Goal: Task Accomplishment & Management: Use online tool/utility

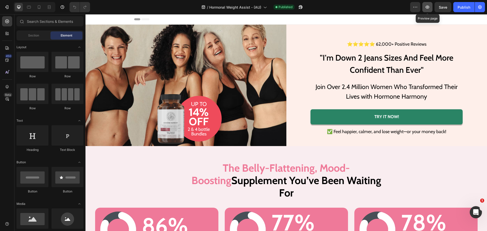
click at [429, 7] on icon "button" at bounding box center [427, 7] width 4 height 3
click at [376, 75] on h1 ""I'm Down 2 Jeans Sizes And Feel More Confident Than Ever"" at bounding box center [386, 63] width 152 height 25
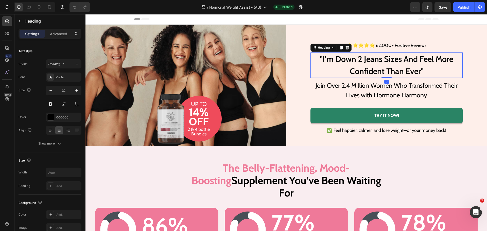
drag, startPoint x: 384, startPoint y: 77, endPoint x: 382, endPoint y: 57, distance: 20.7
click at [382, 57] on div ""I'm Down 2 Jeans Sizes And Feel More Confident Than Ever" Heading 0" at bounding box center [386, 64] width 152 height 25
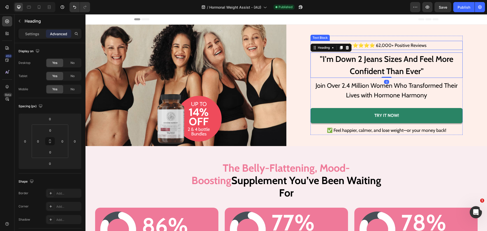
click at [385, 46] on p "⭐⭐⭐⭐⭐ 62,000+ Positive Reviews" at bounding box center [386, 45] width 151 height 8
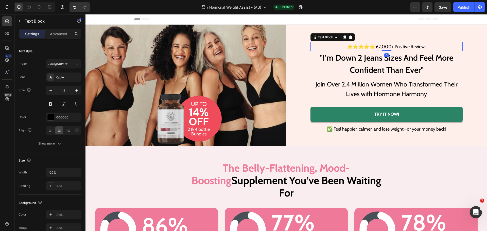
drag, startPoint x: 385, startPoint y: 51, endPoint x: 385, endPoint y: 39, distance: 12.2
click at [385, 39] on div "⭐⭐⭐⭐⭐ 62,000+ Positive Reviews Text Block 0 "I'm Down 2 Jeans Sizes And Feel Mo…" at bounding box center [386, 85] width 152 height 97
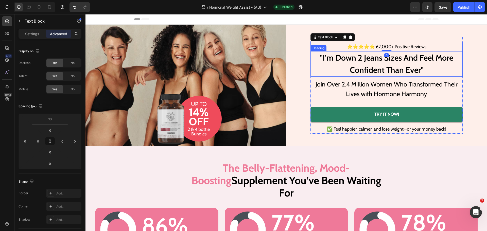
click at [379, 58] on h1 ""I'm Down 2 Jeans Sizes And Feel More Confident Than Ever"" at bounding box center [386, 63] width 152 height 25
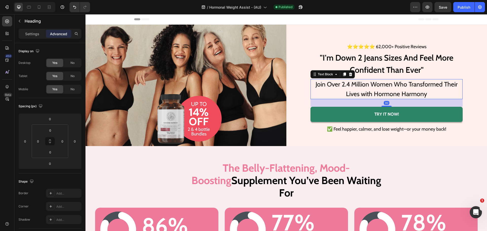
click at [381, 92] on p "Join Over 2.4 Million Women Who Transformed Their Lives with Hormone Harmony" at bounding box center [387, 89] width 144 height 19
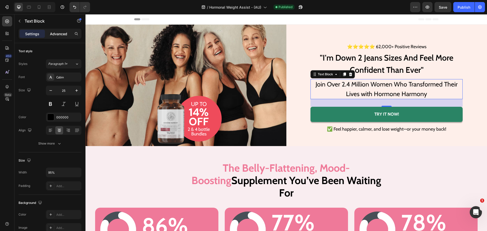
click at [66, 32] on p "Advanced" at bounding box center [58, 33] width 17 height 5
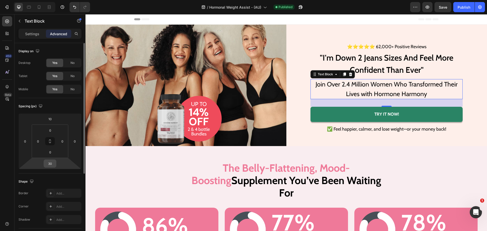
click at [50, 159] on div "30" at bounding box center [50, 163] width 13 height 8
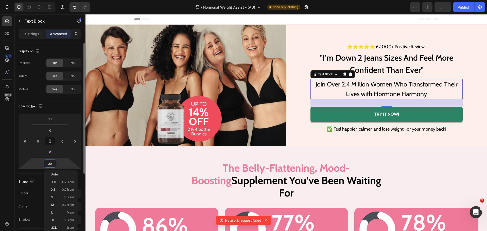
click at [50, 162] on input "30" at bounding box center [50, 164] width 10 height 8
type input "20"
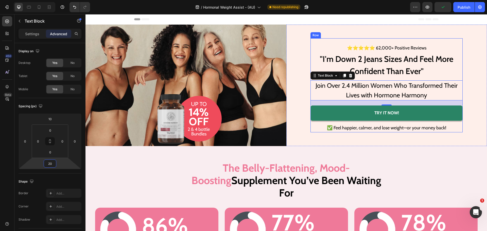
click at [333, 38] on div "⭐⭐⭐⭐⭐ 62,000+ Positive Reviews Text Block "I'm Down 2 Jeans Sizes And Feel More…" at bounding box center [386, 85] width 152 height 94
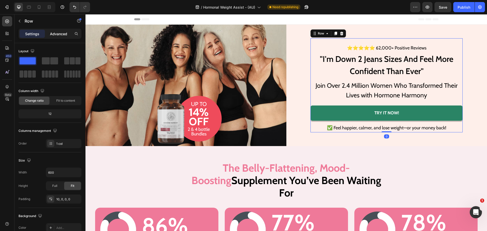
click at [53, 32] on p "Advanced" at bounding box center [58, 33] width 17 height 5
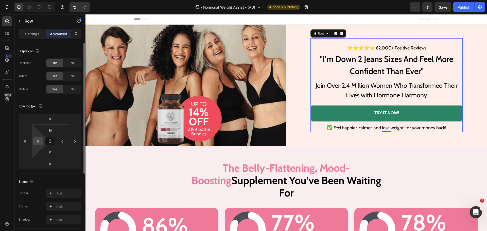
click at [39, 140] on input "0" at bounding box center [38, 141] width 8 height 8
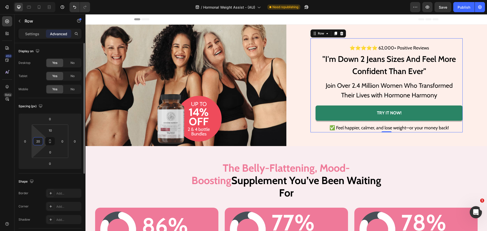
type input "20"
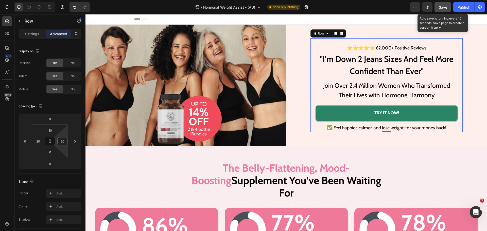
type input "20"
click at [445, 11] on button "Save" at bounding box center [442, 7] width 17 height 10
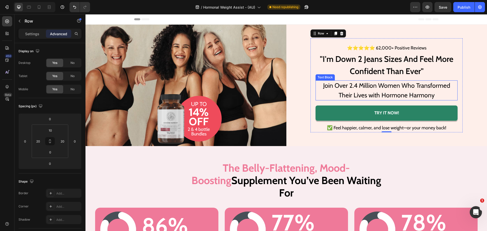
click at [390, 96] on p "Join Over 2.4 Million Women Who Transformed Their Lives with Hormone Harmony" at bounding box center [386, 90] width 134 height 19
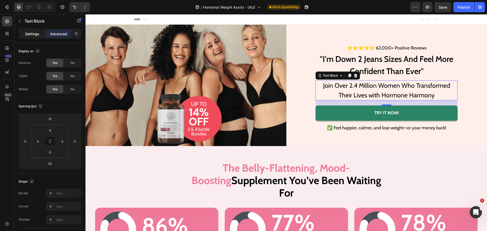
click at [31, 35] on p "Settings" at bounding box center [32, 33] width 14 height 5
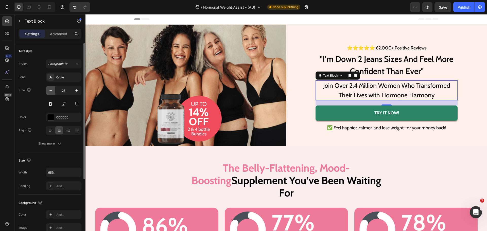
click at [48, 92] on button "button" at bounding box center [50, 90] width 9 height 9
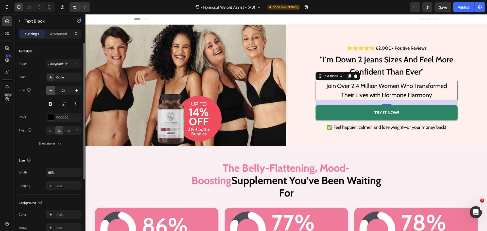
type input "23"
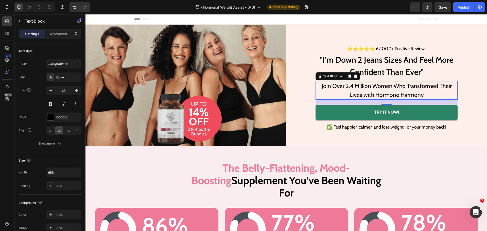
click at [348, 67] on h1 ""I'm Down 2 Jeans Sizes And Feel More Confident Than Ever"" at bounding box center [386, 65] width 142 height 25
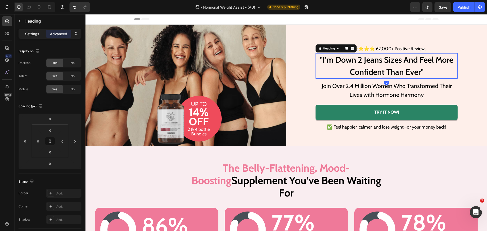
click at [27, 32] on p "Settings" at bounding box center [32, 33] width 14 height 5
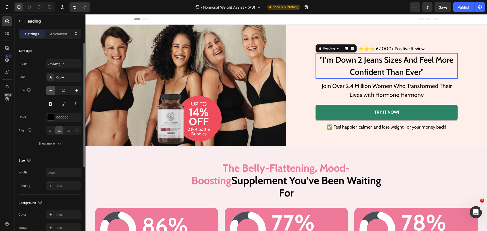
click at [52, 90] on icon "button" at bounding box center [50, 90] width 5 height 5
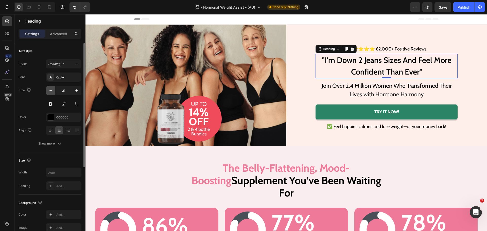
type input "30"
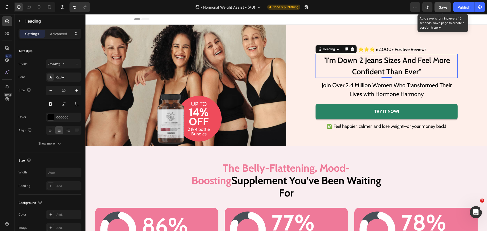
drag, startPoint x: 446, startPoint y: 9, endPoint x: 336, endPoint y: 37, distance: 113.2
click at [446, 9] on span "Save" at bounding box center [443, 7] width 8 height 4
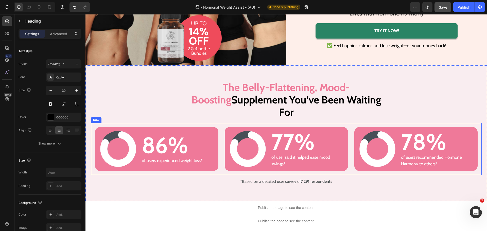
scroll to position [101, 0]
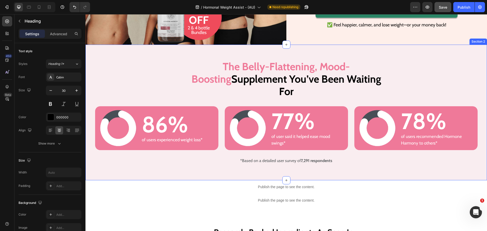
click at [159, 53] on div "The Belly-Flattening, Mood-Boosting Supplement You’ve Been Waiting For Heading …" at bounding box center [285, 113] width 401 height 136
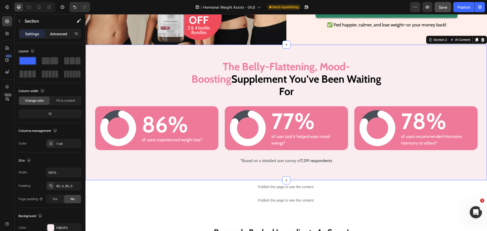
click at [58, 34] on p "Advanced" at bounding box center [58, 33] width 17 height 5
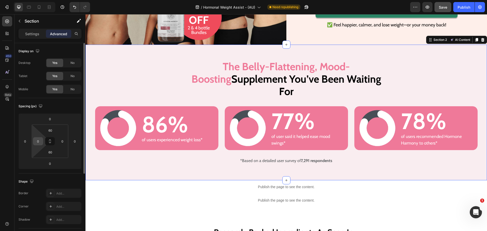
click at [40, 144] on input "0" at bounding box center [38, 141] width 8 height 8
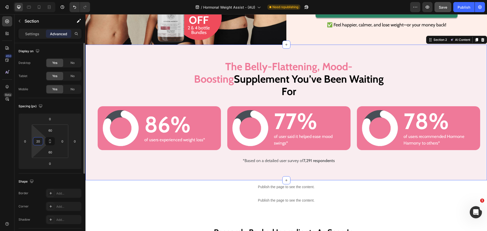
type input "20"
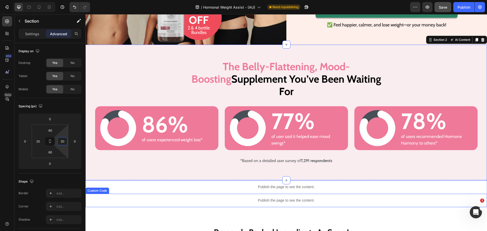
click at [97, 198] on p "Publish the page to see the content." at bounding box center [285, 200] width 401 height 5
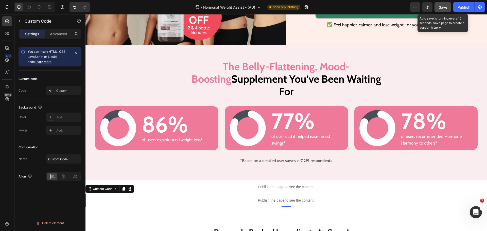
click at [447, 10] on button "Save" at bounding box center [442, 7] width 17 height 10
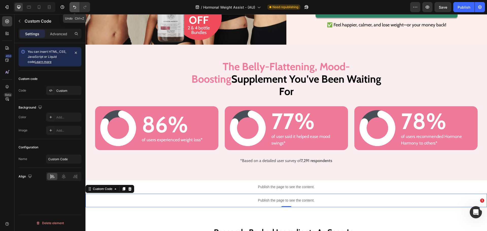
click at [75, 9] on icon "Undo/Redo" at bounding box center [74, 7] width 5 height 5
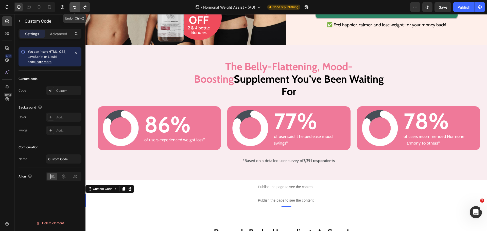
click at [75, 9] on icon "Undo/Redo" at bounding box center [74, 7] width 5 height 5
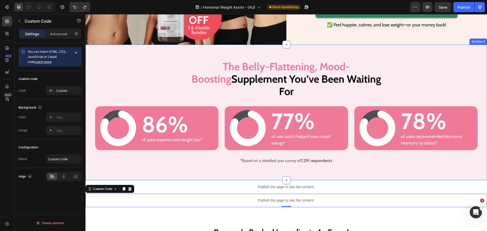
click at [120, 61] on div "The Belly-Flattening, Mood-Boosting Supplement You’ve Been Waiting For Heading …" at bounding box center [285, 112] width 401 height 105
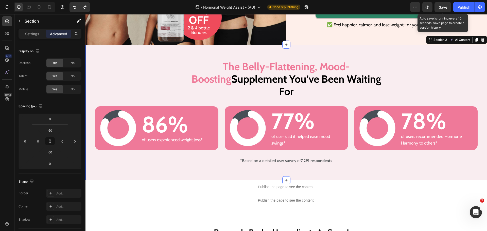
click at [442, 7] on span "Save" at bounding box center [443, 7] width 8 height 4
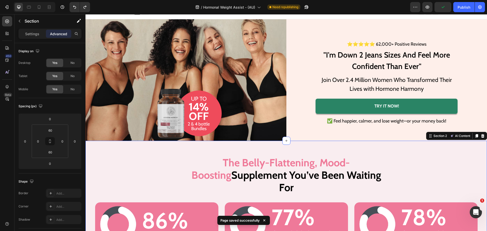
scroll to position [0, 0]
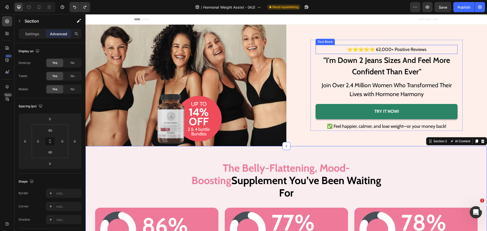
click at [402, 51] on p "⭐⭐⭐⭐⭐ 62,000+ Positive Reviews" at bounding box center [386, 49] width 141 height 8
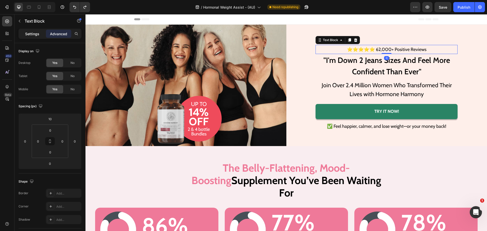
click at [40, 32] on div "Settings" at bounding box center [32, 34] width 25 height 8
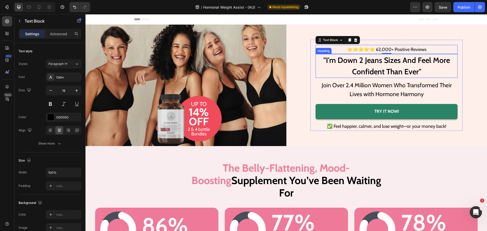
click at [387, 64] on h1 ""I'm Down 2 Jeans Sizes And Feel More Confident Than Ever"" at bounding box center [386, 66] width 142 height 24
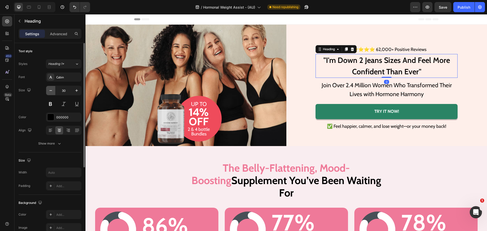
click at [49, 92] on icon "button" at bounding box center [50, 90] width 5 height 5
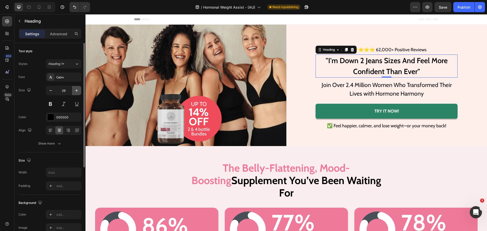
drag, startPoint x: 75, startPoint y: 91, endPoint x: 10, endPoint y: 77, distance: 67.2
click at [75, 91] on icon "button" at bounding box center [76, 90] width 5 height 5
type input "30"
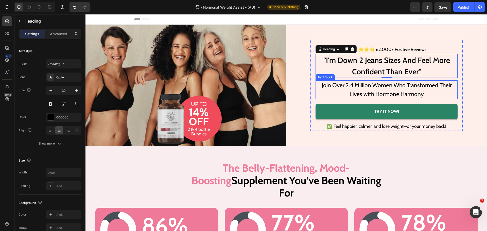
click at [380, 86] on p "Join Over 2.4 Million Women Who Transformed Their Lives with Hormone Harmony" at bounding box center [386, 89] width 134 height 17
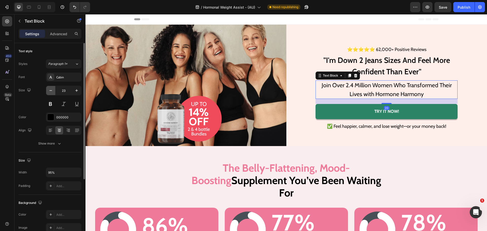
click at [51, 91] on icon "button" at bounding box center [50, 90] width 5 height 5
type input "22"
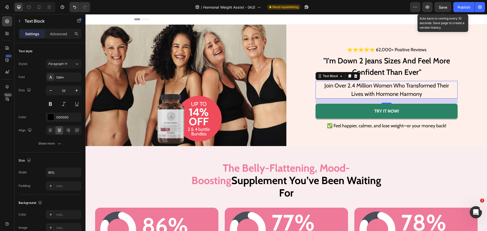
click at [443, 5] on span "Save" at bounding box center [443, 7] width 8 height 4
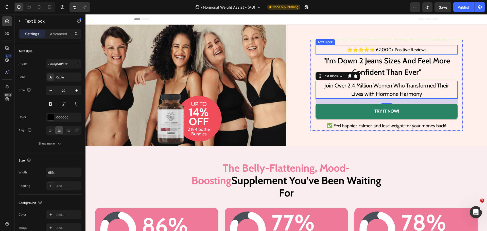
click at [401, 48] on p "⭐⭐⭐⭐⭐ 62,000+ Positive Reviews" at bounding box center [386, 50] width 141 height 8
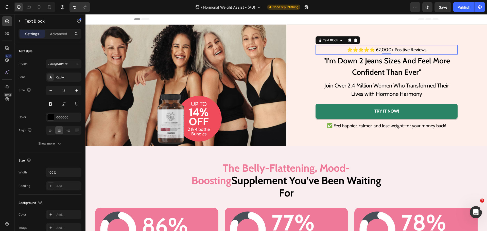
click at [61, 29] on div "Settings Advanced" at bounding box center [50, 34] width 63 height 10
click at [51, 32] on p "Advanced" at bounding box center [58, 33] width 17 height 5
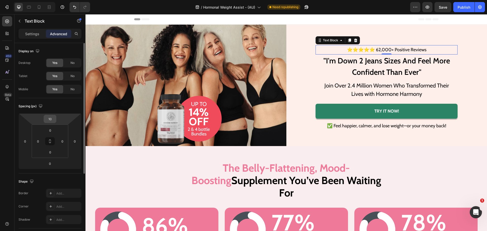
click at [52, 121] on input "10" at bounding box center [50, 119] width 10 height 8
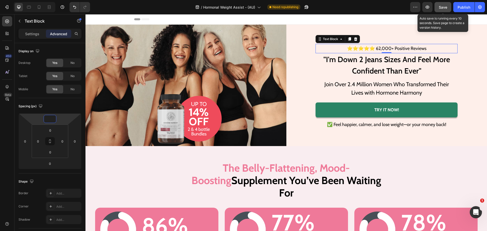
type input "0"
click at [447, 7] on span "Save" at bounding box center [443, 7] width 8 height 4
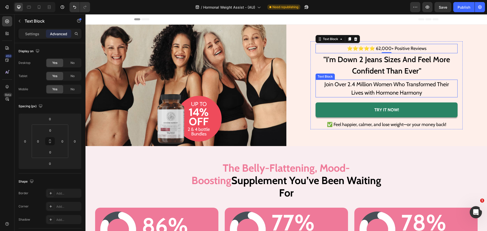
click at [389, 93] on p "Join Over 2.4 Million Women Who Transformed Their Lives with Hormone Harmony" at bounding box center [386, 88] width 134 height 17
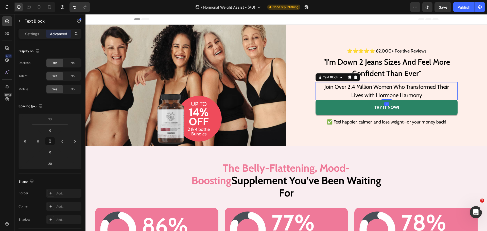
drag, startPoint x: 383, startPoint y: 102, endPoint x: 391, endPoint y: 67, distance: 35.1
click at [391, 68] on div "⭐⭐⭐⭐⭐ 62,000+ Positive Reviews Text Block "I'm Down 2 Jeans Sizes And Feel More…" at bounding box center [386, 86] width 142 height 80
click at [48, 152] on input "0" at bounding box center [50, 152] width 10 height 8
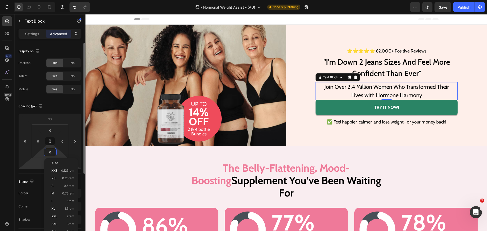
click at [39, 0] on html "Version history / Hormonal Weight Assist - (AU) Need republishing Preview Save …" at bounding box center [243, 0] width 487 height 0
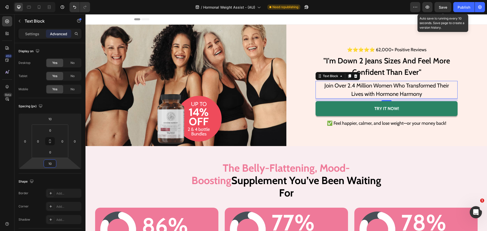
type input "10"
click at [441, 9] on span "Save" at bounding box center [443, 7] width 8 height 4
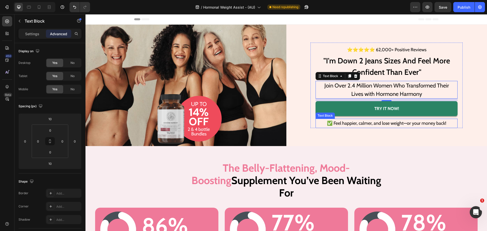
click at [391, 120] on p "✅ Feel happier, calmer, and lose weight—or your money back!" at bounding box center [386, 123] width 141 height 8
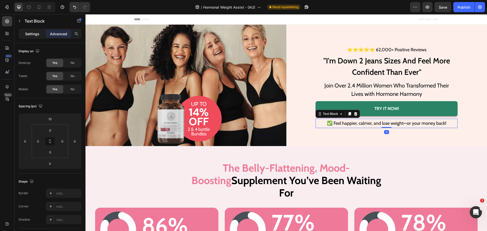
click at [39, 33] on p "Settings" at bounding box center [32, 33] width 14 height 5
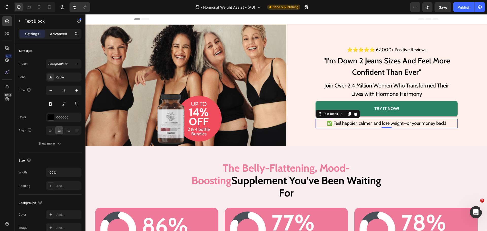
click at [56, 34] on p "Advanced" at bounding box center [58, 33] width 17 height 5
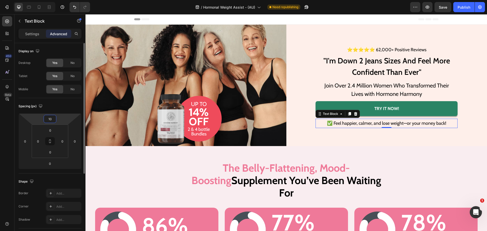
click at [54, 120] on input "10" at bounding box center [50, 119] width 10 height 8
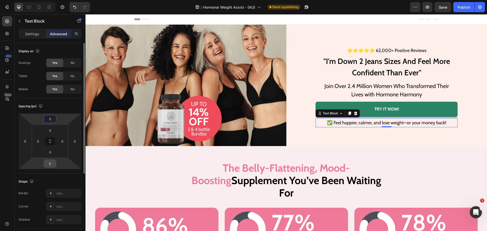
type input "5"
click at [49, 164] on input "0" at bounding box center [50, 164] width 10 height 8
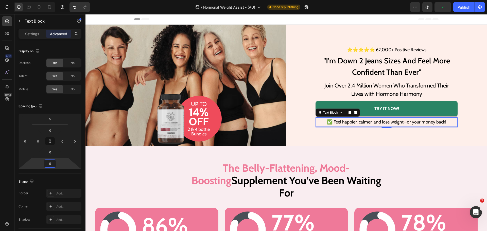
type input "5"
click at [386, 84] on p "Join Over 2.4 Million Women Who Transformed Their Lives with Hormone Harmony" at bounding box center [386, 89] width 134 height 17
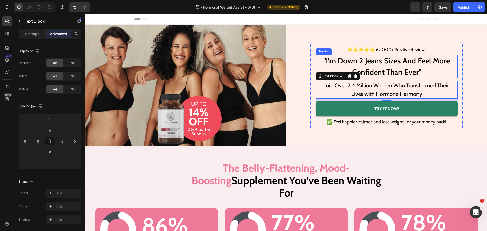
click at [370, 66] on h1 ""I'm Down 2 Jeans Sizes And Feel More Confident Than Ever"" at bounding box center [386, 67] width 142 height 24
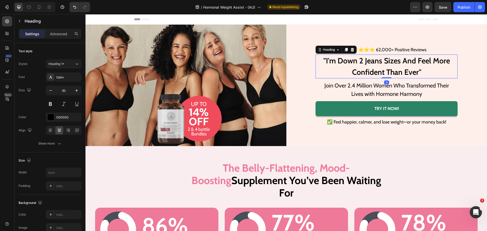
click at [377, 84] on p "Join Over 2.4 Million Women Who Transformed Their Lives with Hormone Harmony" at bounding box center [386, 89] width 134 height 17
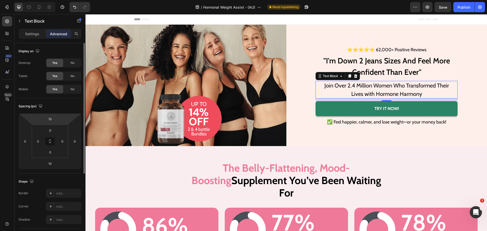
click at [0, 0] on div "Spacing (px) 10 0 10 0 0 0 0 0" at bounding box center [0, 0] width 0 height 0
click at [49, 118] on input "10" at bounding box center [50, 119] width 10 height 8
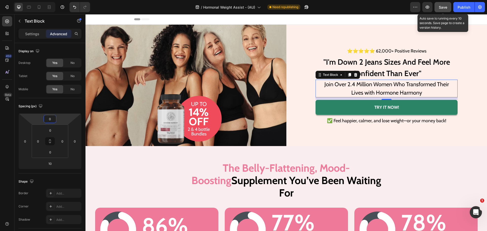
click at [434, 6] on button "Save" at bounding box center [442, 7] width 17 height 10
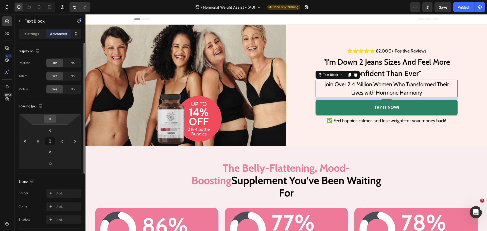
click at [50, 120] on input "0" at bounding box center [50, 119] width 10 height 8
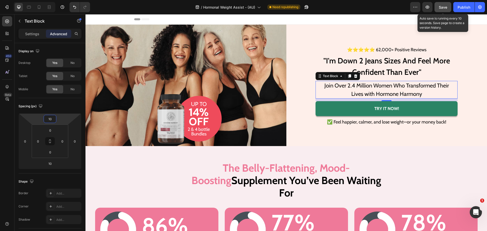
type input "10"
click at [447, 3] on button "Save" at bounding box center [442, 7] width 17 height 10
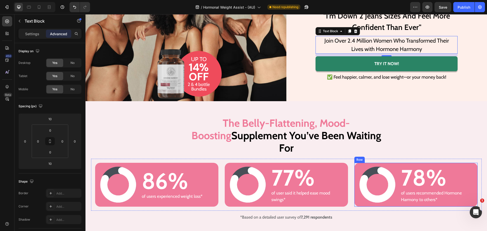
scroll to position [127, 0]
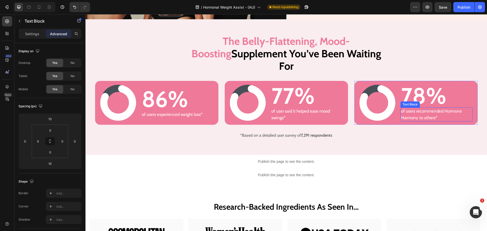
click at [418, 108] on p "of users recommended Hormone Harmony to others*" at bounding box center [436, 114] width 71 height 13
click at [40, 35] on div "Settings" at bounding box center [32, 34] width 25 height 8
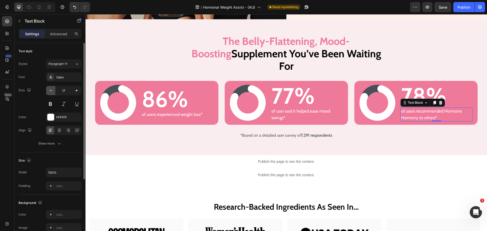
click at [52, 93] on button "button" at bounding box center [50, 90] width 9 height 9
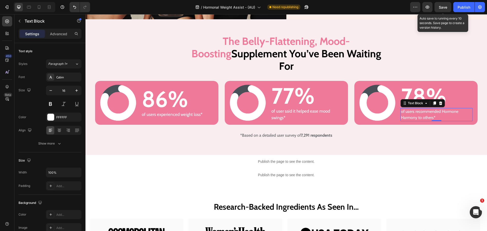
click at [443, 6] on span "Save" at bounding box center [443, 7] width 8 height 4
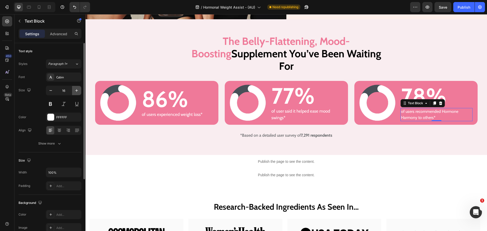
click at [78, 92] on icon "button" at bounding box center [76, 90] width 5 height 5
type input "17"
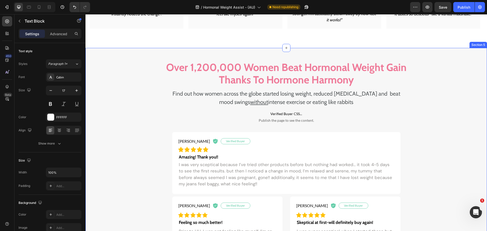
scroll to position [431, 0]
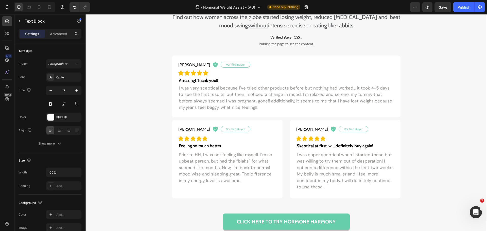
click at [136, 52] on div "Over 1,200,000 Women Beat Hormonal Weight Gain Thanks To Hormone Harmony Headin…" at bounding box center [285, 113] width 401 height 258
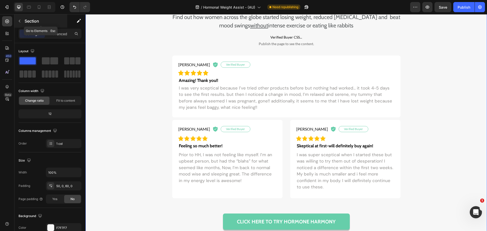
click at [56, 25] on div "Section" at bounding box center [40, 20] width 53 height 13
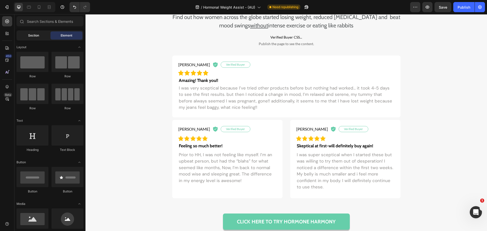
click at [37, 35] on span "Section" at bounding box center [33, 35] width 11 height 5
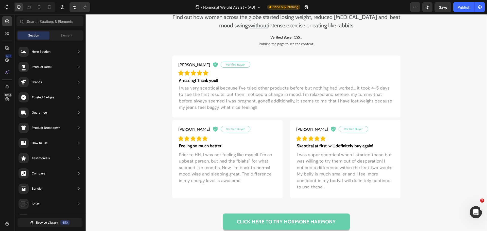
click at [148, 55] on div "Over 1,200,000 Women Beat Hormonal Weight Gain Thanks To Hormone Harmony Headin…" at bounding box center [285, 113] width 401 height 258
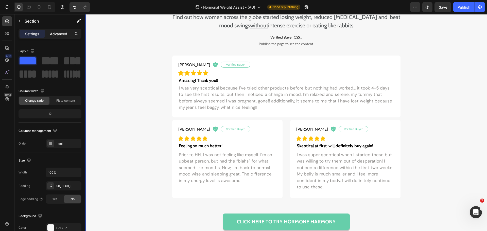
click at [58, 32] on p "Advanced" at bounding box center [58, 33] width 17 height 5
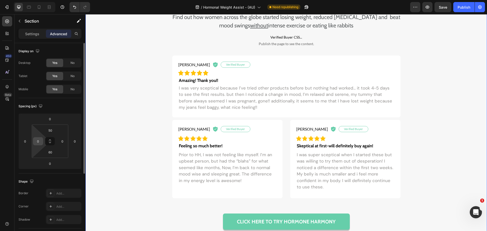
click at [33, 139] on div "0" at bounding box center [38, 141] width 10 height 8
click at [38, 140] on input "0" at bounding box center [38, 141] width 8 height 8
type input "20"
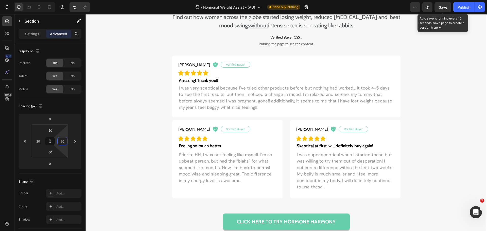
type input "20"
click at [442, 9] on span "Save" at bounding box center [443, 7] width 8 height 4
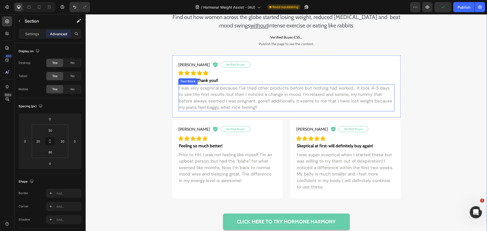
scroll to position [609, 0]
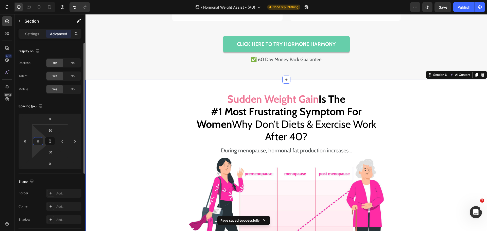
click at [37, 141] on input "0" at bounding box center [38, 141] width 8 height 8
type input "20"
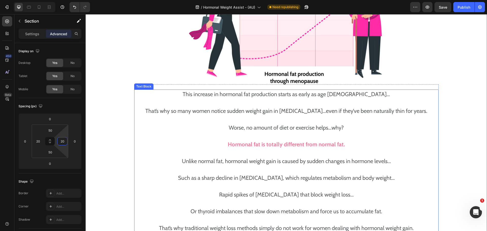
scroll to position [811, 0]
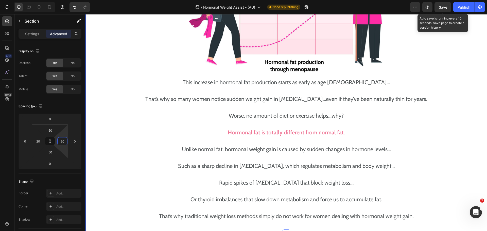
type input "20"
click at [442, 9] on span "Save" at bounding box center [443, 7] width 8 height 4
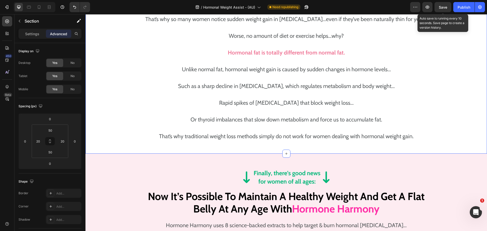
scroll to position [989, 0]
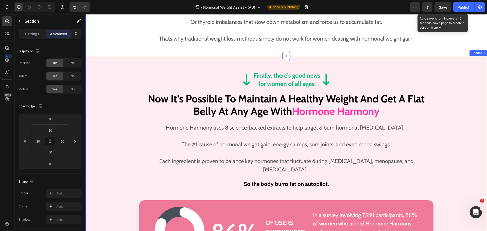
click at [128, 71] on div "Image Now It’s Possible To Maintain A Healthy Weight And Get A Flat Belly At An…" at bounding box center [285, 167] width 401 height 193
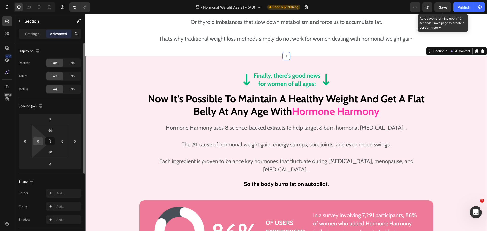
click at [39, 140] on input "0" at bounding box center [38, 141] width 8 height 8
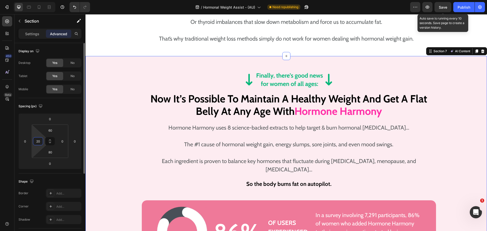
type input "20"
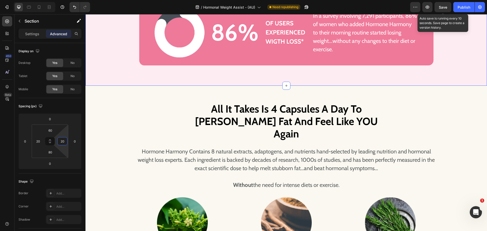
scroll to position [1192, 0]
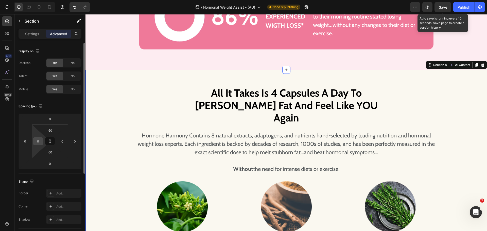
click at [40, 141] on input "0" at bounding box center [38, 141] width 8 height 8
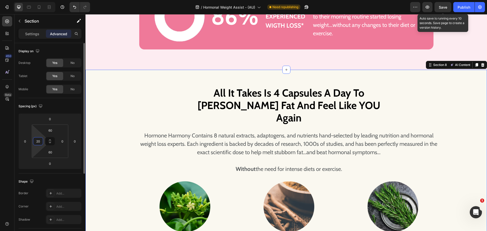
type input "20"
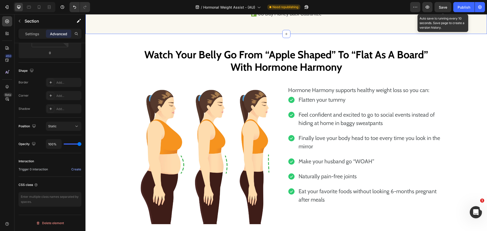
scroll to position [1648, 0]
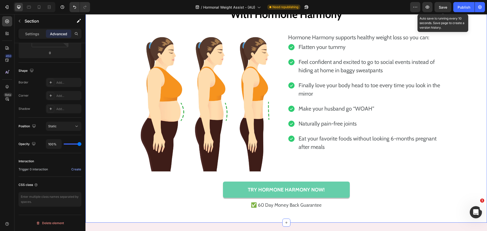
click at [109, 97] on div "Watch Your Belly Go From “Apple Shaped” To “Flat As A Board” With Hormone Harmo…" at bounding box center [285, 102] width 401 height 216
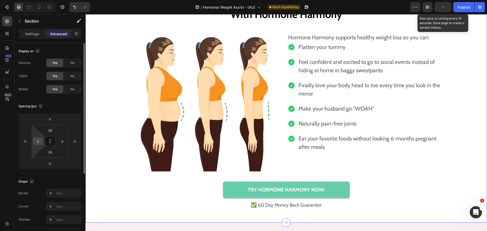
click at [42, 139] on div "0" at bounding box center [38, 141] width 10 height 8
click at [44, 0] on html "Version history / Hormonal Weight Assist - (AU) Need republishing Preview Auto …" at bounding box center [243, 0] width 487 height 0
type input "20"
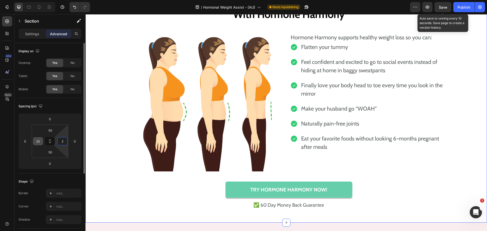
type input "20"
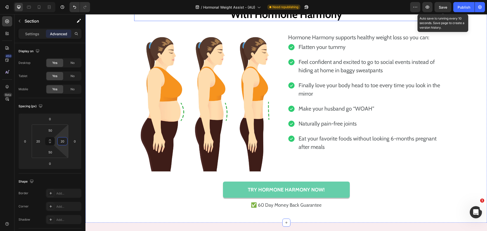
click at [217, 21] on div "Watch Your Belly Go From “Apple Shaped” To “Flat As A Board” With Hormone Harmo…" at bounding box center [286, 7] width 304 height 27
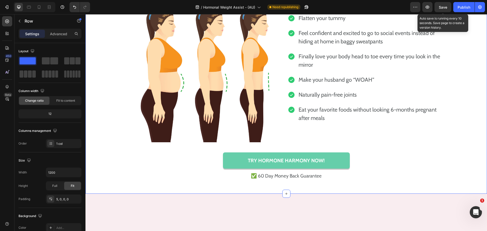
scroll to position [1673, 0]
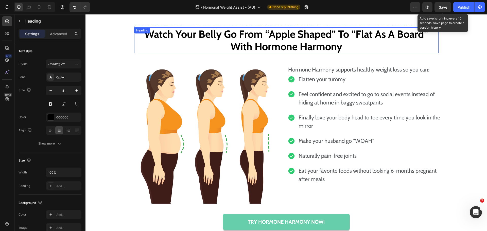
click at [234, 27] on h2 "Watch Your Belly Go From “Apple Shaped” To “Flat As A Board” With Hormone Harmo…" at bounding box center [286, 40] width 304 height 26
click at [241, 27] on h2 "Watch Your Belly Go From “Apple Shaped” To “Flat As A Board” With Hormone Harmo…" at bounding box center [286, 40] width 304 height 26
click at [248, 19] on div "Watch Your Belly Go From “Apple Shaped” To “Flat As A Board” With Hormone Harmo…" at bounding box center [285, 133] width 401 height 241
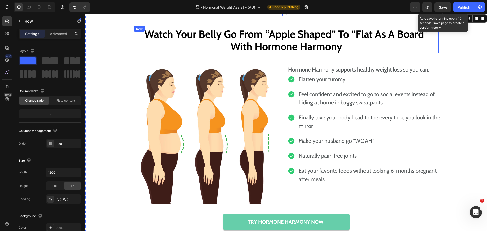
click at [248, 26] on div "⁠⁠⁠⁠⁠⁠⁠ Watch Your Belly Go From “Apple Shaped” To “Flat As A Board” With Hormo…" at bounding box center [286, 39] width 304 height 27
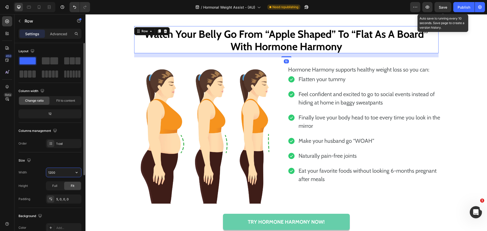
click at [58, 172] on input "1200" at bounding box center [63, 172] width 35 height 9
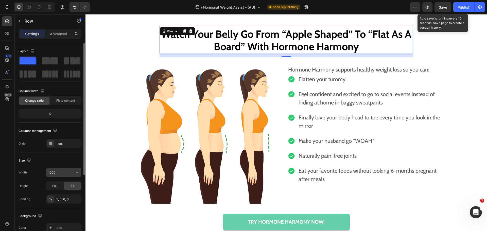
click at [56, 175] on input "1000" at bounding box center [63, 172] width 35 height 9
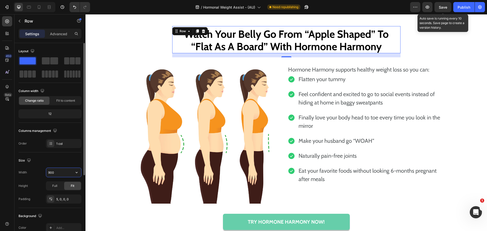
click at [56, 175] on input "900" at bounding box center [63, 172] width 35 height 9
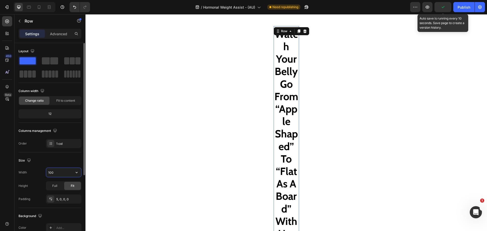
type input "1000"
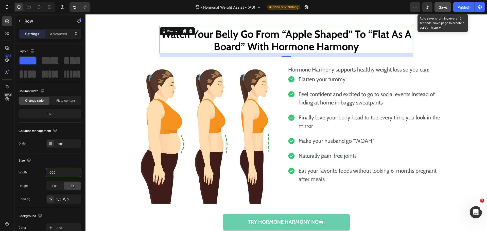
click at [435, 7] on button "Save" at bounding box center [442, 7] width 17 height 10
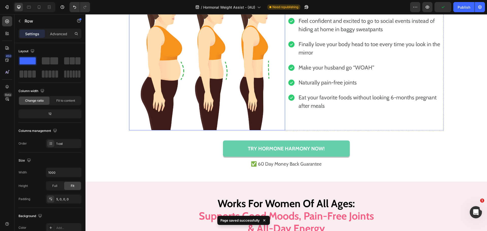
scroll to position [1750, 0]
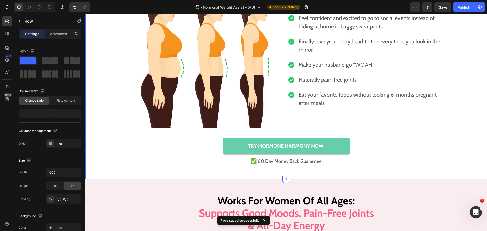
click at [127, 148] on div "⁠⁠⁠⁠⁠⁠⁠ Watch Your Belly Go From “Apple Shaped” To “Flat As A Board” With Hormo…" at bounding box center [286, 58] width 391 height 216
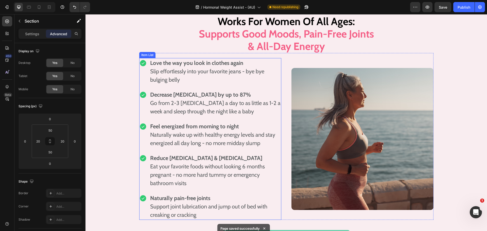
scroll to position [1851, 0]
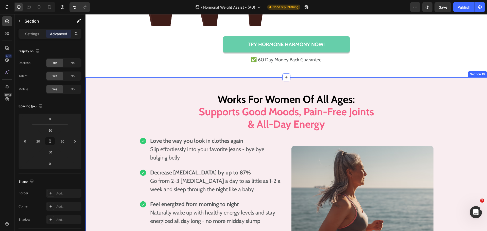
click at [144, 83] on div "Works For Women Of All Ages:  Supports Good Moods, Pain-Free Joints & All-Day E…" at bounding box center [285, 216] width 401 height 279
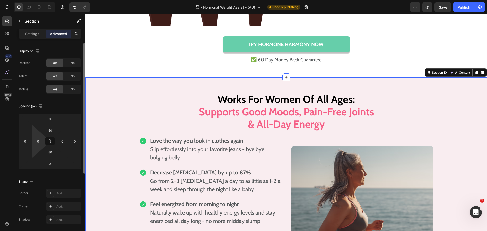
click at [38, 0] on html "Version history / Hormonal Weight Assist - (AU) Need republishing Preview Save …" at bounding box center [243, 0] width 487 height 0
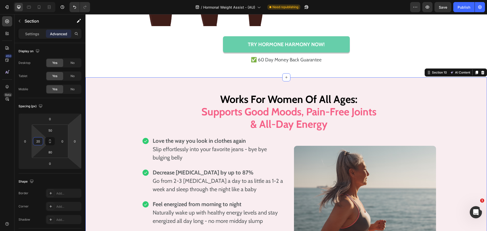
type input "20"
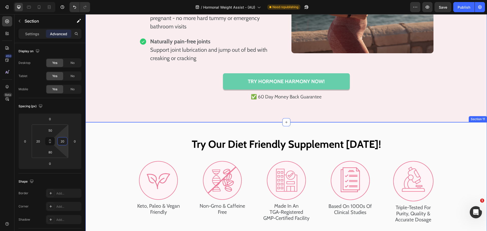
scroll to position [2155, 0]
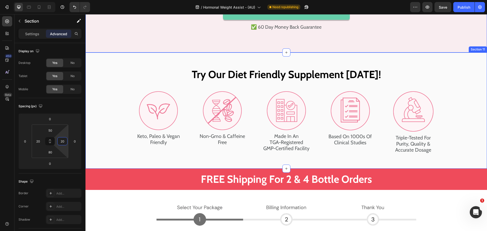
click at [120, 83] on div "Try Our Diet Friendly Supplement Today! Heading Image Keto, Paleo & Vegan Frien…" at bounding box center [285, 111] width 401 height 86
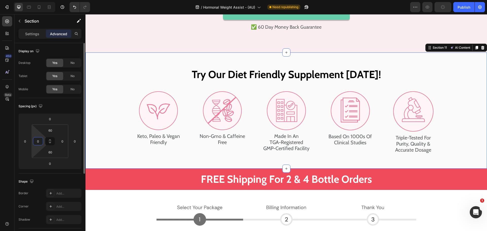
click at [40, 143] on input "0" at bounding box center [38, 141] width 8 height 8
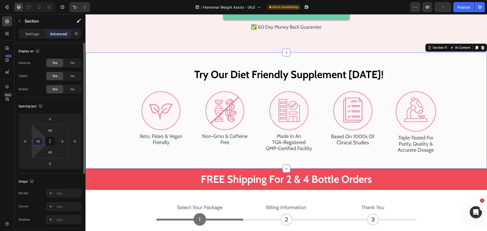
type input "20"
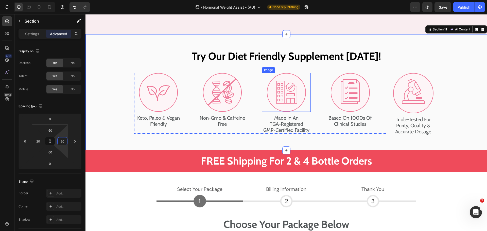
scroll to position [2282, 0]
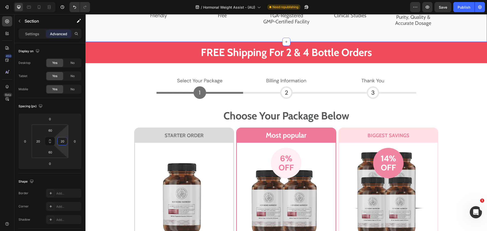
type input "20"
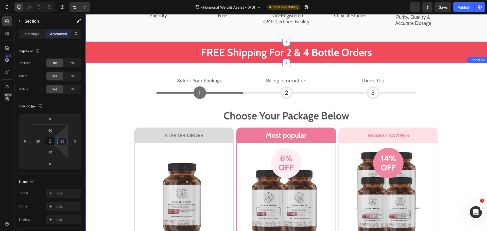
click at [125, 77] on div "Image Image Choose Your Package Below Heading Row STARTER ORDER Heading Row Ima…" at bounding box center [285, 219] width 401 height 292
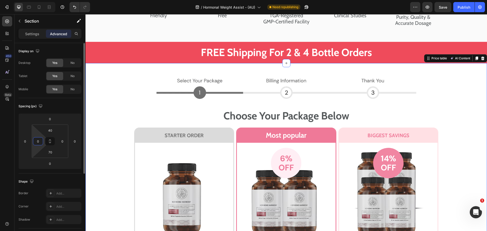
click at [35, 142] on input "0" at bounding box center [38, 141] width 8 height 8
type input "20"
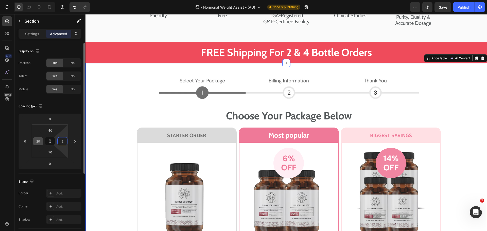
type input "20"
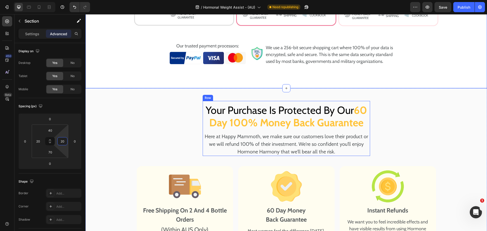
scroll to position [2586, 0]
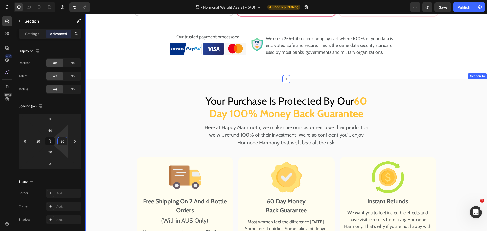
click at [133, 102] on div "Your Purchase Is Protected By Our 60 Day 100% Money Back Guarantee Heading Here…" at bounding box center [285, 202] width 401 height 221
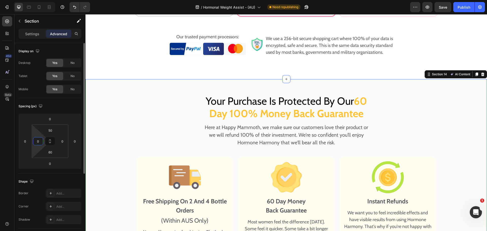
click at [34, 141] on input "0" at bounding box center [38, 141] width 8 height 8
type input "20"
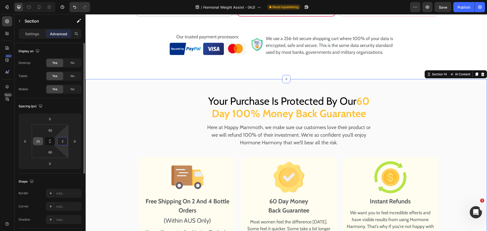
type input "20"
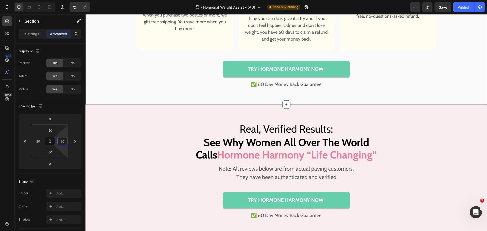
scroll to position [2814, 0]
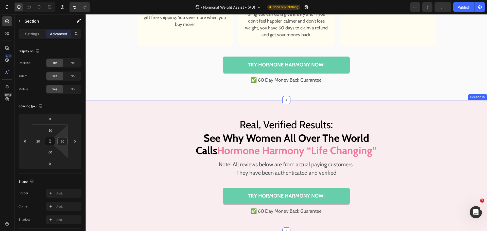
click at [126, 122] on div "Real, Verified Results: Heading See Why Women All Over The World Calls Hormone …" at bounding box center [285, 165] width 401 height 101
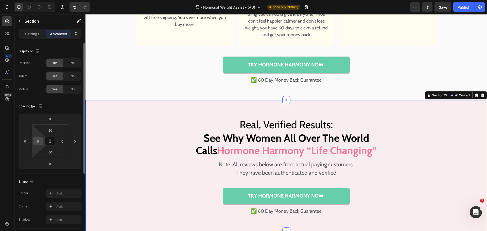
click at [43, 142] on div "0" at bounding box center [38, 141] width 10 height 8
click at [40, 142] on input "0" at bounding box center [38, 141] width 8 height 8
type input "20"
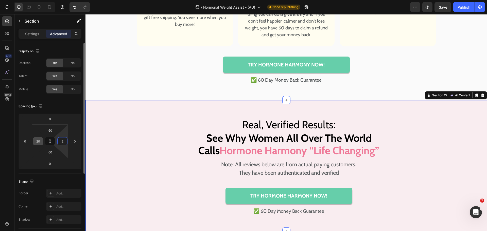
type input "20"
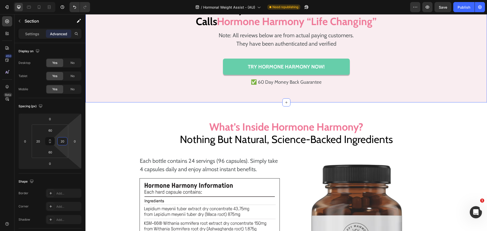
scroll to position [2992, 0]
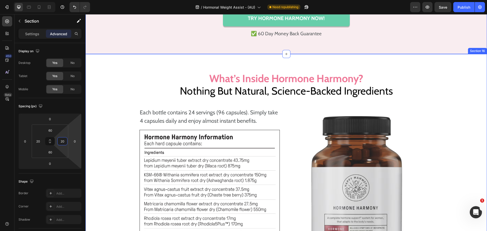
click at [118, 74] on div "Image What’s Inside Ultimate Weight Control ? Nothing But Natural, Science-Back…" at bounding box center [285, 202] width 401 height 266
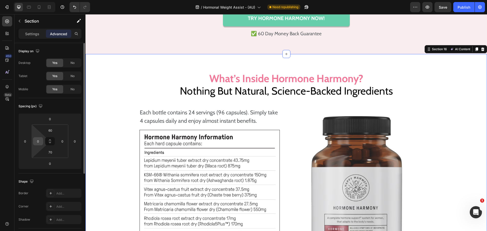
click at [43, 144] on div "0" at bounding box center [38, 141] width 10 height 8
click at [39, 144] on input "0" at bounding box center [38, 141] width 8 height 8
type input "20"
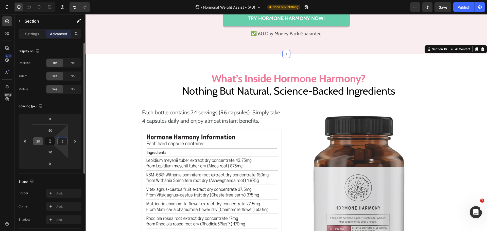
type input "20"
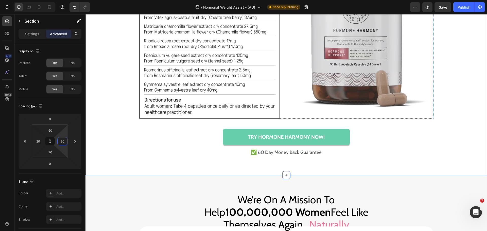
scroll to position [3271, 0]
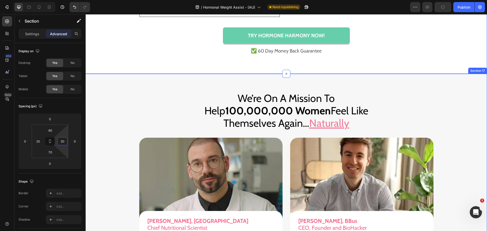
drag, startPoint x: 138, startPoint y: 101, endPoint x: 134, endPoint y: 101, distance: 4.6
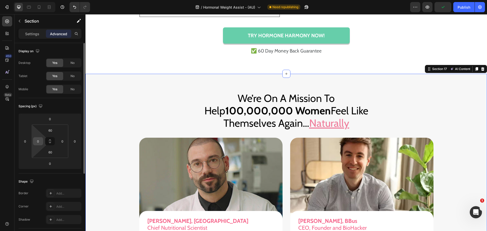
click at [37, 142] on input "0" at bounding box center [38, 141] width 8 height 8
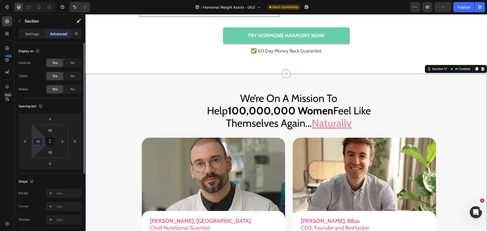
type input "20"
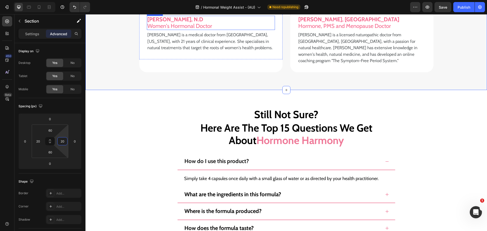
scroll to position [3626, 0]
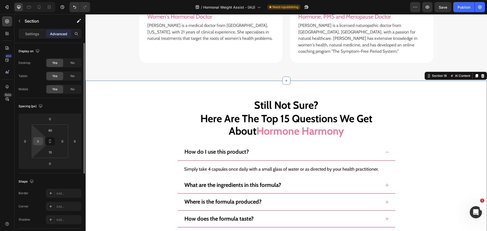
click at [42, 140] on div "0" at bounding box center [38, 141] width 10 height 8
click at [37, 140] on input "0" at bounding box center [38, 141] width 8 height 8
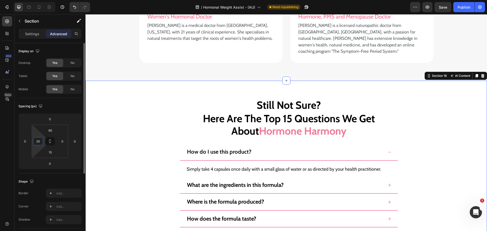
type input "20"
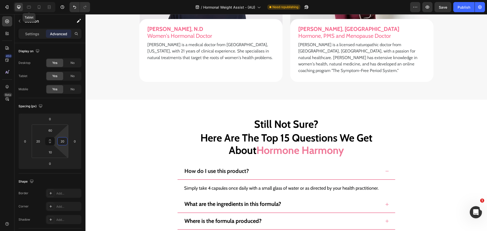
type input "20"
click at [27, 5] on icon at bounding box center [28, 7] width 5 height 5
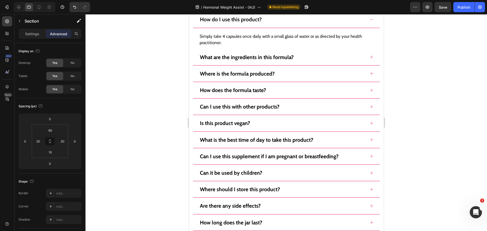
type input "40"
type input "15"
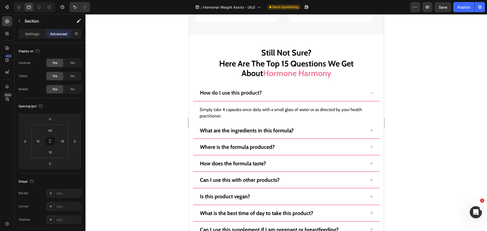
scroll to position [3334, 0]
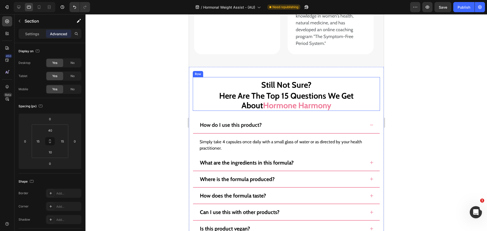
click at [265, 77] on div "Still Not Sure? Heading Here Are The Top 15 Questions We Get About Hormone Harm…" at bounding box center [285, 94] width 187 height 34
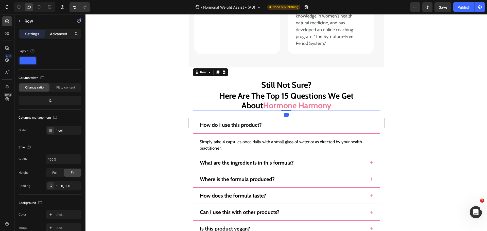
click at [59, 36] on p "Advanced" at bounding box center [58, 33] width 17 height 5
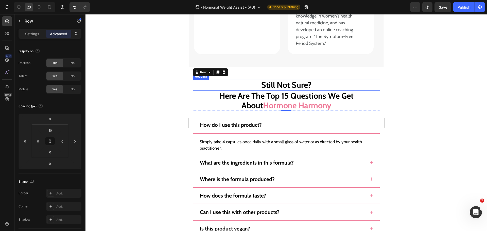
click at [252, 80] on h1 "Still Not Sure?" at bounding box center [285, 85] width 187 height 11
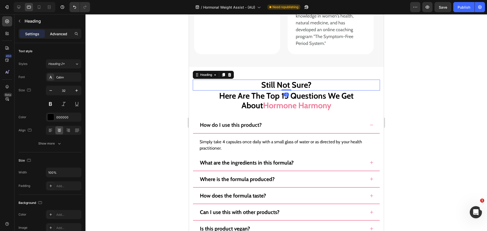
click at [62, 35] on p "Advanced" at bounding box center [58, 33] width 17 height 5
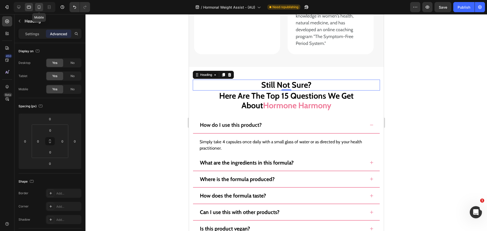
click at [41, 7] on icon at bounding box center [39, 7] width 5 height 5
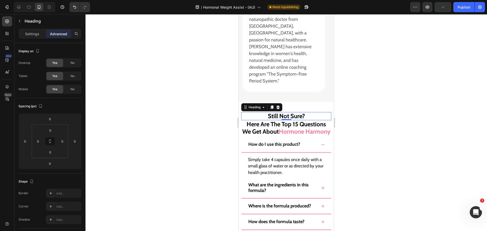
scroll to position [3407, 0]
click at [445, 10] on div "button" at bounding box center [442, 7] width 5 height 5
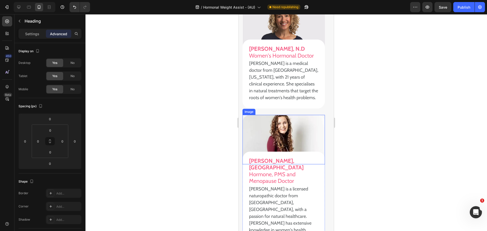
scroll to position [3230, 0]
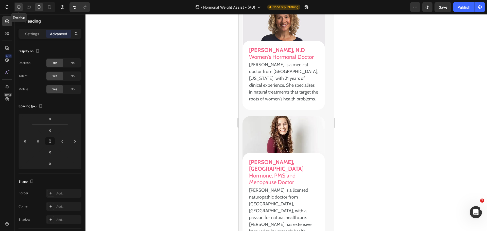
click at [17, 5] on icon at bounding box center [18, 7] width 5 height 5
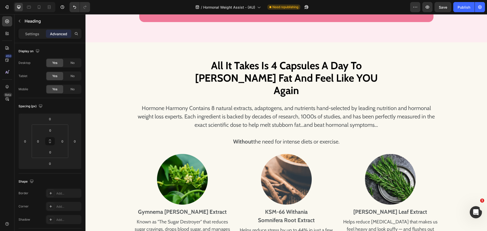
scroll to position [1134, 0]
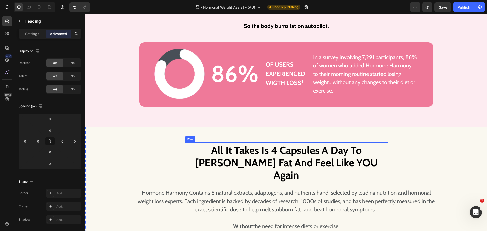
click at [256, 142] on div "All It Takes Is 4 Capsules A Day To Melt Hormonal Fat And Feel Like YOU Again H…" at bounding box center [286, 162] width 203 height 40
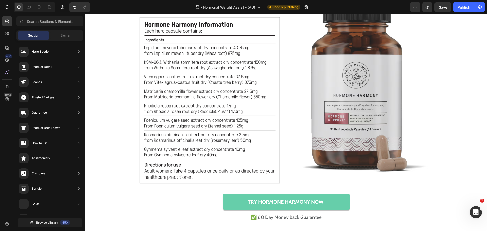
scroll to position [3166, 0]
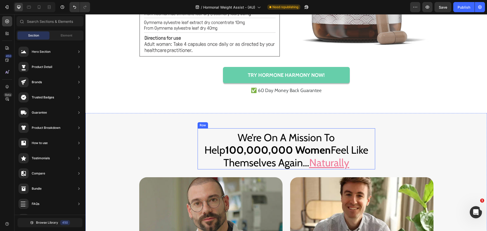
click at [275, 130] on div "We’re On A Mission To Help 100,000,000 Women Feel Like Themselves Again… Natura…" at bounding box center [286, 148] width 177 height 41
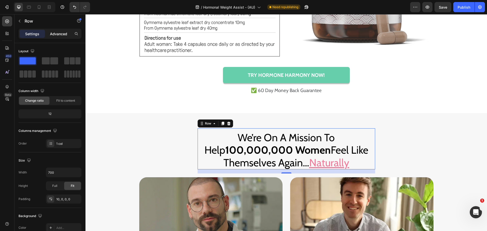
click at [59, 36] on p "Advanced" at bounding box center [58, 33] width 17 height 5
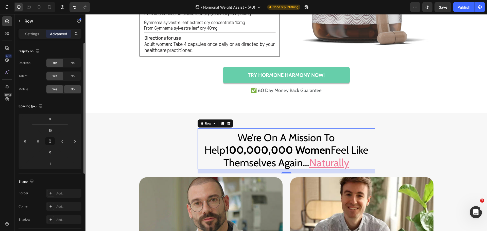
click at [57, 92] on div "Yes" at bounding box center [54, 89] width 17 height 8
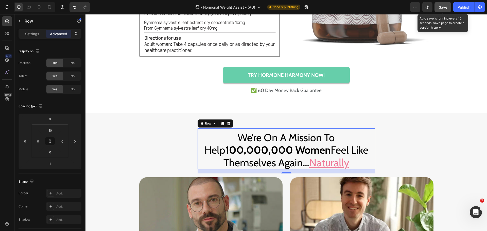
click at [440, 12] on button "Save" at bounding box center [442, 7] width 17 height 10
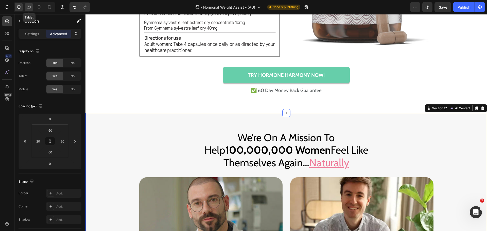
click at [30, 6] on icon at bounding box center [29, 7] width 4 height 3
type input "40"
type input "0"
type input "40"
type input "0"
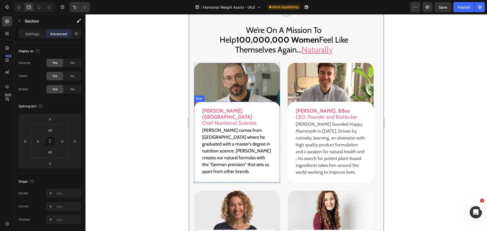
scroll to position [2993, 0]
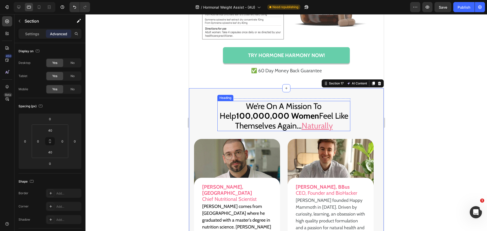
click at [256, 101] on h2 "We’re On A Mission To Help 100,000,000 Women Feel Like Themselves Again… Natura…" at bounding box center [283, 116] width 133 height 30
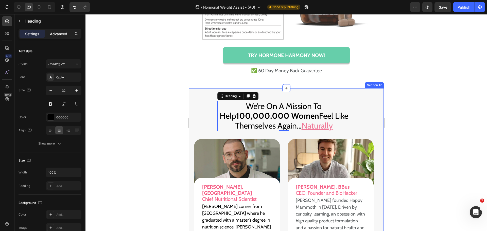
click at [54, 30] on div "Advanced" at bounding box center [58, 34] width 25 height 8
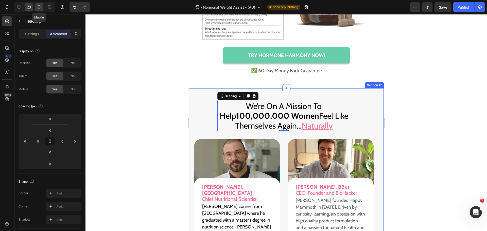
click at [42, 5] on div at bounding box center [39, 7] width 8 height 8
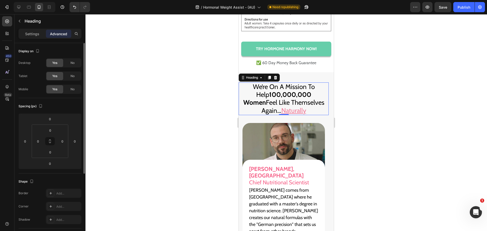
scroll to position [111, 0]
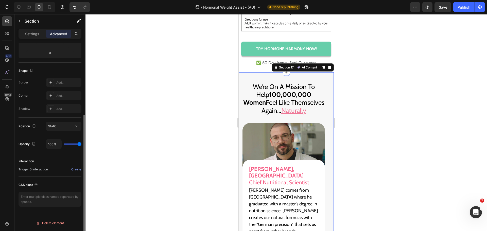
scroll to position [0, 0]
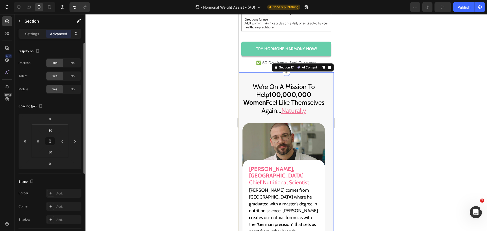
click at [32, 29] on div "Settings Advanced" at bounding box center [50, 34] width 63 height 10
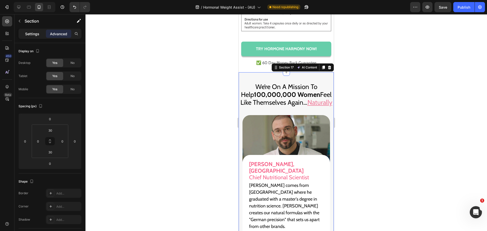
click at [31, 37] on div "Settings" at bounding box center [32, 34] width 25 height 8
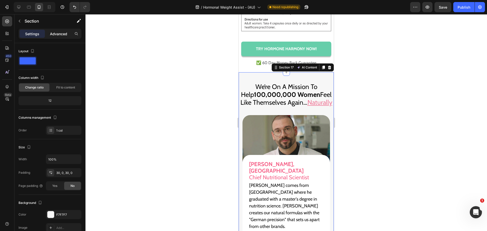
click at [61, 34] on p "Advanced" at bounding box center [58, 33] width 17 height 5
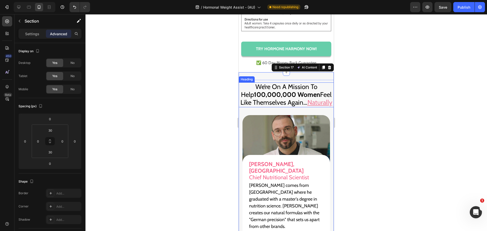
click at [277, 97] on strong "100,000,000 Women" at bounding box center [287, 95] width 66 height 8
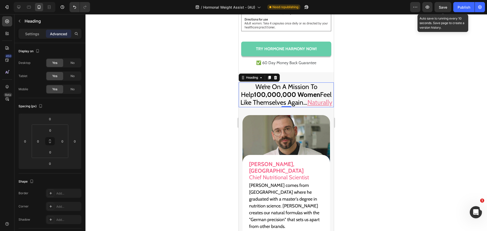
click at [446, 5] on div "Save" at bounding box center [443, 7] width 8 height 5
click at [278, 99] on h2 "We’re On A Mission To Help 100,000,000 Women Feel Like Themselves Again… Natura…" at bounding box center [286, 94] width 95 height 25
click at [33, 36] on p "Settings" at bounding box center [32, 33] width 14 height 5
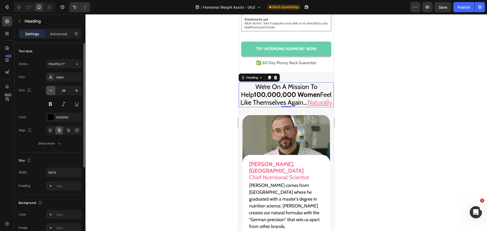
click at [51, 90] on icon "button" at bounding box center [50, 90] width 5 height 5
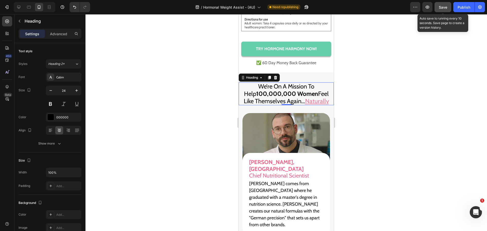
click at [447, 10] on button "Save" at bounding box center [442, 7] width 17 height 10
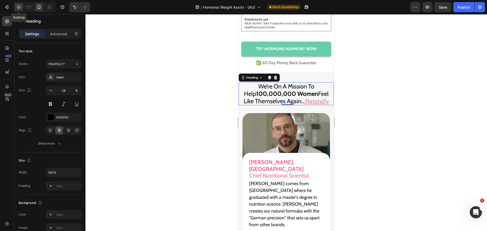
click at [18, 6] on icon at bounding box center [18, 7] width 3 height 3
type input "41"
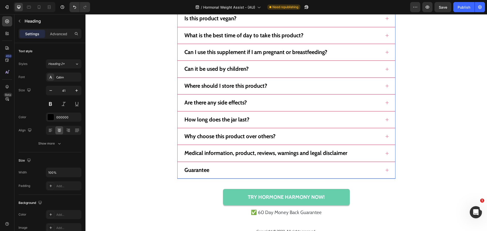
scroll to position [3907, 0]
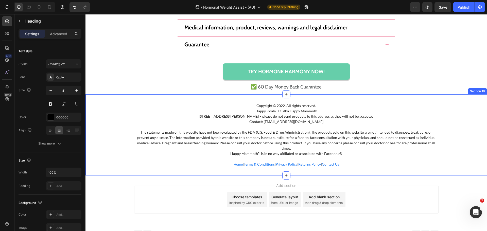
click at [294, 168] on div "Copyright © 2022. All rights reserved. Happy Koala LLC dba Happy Mammoth 1910 T…" at bounding box center [285, 134] width 401 height 81
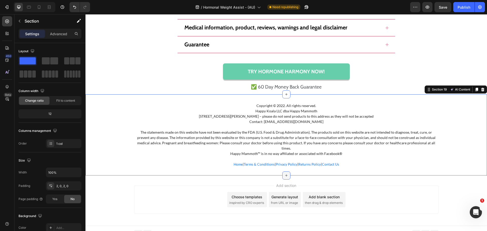
click at [285, 173] on icon at bounding box center [286, 175] width 4 height 4
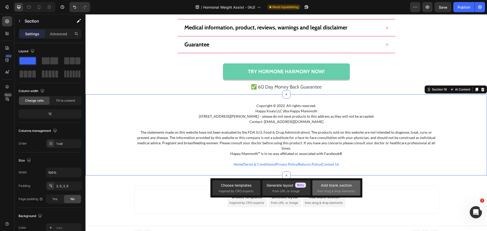
click at [338, 194] on div "Add blank section then drag & drop elements" at bounding box center [336, 187] width 48 height 15
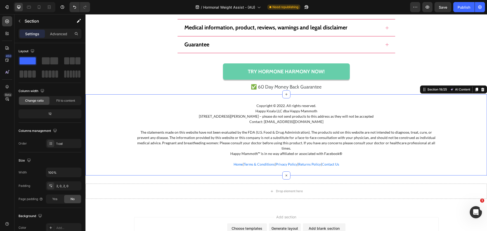
scroll to position [3938, 0]
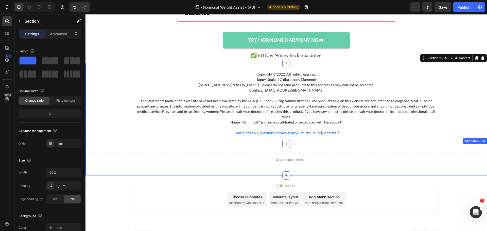
click at [215, 144] on div "Drop element here Section 20/25" at bounding box center [285, 159] width 401 height 31
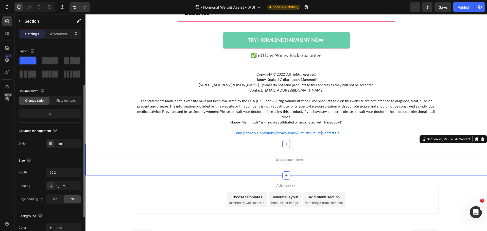
scroll to position [101, 0]
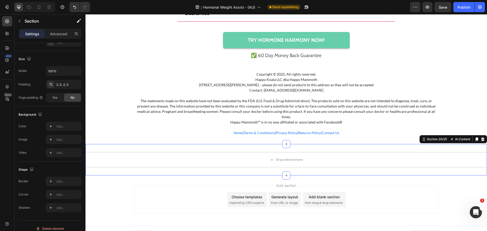
click at [145, 144] on div "Drop element here Section 20/25 AI Content Write with GemAI What would you like…" at bounding box center [285, 159] width 401 height 31
click at [56, 123] on div "Add..." at bounding box center [63, 126] width 35 height 9
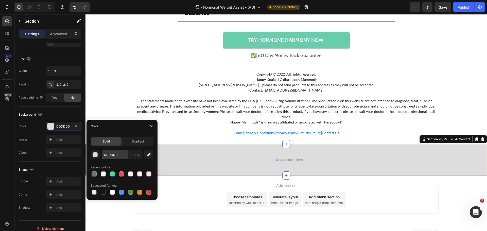
click at [119, 155] on input "DDDDDD" at bounding box center [115, 154] width 26 height 9
paste input "#54585a"
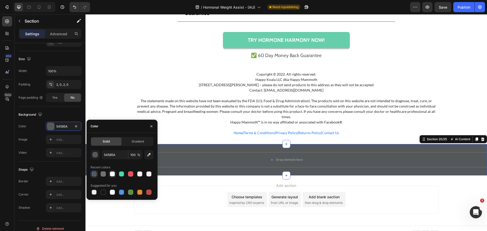
click at [111, 172] on div at bounding box center [112, 173] width 5 height 5
type input "F7F7F7"
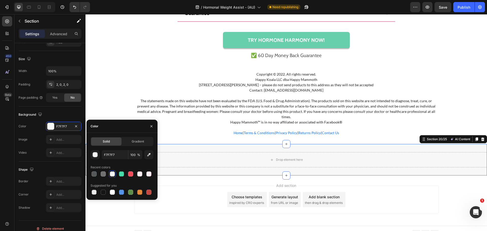
click at [406, 177] on div "Add section Choose templates inspired by CRO experts Generate layout from URL o…" at bounding box center [285, 200] width 401 height 50
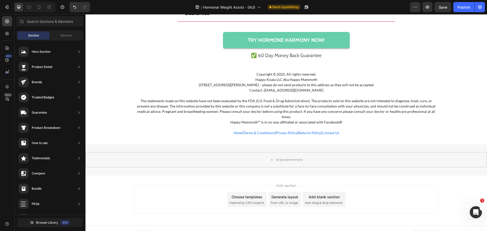
click at [0, 16] on div "450 Beta" at bounding box center [7, 122] width 14 height 217
click at [6, 22] on icon at bounding box center [7, 21] width 5 height 5
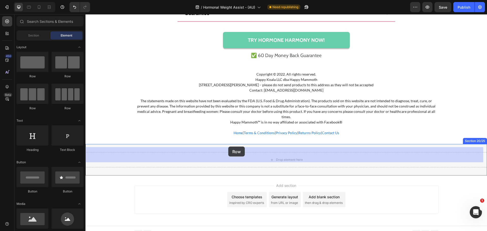
drag, startPoint x: 146, startPoint y: 112, endPoint x: 228, endPoint y: 147, distance: 89.6
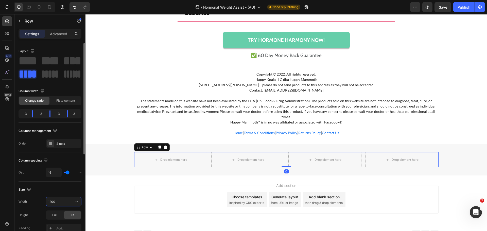
click at [63, 202] on input "1200" at bounding box center [63, 201] width 35 height 9
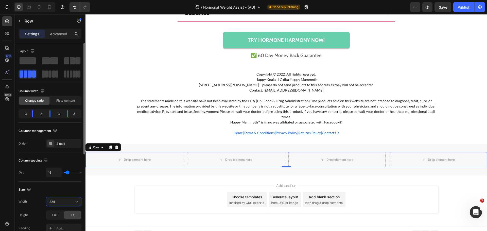
type input "1824"
click at [165, 144] on div "Drop element here Drop element here Drop element here Drop element here Row 0 S…" at bounding box center [285, 159] width 401 height 31
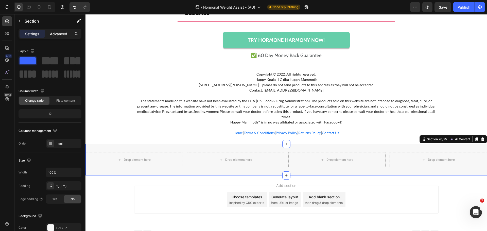
click at [54, 32] on p "Advanced" at bounding box center [58, 33] width 17 height 5
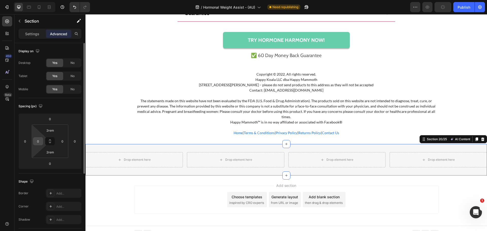
click at [39, 139] on input "0" at bounding box center [38, 141] width 8 height 8
type input "20"
type input "2"
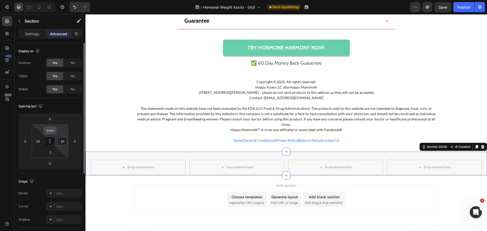
type input "20"
click at [52, 130] on input "2rem" at bounding box center [50, 131] width 10 height 8
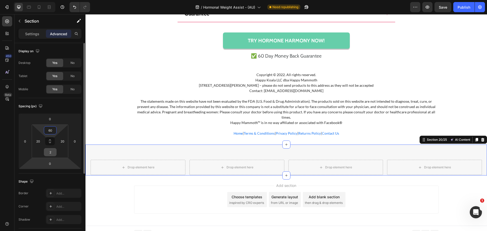
type input "60"
click at [49, 153] on input "2" at bounding box center [50, 152] width 10 height 8
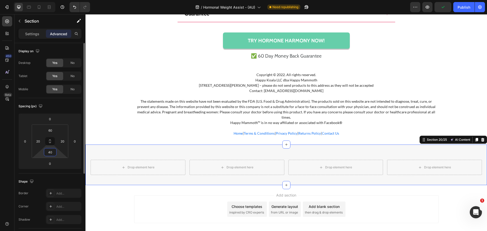
scroll to position [3938, 0]
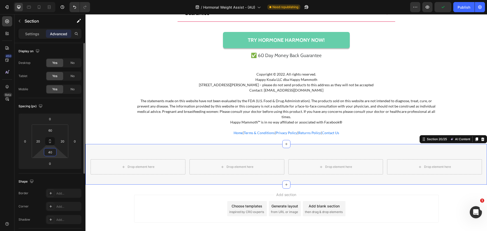
type input "40"
click at [77, 110] on div "Spacing (px)" at bounding box center [50, 106] width 63 height 8
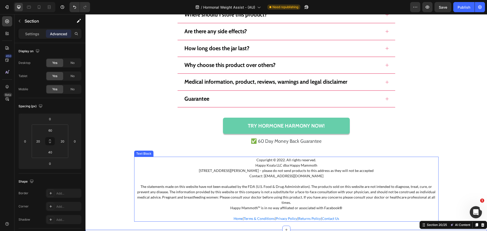
scroll to position [3837, 0]
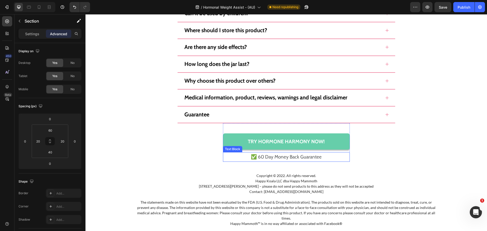
click at [278, 153] on p "✅ 60 Day Money Back Guarantee" at bounding box center [286, 157] width 126 height 9
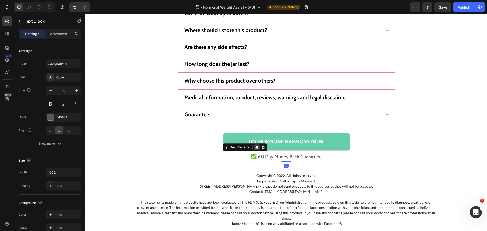
click at [256, 149] on icon at bounding box center [256, 148] width 3 height 4
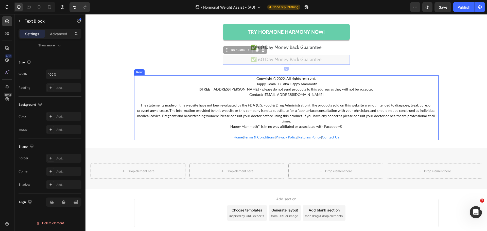
scroll to position [3960, 0]
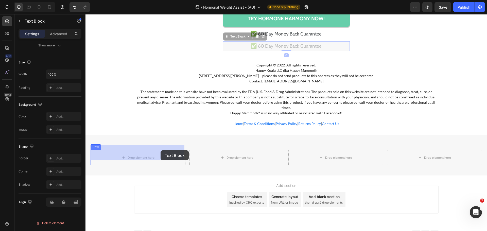
drag, startPoint x: 223, startPoint y: 161, endPoint x: 168, endPoint y: 156, distance: 55.0
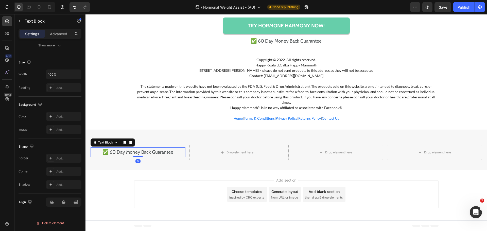
scroll to position [3947, 0]
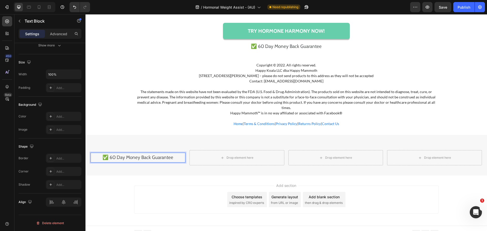
click at [147, 154] on p "✅ 60 Day Money Back Guarantee" at bounding box center [138, 157] width 94 height 9
click at [146, 154] on p "✅ 60 Day Money Back Guarantee" at bounding box center [138, 157] width 94 height 9
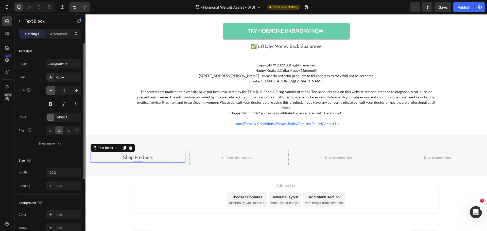
click at [52, 91] on icon "button" at bounding box center [50, 90] width 5 height 5
click at [52, 90] on icon "button" at bounding box center [50, 90] width 5 height 5
click at [75, 91] on icon "button" at bounding box center [76, 90] width 5 height 5
type input "17"
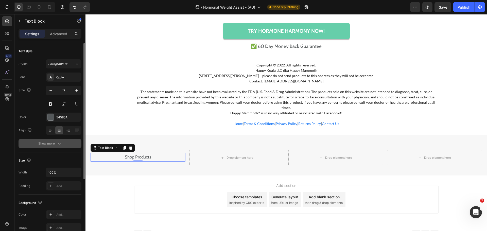
click at [59, 144] on icon "button" at bounding box center [59, 144] width 3 height 2
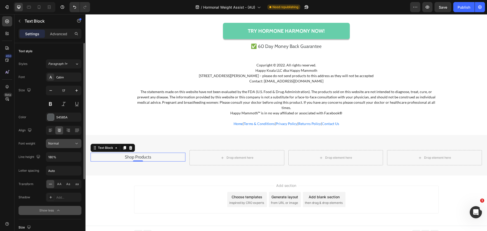
click at [59, 147] on button "Normal" at bounding box center [63, 143] width 35 height 9
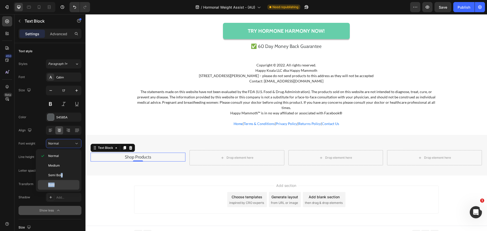
click at [63, 181] on div "Normal Medium Semi Bold Bold" at bounding box center [59, 170] width 42 height 39
click at [64, 183] on p "Bold" at bounding box center [62, 185] width 29 height 5
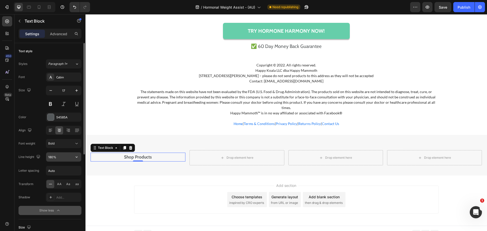
click at [60, 157] on input "180%" at bounding box center [63, 156] width 35 height 9
type input "150%"
click at [47, 115] on div at bounding box center [50, 117] width 7 height 7
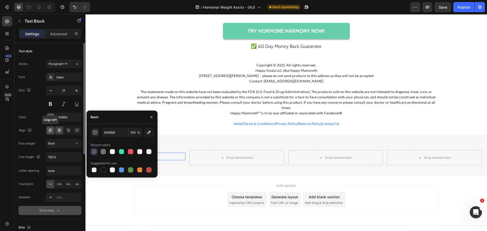
click at [52, 130] on icon at bounding box center [50, 130] width 5 height 5
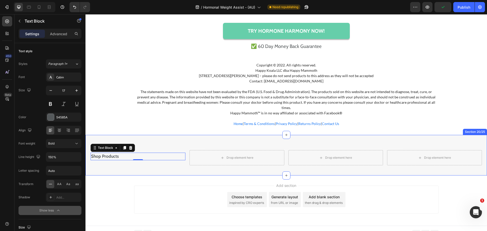
click at [186, 143] on div "Shop Products Text Block 0 Drop element here Drop element here Drop element her…" at bounding box center [285, 155] width 401 height 41
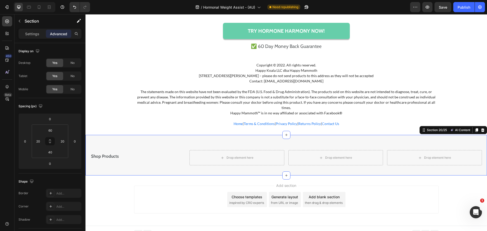
click at [6, 16] on div "450 Beta" at bounding box center [7, 122] width 14 height 217
click at [8, 19] on icon at bounding box center [7, 21] width 5 height 5
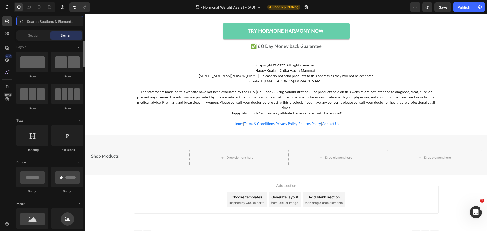
click at [27, 24] on input "text" at bounding box center [49, 21] width 67 height 10
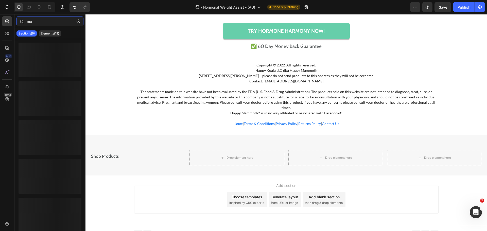
type input "m"
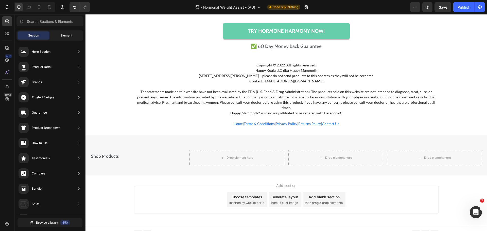
click at [68, 39] on div "Element" at bounding box center [66, 35] width 32 height 8
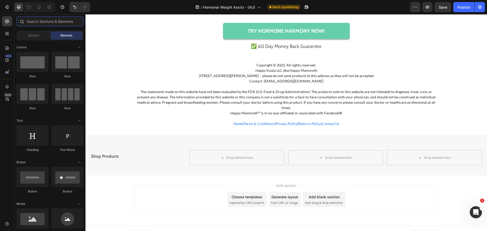
click at [48, 23] on input "text" at bounding box center [49, 21] width 67 height 10
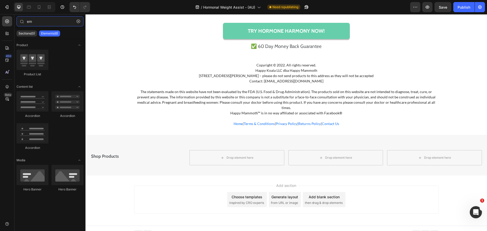
type input "e"
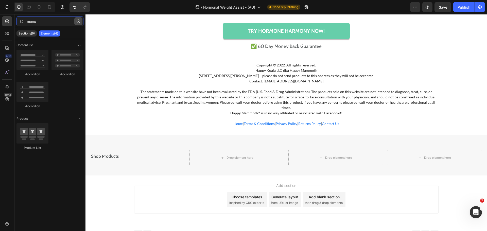
type input "menu"
click at [79, 20] on icon "button" at bounding box center [79, 22] width 4 height 4
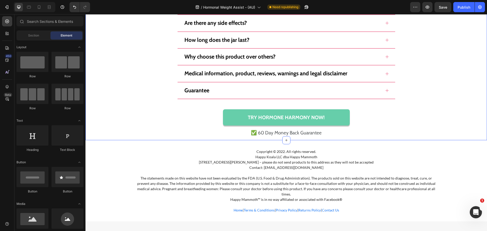
scroll to position [3935, 0]
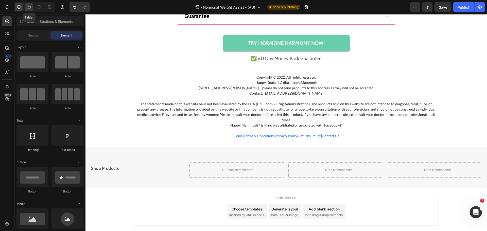
click at [28, 10] on div at bounding box center [29, 7] width 8 height 8
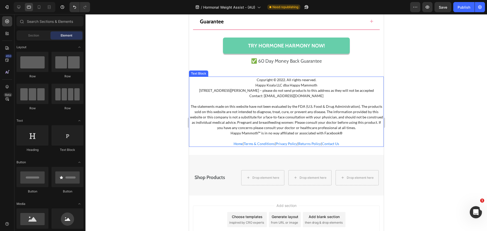
scroll to position [3817, 0]
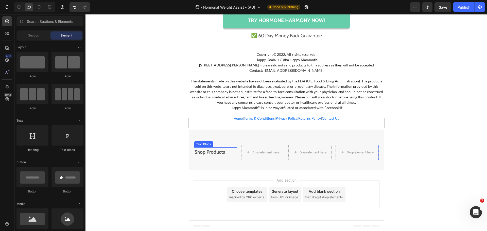
click at [216, 152] on p "Shop Products" at bounding box center [215, 152] width 42 height 9
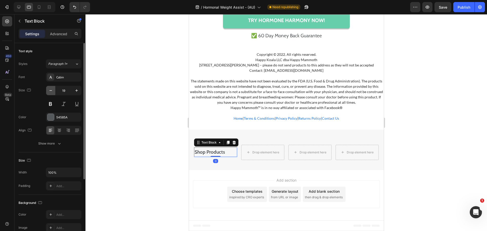
click at [54, 90] on button "button" at bounding box center [50, 90] width 9 height 9
click at [78, 90] on icon "button" at bounding box center [76, 90] width 5 height 5
click at [39, 7] on icon at bounding box center [39, 7] width 5 height 5
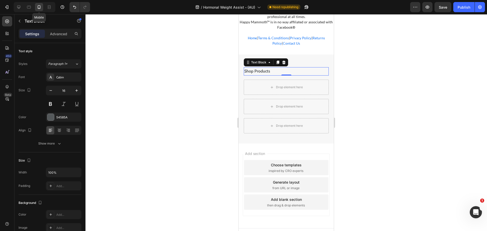
scroll to position [3830, 0]
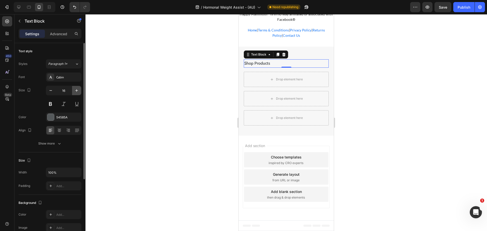
click at [74, 91] on button "button" at bounding box center [76, 90] width 9 height 9
type input "17"
click at [20, 5] on icon at bounding box center [18, 7] width 5 height 5
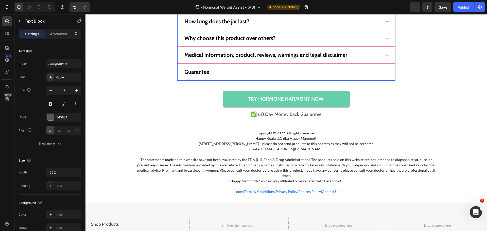
scroll to position [3947, 0]
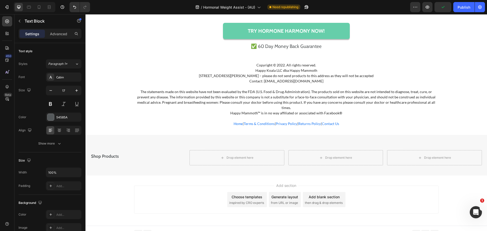
click at [117, 153] on p "Shop Products" at bounding box center [138, 156] width 94 height 7
click at [131, 117] on div "Copyright © 2022. All rights reserved. Happy Koala LLC dba Happy Mammoth 1910 T…" at bounding box center [285, 94] width 401 height 65
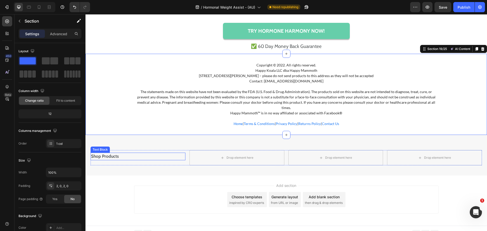
click at [118, 153] on p "Shop Products" at bounding box center [138, 156] width 94 height 7
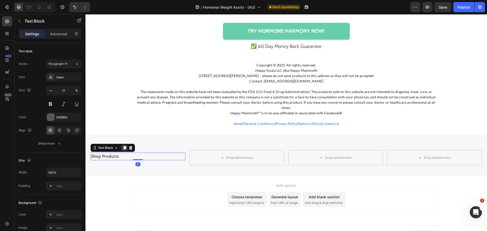
click at [126, 146] on icon at bounding box center [124, 148] width 4 height 4
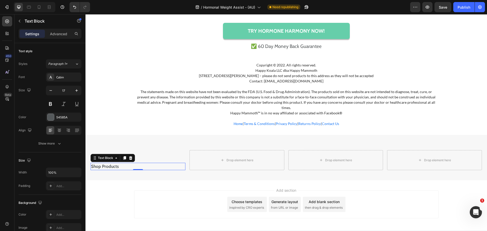
click at [108, 163] on p "Shop Products" at bounding box center [138, 166] width 94 height 7
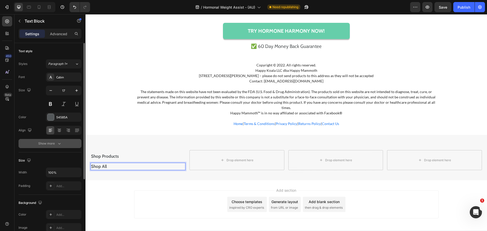
click at [54, 140] on button "Show more" at bounding box center [50, 143] width 63 height 9
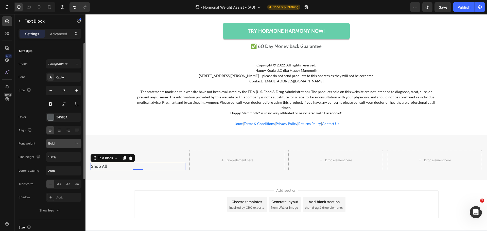
click at [61, 142] on div "Bold" at bounding box center [61, 143] width 26 height 5
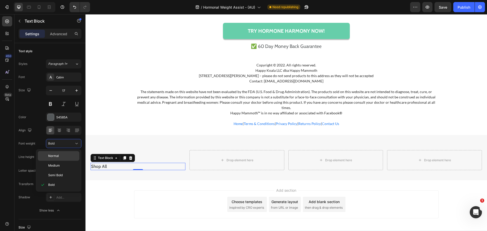
click at [64, 158] on p "Normal" at bounding box center [62, 156] width 29 height 5
click at [144, 163] on div "Shop All" at bounding box center [138, 167] width 95 height 8
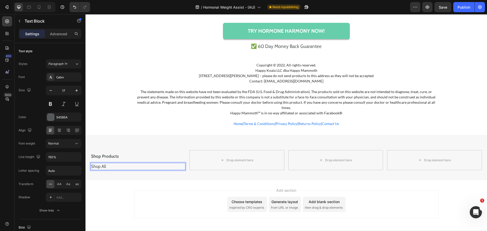
click at [140, 164] on p "Shop All" at bounding box center [138, 166] width 94 height 7
click at [117, 137] on div "Shop Products Text Block Shop All Text Block 0 Drop element here Drop element h…" at bounding box center [285, 157] width 401 height 45
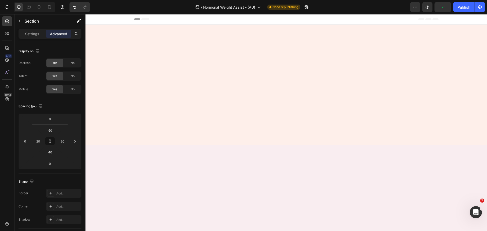
scroll to position [3947, 0]
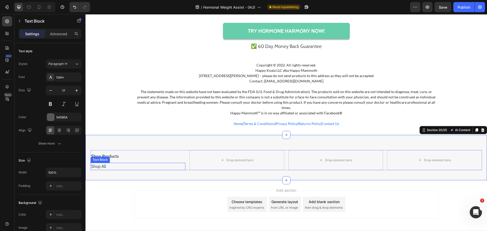
click at [105, 163] on p "Shop All" at bounding box center [138, 166] width 94 height 7
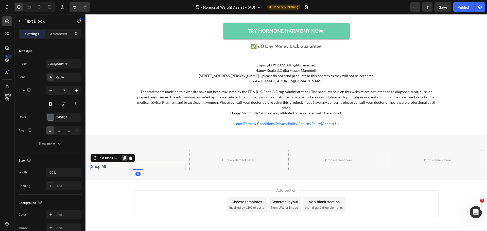
click at [124, 156] on icon at bounding box center [124, 158] width 3 height 4
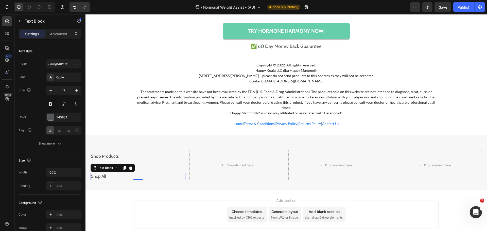
click at [106, 173] on p "Shop All" at bounding box center [138, 176] width 94 height 7
click at [121, 164] on div "Text Block" at bounding box center [113, 168] width 44 height 8
click at [124, 166] on icon at bounding box center [124, 168] width 3 height 4
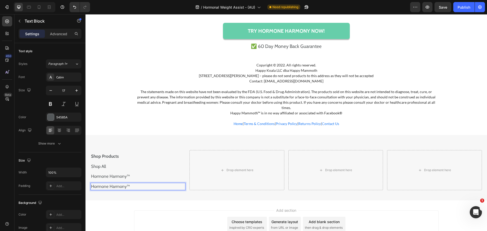
click at [105, 183] on p "Hormone Harmony™" at bounding box center [138, 186] width 94 height 7
drag, startPoint x: 126, startPoint y: 172, endPoint x: 124, endPoint y: 175, distance: 3.4
click at [126, 176] on icon at bounding box center [124, 178] width 4 height 4
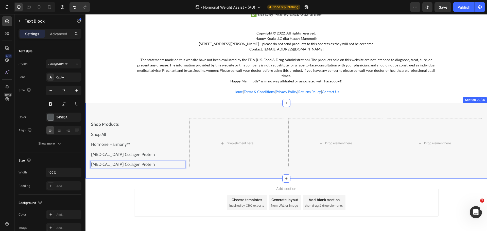
scroll to position [3982, 0]
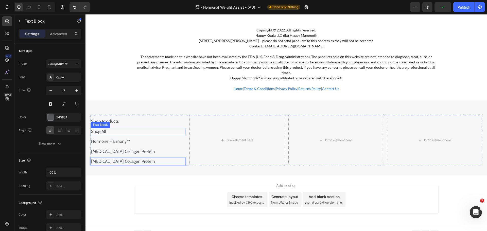
click at [116, 128] on p "Shop All" at bounding box center [138, 131] width 94 height 7
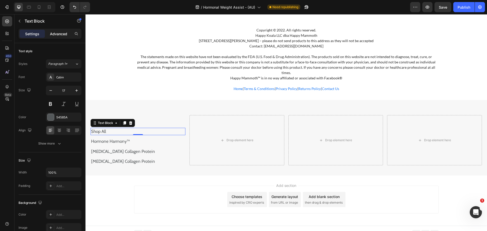
click at [51, 35] on p "Advanced" at bounding box center [58, 33] width 17 height 5
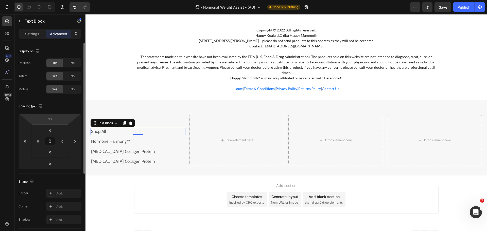
click at [51, 118] on input "10" at bounding box center [50, 119] width 10 height 8
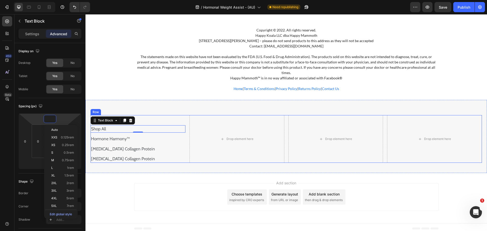
scroll to position [3980, 0]
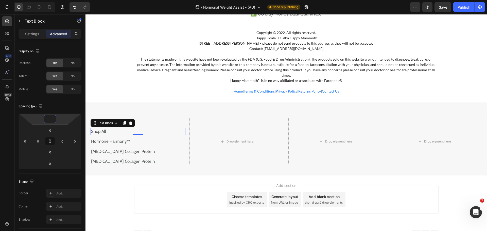
type input "0"
click at [136, 137] on div "0" at bounding box center [137, 139] width 5 height 4
click at [124, 138] on p "Hormone Harmony™" at bounding box center [138, 141] width 94 height 7
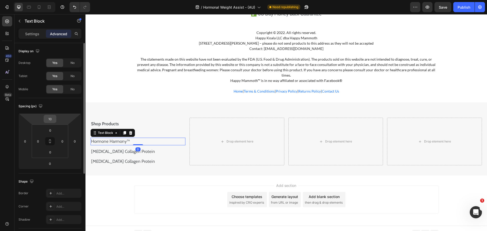
click at [55, 119] on input "10" at bounding box center [50, 119] width 10 height 8
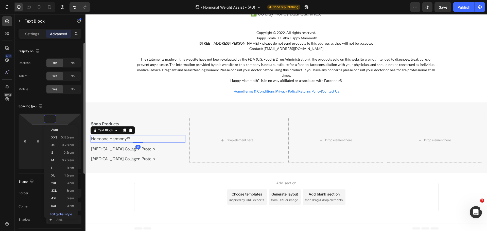
scroll to position [3977, 0]
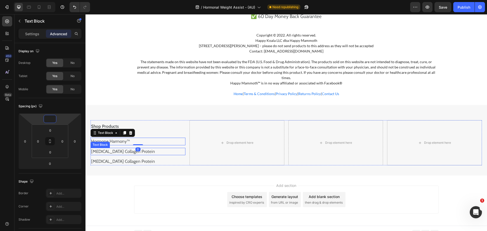
click at [116, 148] on p "[MEDICAL_DATA] Collagen Protein" at bounding box center [138, 151] width 94 height 7
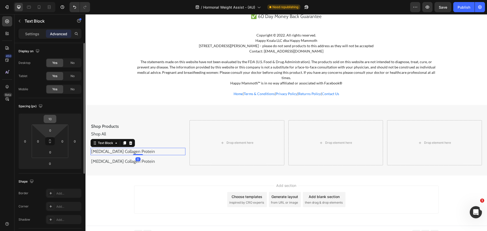
click at [49, 118] on input "10" at bounding box center [50, 119] width 10 height 8
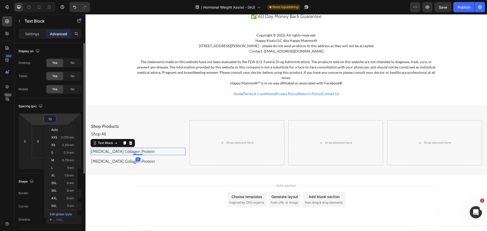
scroll to position [3975, 0]
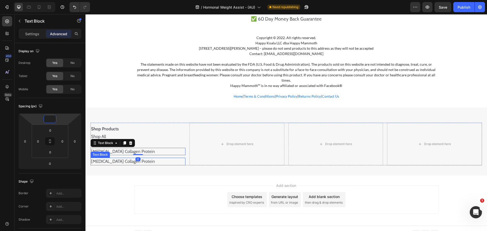
click at [126, 158] on p "[MEDICAL_DATA] Collagen Protein" at bounding box center [138, 161] width 94 height 7
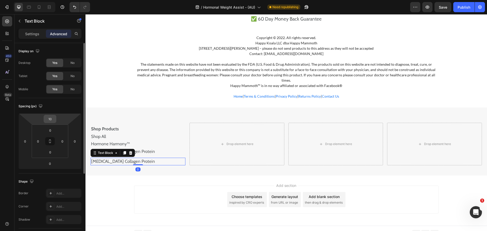
click at [48, 120] on input "10" at bounding box center [50, 119] width 10 height 8
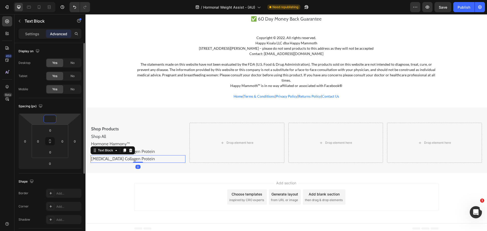
scroll to position [3972, 0]
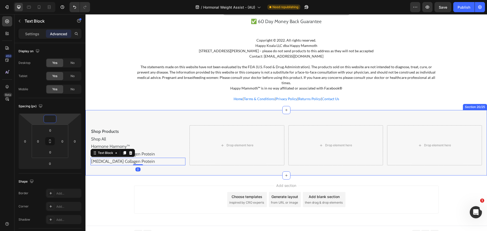
click at [146, 115] on div "Shop Products Text Block Shop All Text Block Hormone Harmony™ Text Block Prebio…" at bounding box center [285, 142] width 401 height 65
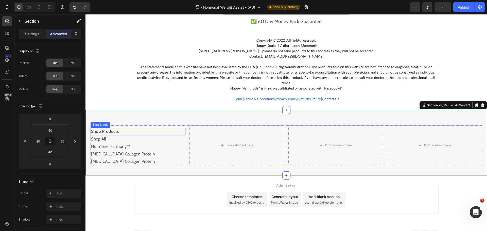
click at [123, 129] on p "Shop Products" at bounding box center [138, 131] width 94 height 7
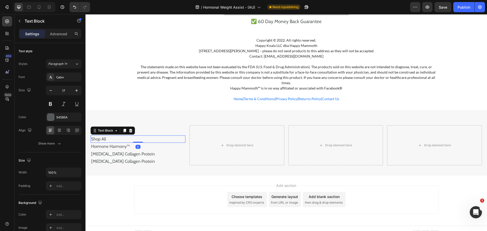
click at [111, 136] on p "Shop All" at bounding box center [138, 139] width 94 height 7
click at [25, 2] on div at bounding box center [35, 7] width 42 height 10
click at [28, 5] on icon at bounding box center [28, 7] width 5 height 5
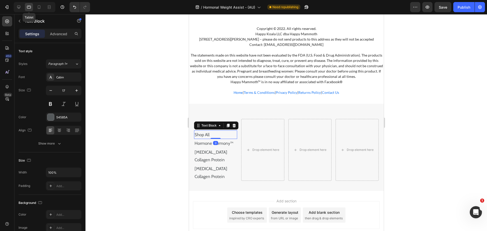
scroll to position [3864, 0]
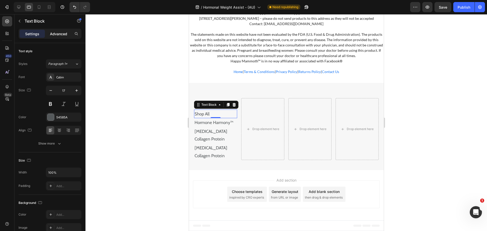
click at [59, 34] on p "Advanced" at bounding box center [58, 33] width 17 height 5
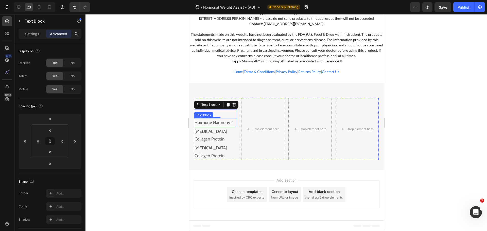
click at [207, 124] on p "Hormone Harmony™" at bounding box center [215, 123] width 42 height 8
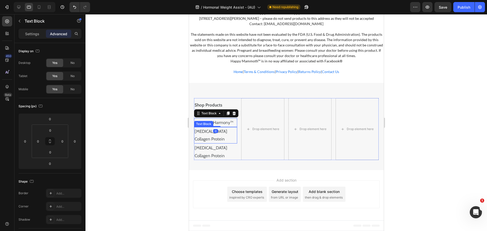
click at [208, 131] on p "[MEDICAL_DATA] Collagen Protein" at bounding box center [215, 135] width 42 height 15
click at [39, 8] on icon at bounding box center [39, 7] width 3 height 4
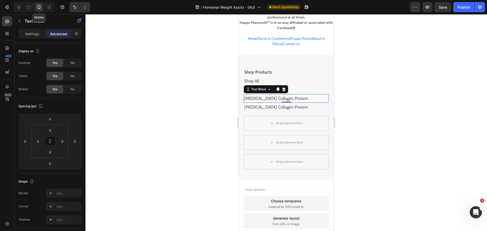
scroll to position [3886, 0]
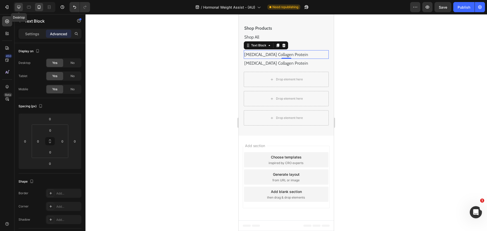
click at [22, 6] on div at bounding box center [19, 7] width 8 height 8
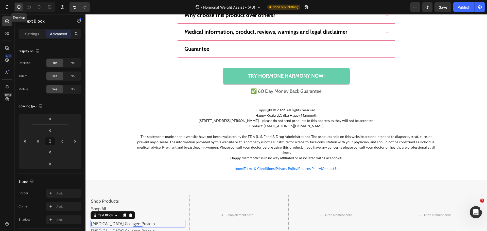
scroll to position [3972, 0]
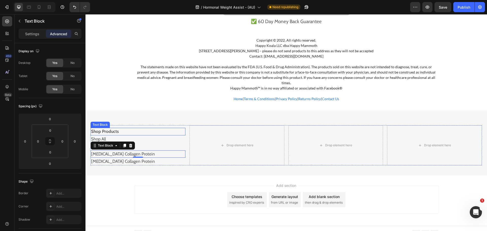
click at [153, 128] on p "Shop Products" at bounding box center [138, 131] width 94 height 7
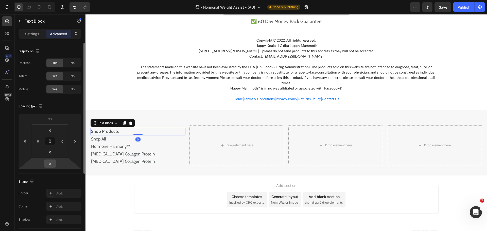
click at [52, 163] on input "0" at bounding box center [50, 164] width 10 height 8
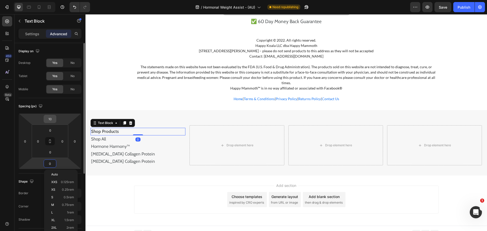
click at [48, 119] on input "10" at bounding box center [50, 119] width 10 height 8
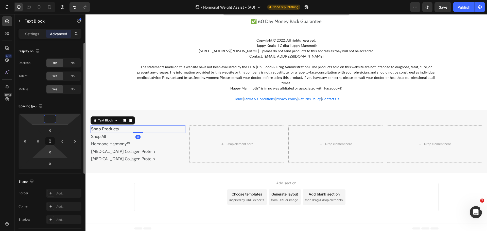
scroll to position [3970, 0]
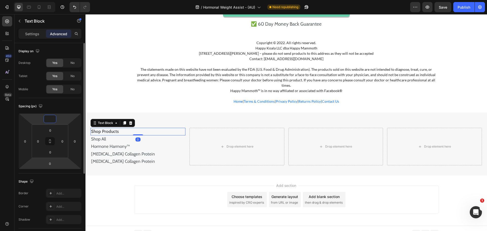
click at [43, 0] on html "Version history / Hormonal Weight Assist - (AU) Need republishing Preview Save …" at bounding box center [243, 0] width 487 height 0
type input "0"
type input "20"
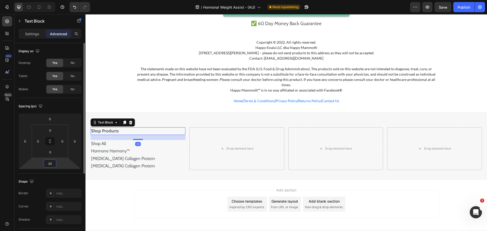
scroll to position [3975, 0]
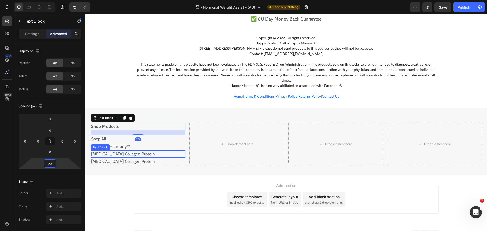
click at [150, 151] on p "[MEDICAL_DATA] Collagen Protein" at bounding box center [138, 154] width 94 height 7
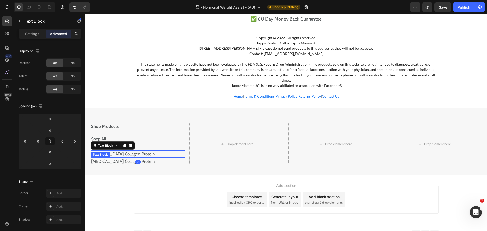
click at [125, 158] on p "[MEDICAL_DATA] Collagen Protein" at bounding box center [138, 161] width 94 height 7
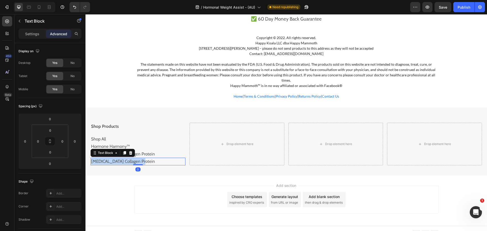
click at [125, 158] on p "[MEDICAL_DATA] Collagen Protein" at bounding box center [138, 161] width 94 height 7
drag, startPoint x: 126, startPoint y: 147, endPoint x: 112, endPoint y: 158, distance: 18.0
click at [126, 151] on icon at bounding box center [124, 153] width 4 height 4
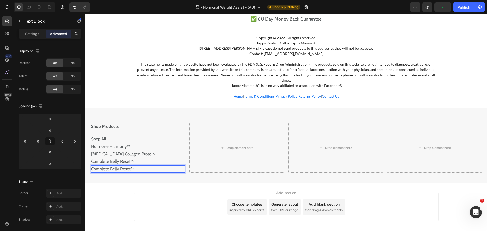
click at [112, 166] on p "Complete Belly Reset™" at bounding box center [138, 169] width 94 height 7
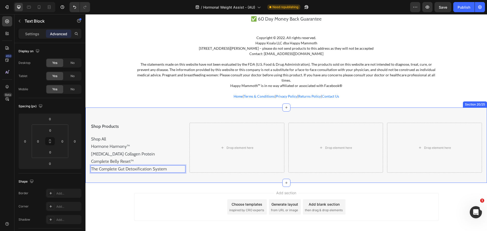
click at [129, 175] on div "Shop Products Text Block Shop All Text Block Hormone Harmony™ Text Block Prebio…" at bounding box center [285, 145] width 401 height 75
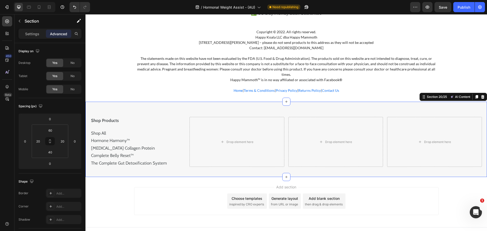
scroll to position [3982, 0]
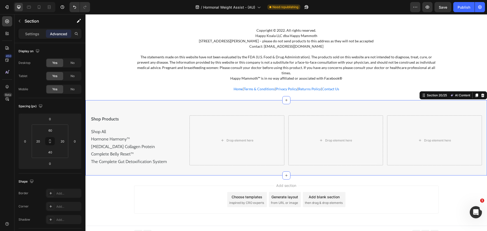
click at [128, 167] on div "Shop Products Text Block Shop All Text Block Hormone Harmony™ Text Block Prebio…" at bounding box center [285, 137] width 401 height 75
click at [138, 165] on div "Shop Products Text Block Shop All Text Block Hormone Harmony™ Text Block Prebio…" at bounding box center [285, 137] width 401 height 75
click at [119, 129] on p "Shop All" at bounding box center [138, 132] width 94 height 7
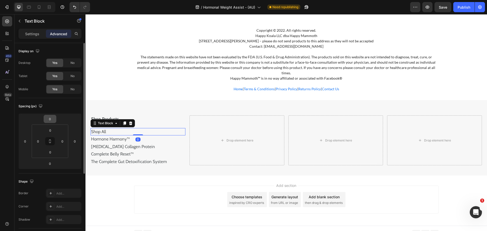
click at [50, 120] on input "0" at bounding box center [50, 119] width 10 height 8
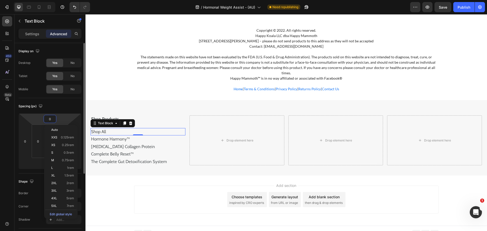
type input "5"
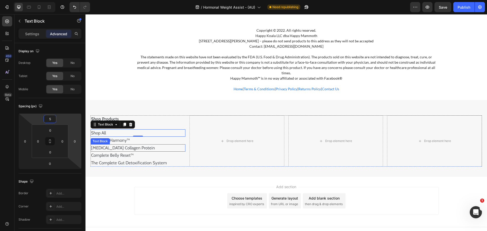
click at [97, 139] on div "Text Block" at bounding box center [100, 141] width 17 height 5
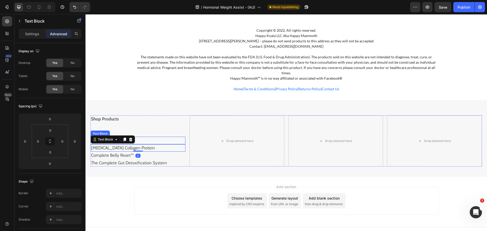
click at [147, 137] on p "Hormone Harmony™" at bounding box center [138, 140] width 94 height 7
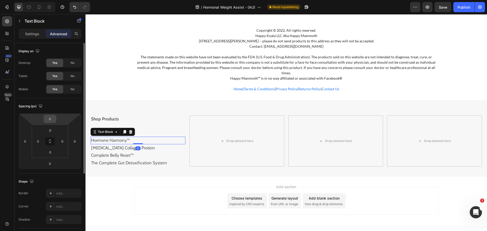
click at [52, 120] on input "0" at bounding box center [50, 119] width 10 height 8
type input "5"
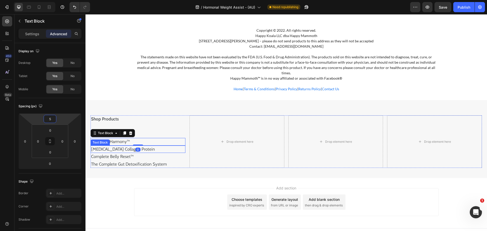
click at [128, 146] on p "[MEDICAL_DATA] Collagen Protein" at bounding box center [138, 149] width 94 height 7
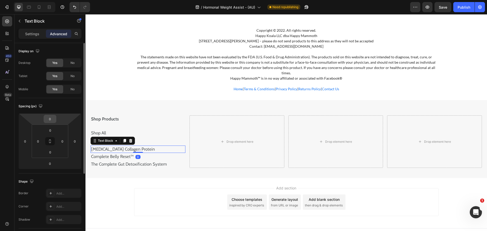
click at [52, 119] on input "0" at bounding box center [50, 119] width 10 height 8
type input "5"
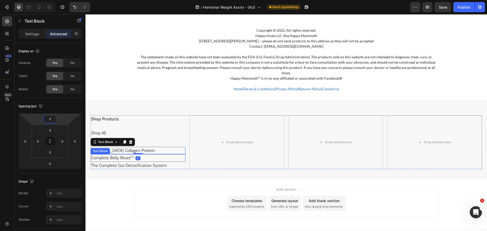
click at [96, 155] on p "Complete Belly Reset™" at bounding box center [138, 158] width 94 height 7
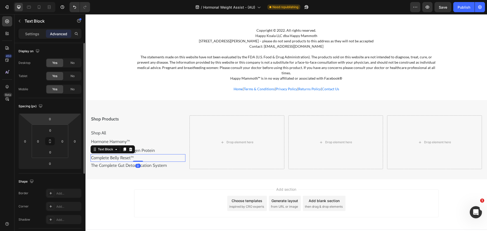
click at [42, 0] on html "Version history / Hormonal Weight Assist - (AU) Need republishing Preview Save …" at bounding box center [243, 0] width 487 height 0
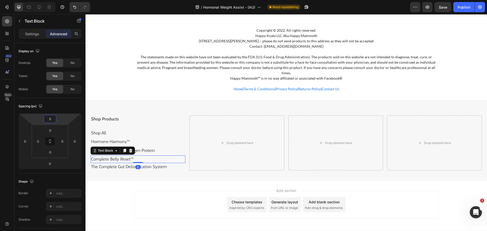
type input "5"
click at [104, 164] on p "The Complete Gut Detoxification System" at bounding box center [138, 167] width 94 height 7
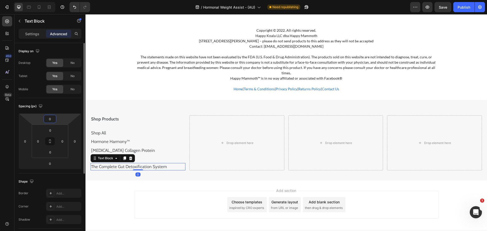
click at [51, 120] on input "0" at bounding box center [50, 119] width 10 height 8
type input "5"
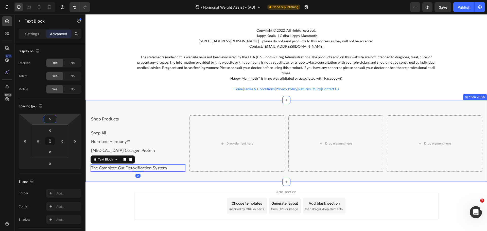
click at [156, 176] on div "Shop Products Text Block Shop All Text Block Hormone Harmony™ Text Block Prebio…" at bounding box center [285, 141] width 401 height 82
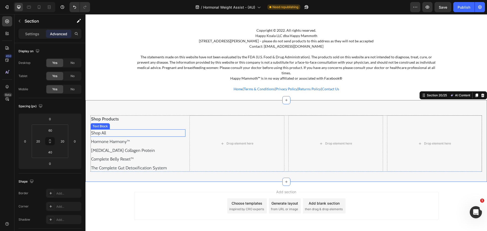
click at [99, 130] on p "Shop All" at bounding box center [138, 133] width 94 height 7
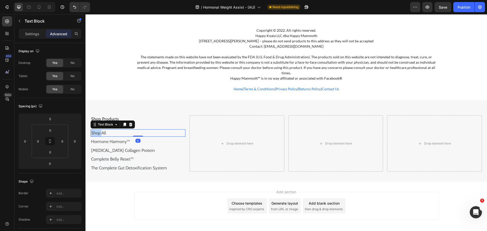
click at [99, 130] on p "Shop All" at bounding box center [138, 133] width 94 height 7
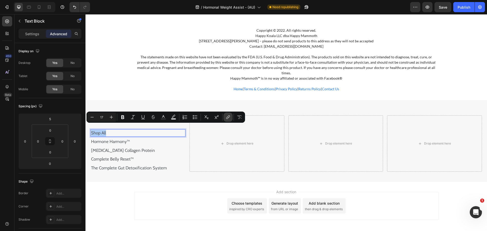
click at [229, 120] on button "link" at bounding box center [227, 117] width 9 height 9
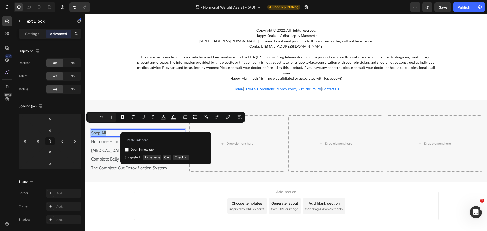
click at [179, 139] on input "Editor contextual toolbar" at bounding box center [165, 140] width 83 height 8
type input "https://happymammoth.com/collections"
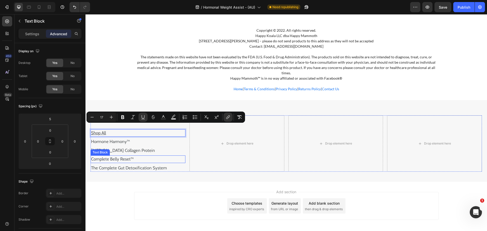
click at [168, 148] on p "[MEDICAL_DATA] Collagen Protein" at bounding box center [138, 150] width 94 height 7
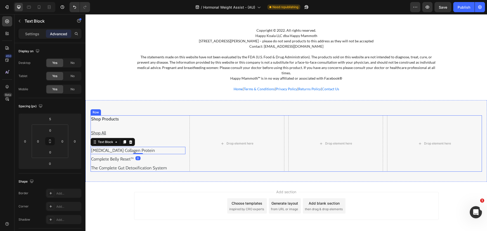
click at [147, 131] on p "Shop All" at bounding box center [138, 133] width 94 height 7
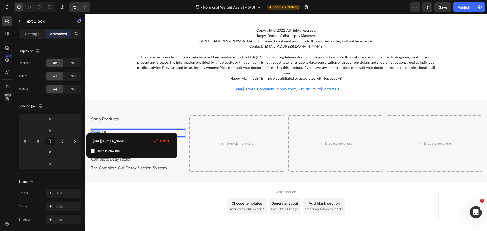
click at [160, 130] on p "Shop All" at bounding box center [138, 133] width 94 height 7
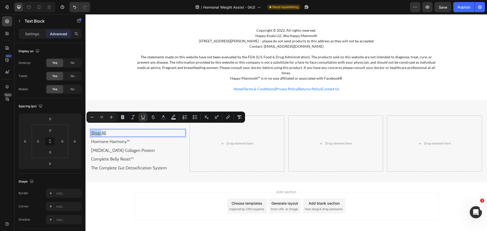
click at [160, 130] on p "Shop All" at bounding box center [138, 133] width 94 height 7
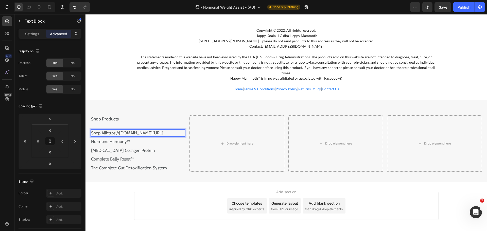
click at [160, 130] on p "Shop Allhttps://happymammoth.com/collections" at bounding box center [138, 133] width 94 height 7
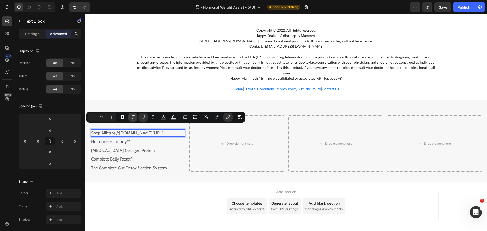
click at [136, 115] on button "Italic" at bounding box center [132, 117] width 9 height 9
click at [143, 116] on icon "Editor contextual toolbar" at bounding box center [142, 117] width 5 height 5
click at [136, 116] on button "Italic" at bounding box center [132, 117] width 9 height 9
click at [71, 5] on button "Undo/Redo" at bounding box center [74, 7] width 10 height 10
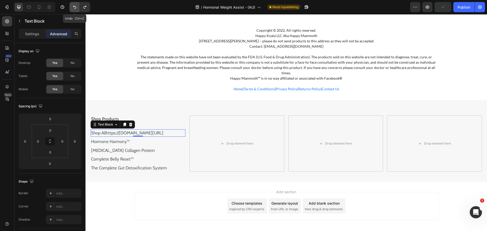
click at [71, 5] on button "Undo/Redo" at bounding box center [74, 7] width 10 height 10
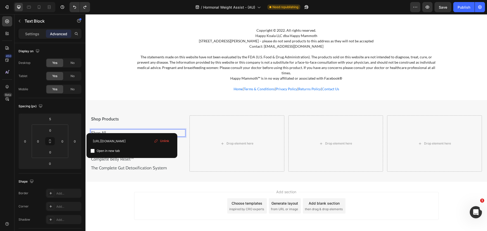
click at [110, 130] on p "Shop All" at bounding box center [138, 133] width 94 height 7
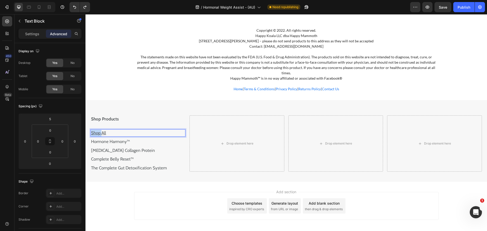
click at [110, 130] on p "Shop All" at bounding box center [138, 133] width 94 height 7
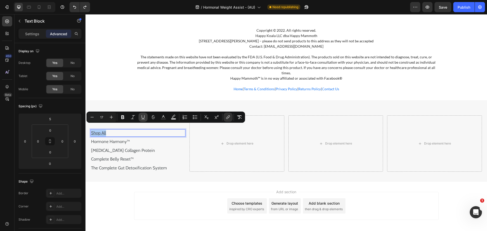
click at [143, 119] on icon "Editor contextual toolbar" at bounding box center [143, 119] width 4 height 0
click at [164, 155] on div "Complete Belly Reset™" at bounding box center [138, 159] width 95 height 8
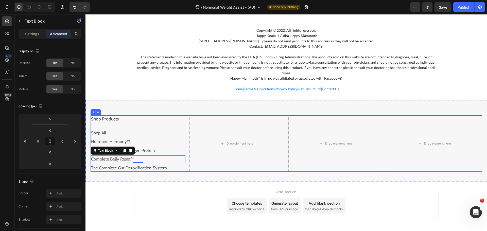
click at [144, 138] on p "Hormone Harmony™" at bounding box center [138, 141] width 94 height 7
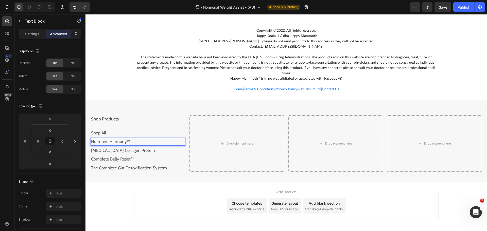
click at [144, 138] on p "Hormone Harmony™" at bounding box center [138, 141] width 94 height 7
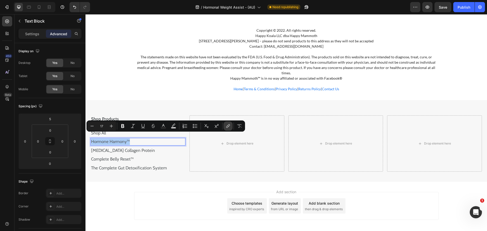
click at [226, 128] on icon "Editor contextual toolbar" at bounding box center [227, 127] width 2 height 3
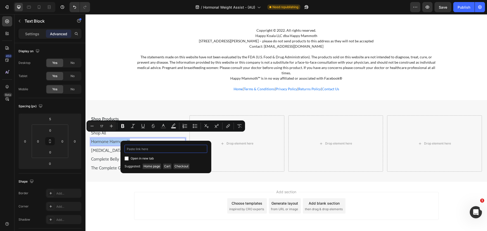
paste input "https://happymammoth.com/products/hormone-harmony"
type input "https://happymammoth.com/products/hormone-harmony"
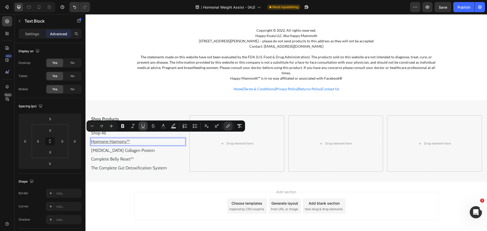
click at [144, 127] on icon "Editor contextual toolbar" at bounding box center [142, 125] width 5 height 5
click at [153, 138] on p "Hormone Harmony™" at bounding box center [138, 141] width 94 height 7
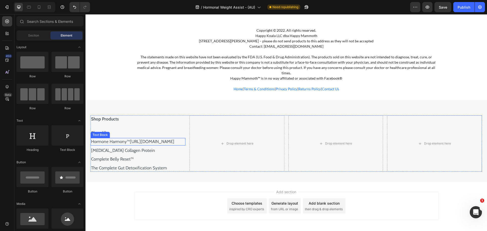
click at [122, 145] on p "Hormone Harmony™https://happymammoth.com/products/hormone-harmony ⁠⁠⁠⁠⁠⁠⁠" at bounding box center [138, 141] width 94 height 7
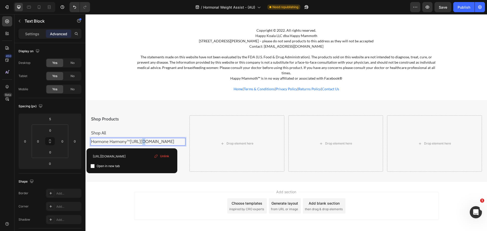
click at [122, 145] on p "Hormone Harmony™https://happymammoth.com/products/hormone-harmony" at bounding box center [138, 141] width 94 height 7
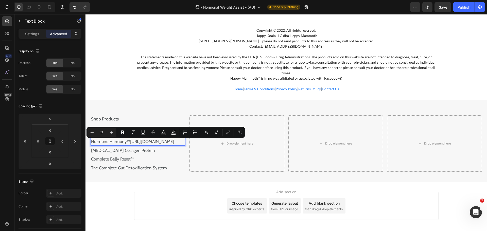
click at [130, 145] on p "Hormone Harmony™https://happymammoth.com/products/hormone-harmony" at bounding box center [138, 141] width 94 height 7
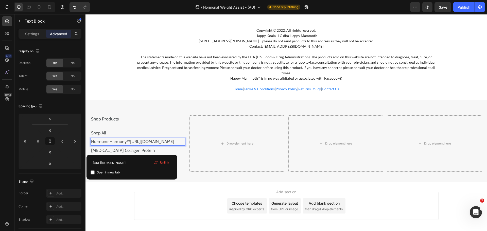
click at [111, 143] on link "Hormone Harmony™https://happymammoth.com/products/hormone-harmony" at bounding box center [132, 141] width 83 height 5
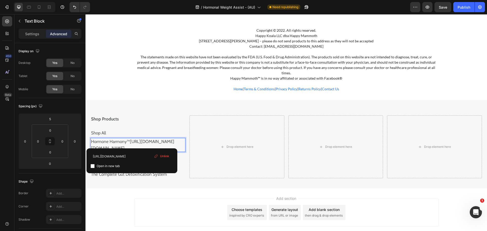
click at [147, 143] on link "Hormone Harmony™https://happymammoth.com/products/hormone-harmonyhttps://happym…" at bounding box center [132, 145] width 83 height 12
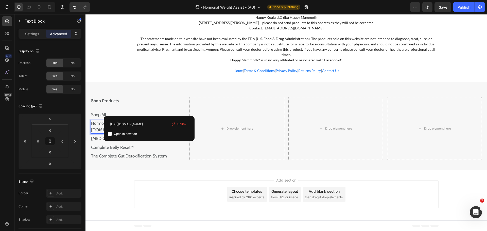
scroll to position [4014, 0]
click at [131, 120] on p "Hormone Harmony™https://happymammoth.com/products/hormone-harmonyhttps://happym…" at bounding box center [138, 126] width 94 height 13
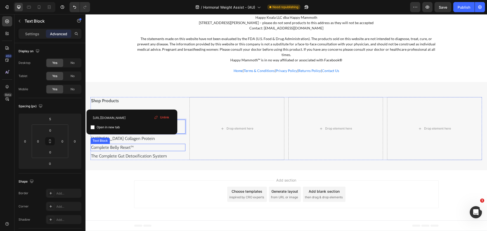
click at [173, 153] on div "The Complete Gut Detoxification System" at bounding box center [138, 156] width 95 height 8
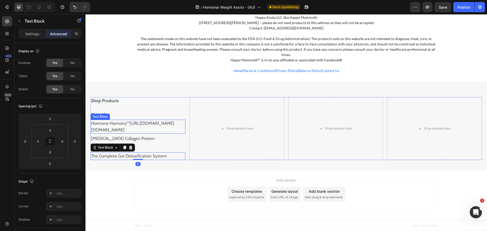
click at [137, 128] on p "Hormone Harmony™https://happymammoth.com/products/hormone-harmonyhttps://happym…" at bounding box center [138, 126] width 94 height 13
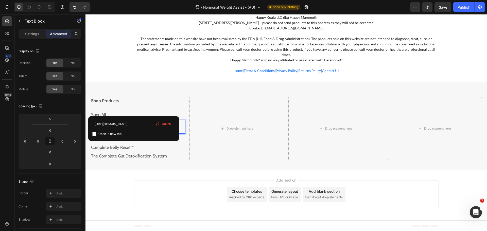
click at [134, 121] on link "Hormone Harmony™https://happymammoth.com/products/hormone-harmonyhttps://happym…" at bounding box center [132, 127] width 83 height 12
click at [139, 121] on link "Hormone Harmony™https://happymammoth.com/products/hormone-harmonyhttps://happym…" at bounding box center [132, 127] width 83 height 12
click at [131, 159] on p "The Complete Gut Detoxification System" at bounding box center [138, 156] width 94 height 7
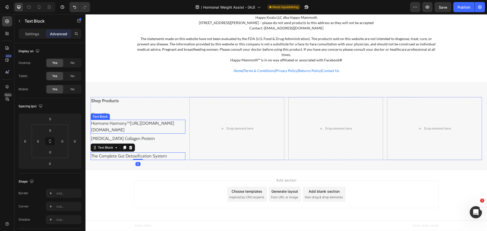
click at [131, 131] on p "Hormone Harmony™https://happymammoth.com/products/hormone-harmonyhttps://happym…" at bounding box center [138, 126] width 94 height 13
drag, startPoint x: 131, startPoint y: 131, endPoint x: 112, endPoint y: 108, distance: 29.7
click at [112, 120] on p "Hormone Harmony™https://happymammoth.com/products/hormone-harmonyhttps://happym…" at bounding box center [138, 126] width 94 height 13
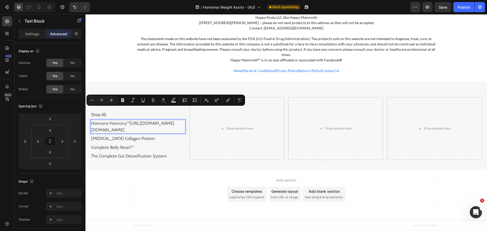
scroll to position [3988, 0]
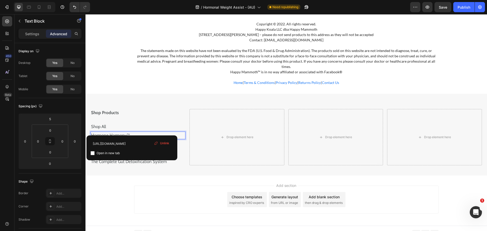
click at [175, 175] on div "Add section Choose templates inspired by CRO experts Generate layout from URL o…" at bounding box center [285, 200] width 401 height 50
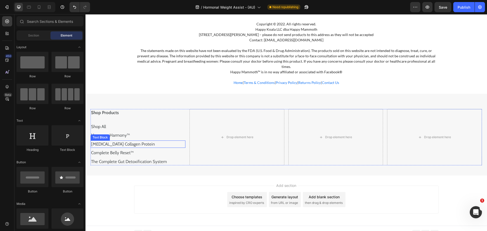
click at [104, 141] on p "[MEDICAL_DATA] Collagen Protein" at bounding box center [138, 144] width 94 height 7
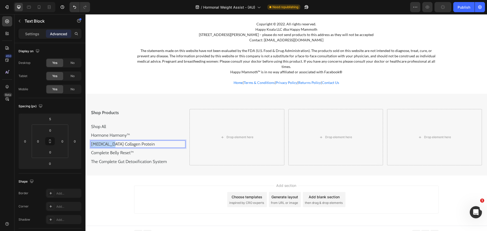
click at [104, 141] on p "[MEDICAL_DATA] Collagen Protein" at bounding box center [138, 144] width 94 height 7
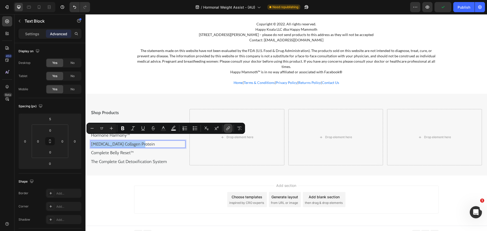
click at [229, 130] on icon "Editor contextual toolbar" at bounding box center [227, 128] width 5 height 5
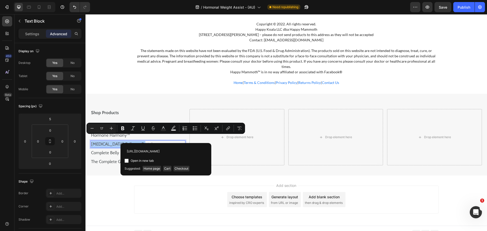
scroll to position [0, 39]
type input "https://happymammoth.com/products/prebiotic-collagen-protein-1"
click at [179, 159] on div "Open in new tab" at bounding box center [165, 161] width 83 height 6
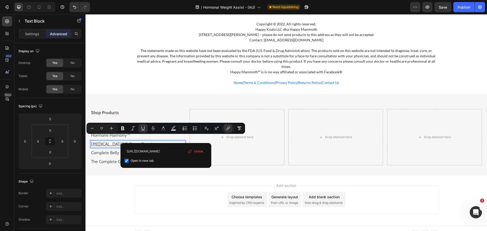
click at [179, 159] on div "Open in new tab" at bounding box center [165, 161] width 83 height 6
checkbox input "false"
click at [144, 124] on button "Underline" at bounding box center [142, 128] width 9 height 9
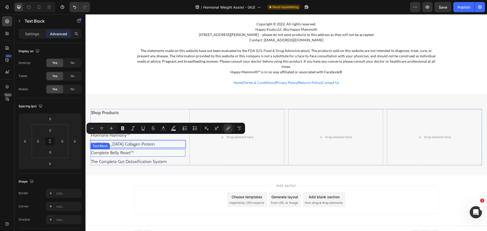
click at [180, 150] on p "Complete Belly Reset™" at bounding box center [138, 153] width 94 height 7
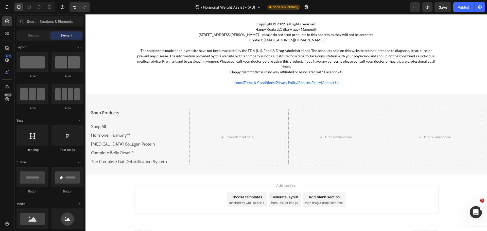
click at [122, 175] on div "Add section Choose templates inspired by CRO experts Generate layout from URL o…" at bounding box center [285, 200] width 401 height 50
click at [123, 158] on p "The Complete Gut Detoxification System" at bounding box center [138, 161] width 94 height 7
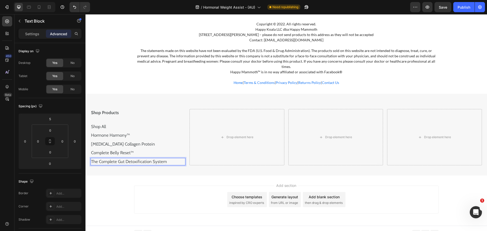
click at [137, 159] on p "The Complete Gut Detoxification System" at bounding box center [138, 161] width 94 height 7
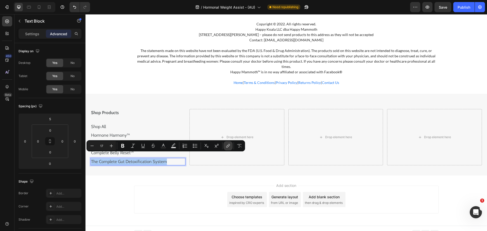
click at [229, 147] on icon "Editor contextual toolbar" at bounding box center [227, 145] width 5 height 5
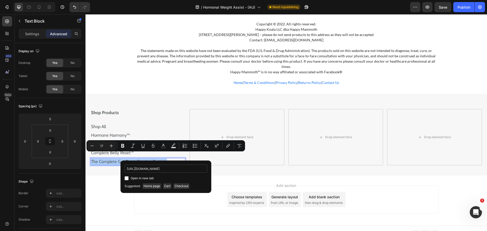
scroll to position [0, 59]
type input "https://happymammoth.com/products/the-complete-gut-detoxification-package"
click at [182, 174] on div "https://happymammoth.com/products/the-complete-gut-detoxification-package Open …" at bounding box center [165, 173] width 83 height 17
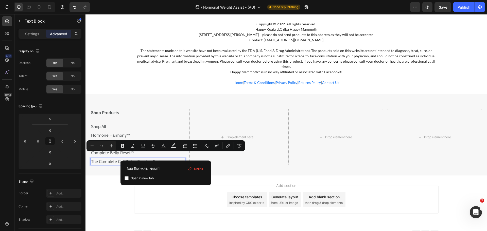
click at [109, 175] on div "Add section Choose templates inspired by CRO experts Generate layout from URL o…" at bounding box center [285, 200] width 401 height 50
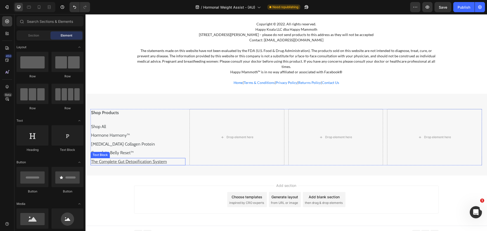
click at [136, 159] on u "The Complete Gut Detoxification System" at bounding box center [129, 161] width 76 height 5
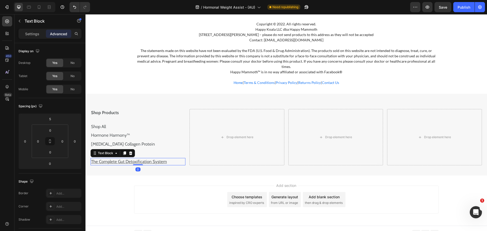
click at [136, 159] on u "The Complete Gut Detoxification System" at bounding box center [129, 161] width 76 height 5
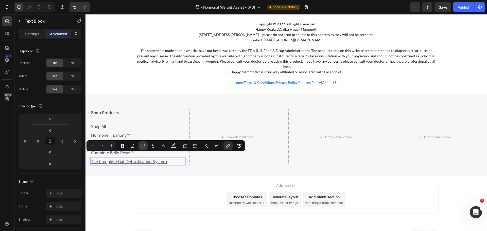
click at [144, 146] on icon "Editor contextual toolbar" at bounding box center [142, 145] width 5 height 5
click at [144, 175] on div "Add section Choose templates inspired by CRO experts Generate layout from URL o…" at bounding box center [285, 200] width 401 height 50
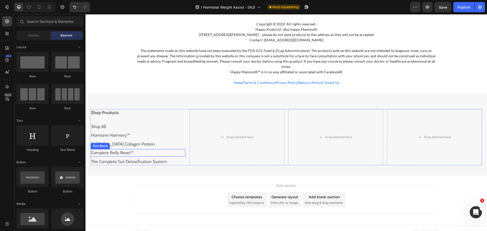
click at [121, 150] on p "Complete Belly Reset™" at bounding box center [138, 153] width 94 height 7
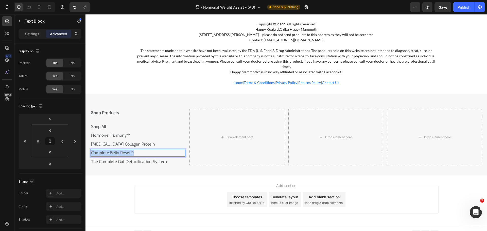
click at [121, 150] on p "Complete Belly Reset™" at bounding box center [138, 153] width 94 height 7
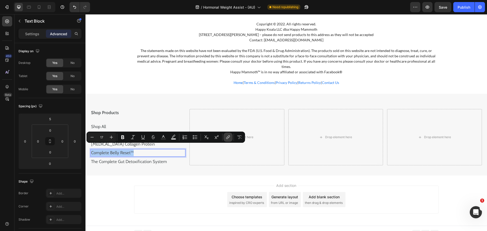
click at [226, 137] on icon "Editor contextual toolbar" at bounding box center [227, 137] width 5 height 5
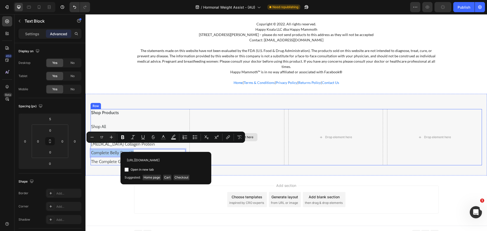
scroll to position [0, 36]
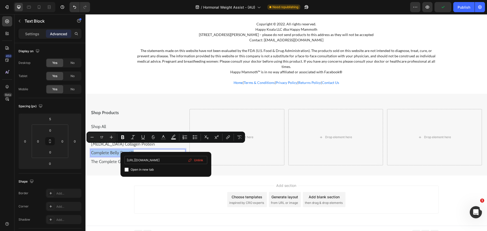
click at [185, 162] on input "https://happymammoth.com/products/new-complete-belly-reset" at bounding box center [165, 160] width 83 height 8
type input "https://happymammoth.com/products/new-complete-belly-reset"
click at [181, 166] on div "https://happymammoth.com/products/new-complete-belly-reset Open in new tab Unli…" at bounding box center [165, 164] width 83 height 17
click at [142, 138] on icon "Editor contextual toolbar" at bounding box center [142, 137] width 5 height 5
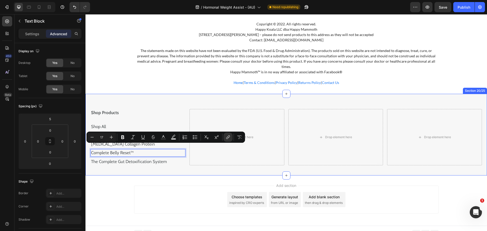
click at [142, 166] on div "Shop Products Text Block Shop All Text Block Hormone Harmony™ ⁠⁠⁠⁠⁠⁠⁠ Text Bloc…" at bounding box center [285, 135] width 401 height 82
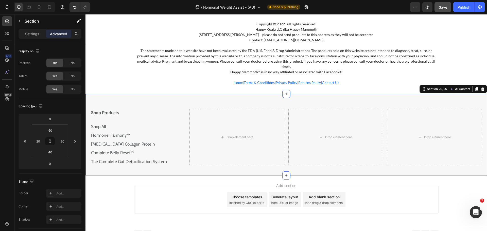
click at [440, 6] on span "Save" at bounding box center [443, 7] width 8 height 4
click at [6, 21] on icon at bounding box center [7, 21] width 5 height 5
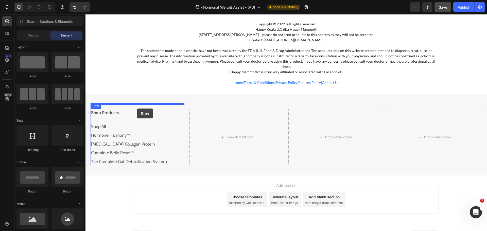
drag, startPoint x: 113, startPoint y: 85, endPoint x: 137, endPoint y: 109, distance: 33.9
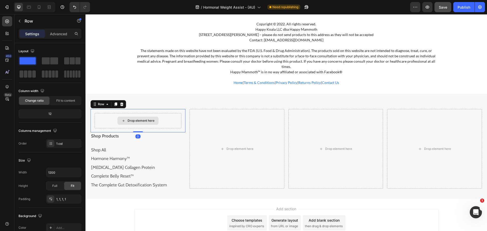
drag, startPoint x: 138, startPoint y: 131, endPoint x: 144, endPoint y: 112, distance: 20.0
click at [144, 112] on div "Drop element here Row 0" at bounding box center [138, 120] width 95 height 23
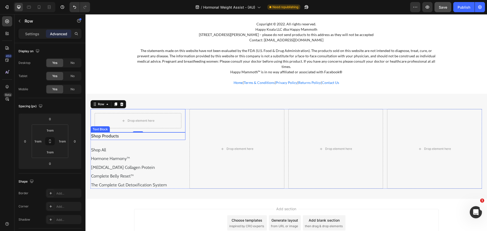
click at [124, 133] on p "Shop Products" at bounding box center [138, 136] width 94 height 7
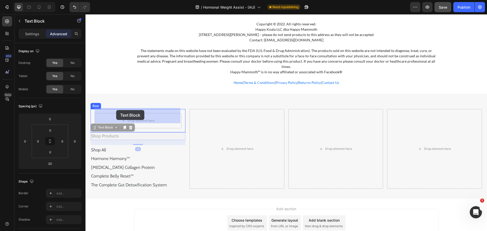
drag, startPoint x: 94, startPoint y: 124, endPoint x: 116, endPoint y: 110, distance: 26.0
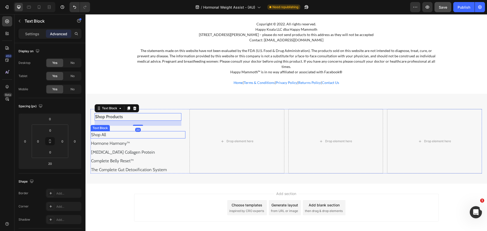
click at [107, 132] on p "Shop All" at bounding box center [138, 135] width 94 height 7
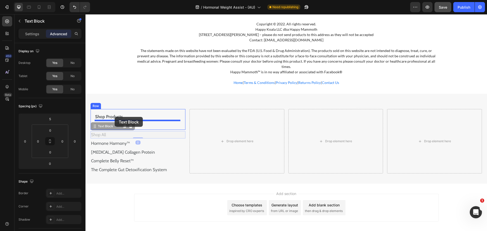
drag, startPoint x: 93, startPoint y: 122, endPoint x: 115, endPoint y: 117, distance: 22.0
click at [106, 133] on div "Shop Products Text Block Shop All Text Block 0 Row" at bounding box center [138, 123] width 95 height 29
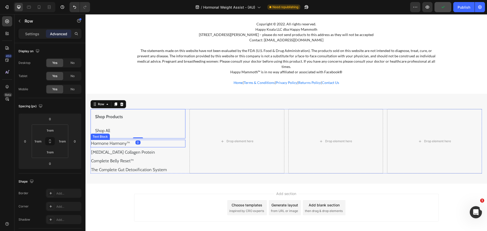
click at [104, 141] on link "Hormone Harmony™" at bounding box center [110, 143] width 39 height 5
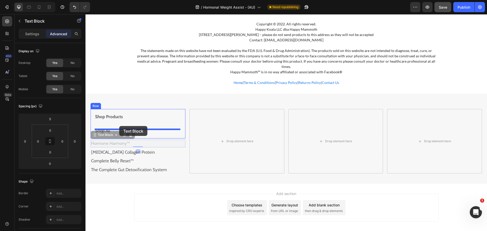
drag, startPoint x: 96, startPoint y: 131, endPoint x: 119, endPoint y: 126, distance: 23.4
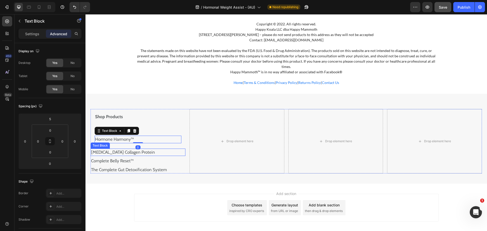
click at [112, 149] on p "[MEDICAL_DATA] Collagen Protein" at bounding box center [138, 152] width 94 height 7
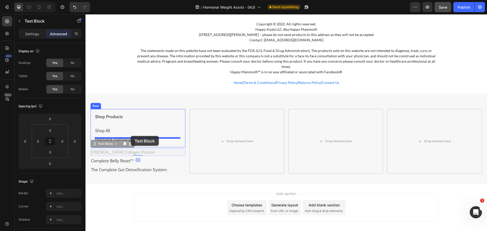
drag, startPoint x: 95, startPoint y: 140, endPoint x: 131, endPoint y: 136, distance: 36.0
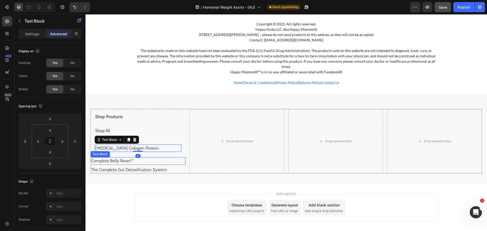
click at [105, 158] on p "Complete Belly Reset™" at bounding box center [138, 161] width 94 height 7
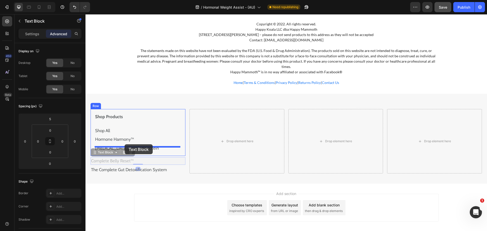
drag, startPoint x: 92, startPoint y: 148, endPoint x: 124, endPoint y: 144, distance: 32.9
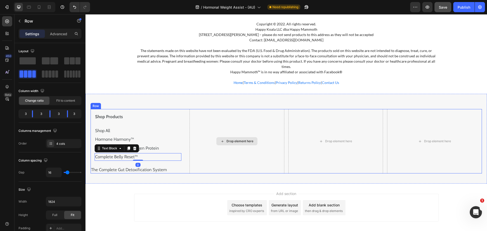
click at [194, 121] on div "Drop element here" at bounding box center [236, 141] width 95 height 64
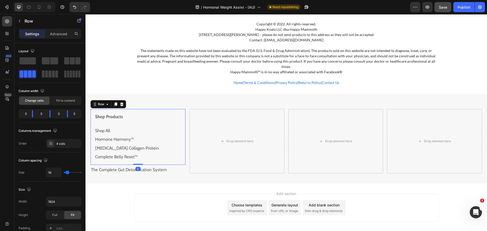
click at [155, 109] on div "Shop Products Text Block Shop All Text Block Hormone Harmony™ Text Block Prebio…" at bounding box center [138, 137] width 95 height 56
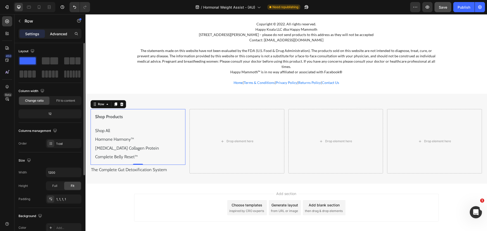
click at [56, 35] on p "Advanced" at bounding box center [58, 33] width 17 height 5
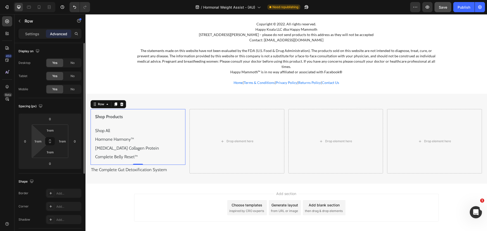
click at [32, 0] on html "Version history / Hormonal Weight Assist - (AU) Need republishing Preview Save …" at bounding box center [243, 0] width 487 height 0
type input "0"
click at [61, 141] on input "1rem" at bounding box center [63, 141] width 8 height 8
click at [58, 0] on html "Version history / Hormonal Weight Assist - (AU) Need republishing Preview Save …" at bounding box center [243, 0] width 487 height 0
type input "0"
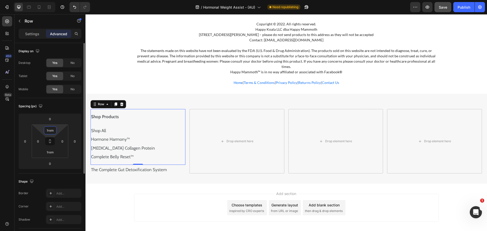
click at [54, 130] on input "1rem" at bounding box center [50, 131] width 10 height 8
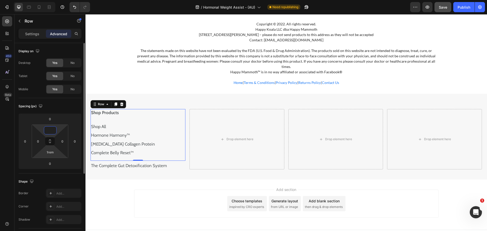
click at [48, 0] on html "Version history / Hormonal Weight Assist - (AU) Need republishing Preview Save …" at bounding box center [243, 0] width 487 height 0
type input "0"
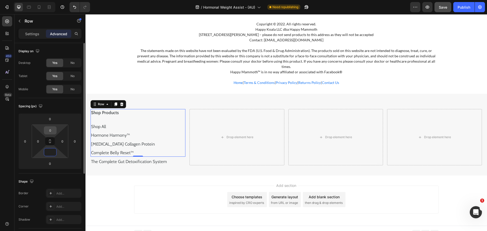
type input "0"
click at [49, 130] on input "0" at bounding box center [50, 131] width 10 height 8
type input "5"
click at [172, 109] on div "Shop Products Text Block Shop All Text Block Hormone Harmony™ Text Block Prebio…" at bounding box center [138, 133] width 95 height 49
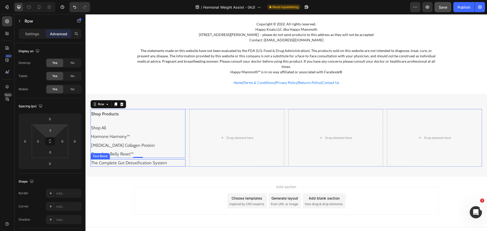
drag, startPoint x: 112, startPoint y: 155, endPoint x: 109, endPoint y: 156, distance: 2.7
click at [112, 160] on link "The Complete Gut Detoxification System" at bounding box center [129, 162] width 76 height 5
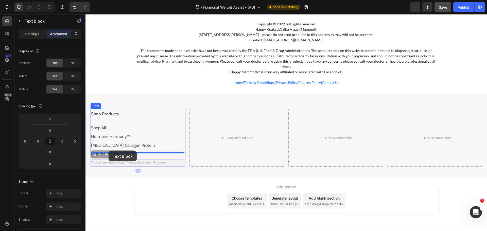
drag, startPoint x: 96, startPoint y: 149, endPoint x: 109, endPoint y: 151, distance: 12.4
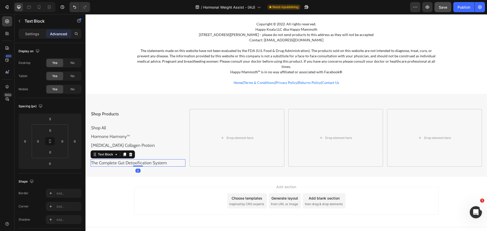
click at [189, 164] on div "Shop Products Text Block Shop All Text Block Hormone Harmony™ Text Block Prebio…" at bounding box center [285, 135] width 401 height 83
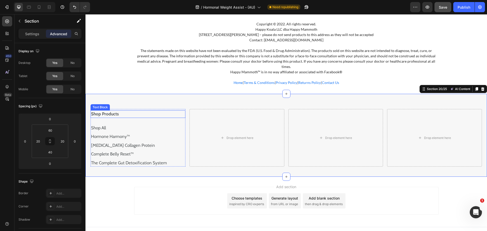
click at [128, 111] on p "Shop Products" at bounding box center [138, 114] width 94 height 7
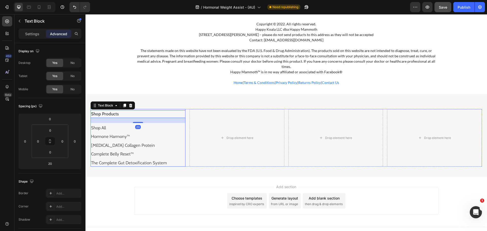
click at [138, 109] on div "Shop Products Text Block 20 Shop All Text Block Hormone Harmony™ Text Block Pre…" at bounding box center [138, 138] width 95 height 58
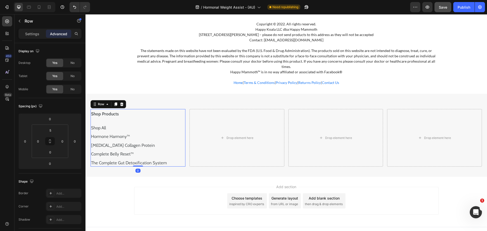
drag, startPoint x: 116, startPoint y: 98, endPoint x: 105, endPoint y: 102, distance: 11.6
click at [117, 103] on icon at bounding box center [115, 105] width 3 height 4
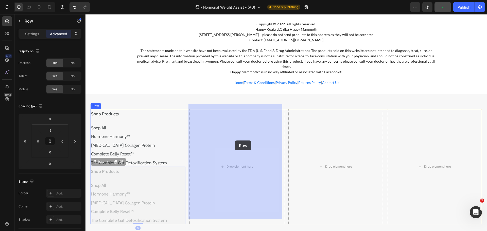
drag, startPoint x: 96, startPoint y: 154, endPoint x: 235, endPoint y: 140, distance: 139.9
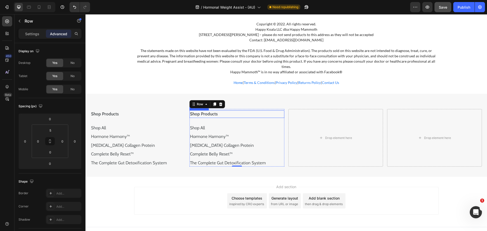
click at [205, 111] on p "Shop Products" at bounding box center [237, 114] width 94 height 7
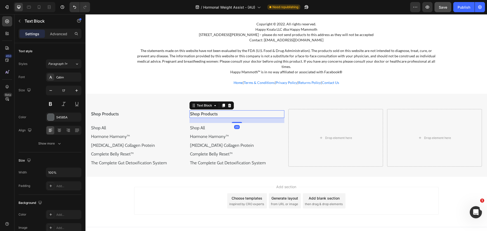
click at [205, 111] on p "Shop Products" at bounding box center [237, 114] width 94 height 7
click at [144, 99] on div "Shop Products Text Block Shop All Text Block Hormone Harmony™ Text Block Prebio…" at bounding box center [285, 135] width 401 height 83
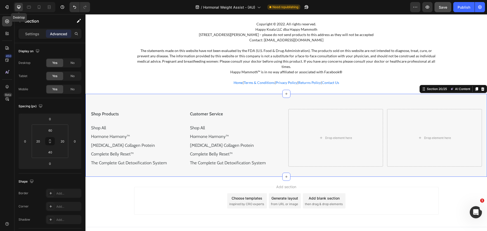
click at [22, 7] on div at bounding box center [19, 7] width 8 height 8
click at [21, 22] on icon "button" at bounding box center [19, 21] width 4 height 4
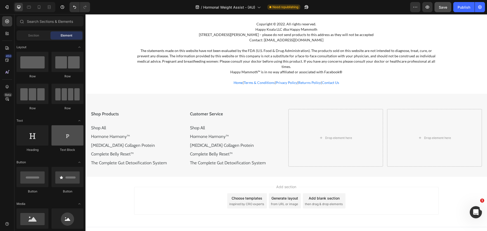
scroll to position [177, 0]
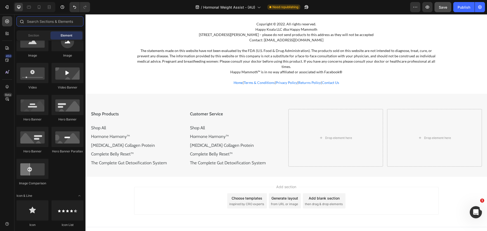
click at [42, 18] on input "text" at bounding box center [49, 21] width 67 height 10
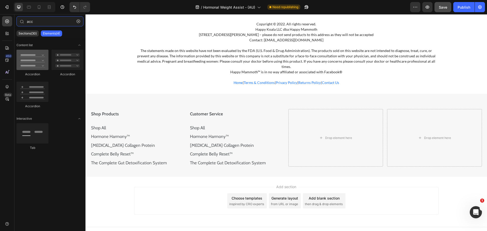
type input "acc"
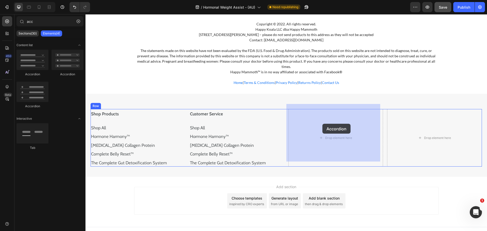
drag, startPoint x: 119, startPoint y: 73, endPoint x: 322, endPoint y: 124, distance: 209.0
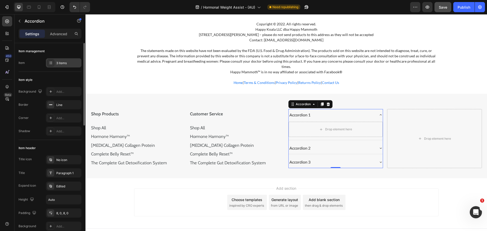
click at [60, 60] on div "3 items" at bounding box center [63, 62] width 35 height 9
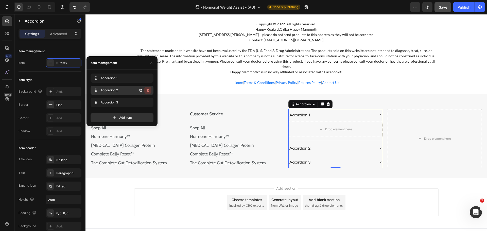
click at [150, 90] on button "button" at bounding box center [147, 90] width 7 height 7
click at [150, 90] on button "Delete" at bounding box center [144, 90] width 14 height 7
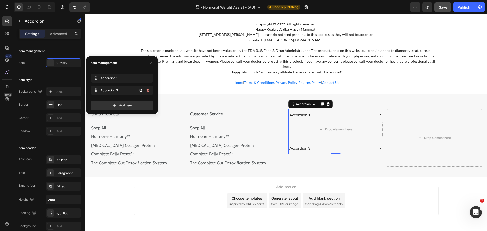
click at [147, 90] on icon "button" at bounding box center [148, 90] width 4 height 4
click at [147, 90] on div "Delete" at bounding box center [144, 90] width 9 height 5
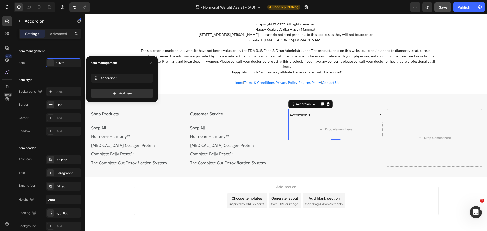
click at [304, 111] on div "Accordion 1" at bounding box center [300, 115] width 23 height 8
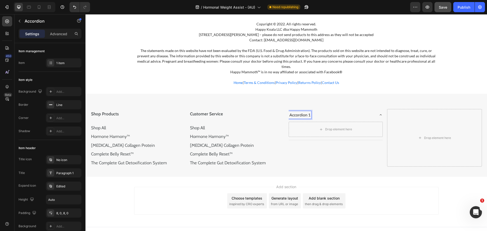
click at [304, 112] on p "Accordion 1" at bounding box center [299, 115] width 21 height 6
click at [341, 113] on div "Customer Service" at bounding box center [332, 115] width 86 height 8
click at [379, 113] on icon at bounding box center [381, 115] width 4 height 4
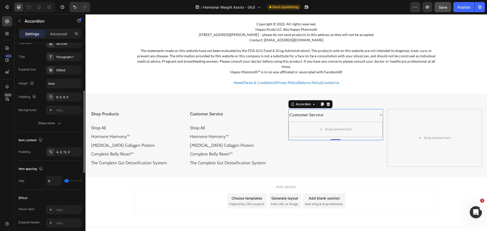
scroll to position [0, 0]
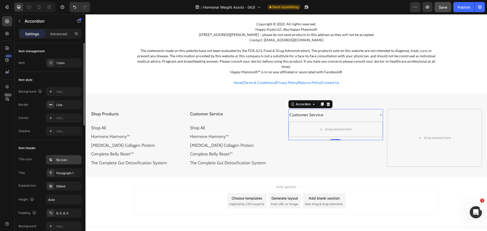
click at [51, 161] on icon at bounding box center [50, 159] width 3 height 3
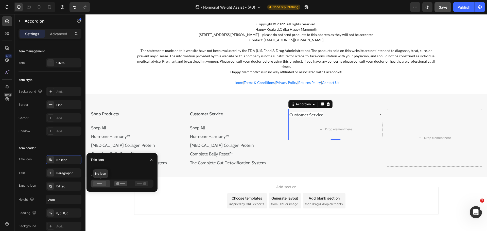
click at [104, 182] on icon at bounding box center [99, 183] width 13 height 5
click at [103, 182] on icon at bounding box center [99, 183] width 13 height 5
click at [65, 146] on div "Item header" at bounding box center [50, 148] width 63 height 8
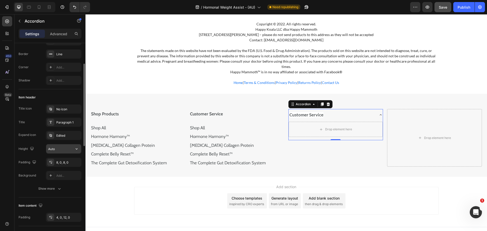
scroll to position [76, 0]
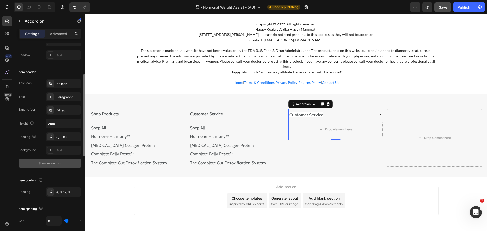
click at [57, 163] on icon "button" at bounding box center [59, 163] width 5 height 5
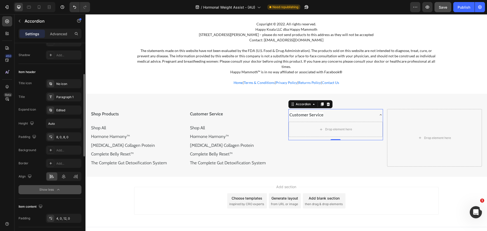
click at [57, 188] on icon "button" at bounding box center [58, 189] width 5 height 5
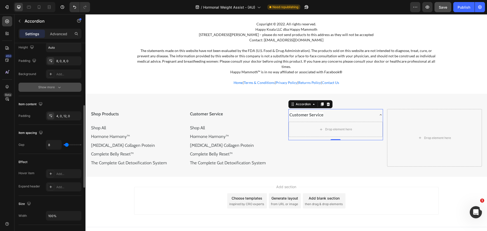
scroll to position [177, 0]
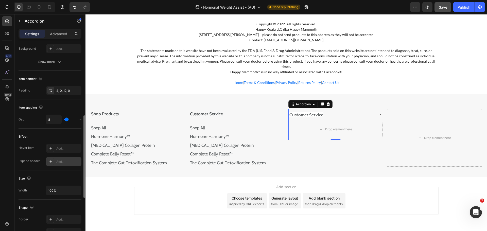
click at [64, 163] on div "Add..." at bounding box center [68, 161] width 24 height 5
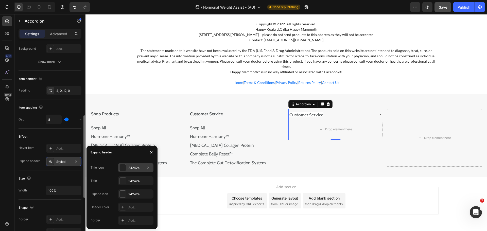
click at [135, 168] on div "242424" at bounding box center [135, 168] width 15 height 5
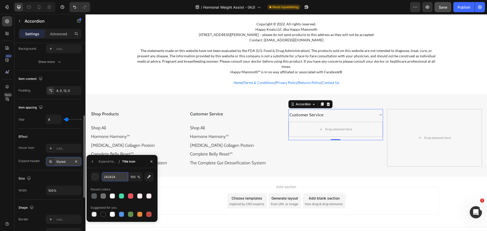
click at [115, 179] on input "242424" at bounding box center [115, 176] width 26 height 9
click at [93, 178] on div "button" at bounding box center [95, 176] width 5 height 5
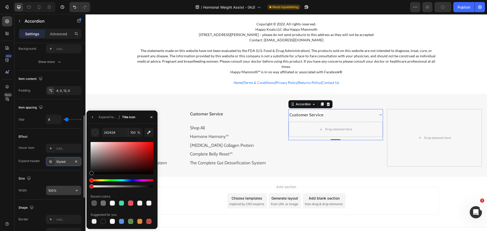
drag, startPoint x: 101, startPoint y: 185, endPoint x: 80, endPoint y: 187, distance: 20.6
click at [80, 187] on div "450 Beta acc Sections(30) Elements(4) Content list Accordion Accordion Accordio…" at bounding box center [42, 122] width 85 height 217
type input "000000"
type input "0"
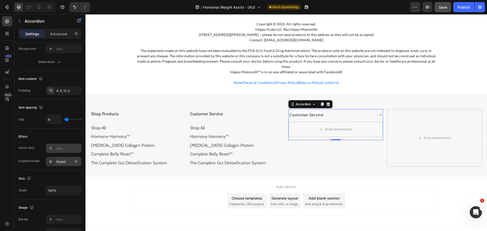
click at [69, 146] on div "Add..." at bounding box center [63, 148] width 35 height 9
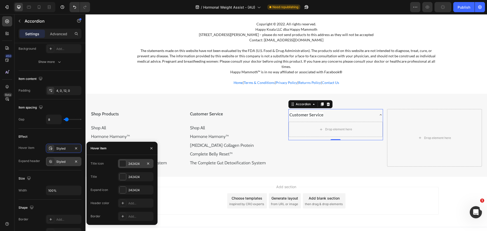
click at [125, 165] on div at bounding box center [122, 163] width 7 height 7
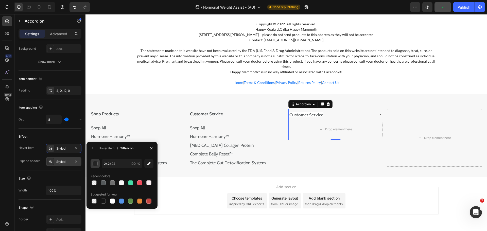
click at [97, 165] on div "button" at bounding box center [95, 163] width 5 height 5
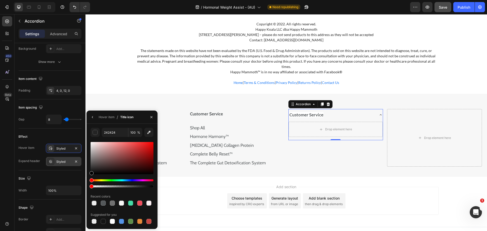
drag, startPoint x: 100, startPoint y: 185, endPoint x: 83, endPoint y: 188, distance: 16.9
click at [83, 188] on div "450 Beta acc Sections(30) Elements(4) Content list Accordion Accordion Accordio…" at bounding box center [42, 122] width 85 height 217
click at [70, 166] on div "Styled" at bounding box center [63, 161] width 35 height 9
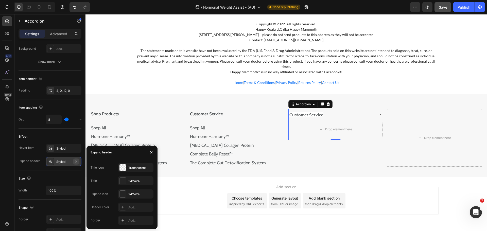
click at [77, 163] on icon "button" at bounding box center [76, 161] width 4 height 4
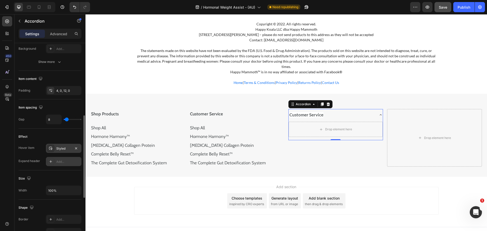
click at [63, 149] on div "Styled" at bounding box center [63, 148] width 15 height 5
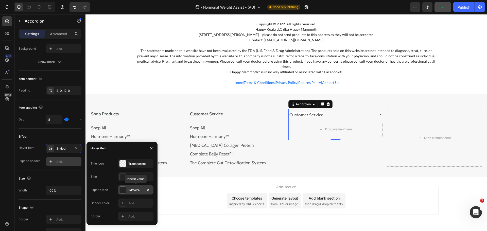
click at [121, 190] on div at bounding box center [122, 190] width 7 height 7
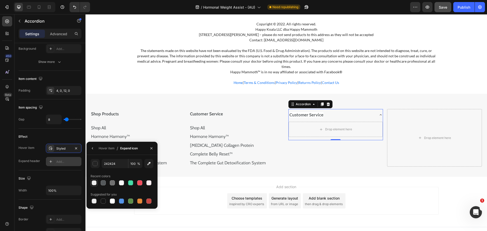
click at [92, 183] on div at bounding box center [94, 182] width 5 height 5
type input "000000"
type input "0"
click at [369, 146] on div "Customer Service Drop element here Accordion 0" at bounding box center [335, 138] width 95 height 58
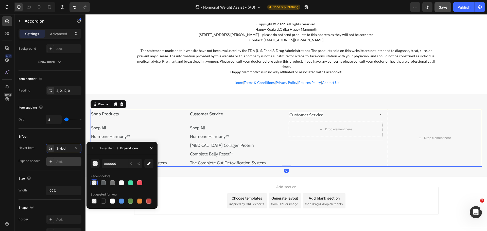
scroll to position [0, 0]
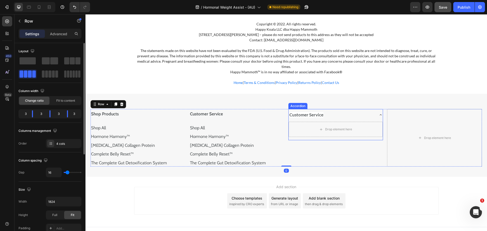
click at [379, 113] on icon at bounding box center [381, 115] width 4 height 4
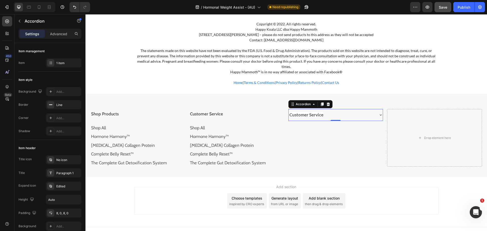
click at [379, 113] on icon at bounding box center [381, 115] width 4 height 4
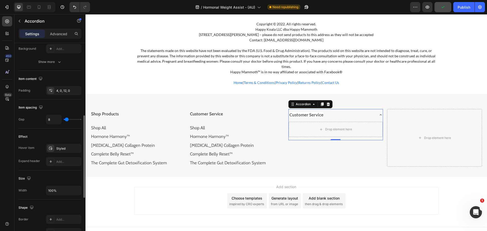
scroll to position [203, 0]
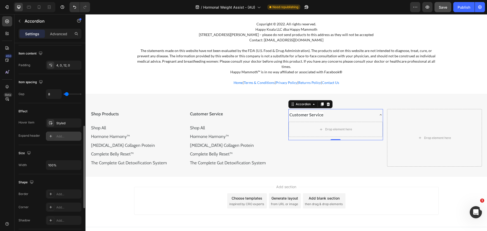
click at [56, 138] on div "Add..." at bounding box center [63, 136] width 35 height 9
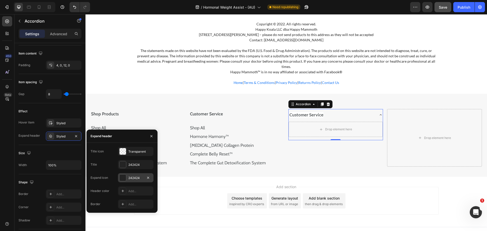
click at [124, 177] on div at bounding box center [122, 177] width 7 height 7
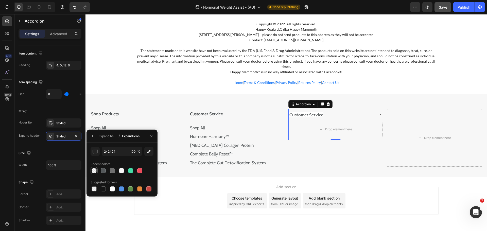
click at [93, 172] on div at bounding box center [94, 170] width 5 height 5
type input "000000"
type input "0"
click at [377, 144] on div "Customer Service Drop element here Accordion 0" at bounding box center [335, 138] width 95 height 58
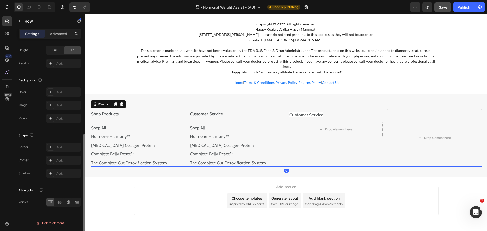
scroll to position [0, 0]
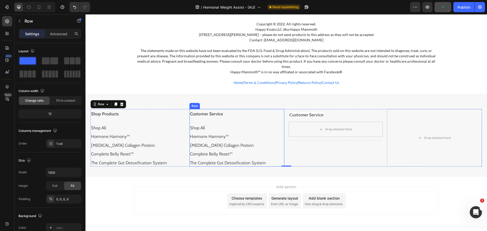
click at [239, 109] on div "Customer Service Text Block Shop All Text Block Hormone Harmony™ Text Block Pre…" at bounding box center [236, 138] width 95 height 58
click at [213, 103] on icon at bounding box center [214, 105] width 3 height 4
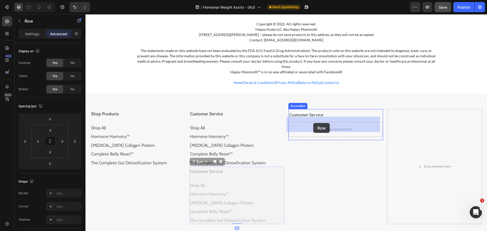
drag, startPoint x: 191, startPoint y: 156, endPoint x: 313, endPoint y: 123, distance: 126.0
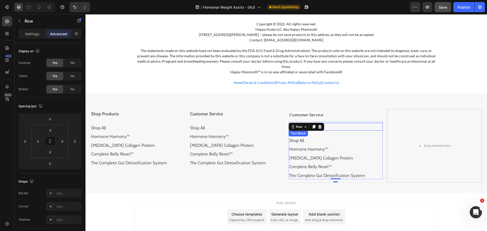
click at [351, 123] on p "Customer Service" at bounding box center [335, 126] width 93 height 7
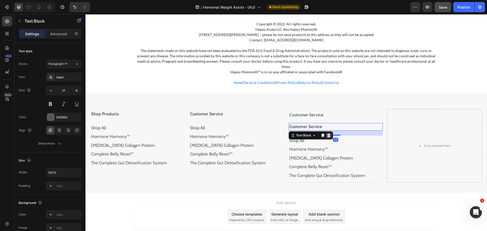
click at [326, 132] on div at bounding box center [329, 135] width 6 height 6
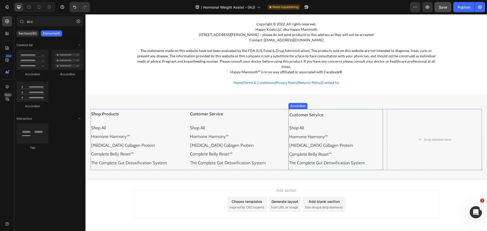
click at [368, 111] on div "Customer Service" at bounding box center [332, 115] width 86 height 8
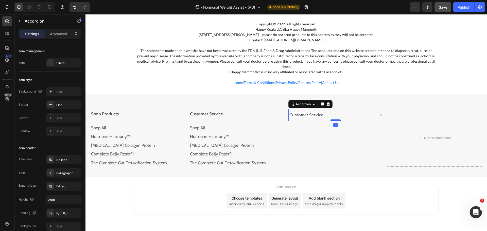
click at [330, 119] on div at bounding box center [335, 120] width 10 height 2
type input "100%"
type input "100"
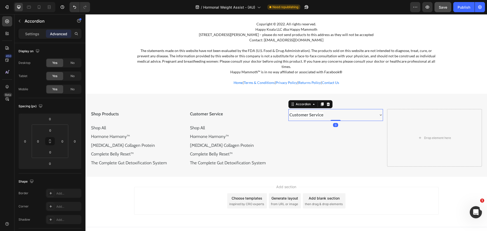
click at [326, 111] on div "Customer Service" at bounding box center [332, 115] width 86 height 8
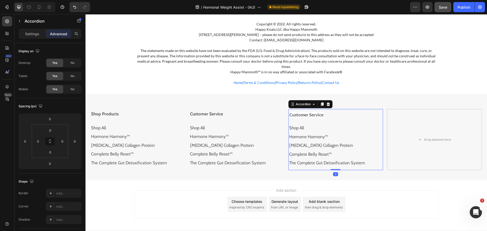
click at [325, 111] on div "Customer Service" at bounding box center [332, 115] width 86 height 8
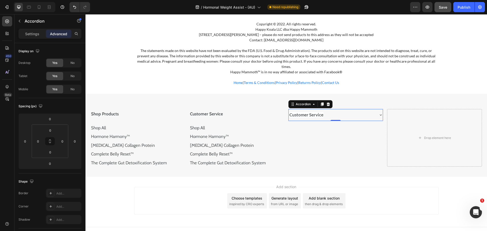
click at [325, 111] on div "Customer Service" at bounding box center [332, 115] width 86 height 8
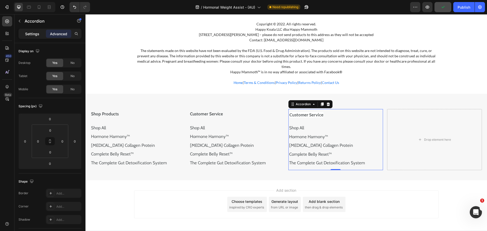
click at [35, 33] on p "Settings" at bounding box center [32, 33] width 14 height 5
type input "8"
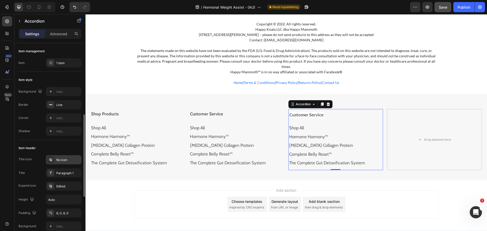
scroll to position [76, 0]
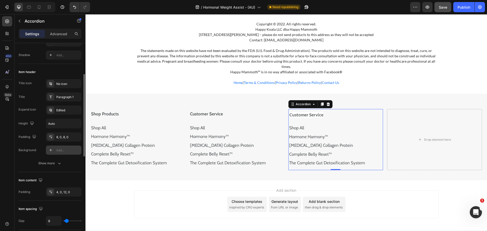
click at [50, 151] on icon at bounding box center [51, 150] width 4 height 4
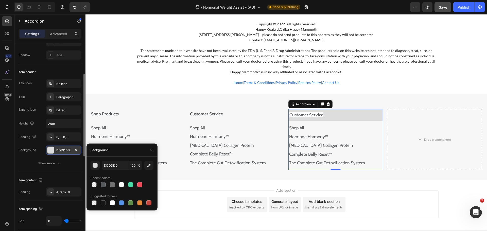
click at [99, 187] on div at bounding box center [122, 184] width 63 height 7
click at [94, 182] on div at bounding box center [94, 184] width 5 height 5
type input "000000"
type input "0"
click at [77, 153] on button "button" at bounding box center [76, 150] width 6 height 6
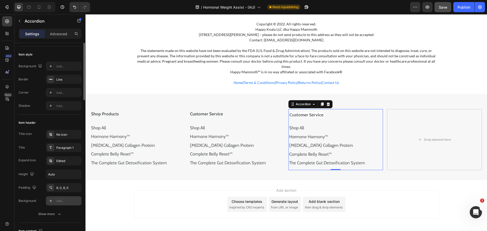
scroll to position [0, 0]
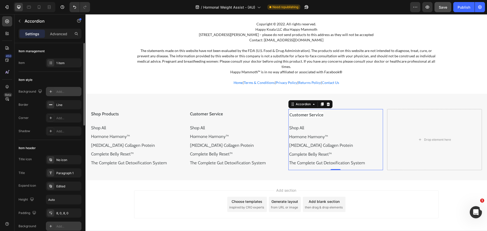
click at [63, 90] on div "Add..." at bounding box center [68, 92] width 24 height 5
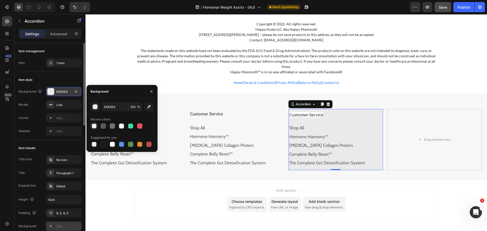
click at [95, 128] on div at bounding box center [94, 125] width 5 height 5
type input "000000"
type input "0"
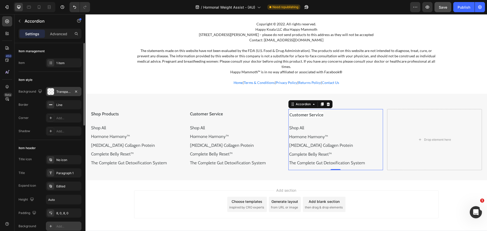
click at [37, 111] on div "Background Transparent Border Line Corner Add... Shadow Add..." at bounding box center [50, 111] width 63 height 49
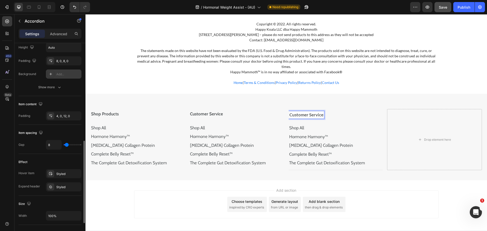
scroll to position [203, 0]
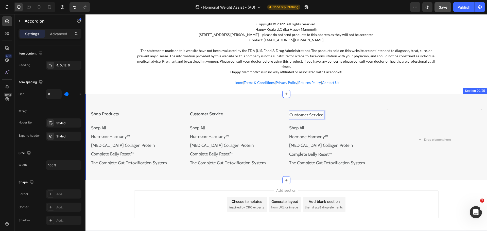
click at [375, 94] on div "Shop Products Text Block Shop All Text Block Hormone Harmony™ Text Block Prebio…" at bounding box center [285, 137] width 401 height 86
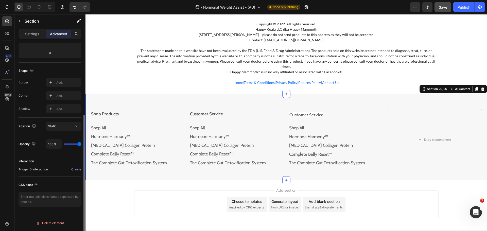
scroll to position [0, 0]
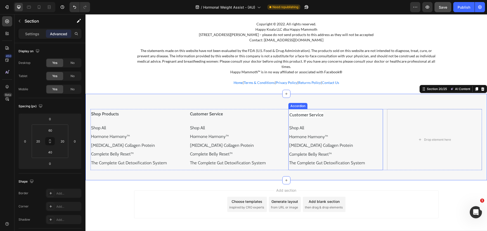
click at [294, 112] on strong "Customer Service" at bounding box center [306, 114] width 34 height 5
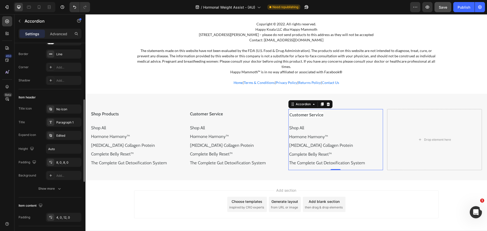
scroll to position [76, 0]
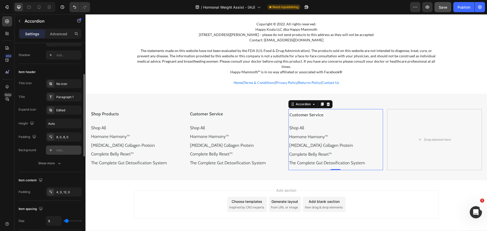
click at [55, 150] on div "Add..." at bounding box center [63, 150] width 35 height 9
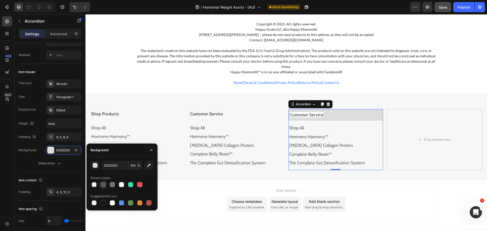
click at [106, 185] on div at bounding box center [103, 184] width 7 height 7
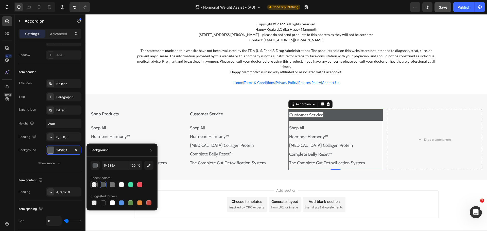
click at [97, 184] on div at bounding box center [94, 184] width 7 height 7
type input "000000"
type input "0"
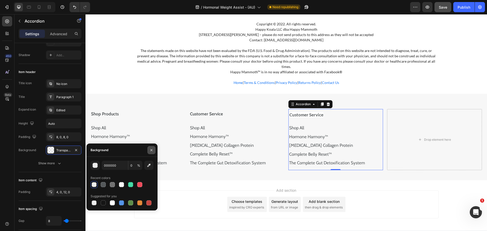
click at [152, 151] on icon "button" at bounding box center [151, 150] width 4 height 4
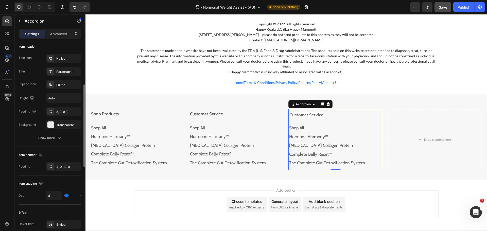
scroll to position [127, 0]
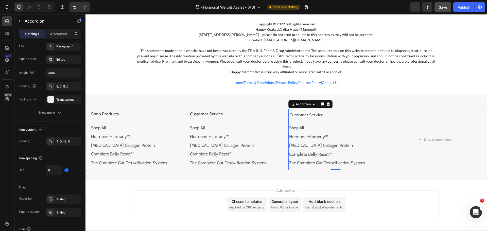
click at [376, 109] on div "Customer Service" at bounding box center [336, 115] width 94 height 12
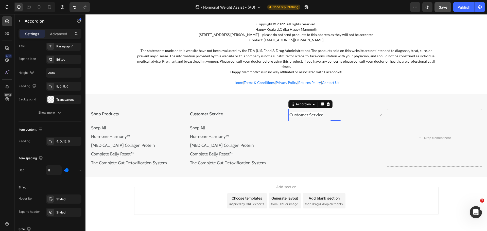
click at [376, 109] on div "Customer Service" at bounding box center [336, 115] width 94 height 12
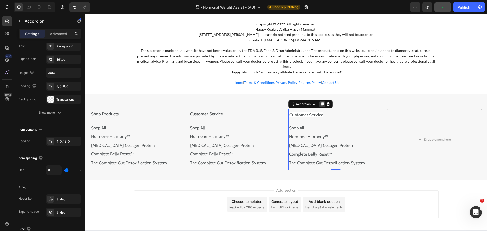
click at [320, 102] on icon at bounding box center [322, 104] width 4 height 4
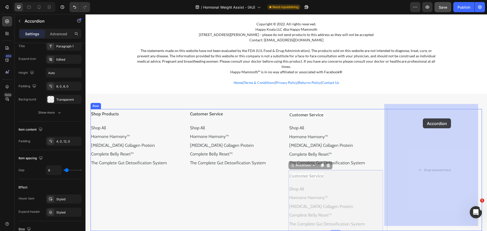
drag, startPoint x: 290, startPoint y: 159, endPoint x: 398, endPoint y: 124, distance: 113.3
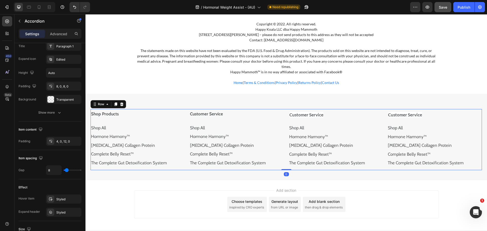
click at [283, 109] on div "Shop Products Text Block Shop All Text Block Hormone Harmony™ Text Block Prebio…" at bounding box center [286, 139] width 391 height 61
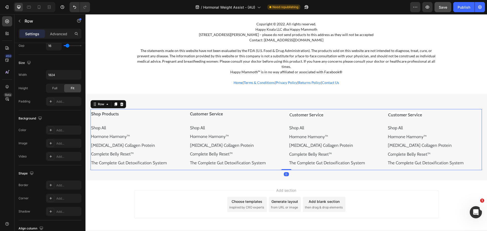
scroll to position [0, 0]
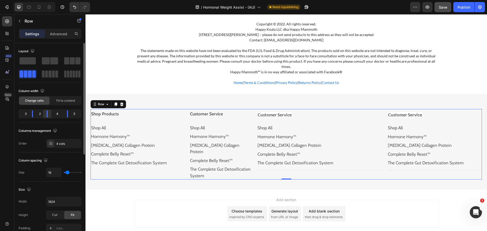
drag, startPoint x: 51, startPoint y: 115, endPoint x: 47, endPoint y: 115, distance: 4.6
click at [47, 115] on div at bounding box center [47, 113] width 9 height 7
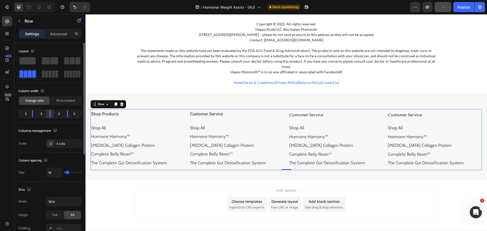
click at [49, 115] on div at bounding box center [49, 113] width 9 height 7
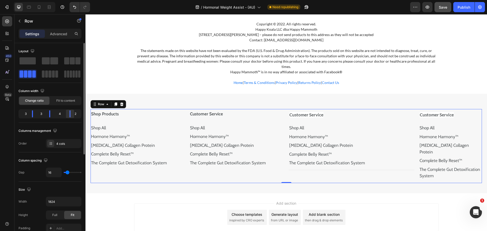
drag, startPoint x: 67, startPoint y: 114, endPoint x: 71, endPoint y: 114, distance: 4.6
click at [71, 114] on div at bounding box center [69, 113] width 9 height 7
click at [331, 111] on div "Customer Service" at bounding box center [348, 115] width 118 height 8
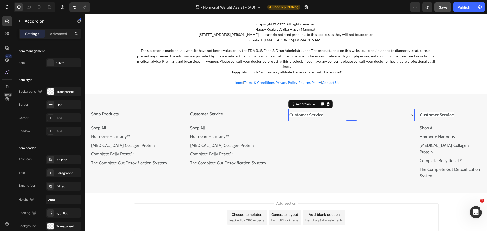
click at [341, 111] on div "Customer Service" at bounding box center [348, 115] width 118 height 8
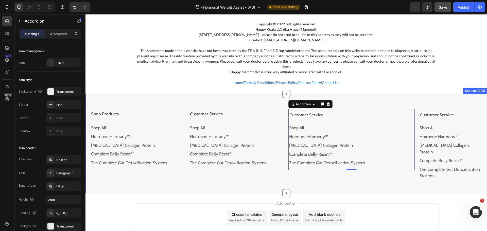
click at [344, 102] on div "Shop Products Text Block Shop All Text Block Hormone Harmony™ Text Block Prebio…" at bounding box center [285, 143] width 401 height 99
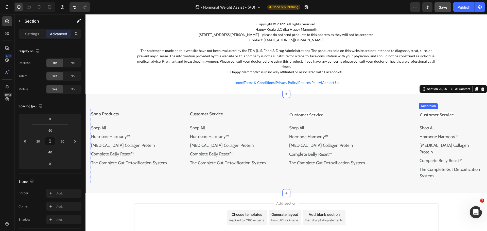
click at [442, 109] on div "Customer Service" at bounding box center [450, 115] width 63 height 12
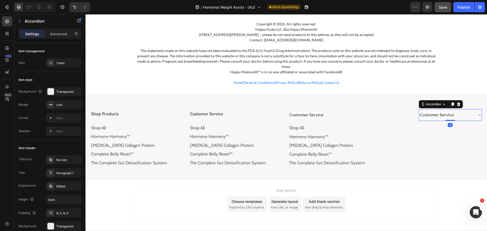
click at [471, 109] on div "Customer Service" at bounding box center [450, 115] width 63 height 12
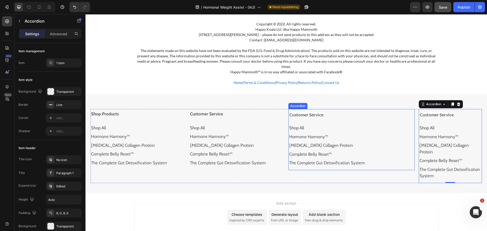
click at [365, 111] on div "Customer Service" at bounding box center [348, 115] width 118 height 8
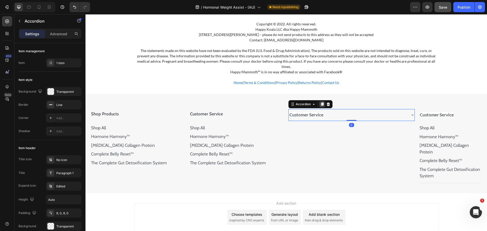
click at [319, 101] on div at bounding box center [322, 104] width 6 height 6
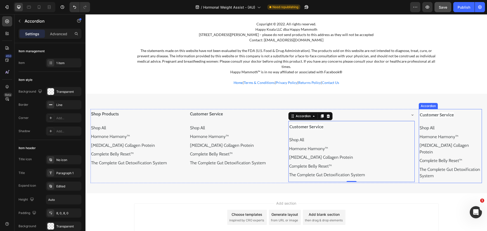
click at [465, 111] on div "Customer Service" at bounding box center [446, 115] width 55 height 8
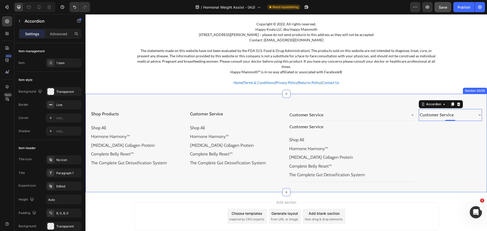
drag, startPoint x: 442, startPoint y: 181, endPoint x: 455, endPoint y: 119, distance: 63.9
click at [439, 181] on div "Shop Products Text Block Shop All Text Block Hormone Harmony™ Text Block Prebio…" at bounding box center [285, 143] width 401 height 98
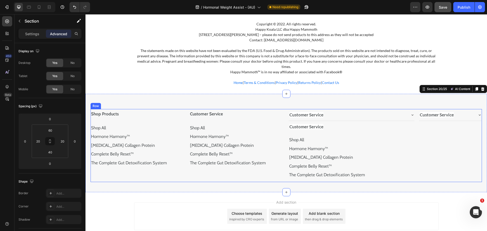
click at [457, 111] on div "Customer Service" at bounding box center [446, 115] width 55 height 8
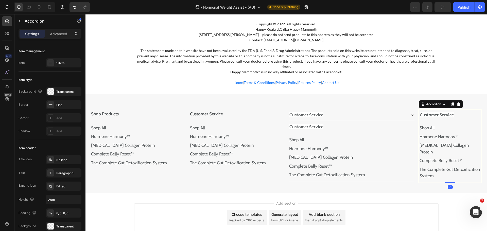
click at [395, 181] on div "Shop Products Text Block Shop All Text Block Hormone Harmony™ Text Block Prebio…" at bounding box center [285, 143] width 401 height 99
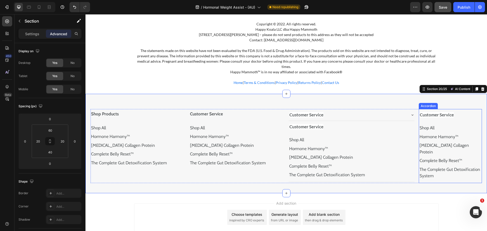
click at [464, 111] on div "Customer Service" at bounding box center [446, 115] width 55 height 8
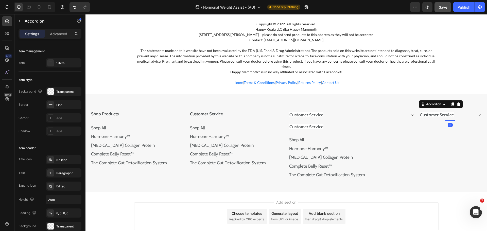
click at [463, 109] on div "Customer Service" at bounding box center [450, 115] width 63 height 12
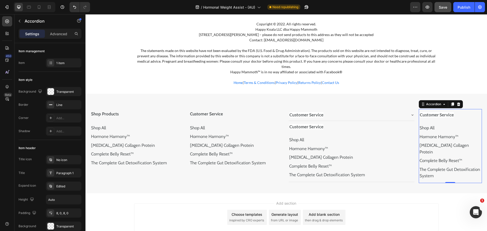
click at [463, 109] on div "Customer Service" at bounding box center [450, 115] width 63 height 12
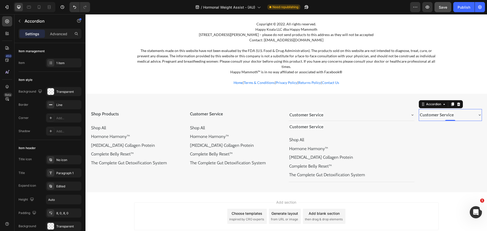
click at [460, 111] on div "Customer Service" at bounding box center [446, 115] width 55 height 8
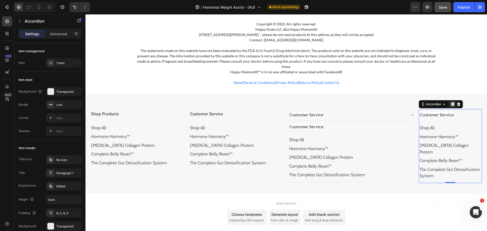
click at [451, 103] on icon at bounding box center [452, 105] width 3 height 4
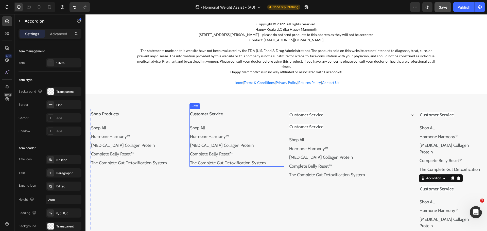
click at [237, 109] on div "Customer Service Text Block Shop All Text Block Hormone Harmony™ Text Block Pre…" at bounding box center [236, 138] width 95 height 58
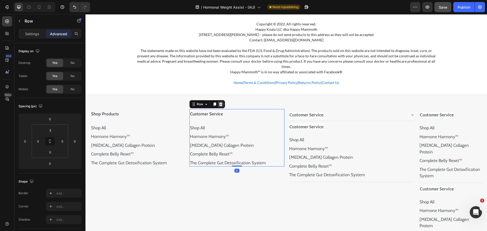
click at [219, 102] on icon at bounding box center [221, 104] width 4 height 4
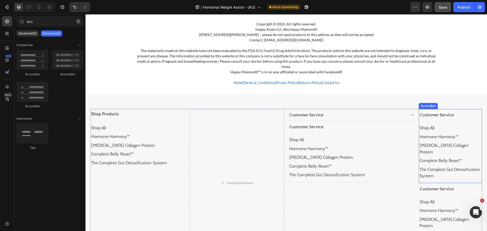
click at [438, 109] on div "Customer Service" at bounding box center [450, 115] width 63 height 12
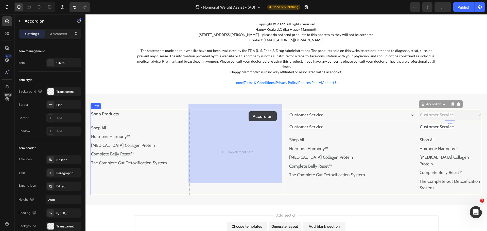
drag, startPoint x: 421, startPoint y: 100, endPoint x: 248, endPoint y: 111, distance: 173.0
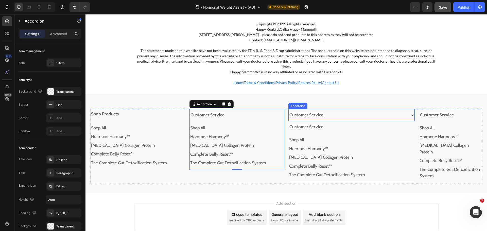
click at [398, 114] on div "Customer Service" at bounding box center [352, 115] width 126 height 12
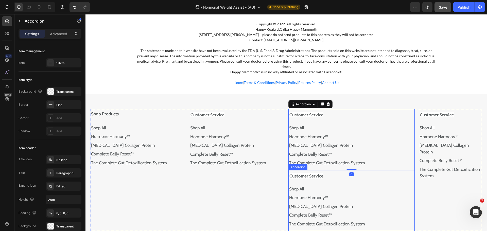
click at [328, 172] on div "Customer Service" at bounding box center [348, 176] width 118 height 8
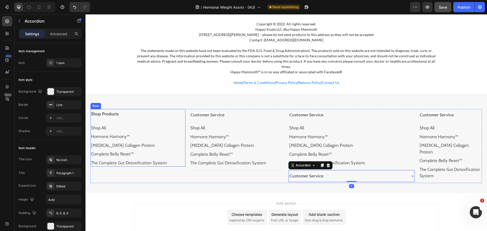
click at [151, 109] on div "Shop Products Text Block Shop All Text Block Hormone Harmony™ Text Block Prebio…" at bounding box center [138, 138] width 95 height 58
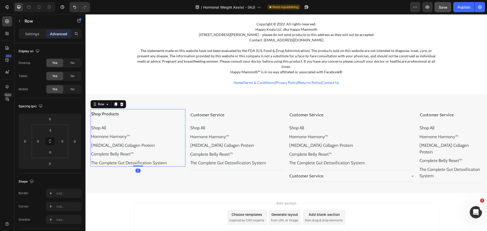
click at [121, 101] on div at bounding box center [122, 104] width 6 height 6
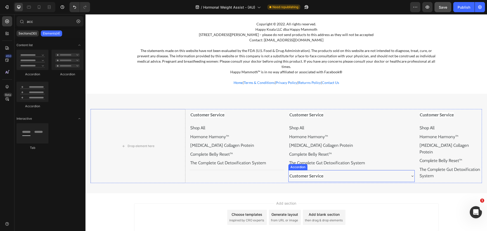
click at [322, 170] on div "Customer Service" at bounding box center [352, 176] width 126 height 12
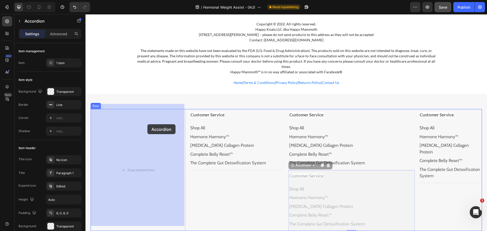
drag, startPoint x: 292, startPoint y: 162, endPoint x: 144, endPoint y: 123, distance: 153.5
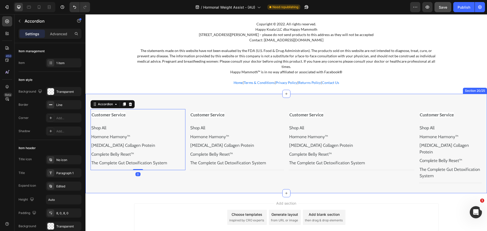
click at [309, 98] on div "Customer Service Shop All Text Block Hormone Harmony™ Text Block Prebiotic Coll…" at bounding box center [285, 143] width 401 height 99
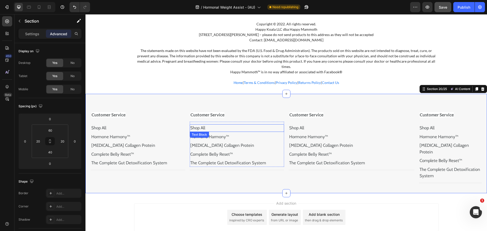
click at [208, 125] on p "Shop All" at bounding box center [236, 128] width 93 height 7
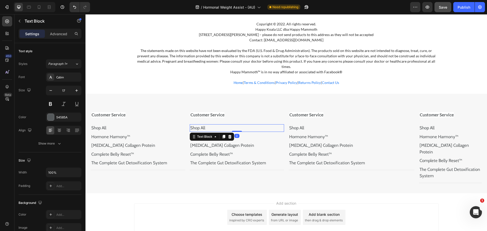
click at [208, 125] on p "Shop All" at bounding box center [236, 128] width 93 height 7
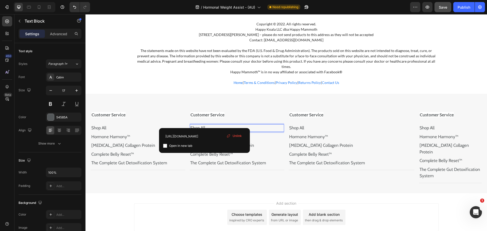
click at [208, 125] on p "Shop All" at bounding box center [236, 128] width 93 height 7
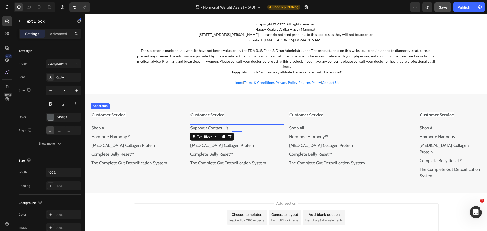
click at [93, 112] on strong "Customer Service" at bounding box center [109, 114] width 34 height 5
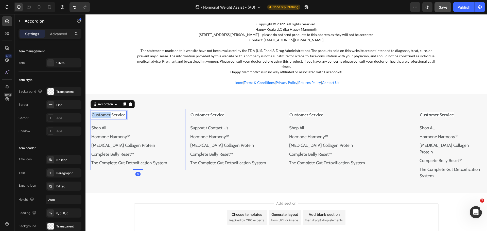
click at [93, 112] on strong "Customer Service" at bounding box center [109, 114] width 34 height 5
click at [217, 134] on link "Hormone Harmony™" at bounding box center [209, 136] width 39 height 5
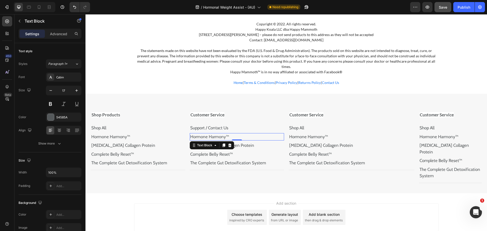
click at [217, 134] on link "Hormone Harmony™" at bounding box center [209, 136] width 39 height 5
click at [244, 142] on p "[MEDICAL_DATA] Collagen Protein" at bounding box center [236, 145] width 93 height 7
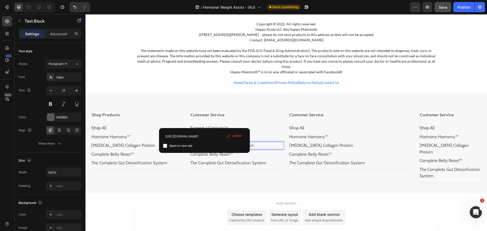
click at [244, 142] on p "[MEDICAL_DATA] Collagen Protein" at bounding box center [236, 145] width 93 height 7
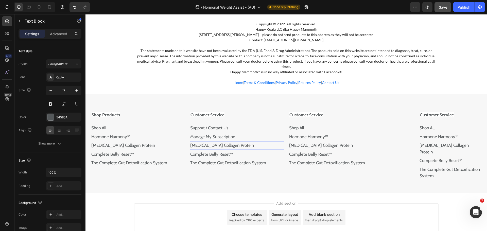
click at [244, 142] on p "[MEDICAL_DATA] Collagen Protein" at bounding box center [236, 145] width 93 height 7
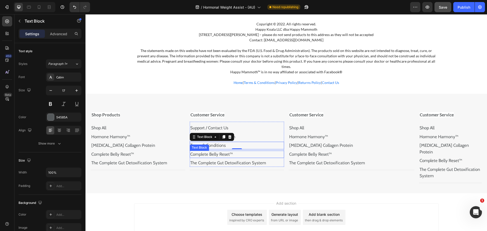
click at [210, 151] on p "Complete Belly Reset™" at bounding box center [236, 154] width 93 height 7
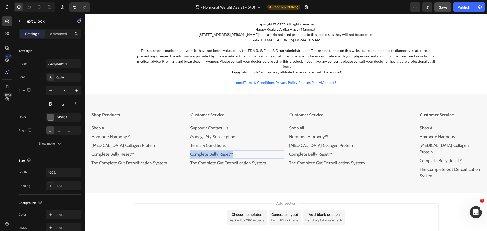
click at [210, 151] on p "Complete Belly Reset™" at bounding box center [236, 154] width 93 height 7
click at [215, 160] on link "The Complete Gut Detoxification System" at bounding box center [228, 162] width 76 height 5
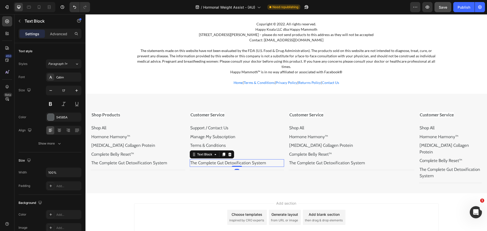
click at [215, 160] on link "The Complete Gut Detoxification System" at bounding box center [228, 162] width 76 height 5
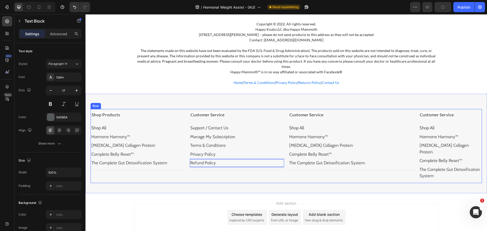
click at [225, 171] on div "Customer Service Support / Contact Us Text Block Manage My Subscription Text Bl…" at bounding box center [236, 146] width 95 height 74
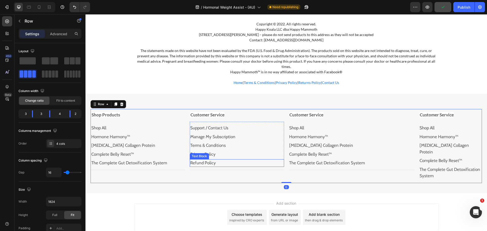
click at [226, 160] on p "Refund Policy" at bounding box center [236, 163] width 93 height 7
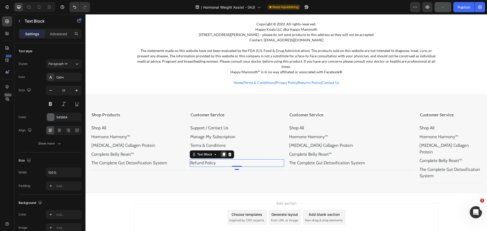
click at [223, 153] on icon at bounding box center [223, 155] width 3 height 4
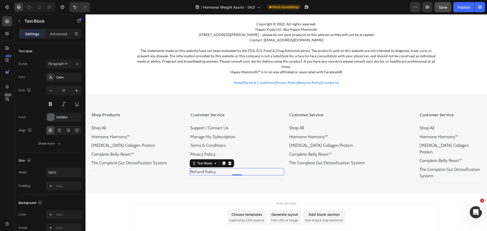
click at [202, 169] on p "Refund Policy" at bounding box center [236, 172] width 93 height 7
click at [207, 174] on div "Shop Products Shop All Text Block Hormone Harmony™ Text Block Prebiotic Collage…" at bounding box center [285, 143] width 401 height 99
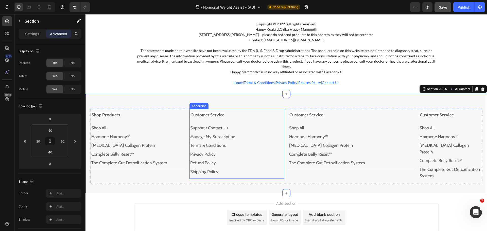
click at [222, 172] on div "Support / Contact Us Text Block Manage My Subscription Text Block Terms & Condi…" at bounding box center [237, 150] width 94 height 58
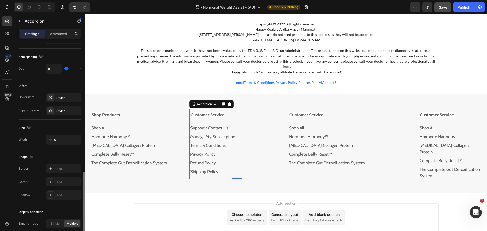
scroll to position [254, 0]
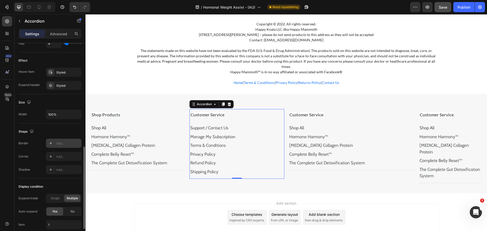
click at [61, 144] on div "Add..." at bounding box center [68, 143] width 24 height 5
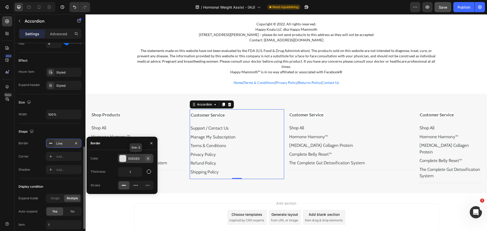
click at [147, 157] on icon "button" at bounding box center [148, 158] width 4 height 4
click at [139, 169] on input "1" at bounding box center [130, 171] width 24 height 9
click at [174, 178] on div "Shop Products Shop All Text Block Hormone Harmony™ Text Block Prebiotic Collage…" at bounding box center [285, 143] width 401 height 99
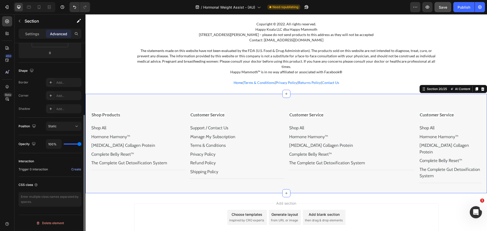
scroll to position [0, 0]
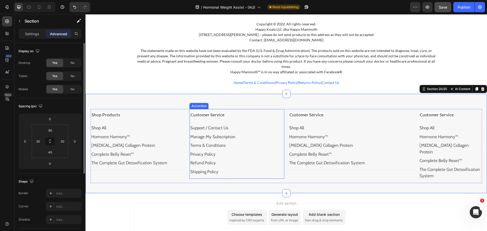
click at [256, 171] on div "Support / Contact Us Text Block Manage My Subscription Text Block Terms & Condi…" at bounding box center [237, 150] width 94 height 58
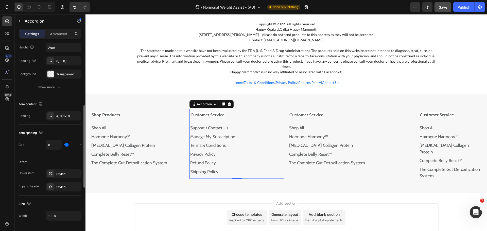
scroll to position [228, 0]
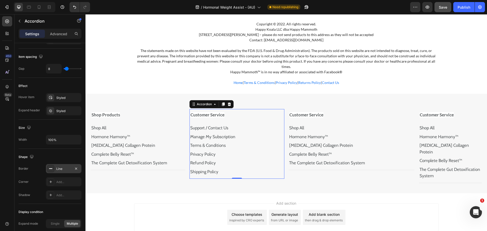
click at [64, 171] on div "Line" at bounding box center [63, 168] width 35 height 9
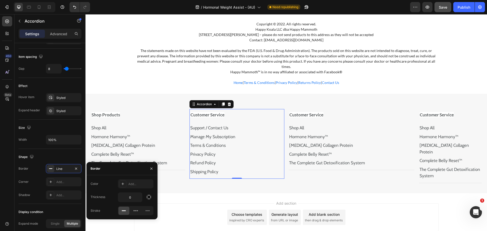
click at [191, 193] on div "Add section Choose templates inspired by CRO experts Generate layout from URL o…" at bounding box center [285, 218] width 401 height 50
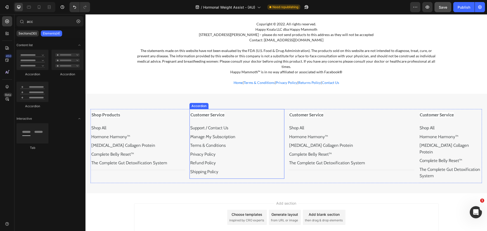
click at [222, 173] on div "Support / Contact Us Text Block Manage My Subscription Text Block Terms & Condi…" at bounding box center [237, 150] width 94 height 58
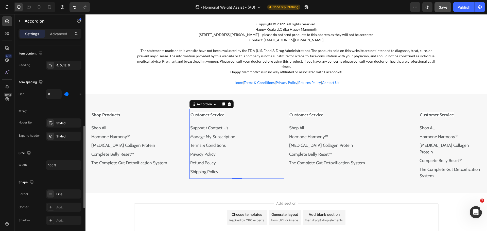
scroll to position [294, 0]
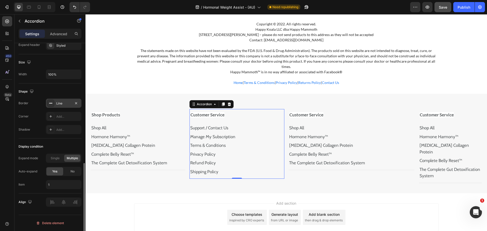
click at [63, 102] on div "Line" at bounding box center [63, 103] width 15 height 5
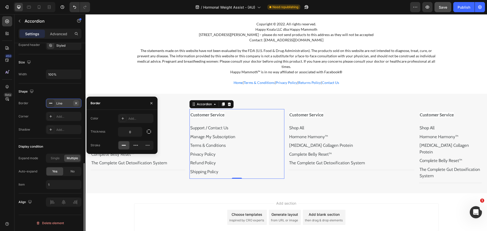
click at [74, 105] on button "button" at bounding box center [76, 103] width 6 height 6
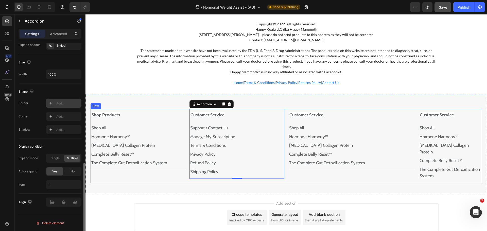
click at [168, 169] on div "Shop Products Shop All Text Block Hormone Harmony™ Text Block Prebiotic Collage…" at bounding box center [138, 146] width 95 height 74
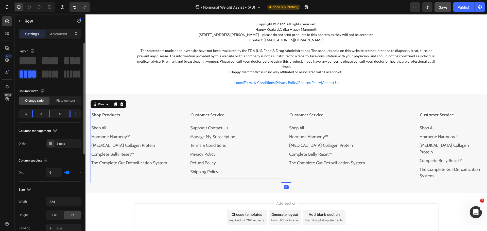
click at [202, 176] on div "Shop Products Shop All Text Block Hormone Harmony™ Text Block Prebiotic Collage…" at bounding box center [285, 143] width 401 height 99
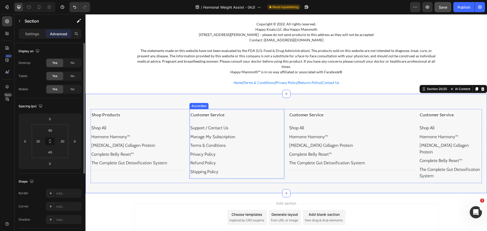
click at [244, 111] on div "Customer Service" at bounding box center [233, 115] width 86 height 8
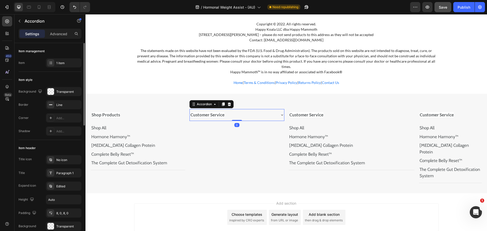
click at [244, 111] on div "Customer Service" at bounding box center [233, 115] width 86 height 8
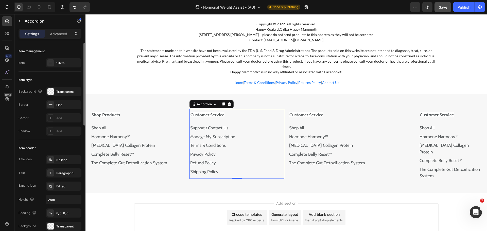
click at [249, 172] on div "Support / Contact Us Text Block Manage My Subscription Text Block Terms & Condi…" at bounding box center [237, 150] width 94 height 58
click at [224, 172] on div "Support / Contact Us Text Block Manage My Subscription Text Block Terms & Condi…" at bounding box center [237, 150] width 94 height 58
click at [51, 103] on icon at bounding box center [51, 105] width 4 height 4
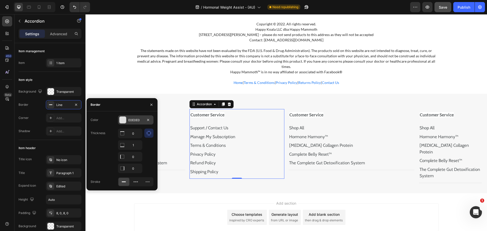
click at [144, 117] on div "E0E0E0" at bounding box center [135, 119] width 35 height 9
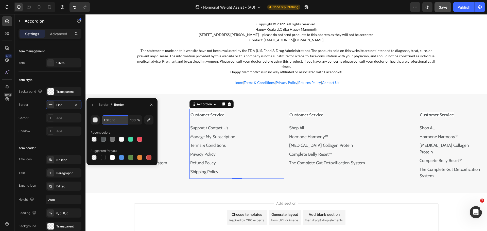
click at [122, 119] on input "E0E0E0" at bounding box center [115, 119] width 26 height 9
click at [75, 107] on button "button" at bounding box center [76, 105] width 6 height 6
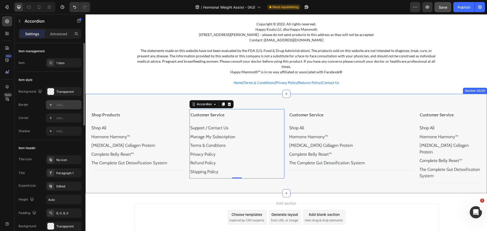
click at [173, 182] on div "Shop Products Shop All Text Block Hormone Harmony™ Text Block Prebiotic Collage…" at bounding box center [285, 143] width 401 height 99
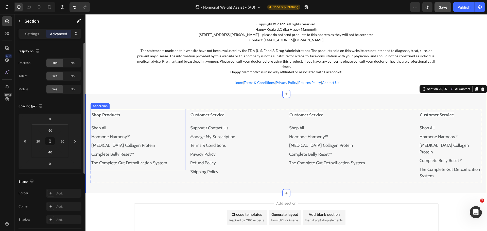
click at [175, 162] on div "Shop All Text Block Hormone Harmony™ Text Block Prebiotic Collagen Protein Text…" at bounding box center [138, 145] width 94 height 49
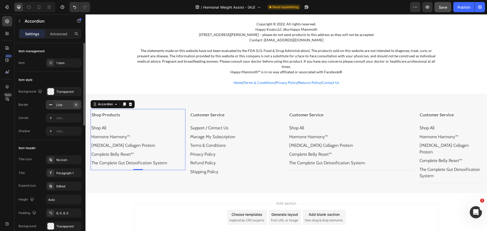
click at [75, 106] on icon "button" at bounding box center [76, 105] width 4 height 4
click at [290, 163] on div "Shop All Text Block Hormone Harmony™ Text Block Prebiotic Collagen Protein Text…" at bounding box center [352, 145] width 126 height 49
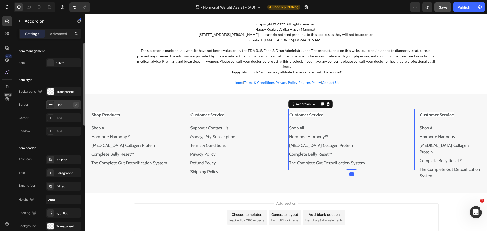
click at [76, 105] on icon "button" at bounding box center [76, 105] width 4 height 4
click at [427, 168] on div "Shop All Text Block Hormone Harmony™ Text Block Prebiotic Collagen Protein Text…" at bounding box center [450, 152] width 63 height 62
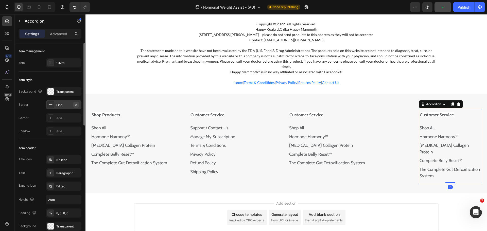
click at [76, 104] on icon "button" at bounding box center [76, 104] width 2 height 2
click at [262, 180] on div "Shop Products Shop All Text Block Hormone Harmony™ Text Block Prebiotic Collage…" at bounding box center [285, 143] width 401 height 99
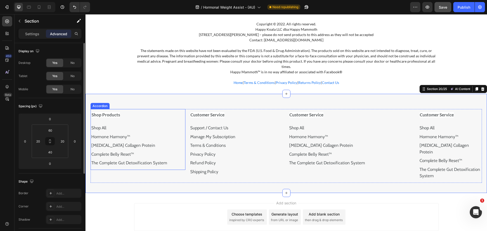
click at [149, 163] on div "Shop All Text Block Hormone Harmony™ Text Block Prebiotic Collagen Protein Text…" at bounding box center [138, 145] width 94 height 49
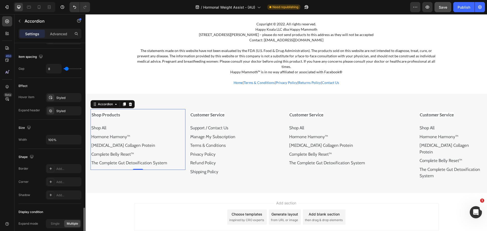
scroll to position [294, 0]
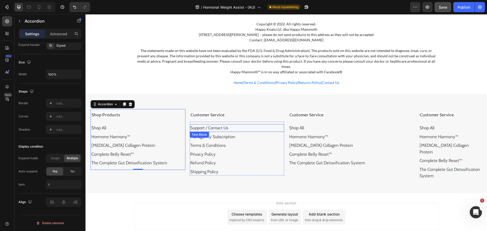
click at [212, 125] on p "Support / Contact Us" at bounding box center [236, 128] width 93 height 7
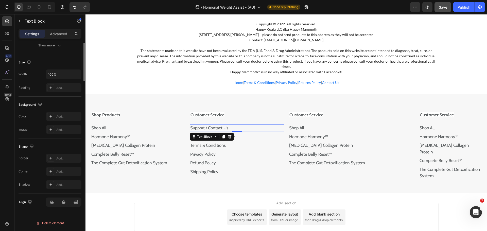
scroll to position [0, 0]
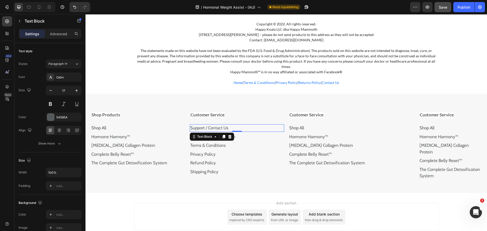
click at [224, 125] on p "Support / Contact Us" at bounding box center [236, 128] width 93 height 7
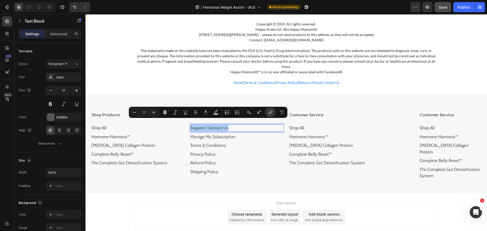
click at [271, 110] on icon "Editor contextual toolbar" at bounding box center [270, 112] width 5 height 5
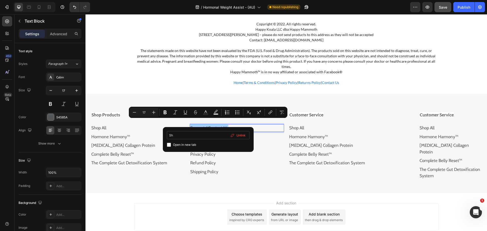
type input "S"
type input "Shipping Policy"
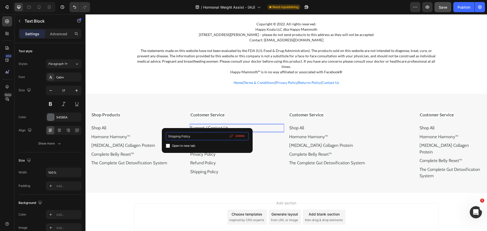
drag, startPoint x: 123, startPoint y: 108, endPoint x: 191, endPoint y: 135, distance: 73.2
click at [191, 135] on input "Shipping Policy" at bounding box center [207, 136] width 83 height 8
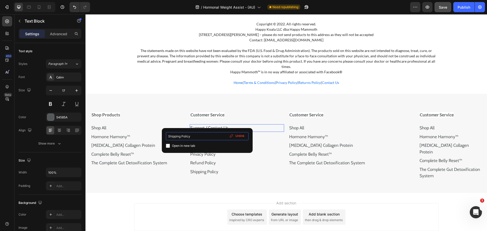
click at [191, 135] on input "Shipping Policy" at bounding box center [207, 136] width 83 height 8
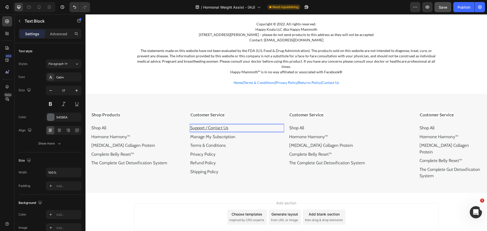
click at [237, 125] on p "Support / Contact Us ⁠⁠⁠⁠⁠⁠⁠" at bounding box center [236, 128] width 93 height 7
click at [237, 125] on p "Support / Contact Us" at bounding box center [236, 128] width 93 height 7
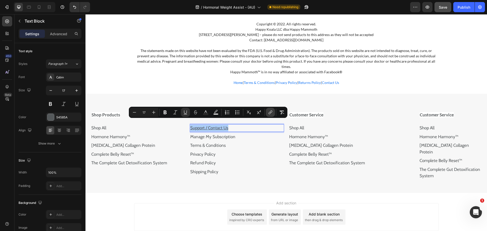
click at [269, 114] on icon "Editor contextual toolbar" at bounding box center [270, 112] width 5 height 5
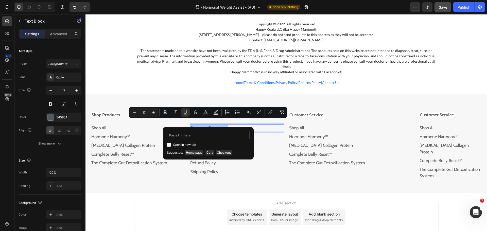
click at [201, 136] on input "Editor contextual toolbar" at bounding box center [208, 135] width 83 height 8
type input "https://happymammoth.com/pages/support"
click at [215, 142] on div "Open in new tab" at bounding box center [208, 145] width 83 height 6
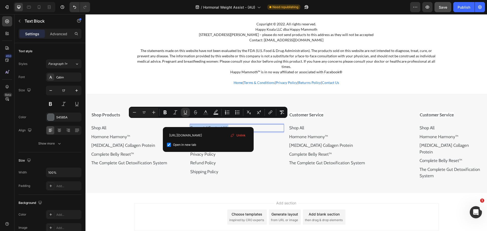
checkbox input "true"
click at [186, 112] on icon "Editor contextual toolbar" at bounding box center [185, 112] width 5 height 5
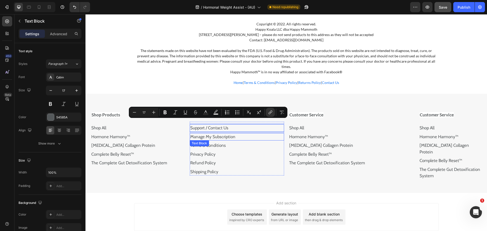
click at [252, 134] on p "Manage My Subscription" at bounding box center [236, 137] width 93 height 7
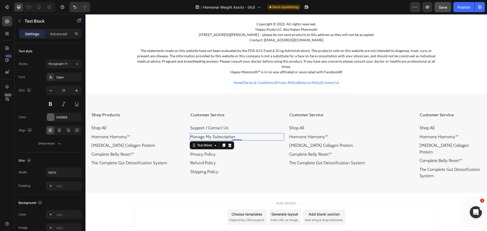
click at [238, 134] on p "Manage My Subscription" at bounding box center [236, 137] width 93 height 7
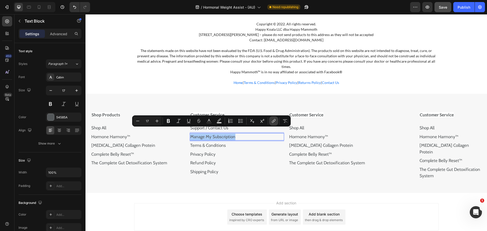
click at [275, 123] on button "link" at bounding box center [273, 120] width 9 height 9
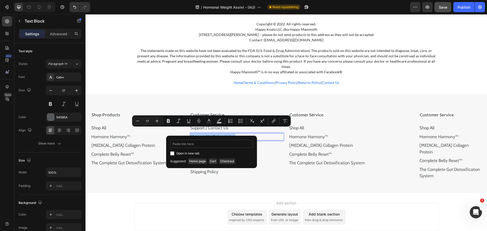
click at [222, 144] on input "Editor contextual toolbar" at bounding box center [211, 144] width 83 height 8
type input "https://happymammoth.com/tools/recurring/login/"
click at [223, 150] on div "https://happymammoth.com/tools/recurring/login/ Open in new tab Unlink" at bounding box center [211, 148] width 83 height 17
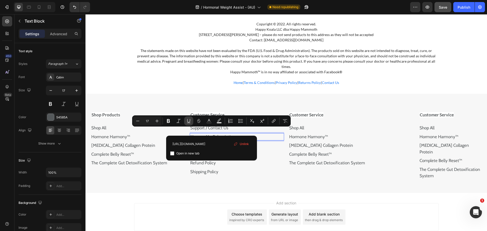
click at [187, 120] on icon "Editor contextual toolbar" at bounding box center [188, 120] width 5 height 5
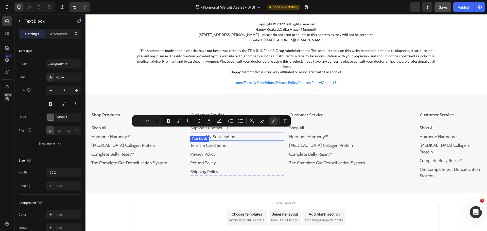
click at [259, 142] on p "Terms & Conditions" at bounding box center [236, 145] width 93 height 7
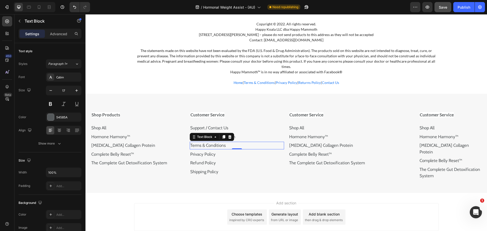
click at [220, 142] on p "Terms & Conditions" at bounding box center [236, 145] width 93 height 7
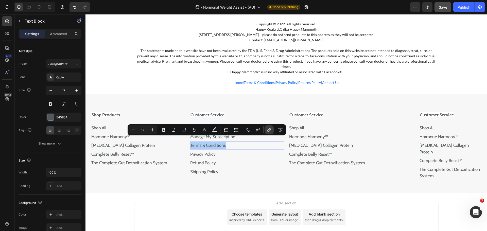
click at [266, 127] on button "link" at bounding box center [268, 129] width 9 height 9
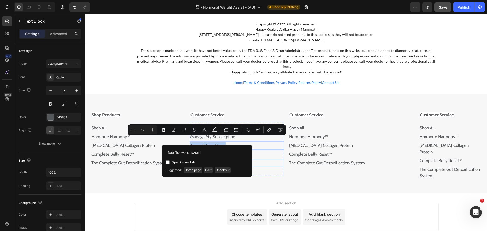
scroll to position [0, 15]
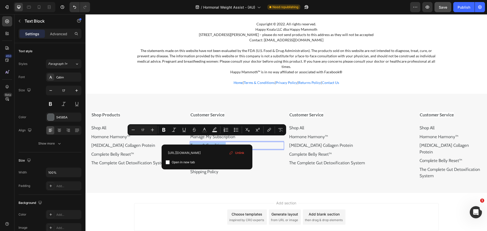
type input "https://happymammoth.com/tools/recurring/login/"
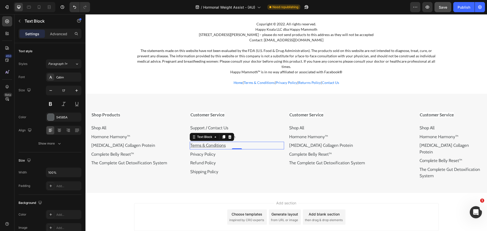
click at [226, 142] on p "Terms & Conditions" at bounding box center [236, 145] width 93 height 7
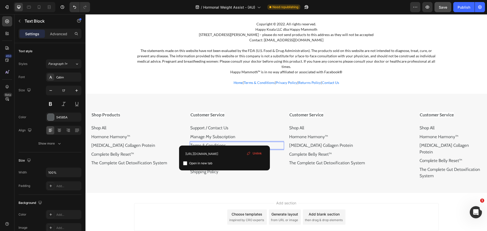
click at [226, 142] on p "Terms & Conditions ⁠⁠⁠⁠⁠⁠⁠" at bounding box center [236, 145] width 93 height 7
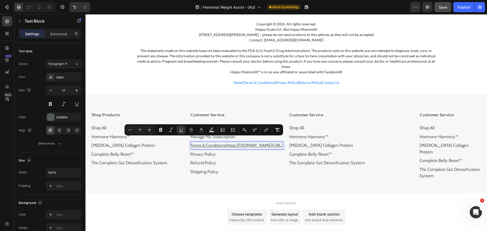
click at [237, 149] on p "Terms & Conditionshttps://happymammoth.com/tools/recurring/login/" at bounding box center [236, 145] width 93 height 7
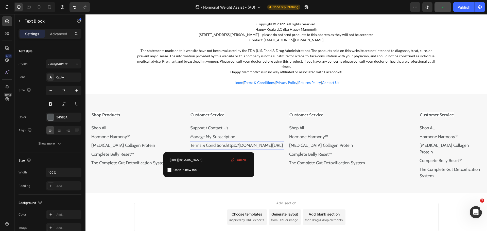
click at [209, 146] on u "Terms & Conditionshttps://happymammoth.com/tools/recurring/login/" at bounding box center [236, 145] width 93 height 5
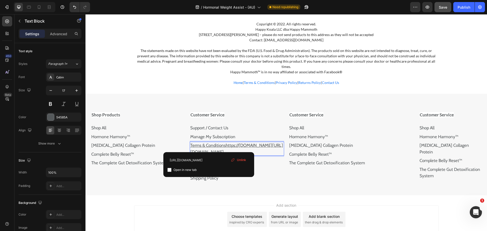
click at [269, 155] on p "Terms & Conditionshttps://happymammoth.com/tools/recurring/login/https://happym…" at bounding box center [236, 148] width 93 height 13
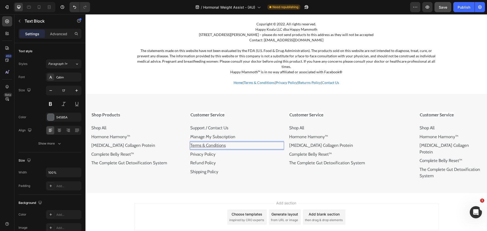
click at [227, 142] on p "Terms & Conditions ⁠⁠⁠⁠⁠⁠⁠" at bounding box center [236, 145] width 93 height 7
click at [227, 142] on p "Terms & Conditions" at bounding box center [236, 145] width 93 height 7
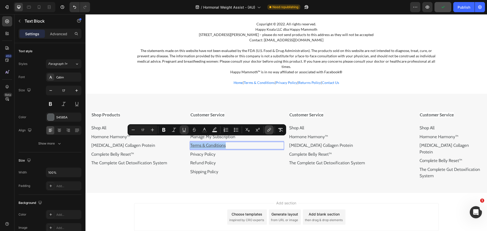
click at [268, 131] on button "link" at bounding box center [268, 129] width 9 height 9
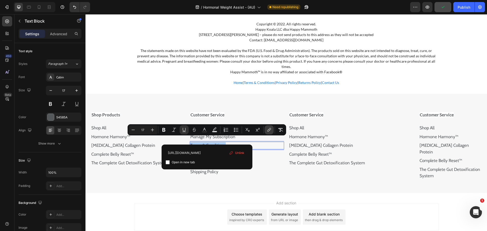
scroll to position [0, 15]
click at [214, 150] on input "https://happymammoth.com/tools/recurring/login/" at bounding box center [207, 153] width 83 height 8
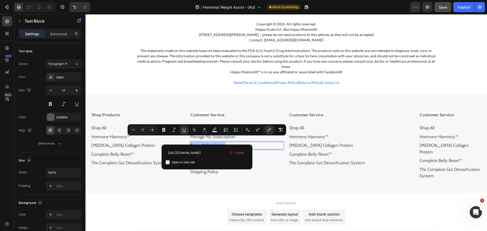
type input "https://happymammoth.com/policies/terms-of-service"
click at [225, 160] on div "Open in new tab" at bounding box center [207, 162] width 83 height 6
checkbox input "false"
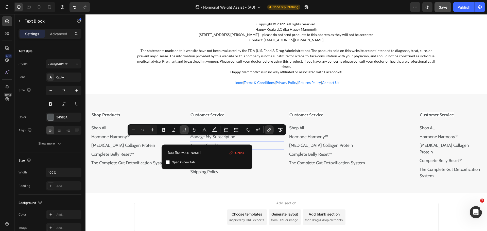
click at [186, 130] on icon "Editor contextual toolbar" at bounding box center [184, 129] width 5 height 5
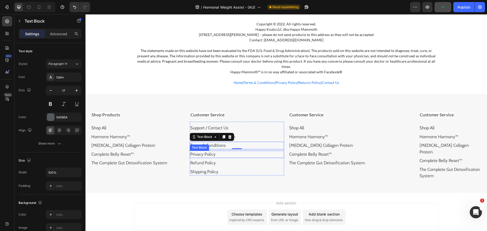
click at [225, 152] on p "Privacy Policy" at bounding box center [236, 154] width 93 height 7
click at [224, 151] on p "Privacy Policy" at bounding box center [236, 154] width 93 height 7
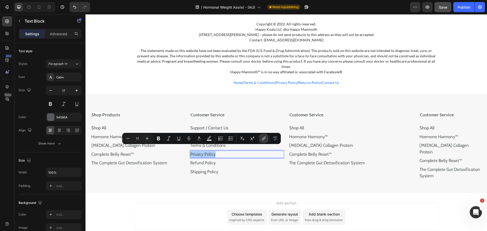
click at [262, 136] on button "link" at bounding box center [263, 138] width 9 height 9
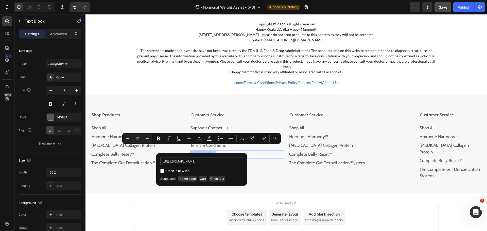
scroll to position [0, 17]
type input "https://happymammoth.com/policies/privacy-policy"
click at [201, 168] on div "Open in new tab" at bounding box center [201, 171] width 83 height 6
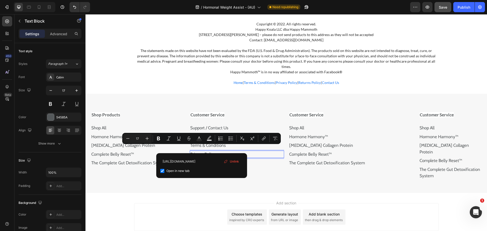
scroll to position [0, 0]
click at [201, 168] on div "Open in new tab" at bounding box center [201, 171] width 83 height 6
checkbox input "false"
click at [180, 136] on icon "Editor contextual toolbar" at bounding box center [178, 138] width 5 height 5
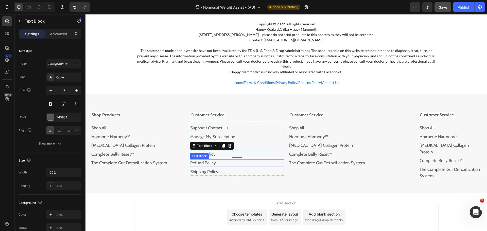
click at [221, 160] on p "Refund Policy" at bounding box center [236, 163] width 93 height 7
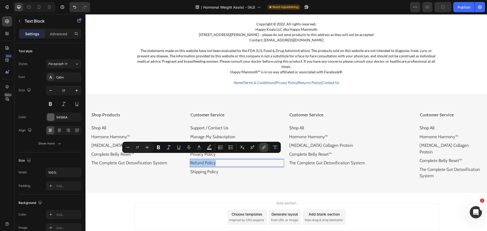
click at [259, 149] on button "link" at bounding box center [263, 147] width 9 height 9
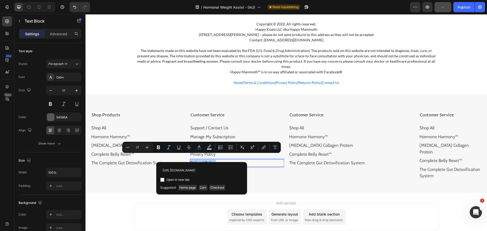
scroll to position [0, 16]
type input "https://happymammoth.com/policies/refund-policy"
click at [193, 176] on div "https://happymammoth.com/policies/refund-policy Open in new tab Unlink" at bounding box center [201, 174] width 83 height 17
click at [188, 179] on span "Open in new tab" at bounding box center [177, 180] width 23 height 6
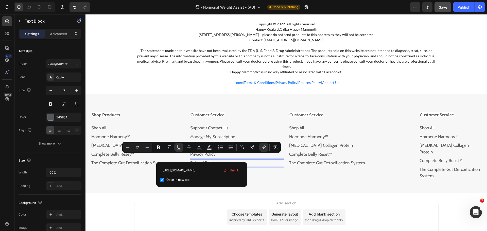
click at [188, 179] on span "Open in new tab" at bounding box center [177, 180] width 23 height 6
checkbox input "false"
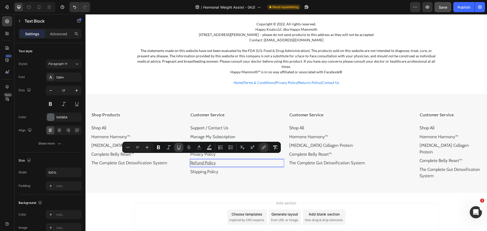
click at [177, 149] on icon "Editor contextual toolbar" at bounding box center [179, 149] width 4 height 0
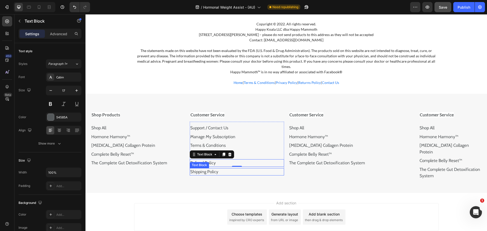
click at [221, 169] on p "Shipping Policy" at bounding box center [236, 172] width 93 height 7
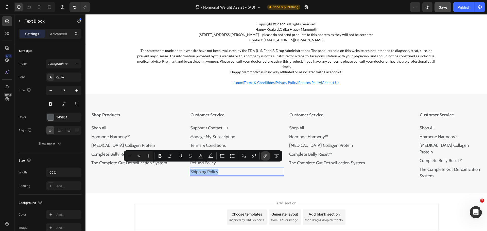
click at [262, 156] on button "link" at bounding box center [265, 155] width 9 height 9
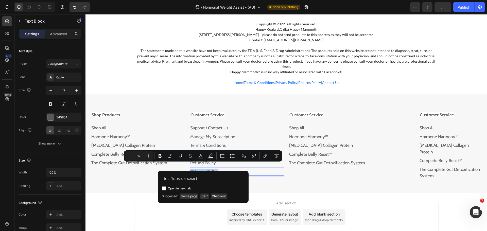
scroll to position [0, 19]
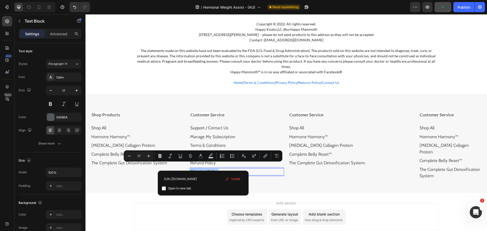
type input "https://happymammoth.com/policies/shipping-policy"
click at [209, 185] on div "https://happymammoth.com/policies/shipping-policy Open in new tab Unlink" at bounding box center [203, 183] width 83 height 17
click at [185, 187] on span "Open in new tab" at bounding box center [179, 188] width 23 height 6
click at [185, 185] on div "https://happymammoth.com/policies/shipping-policy Open in new tab Unlink" at bounding box center [203, 183] width 83 height 17
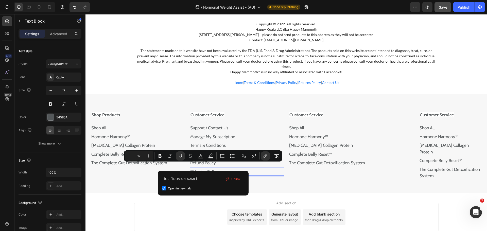
click at [185, 187] on span "Open in new tab" at bounding box center [179, 188] width 23 height 6
checkbox input "false"
click at [180, 155] on icon "Editor contextual toolbar" at bounding box center [180, 155] width 5 height 5
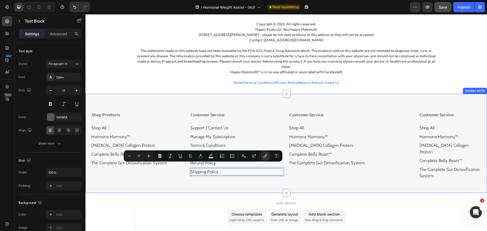
click at [266, 173] on div "Support / Contact Us Text Block Manage My Subscription Text Block Terms & Condi…" at bounding box center [237, 150] width 94 height 58
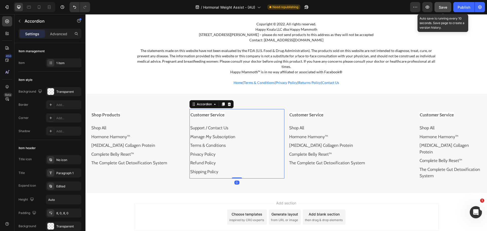
click at [444, 7] on span "Save" at bounding box center [443, 7] width 8 height 4
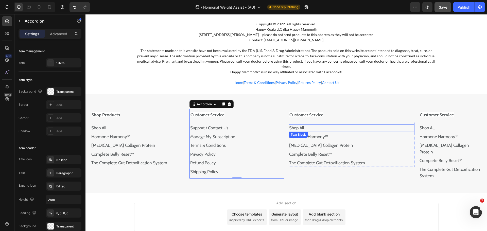
click at [307, 125] on p "Shop All" at bounding box center [351, 128] width 125 height 7
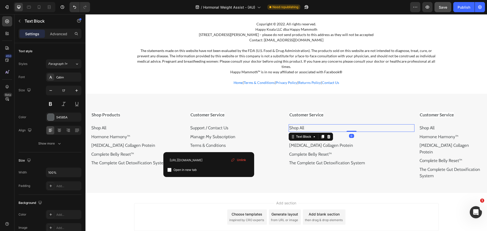
click at [307, 125] on p "Shop All" at bounding box center [351, 128] width 125 height 7
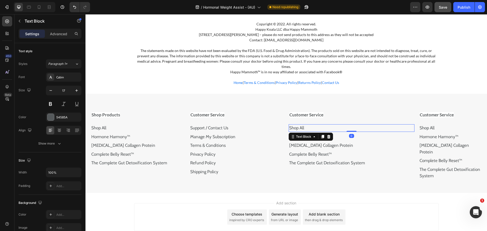
click at [307, 125] on p "Shop All" at bounding box center [351, 128] width 125 height 7
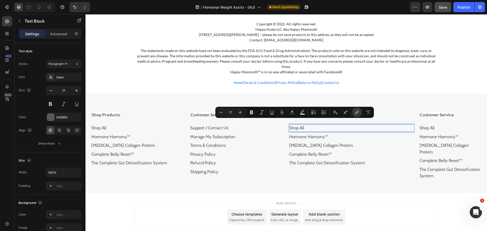
click at [357, 115] on button "link" at bounding box center [356, 112] width 9 height 9
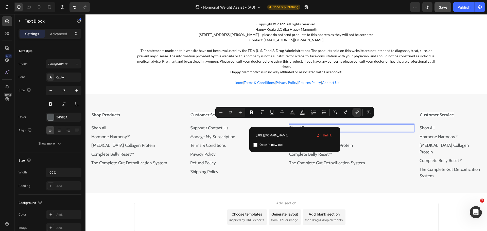
click at [330, 136] on span "Unlink" at bounding box center [327, 136] width 9 height 6
click at [326, 125] on p "Shop All" at bounding box center [351, 128] width 125 height 7
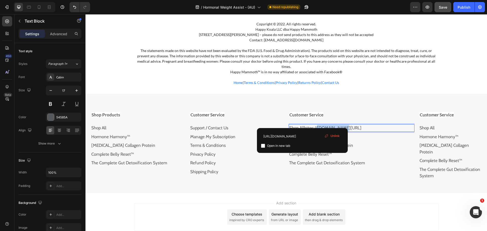
click at [326, 125] on p "Shop Allhttps://happymammoth.com/collections" at bounding box center [351, 128] width 125 height 7
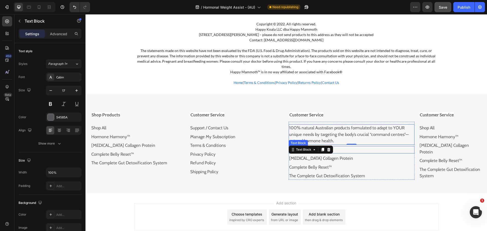
click at [343, 148] on div "Hormone Harmony™" at bounding box center [352, 150] width 126 height 8
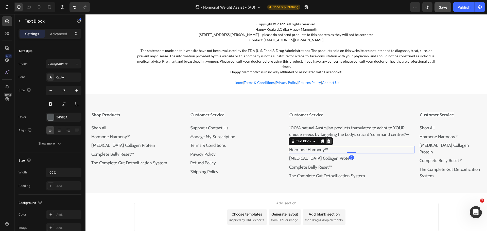
click at [327, 139] on icon at bounding box center [328, 141] width 3 height 4
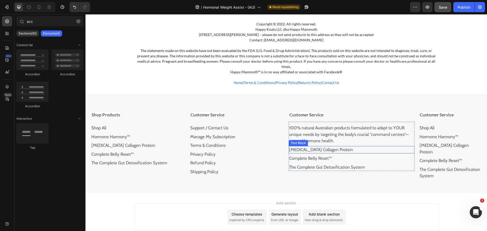
click at [327, 147] on link "[MEDICAL_DATA] Collagen Protein" at bounding box center [321, 149] width 64 height 5
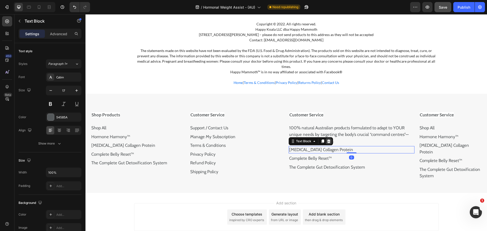
click at [329, 138] on div at bounding box center [329, 141] width 6 height 6
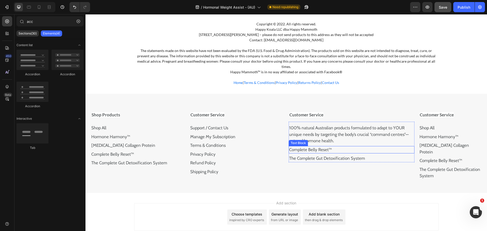
click at [330, 147] on p "Complete Belly Reset™" at bounding box center [351, 150] width 125 height 7
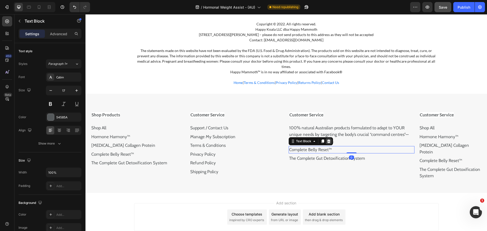
click at [326, 138] on div at bounding box center [329, 141] width 6 height 6
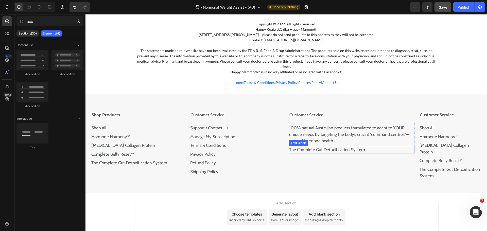
click at [331, 147] on link "The Complete Gut Detoxification System" at bounding box center [327, 149] width 76 height 5
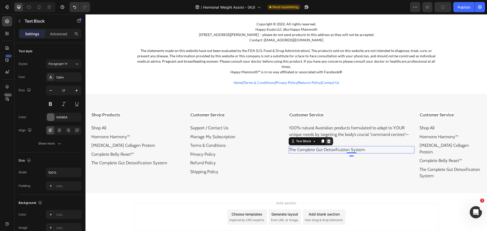
click at [329, 138] on div at bounding box center [329, 141] width 6 height 6
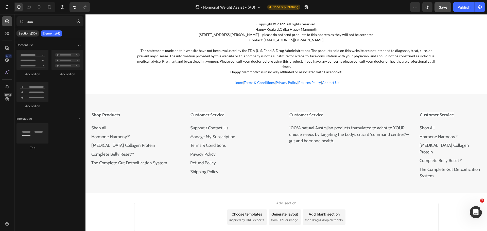
click at [8, 25] on div at bounding box center [7, 21] width 10 height 10
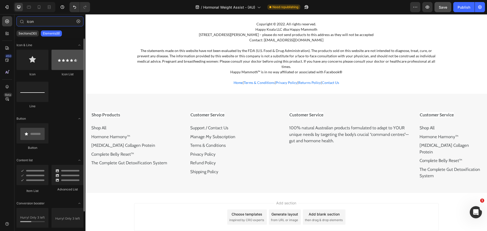
type input "icon"
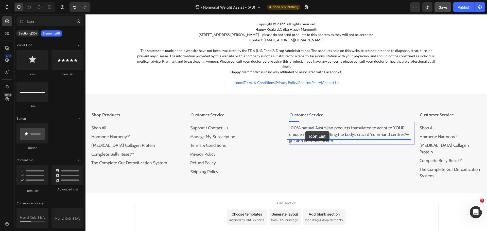
drag, startPoint x: 152, startPoint y: 83, endPoint x: 305, endPoint y: 131, distance: 160.1
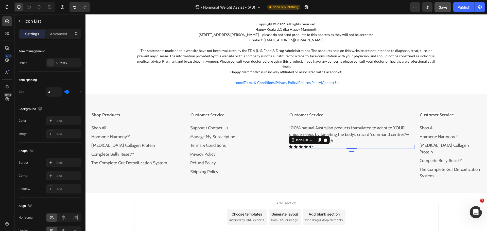
click at [291, 145] on div "Icon Icon Icon Icon Icon" at bounding box center [352, 147] width 126 height 4
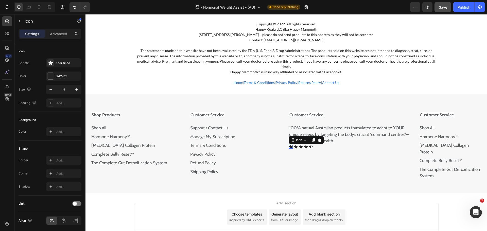
click at [289, 145] on div "Icon 0" at bounding box center [291, 147] width 4 height 4
click at [50, 65] on icon at bounding box center [50, 62] width 5 height 5
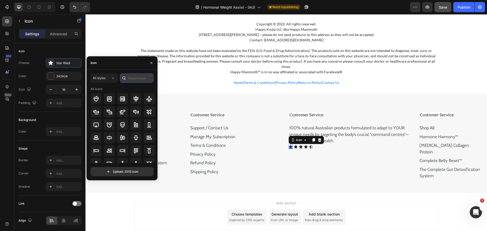
click at [138, 79] on input "text" at bounding box center [136, 78] width 33 height 9
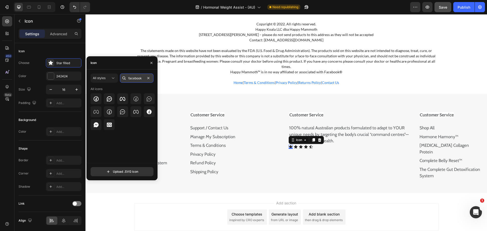
click at [138, 77] on input "facebook" at bounding box center [136, 78] width 33 height 9
type input "insta"
click at [126, 96] on icon at bounding box center [122, 99] width 6 height 6
click at [152, 65] on button "button" at bounding box center [151, 63] width 8 height 8
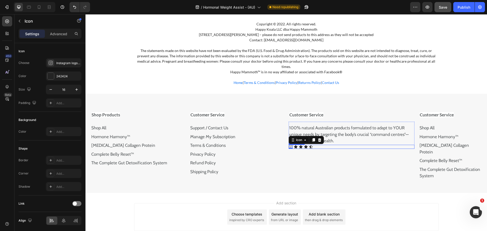
click at [315, 145] on div "Icon 0 Icon Icon Icon Icon" at bounding box center [352, 147] width 126 height 4
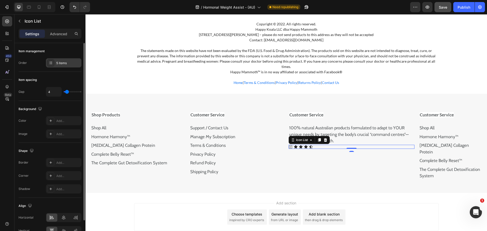
click at [65, 63] on div "5 items" at bounding box center [68, 63] width 24 height 5
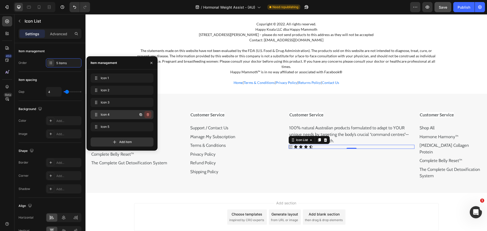
click at [149, 113] on icon "button" at bounding box center [148, 115] width 4 height 4
click at [149, 113] on button "Delete" at bounding box center [144, 114] width 14 height 7
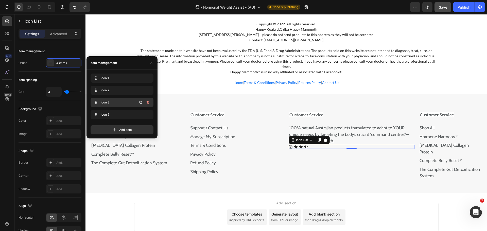
click at [147, 105] on button "button" at bounding box center [147, 102] width 7 height 7
click at [147, 105] on button "Delete" at bounding box center [144, 102] width 14 height 7
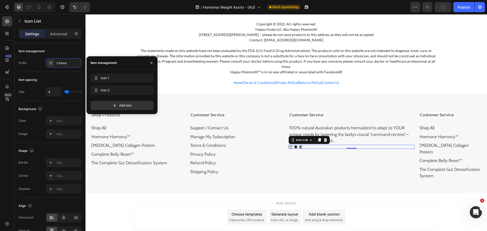
click at [147, 105] on div "Add item" at bounding box center [122, 105] width 63 height 9
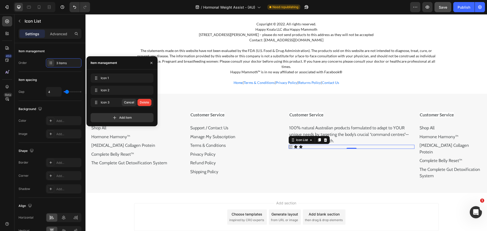
click at [147, 105] on button "Delete" at bounding box center [144, 102] width 14 height 7
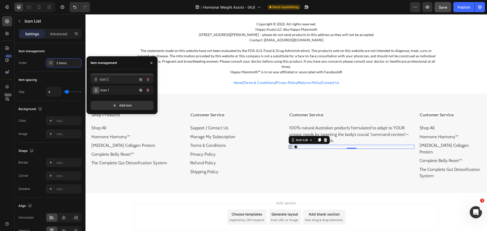
drag, startPoint x: 97, startPoint y: 92, endPoint x: 97, endPoint y: 81, distance: 10.6
click at [51, 95] on input "4" at bounding box center [53, 91] width 15 height 9
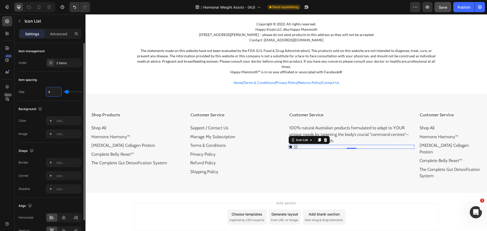
type input "1"
type input "10"
type input "1"
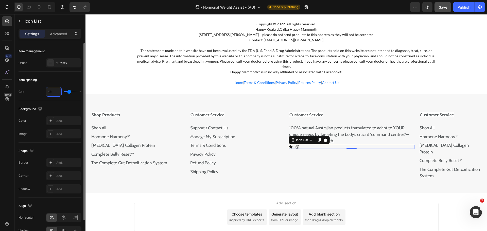
type input "1"
type input "0"
type input "2"
type input "20"
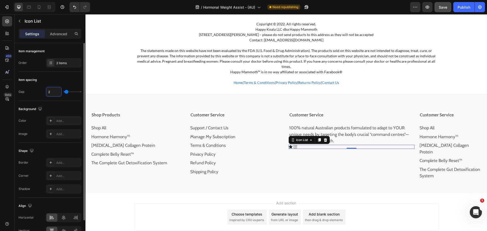
type input "20"
click at [55, 75] on div "Item spacing Gap 20" at bounding box center [50, 86] width 63 height 29
click at [298, 145] on div "Icon" at bounding box center [300, 147] width 4 height 4
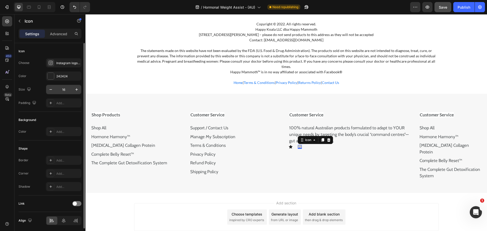
click at [67, 90] on input "16" at bounding box center [63, 89] width 17 height 9
type input "25"
click at [290, 145] on icon at bounding box center [291, 146] width 4 height 3
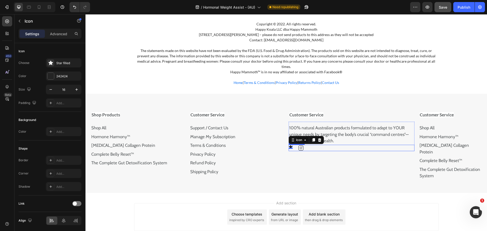
click at [313, 145] on div "Icon 0 Icon" at bounding box center [352, 148] width 126 height 6
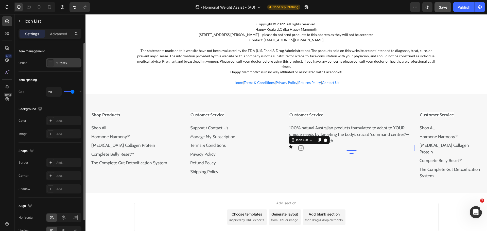
click at [58, 63] on div "2 items" at bounding box center [68, 63] width 24 height 5
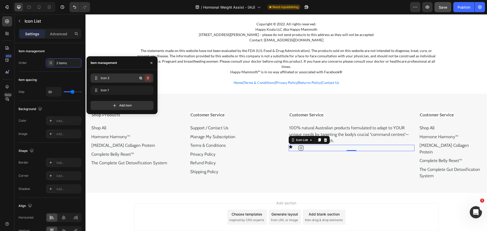
click at [147, 78] on icon "button" at bounding box center [148, 78] width 4 height 4
click at [147, 78] on div "Delete" at bounding box center [144, 78] width 9 height 5
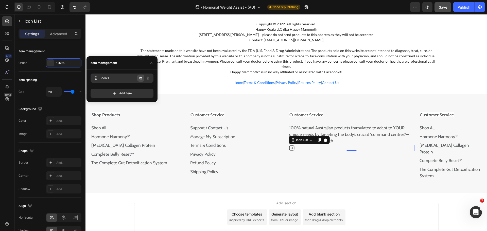
click at [139, 78] on button "button" at bounding box center [140, 78] width 7 height 7
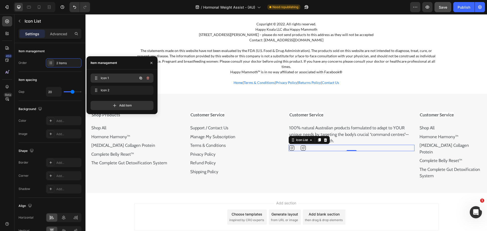
click at [110, 77] on span "Icon 1" at bounding box center [115, 78] width 29 height 5
click at [106, 78] on span "Icon 1" at bounding box center [115, 78] width 29 height 5
click at [96, 77] on icon at bounding box center [96, 78] width 4 height 4
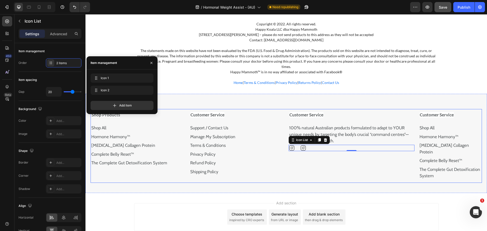
click at [282, 147] on div "Shop Products Shop All Text Block Hormone Harmony™ Text Block Prebiotic Collage…" at bounding box center [286, 146] width 391 height 74
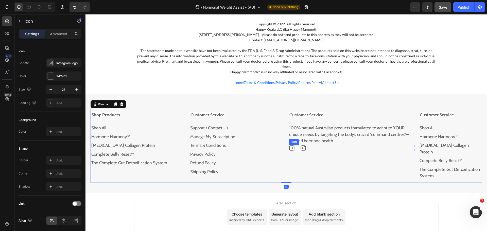
click at [290, 145] on div "Icon" at bounding box center [292, 148] width 6 height 6
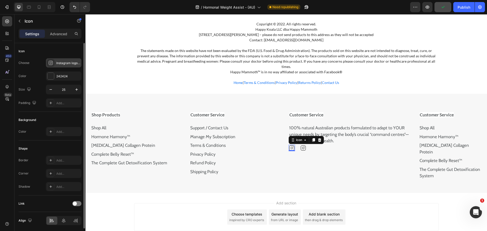
click at [64, 65] on div "Instagram logo light" at bounding box center [68, 63] width 24 height 5
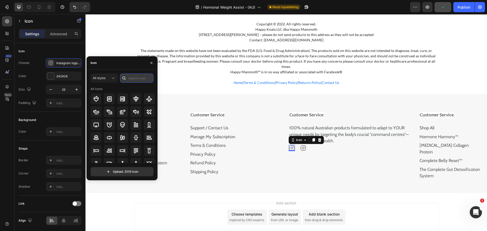
click at [130, 75] on input "text" at bounding box center [136, 78] width 33 height 9
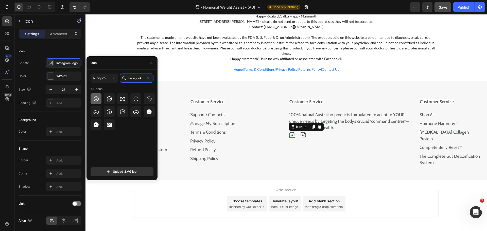
type input "facebook"
click at [92, 102] on div at bounding box center [96, 98] width 11 height 11
click at [94, 101] on icon at bounding box center [96, 99] width 6 height 6
click at [153, 61] on icon "button" at bounding box center [151, 63] width 4 height 4
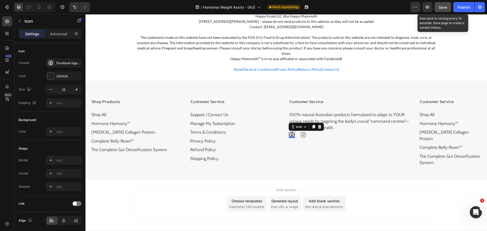
click at [444, 5] on span "Save" at bounding box center [443, 7] width 8 height 4
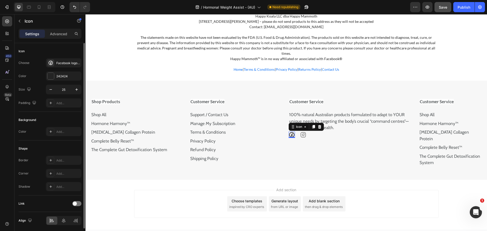
scroll to position [19, 0]
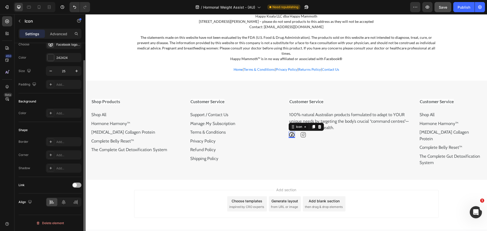
click at [76, 186] on span at bounding box center [75, 185] width 4 height 4
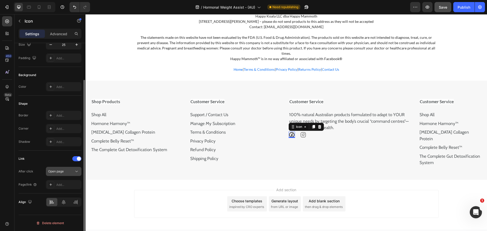
click at [63, 175] on button "Open page" at bounding box center [63, 171] width 35 height 9
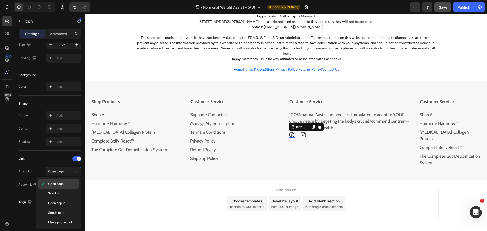
click at [65, 182] on p "Open page" at bounding box center [62, 184] width 29 height 5
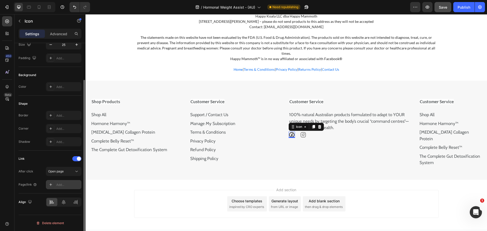
click at [59, 185] on div "Add..." at bounding box center [68, 185] width 24 height 5
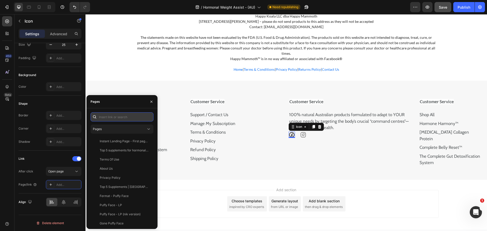
click at [121, 115] on input "text" at bounding box center [122, 116] width 63 height 9
paste input "https://www.facebook.com/thehappymammoth/"
type input "https://www.facebook.com/thehappymammoth/"
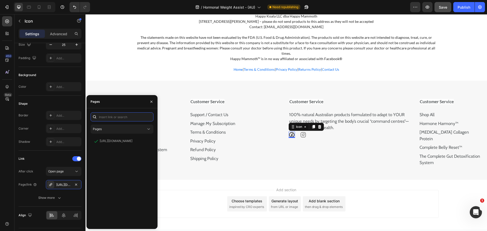
scroll to position [0, 0]
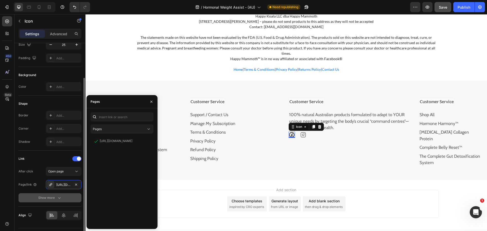
click at [70, 196] on button "Show more" at bounding box center [50, 197] width 63 height 9
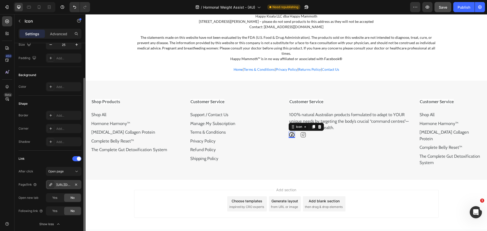
scroll to position [84, 0]
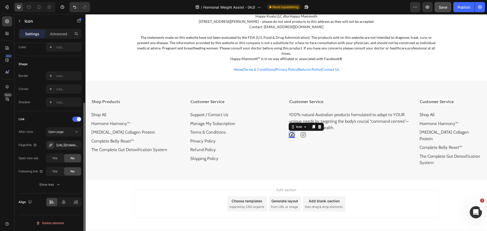
click at [52, 152] on div "After click Open page Page/link https://www.facebook.com/thehappymammoth/ Open …" at bounding box center [50, 158] width 63 height 62
click at [56, 159] on span "Yes" at bounding box center [54, 158] width 5 height 5
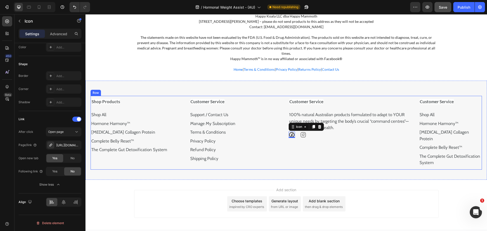
click at [319, 140] on div "Customer Service 100% natural Australian products formulated to adapt to YOUR u…" at bounding box center [351, 133] width 126 height 74
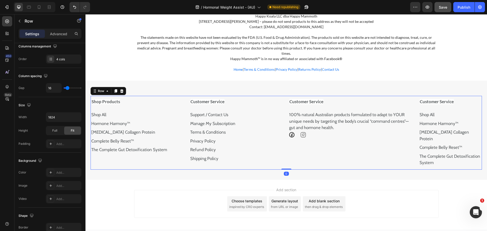
scroll to position [0, 0]
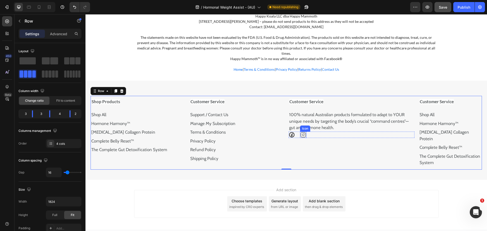
click at [302, 132] on icon at bounding box center [302, 134] width 5 height 5
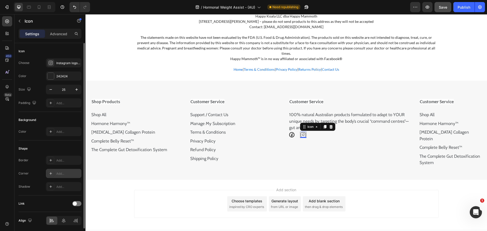
scroll to position [19, 0]
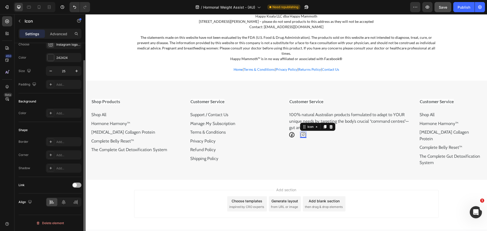
click at [75, 185] on span at bounding box center [75, 185] width 4 height 4
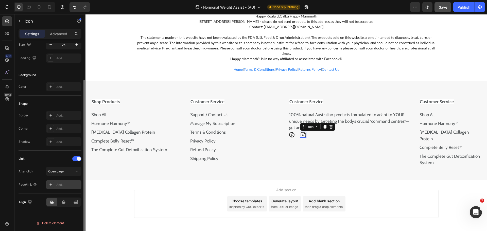
click at [60, 186] on div "Add..." at bounding box center [68, 185] width 24 height 5
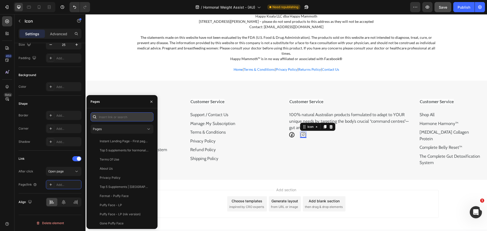
click at [125, 118] on input "text" at bounding box center [122, 116] width 63 height 9
paste input "[URL][DOMAIN_NAME]"
type input "[URL][DOMAIN_NAME]"
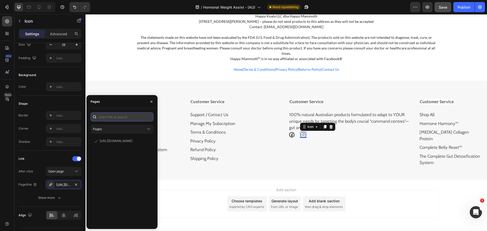
scroll to position [0, 0]
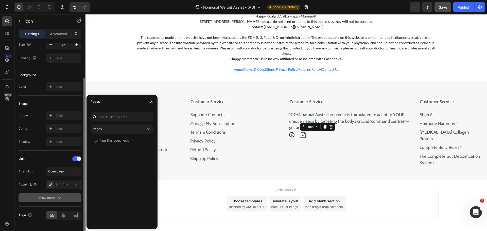
click at [66, 196] on button "Show more" at bounding box center [50, 197] width 63 height 9
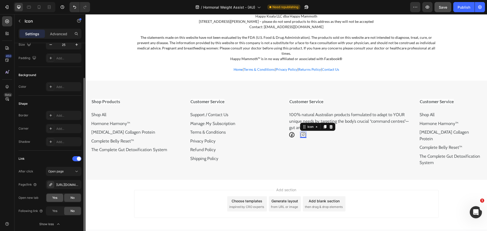
click at [59, 198] on div "Yes" at bounding box center [54, 198] width 17 height 8
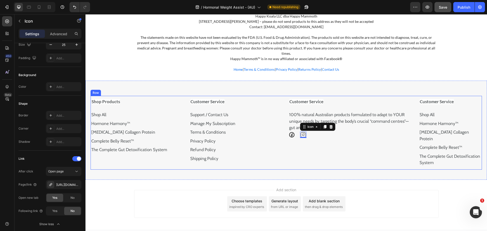
click at [316, 144] on div "Customer Service 100% natural Australian products formulated to adapt to YOUR u…" at bounding box center [351, 133] width 126 height 74
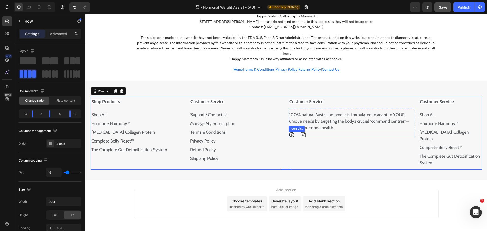
click at [338, 132] on div "Icon Icon" at bounding box center [352, 135] width 126 height 6
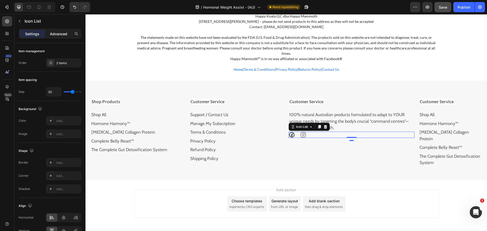
click at [65, 33] on p "Advanced" at bounding box center [58, 33] width 17 height 5
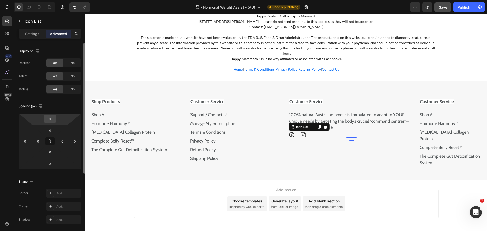
click at [49, 116] on input "0" at bounding box center [50, 119] width 10 height 8
type input "30"
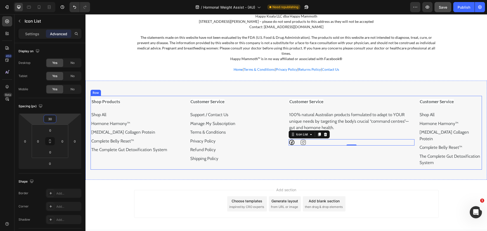
click at [403, 157] on div "Customer Service 100% natural Australian products formulated to adapt to YOUR u…" at bounding box center [351, 133] width 126 height 74
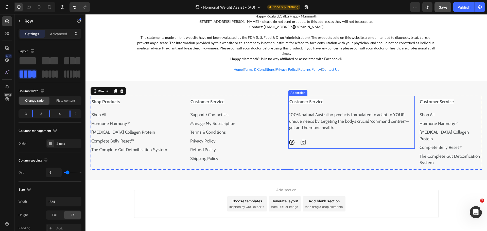
click at [300, 99] on strong "Customer Service" at bounding box center [306, 101] width 34 height 5
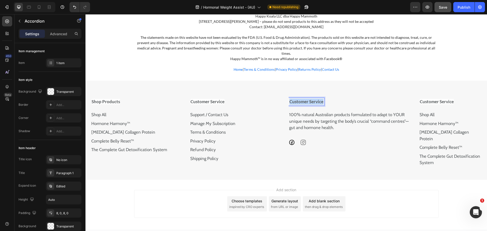
click at [300, 99] on strong "Customer Service" at bounding box center [306, 101] width 34 height 5
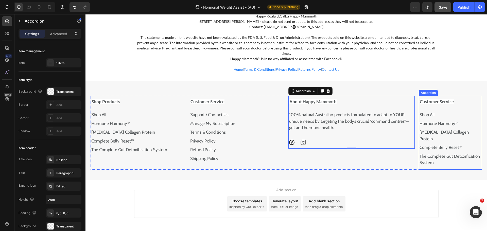
click at [420, 99] on strong "Customer Service" at bounding box center [437, 101] width 34 height 5
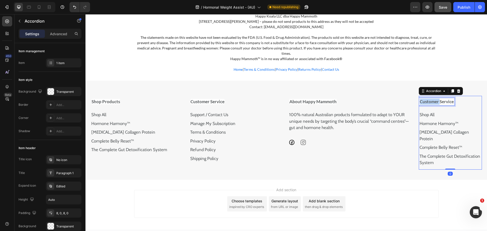
click at [420, 99] on strong "Customer Service" at bounding box center [437, 101] width 34 height 5
click at [429, 99] on strong "Discover More" at bounding box center [434, 101] width 29 height 5
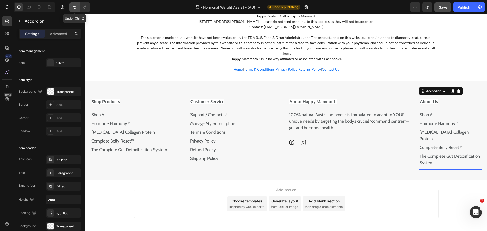
click at [77, 7] on icon "Undo/Redo" at bounding box center [74, 7] width 5 height 5
click at [74, 8] on icon "Undo/Redo" at bounding box center [74, 7] width 5 height 5
click at [431, 99] on strong "Customer Service" at bounding box center [437, 101] width 34 height 5
click at [420, 112] on link "Shop All" at bounding box center [426, 114] width 15 height 5
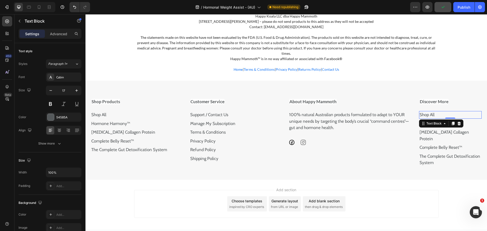
click at [420, 112] on link "Shop All" at bounding box center [426, 114] width 15 height 5
click at [467, 120] on p "Hormone Harmony™" at bounding box center [450, 123] width 62 height 7
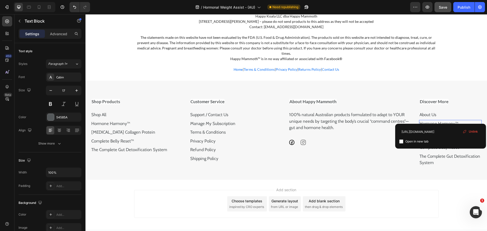
click at [467, 120] on p "Hormone Harmony™" at bounding box center [450, 123] width 62 height 7
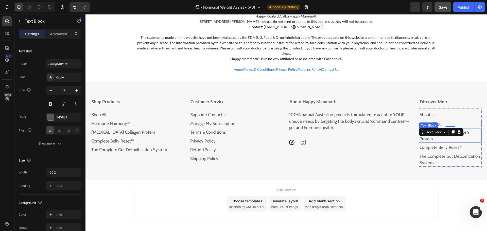
click at [469, 129] on p "[MEDICAL_DATA] Collagen Protein" at bounding box center [450, 135] width 62 height 13
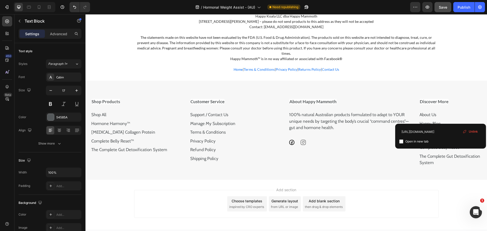
click at [469, 129] on p "[MEDICAL_DATA] Collagen Protein" at bounding box center [450, 135] width 62 height 13
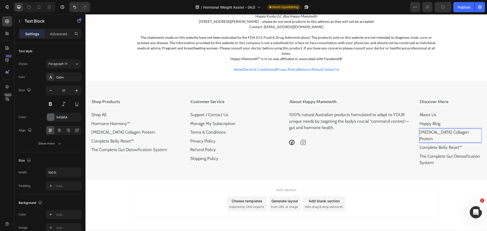
click at [469, 129] on p "[MEDICAL_DATA] Collagen Protein" at bounding box center [450, 135] width 62 height 13
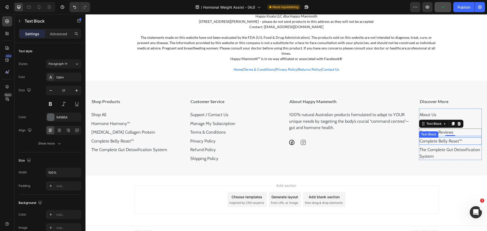
click at [431, 138] on link "Complete Belly Reset™" at bounding box center [440, 140] width 43 height 5
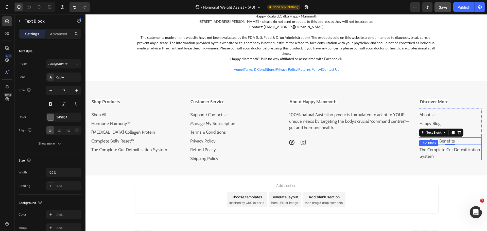
click at [435, 147] on link "The Complete Gut Detoxification System" at bounding box center [449, 153] width 61 height 12
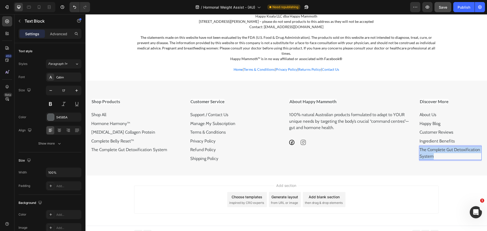
click at [435, 147] on link "The Complete Gut Detoxification System" at bounding box center [449, 153] width 61 height 12
click at [452, 154] on div "Discover More About Us Text Block Happy Blog Text Block Customer Reviews Text B…" at bounding box center [450, 130] width 63 height 69
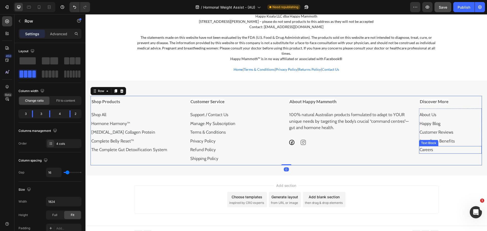
click at [462, 147] on p "Careers" at bounding box center [450, 150] width 62 height 7
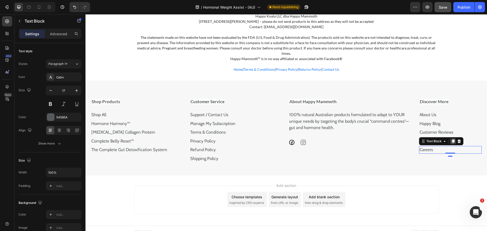
click at [452, 140] on icon at bounding box center [453, 142] width 3 height 4
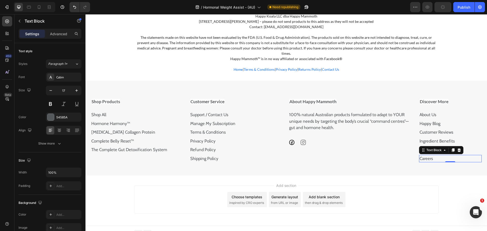
click at [433, 155] on p "Careers" at bounding box center [450, 158] width 62 height 7
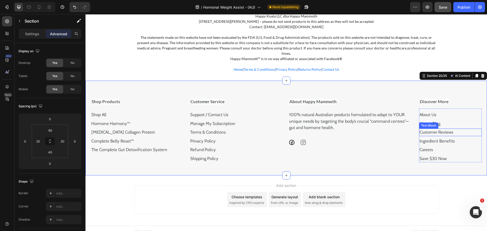
click at [428, 112] on p "About Us" at bounding box center [450, 115] width 62 height 7
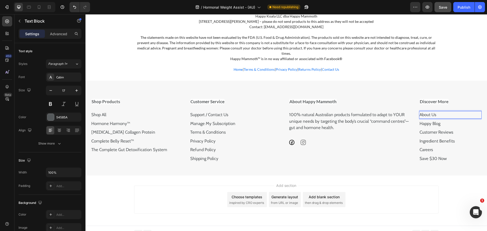
click at [435, 112] on p "About Us" at bounding box center [450, 115] width 62 height 7
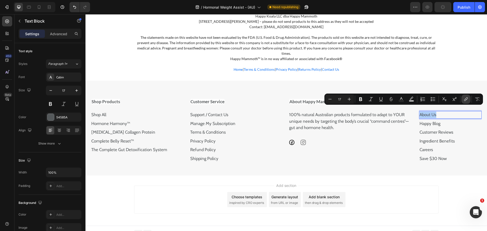
click at [463, 99] on icon "Editor contextual toolbar" at bounding box center [465, 99] width 5 height 5
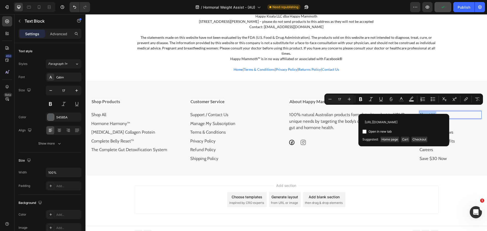
scroll to position [0, 8]
type input "https://happymammoth.com/pages/about-us"
click at [407, 128] on div "https://happymammoth.com/pages/about-us Open in new tab Unlink" at bounding box center [403, 126] width 83 height 17
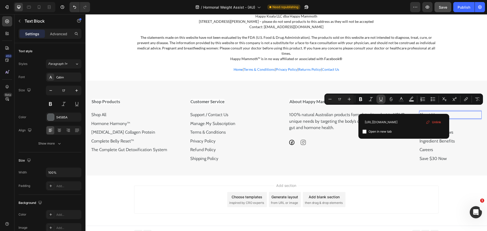
click at [381, 97] on icon "Editor contextual toolbar" at bounding box center [380, 99] width 5 height 5
type input "17"
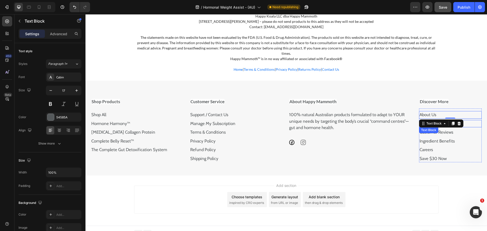
click at [469, 120] on p "Happy Blog" at bounding box center [450, 123] width 62 height 7
click at [440, 120] on p "Happy Blog" at bounding box center [450, 123] width 62 height 7
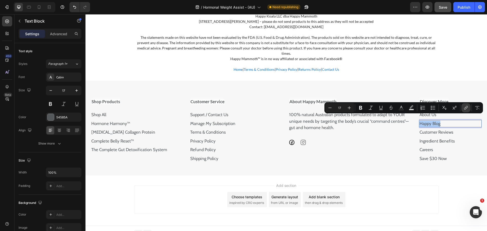
click at [466, 107] on icon "Editor contextual toolbar" at bounding box center [465, 107] width 5 height 5
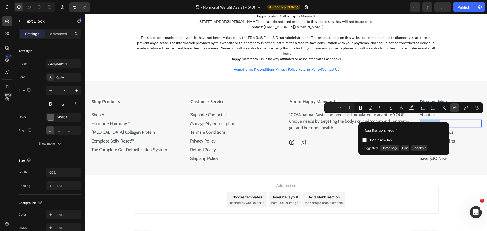
scroll to position [0, 10]
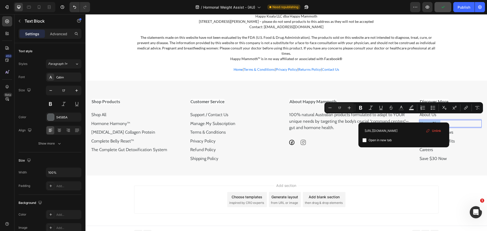
type input "https://happymammoth.com/blogs/happy-blog"
click at [370, 142] on span "Open in new tab" at bounding box center [379, 140] width 23 height 6
click at [372, 140] on span "Open in new tab" at bounding box center [379, 140] width 23 height 6
checkbox input "false"
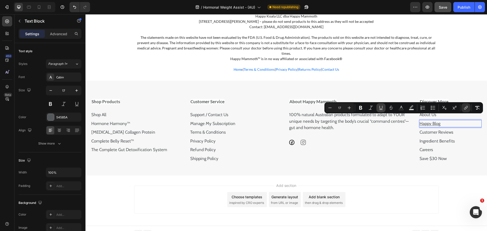
click at [383, 109] on button "Underline" at bounding box center [380, 107] width 9 height 9
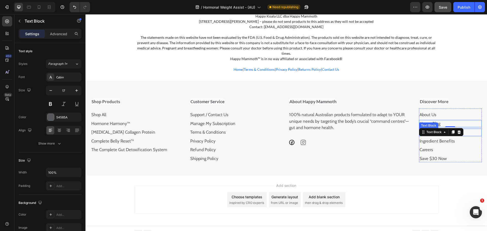
click at [465, 129] on p "Customer Reviews" at bounding box center [450, 132] width 62 height 7
click at [440, 129] on p "Customer Reviews" at bounding box center [450, 132] width 62 height 7
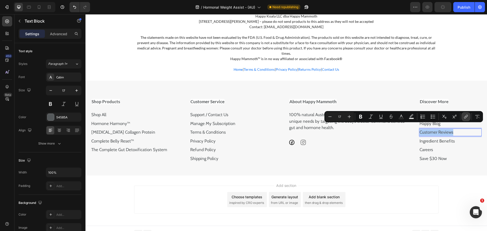
click at [466, 115] on icon "Editor contextual toolbar" at bounding box center [465, 116] width 5 height 5
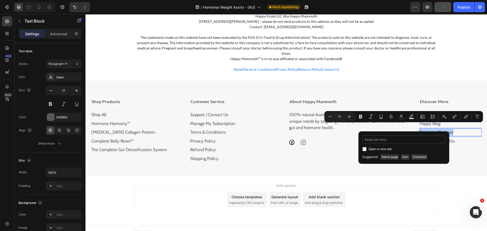
click at [414, 138] on input "Editor contextual toolbar" at bounding box center [403, 139] width 83 height 8
type input "https://happymammoth.com/pages/reviews"
click at [366, 149] on label "Open in new tab" at bounding box center [378, 149] width 25 height 6
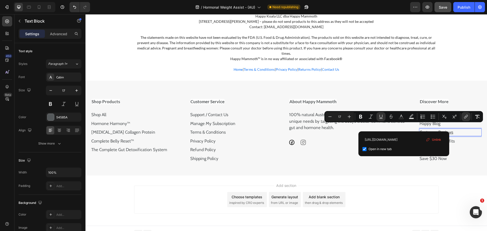
click at [366, 149] on label "Open in new tab" at bounding box center [378, 149] width 25 height 6
checkbox input "false"
drag, startPoint x: 380, startPoint y: 118, endPoint x: 380, endPoint y: 121, distance: 3.0
click at [381, 118] on icon "Editor contextual toolbar" at bounding box center [381, 118] width 4 height 0
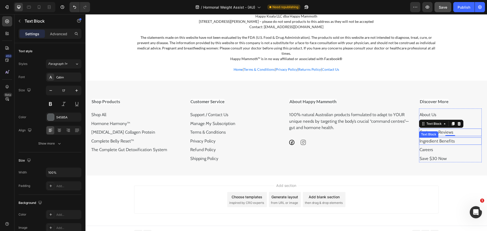
click at [439, 138] on p "Ingredient Benefits" at bounding box center [450, 141] width 62 height 7
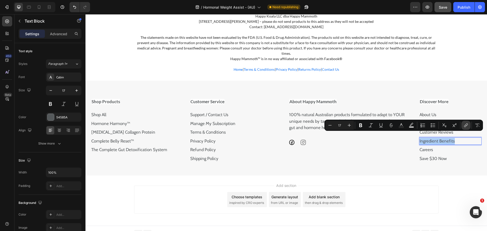
click at [466, 124] on icon "Editor contextual toolbar" at bounding box center [465, 125] width 5 height 5
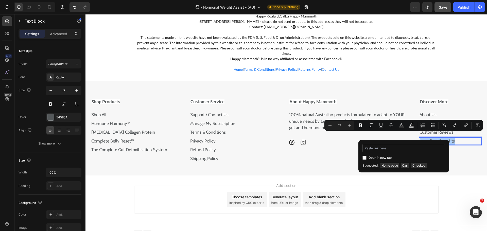
click at [384, 146] on input "Editor contextual toolbar" at bounding box center [403, 148] width 83 height 8
type input "https://happymammoth.com/pages/ingredients"
click at [366, 157] on label "Open in new tab" at bounding box center [378, 158] width 25 height 6
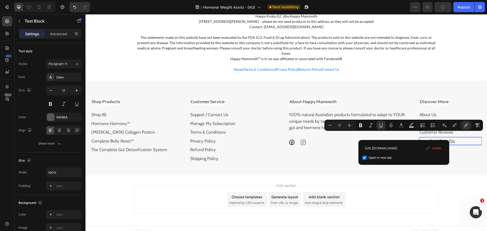
click at [366, 157] on label "Open in new tab" at bounding box center [378, 158] width 25 height 6
checkbox input "false"
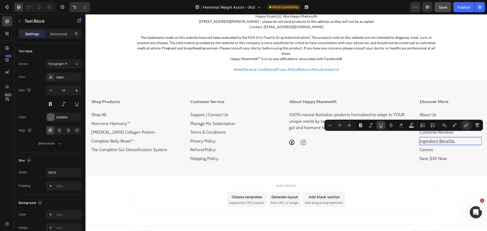
click at [382, 126] on icon "Editor contextual toolbar" at bounding box center [380, 125] width 5 height 5
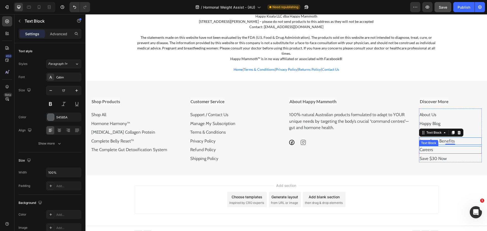
click at [431, 147] on p "Careers" at bounding box center [450, 150] width 62 height 7
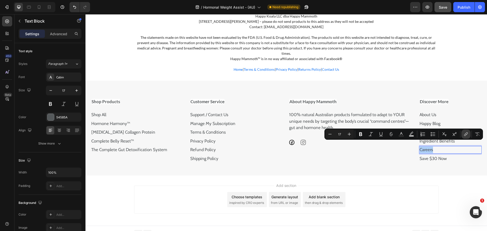
click at [468, 134] on button "link" at bounding box center [465, 134] width 9 height 9
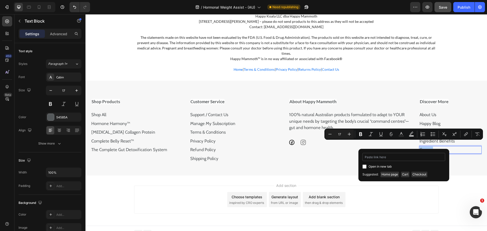
click at [395, 156] on input "Editor contextual toolbar" at bounding box center [403, 157] width 83 height 8
type input "https://happymammoth.com/pages/careers"
click at [363, 164] on div "Open in new tab" at bounding box center [403, 167] width 83 height 6
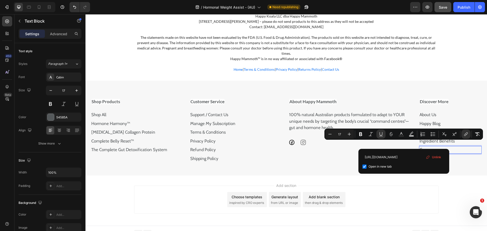
click at [364, 165] on input "Editor contextual toolbar" at bounding box center [364, 167] width 4 height 4
checkbox input "false"
click at [377, 131] on button "Underline" at bounding box center [380, 134] width 9 height 9
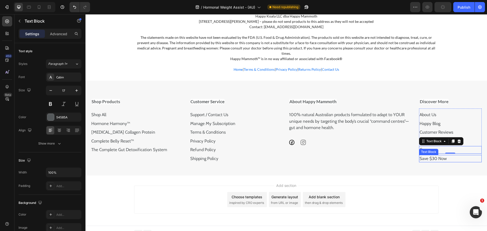
click at [439, 155] on p "Save $30 Now" at bounding box center [450, 158] width 62 height 7
click at [452, 155] on p "Save $30 Now" at bounding box center [450, 158] width 62 height 7
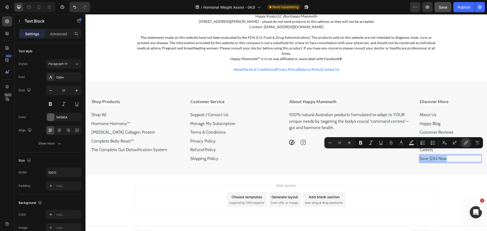
drag, startPoint x: 465, startPoint y: 144, endPoint x: 462, endPoint y: 145, distance: 2.7
click at [465, 144] on icon "Editor contextual toolbar" at bounding box center [465, 142] width 5 height 5
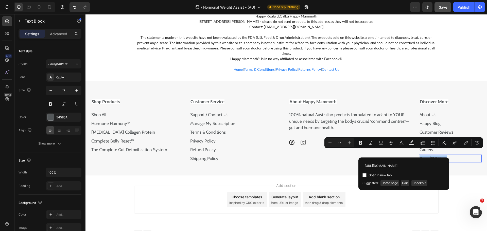
scroll to position [0, 19]
type input "https://happymammoth.com/pages/referral-program"
click at [363, 175] on input "Editor contextual toolbar" at bounding box center [364, 175] width 4 height 4
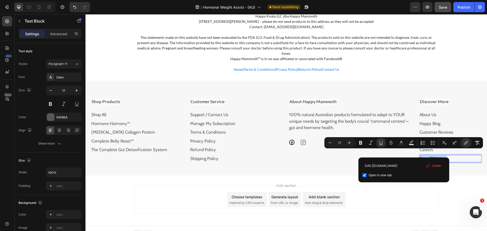
scroll to position [0, 0]
click at [366, 175] on input "Editor contextual toolbar" at bounding box center [364, 175] width 4 height 4
checkbox input "false"
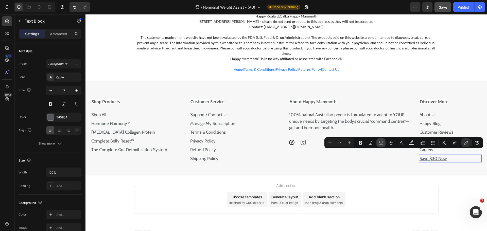
click at [379, 144] on icon "Editor contextual toolbar" at bounding box center [380, 142] width 5 height 5
click at [464, 163] on div "Shop Products Shop All Text Block Hormone Harmony™ Text Block Prebiotic Collage…" at bounding box center [285, 128] width 401 height 95
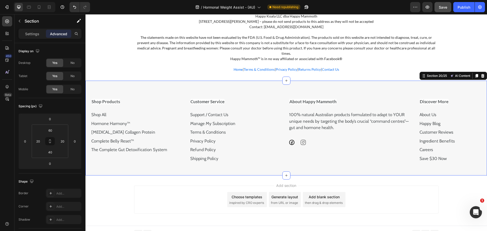
drag, startPoint x: 444, startPoint y: 4, endPoint x: 365, endPoint y: 9, distance: 79.6
click at [444, 4] on button "Save" at bounding box center [442, 7] width 17 height 10
drag, startPoint x: 355, startPoint y: 1, endPoint x: 442, endPoint y: 10, distance: 87.4
click at [439, 10] on div "Save" at bounding box center [443, 7] width 8 height 5
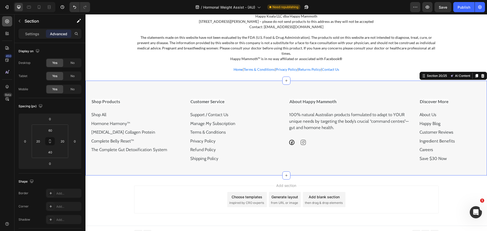
click at [8, 23] on icon at bounding box center [7, 22] width 4 height 4
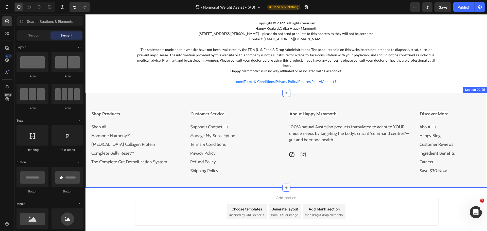
scroll to position [3967, 0]
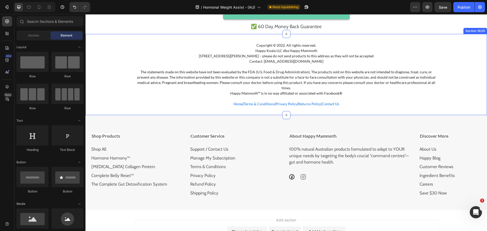
click at [201, 42] on div "Copyright © 2022. All rights reserved. Happy Koala LLC dba Happy Mammoth 1910 T…" at bounding box center [285, 74] width 401 height 81
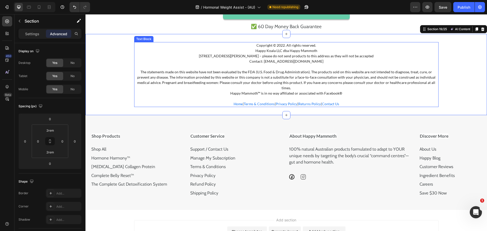
click at [247, 45] on p "Copyright © 2022. All rights reserved." at bounding box center [286, 45] width 303 height 5
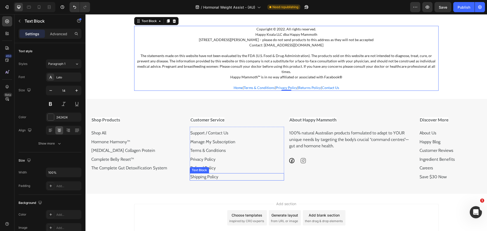
scroll to position [4002, 0]
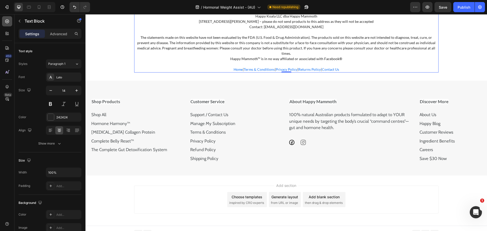
click at [7, 21] on icon at bounding box center [7, 21] width 5 height 5
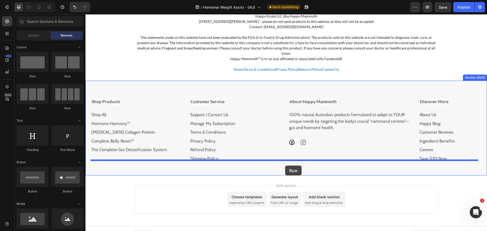
drag, startPoint x: 117, startPoint y: 85, endPoint x: 285, endPoint y: 166, distance: 186.0
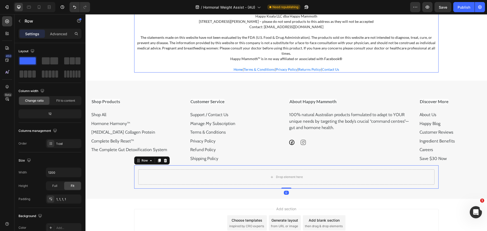
click at [225, 30] on p "The statements made on this website have not been evaluated by the FDA (U.S. Fo…" at bounding box center [286, 42] width 303 height 27
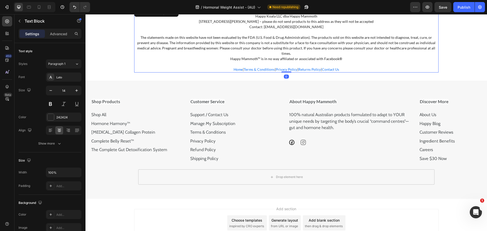
scroll to position [3976, 0]
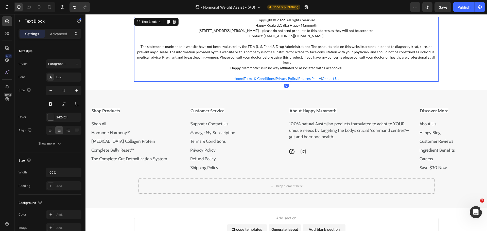
click at [168, 25] on div "Text Block" at bounding box center [156, 22] width 44 height 8
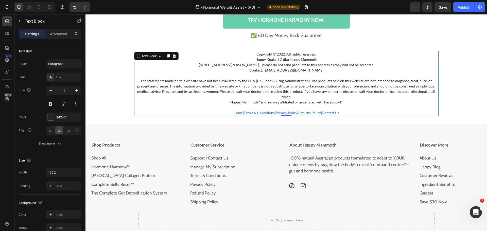
scroll to position [3916, 0]
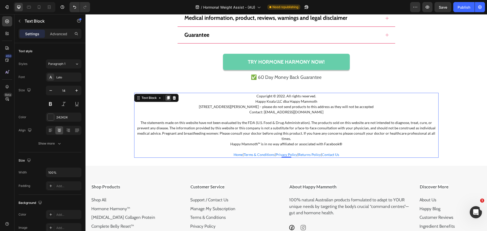
click at [167, 99] on icon at bounding box center [168, 98] width 3 height 4
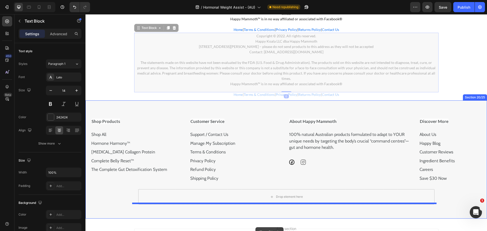
scroll to position [4084, 0]
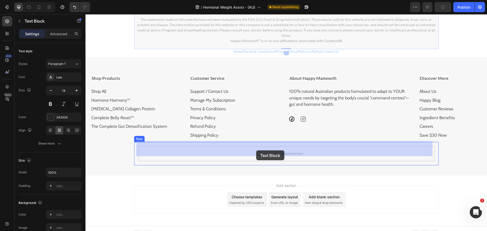
drag, startPoint x: 137, startPoint y: 149, endPoint x: 255, endPoint y: 154, distance: 118.0
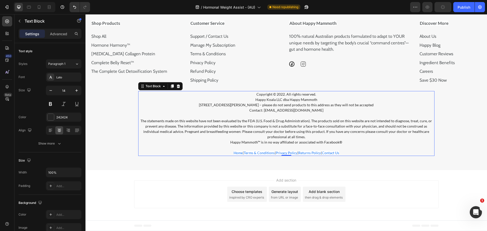
scroll to position [4075, 0]
click at [254, 117] on p "The statements made on this website have not been evaluated by the FDA (U.S. Fo…" at bounding box center [286, 126] width 295 height 27
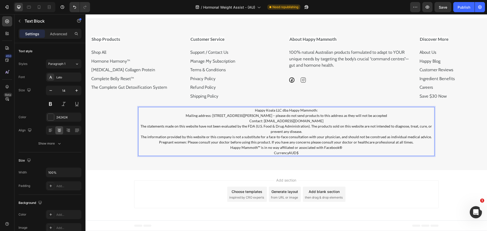
scroll to position [4059, 0]
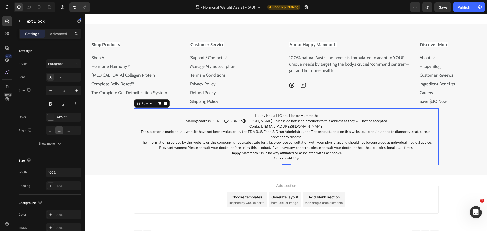
click at [239, 108] on div "Happy Koala LLC dba Happy Mammoth: Mailing address: 1910 Thomes Ave, Cheyenne, …" at bounding box center [286, 136] width 304 height 57
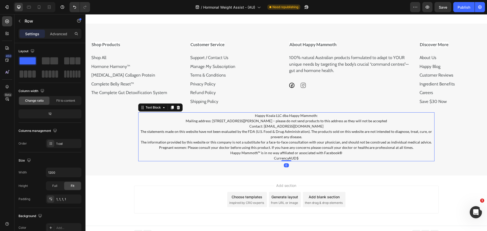
click at [243, 123] on p "Contact: support@happymammoth.co" at bounding box center [286, 125] width 295 height 5
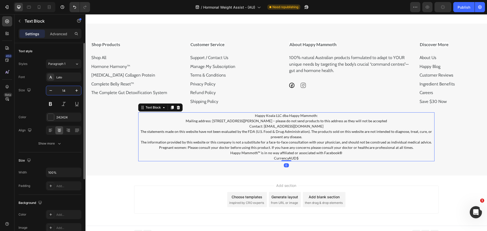
click at [61, 92] on input "14" at bounding box center [63, 90] width 17 height 9
type input "2"
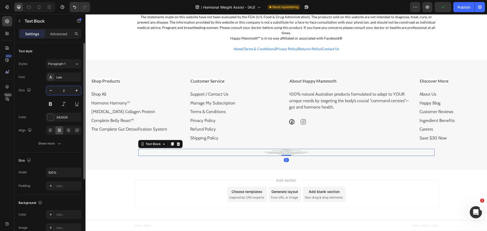
scroll to position [4017, 0]
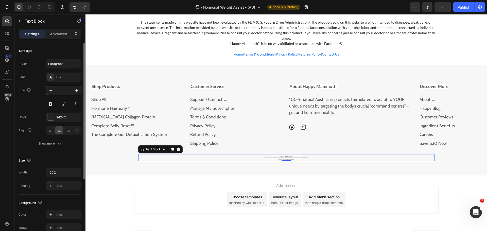
type input "12"
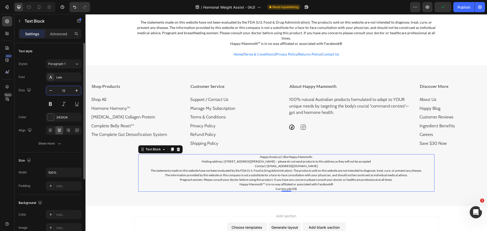
scroll to position [4047, 0]
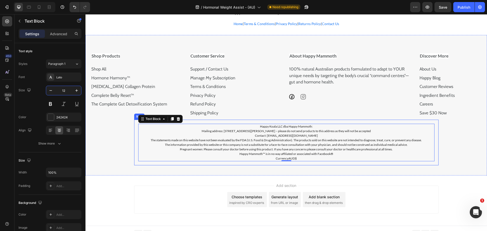
click at [184, 120] on div "Happy Koala LLC dba Happy Mammoth: Mailing address: 1910 Thomes Ave, Cheyenne, …" at bounding box center [286, 143] width 304 height 46
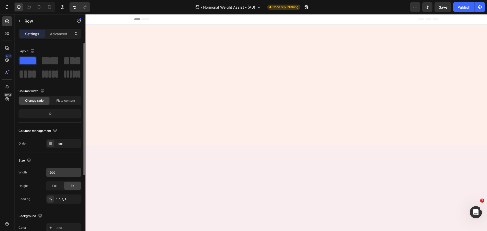
scroll to position [4047, 0]
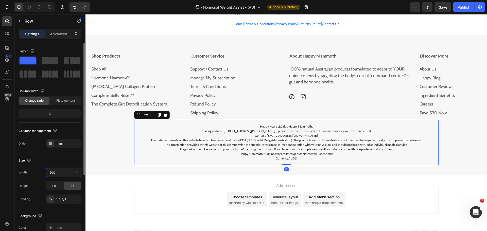
click at [58, 176] on input "1200" at bounding box center [63, 172] width 35 height 9
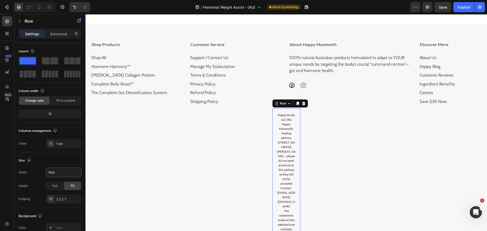
scroll to position [4052, 0]
type input "1160"
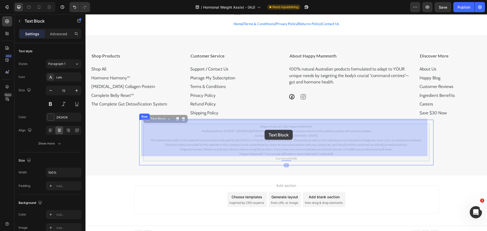
drag, startPoint x: 258, startPoint y: 130, endPoint x: 265, endPoint y: 130, distance: 7.6
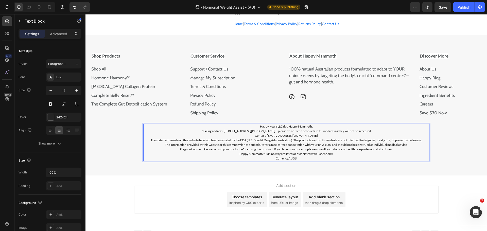
click at [260, 133] on p "Contact: support@happymammoth.co" at bounding box center [286, 135] width 285 height 5
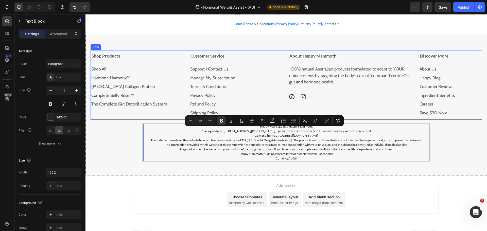
drag, startPoint x: 409, startPoint y: 130, endPoint x: 331, endPoint y: 112, distance: 79.7
click at [331, 112] on div "About Happy Mammoth 100% natural Australian products formulated to adapt to YOU…" at bounding box center [351, 84] width 126 height 69
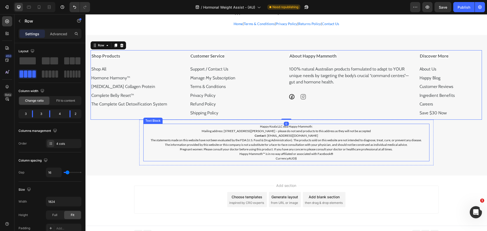
click at [294, 124] on p "Happy Koala LLC dba Happy Mammoth:" at bounding box center [286, 126] width 285 height 5
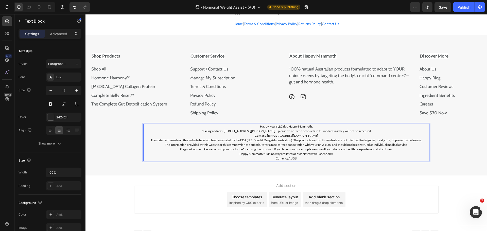
click at [294, 124] on p "Happy Koala LLC dba Happy Mammoth:" at bounding box center [286, 126] width 285 height 5
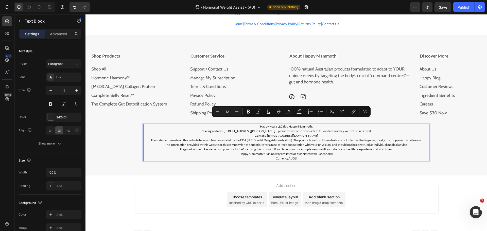
click at [312, 124] on p "Happy Koala LLC dba Happy Mammoth:" at bounding box center [286, 126] width 285 height 5
drag, startPoint x: 312, startPoint y: 119, endPoint x: 258, endPoint y: 120, distance: 54.8
click at [258, 124] on p "Happy Koala LLC dba Happy Mammoth:" at bounding box center [286, 126] width 285 height 5
click at [352, 138] on p "The statements made on this website have not been evaluated by the FDA (U.S. Fo…" at bounding box center [286, 140] width 285 height 5
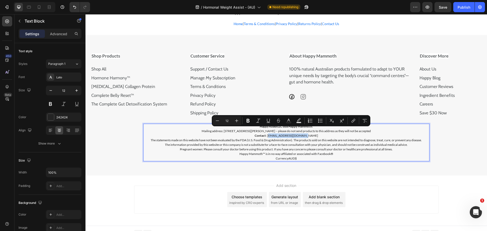
drag, startPoint x: 313, startPoint y: 131, endPoint x: 272, endPoint y: 131, distance: 41.1
click at [272, 133] on p "Contact : support@happymammoth.co" at bounding box center [286, 135] width 285 height 5
copy p "[EMAIL_ADDRESS][DOMAIN_NAME]"
click at [353, 120] on icon "Editor contextual toolbar" at bounding box center [352, 120] width 5 height 5
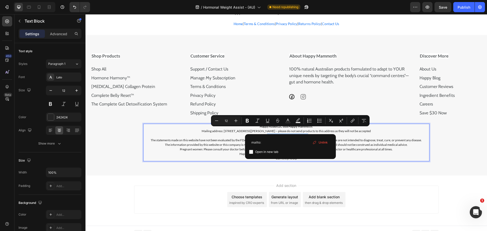
type input "mailto:support@happymammoth.co"
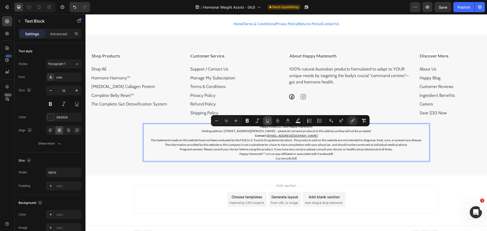
click at [264, 117] on button "Underline" at bounding box center [267, 120] width 9 height 9
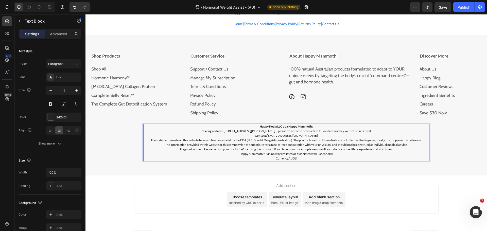
click at [323, 138] on p "The statements made on this website have not been evaluated by the FDA (U.S. Fo…" at bounding box center [286, 140] width 285 height 5
click at [288, 134] on link "[EMAIL_ADDRESS][DOMAIN_NAME]" at bounding box center [292, 136] width 51 height 4
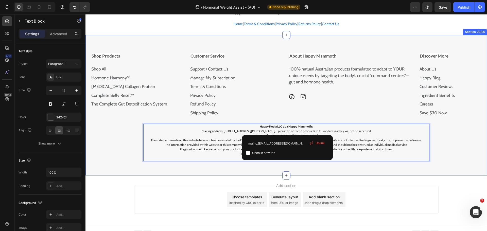
click at [444, 144] on div "Shop Products Shop All Text Block Hormone Harmony™ Text Block Prebiotic Collage…" at bounding box center [286, 107] width 391 height 115
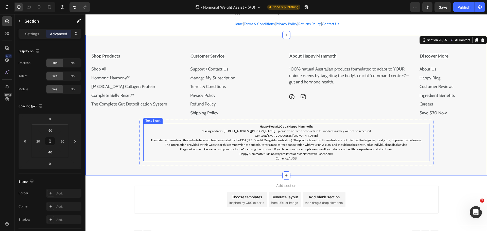
click at [366, 156] on p "CurrencyAUD$" at bounding box center [286, 158] width 285 height 5
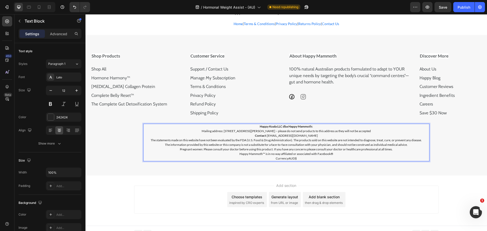
click at [322, 156] on p "CurrencyAUD$" at bounding box center [286, 158] width 285 height 5
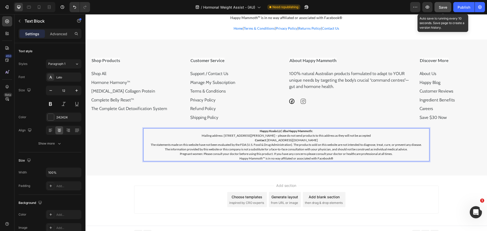
click at [440, 4] on button "Save" at bounding box center [442, 7] width 17 height 10
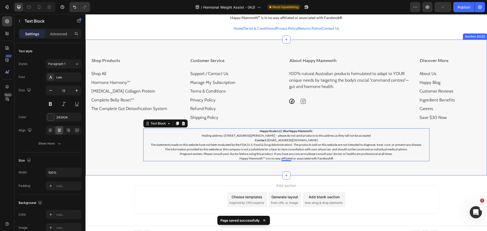
click at [440, 123] on div "Shop Products Shop All Text Block Hormone Harmony™ Text Block Prebiotic Collage…" at bounding box center [286, 110] width 391 height 111
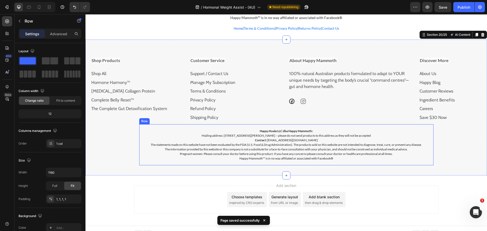
click at [384, 124] on div "Happy Koala LLC dba Happy Mammoth: Mailing address: [STREET_ADDRESS][PERSON_NAM…" at bounding box center [286, 144] width 294 height 41
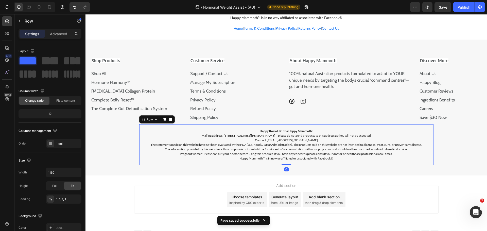
click at [48, 29] on div "Settings Advanced" at bounding box center [50, 34] width 63 height 10
click at [51, 32] on p "Advanced" at bounding box center [58, 33] width 17 height 5
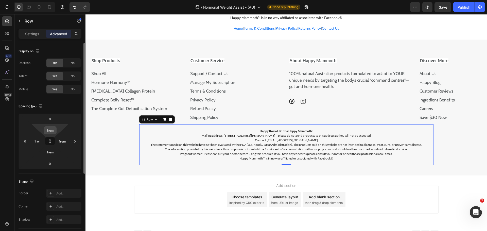
click at [47, 128] on input "1rem" at bounding box center [50, 131] width 10 height 8
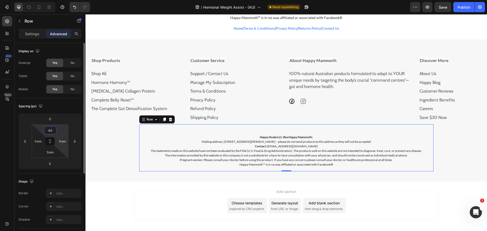
type input "4"
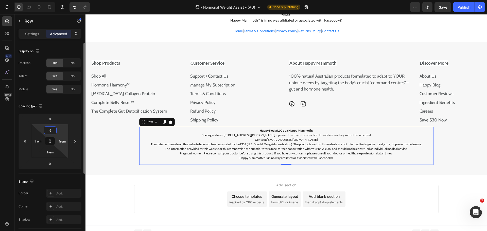
type input "60"
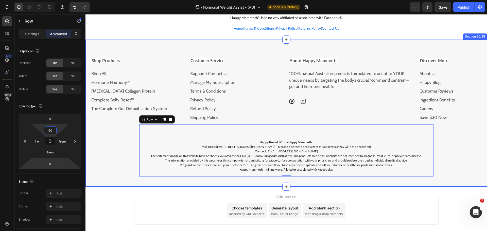
click at [452, 169] on div "Shop Products Shop All Text Block Hormone Harmony™ Text Block Prebiotic Collage…" at bounding box center [286, 116] width 391 height 122
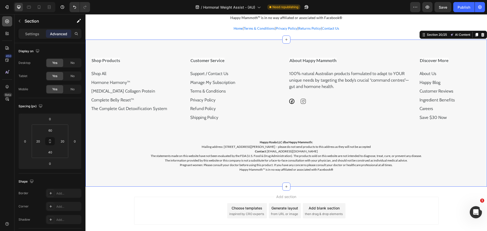
click at [9, 23] on div at bounding box center [7, 21] width 10 height 10
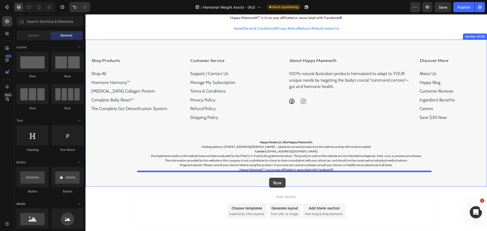
drag, startPoint x: 151, startPoint y: 82, endPoint x: 269, endPoint y: 178, distance: 151.9
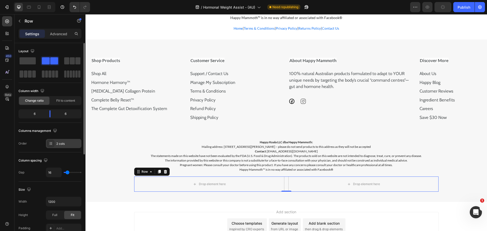
scroll to position [51, 0]
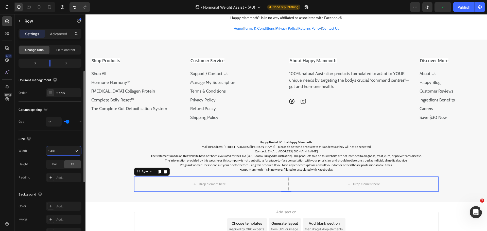
click at [48, 150] on input "1200" at bounding box center [63, 150] width 35 height 9
click at [174, 55] on div "Shop Products" at bounding box center [138, 61] width 94 height 12
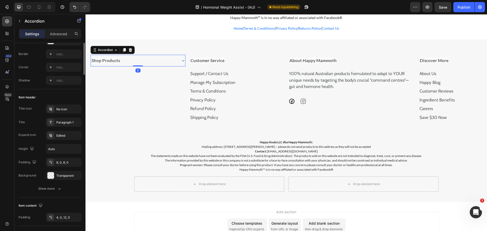
scroll to position [0, 0]
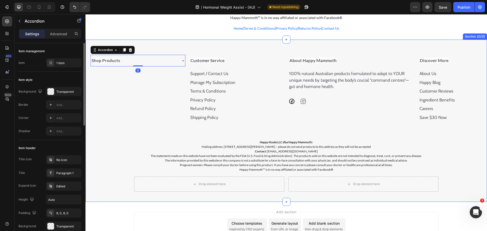
click at [189, 49] on div "Shop Products Accordion 0 Customer Service Support / Contact Us Text Block Mana…" at bounding box center [285, 121] width 401 height 162
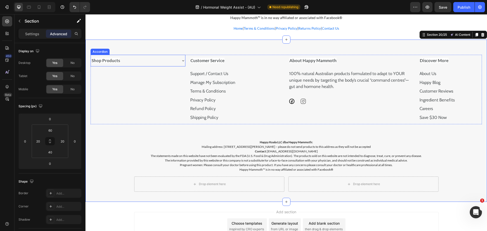
click at [183, 55] on div "Shop Products" at bounding box center [138, 61] width 94 height 12
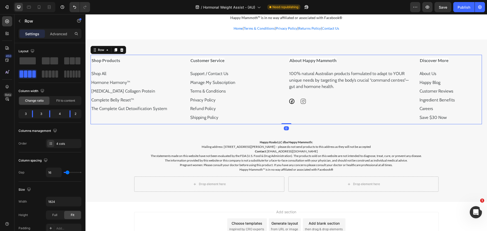
click at [188, 55] on div "Shop Products Shop All Text Block Hormone Harmony™ Text Block Prebiotic Collage…" at bounding box center [286, 89] width 391 height 69
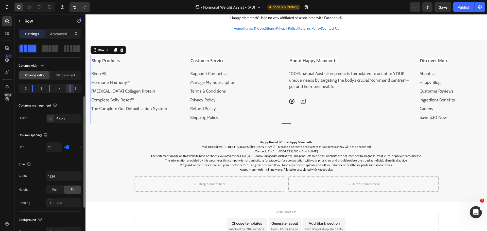
scroll to position [51, 0]
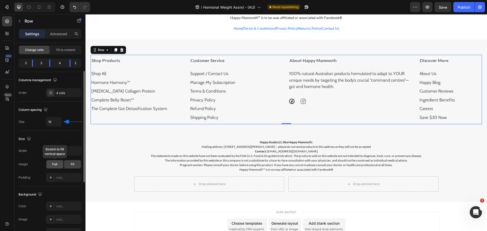
click at [57, 163] on span "Full" at bounding box center [54, 164] width 5 height 5
click at [71, 153] on input "1824" at bounding box center [63, 150] width 35 height 9
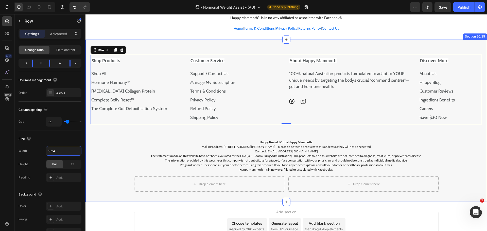
click at [86, 155] on div "Shop Products Shop All Text Block Hormone Harmony™ Text Block Prebiotic Collage…" at bounding box center [285, 121] width 401 height 162
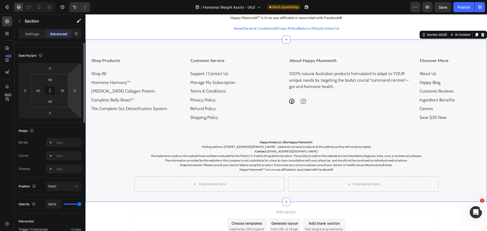
scroll to position [0, 0]
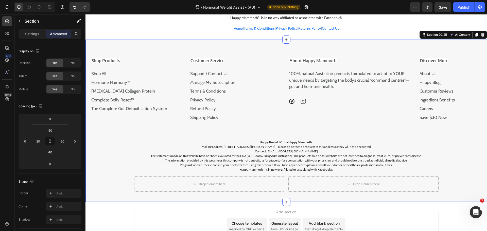
click at [124, 40] on div "Shop Products Shop All Text Block Hormone Harmony™ Text Block Prebiotic Collage…" at bounding box center [285, 121] width 401 height 162
click at [129, 48] on div "Shop Products Shop All Text Block Hormone Harmony™ Text Block Prebiotic Collage…" at bounding box center [285, 121] width 401 height 162
click at [182, 55] on div "Shop Products" at bounding box center [138, 61] width 94 height 12
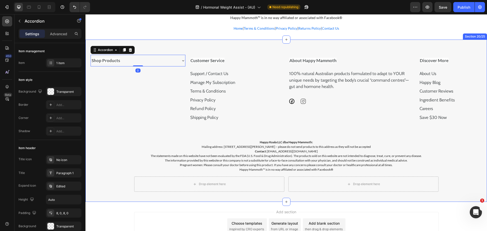
click at [188, 49] on div "Shop Products Accordion 0 Customer Service Support / Contact Us Text Block Mana…" at bounding box center [285, 121] width 401 height 162
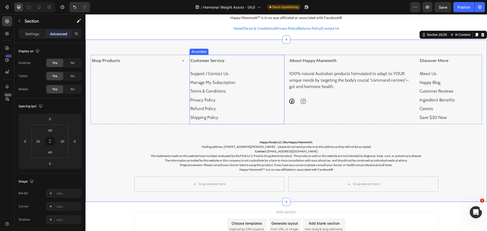
click at [188, 55] on div "Shop Products Accordion Customer Service Support / Contact Us Text Block Manage…" at bounding box center [286, 89] width 391 height 69
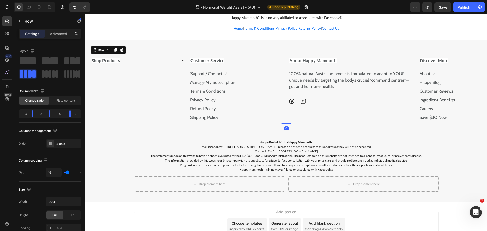
click at [188, 55] on div "Shop Products Accordion Customer Service Support / Contact Us Text Block Manage…" at bounding box center [286, 89] width 391 height 69
click at [76, 201] on icon "button" at bounding box center [76, 201] width 5 height 5
click at [58, 222] on p "Full 100%" at bounding box center [62, 224] width 29 height 5
type input "100%"
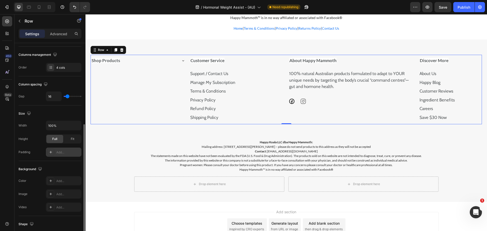
scroll to position [101, 0]
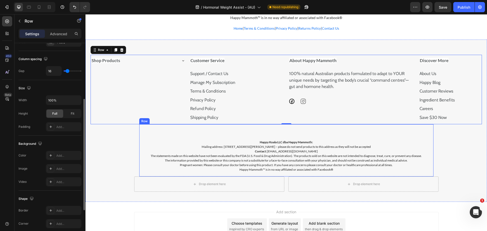
click at [216, 126] on div "Happy Koala LLC dba Happy Mammoth: Mailing address: [STREET_ADDRESS][PERSON_NAM…" at bounding box center [286, 150] width 294 height 52
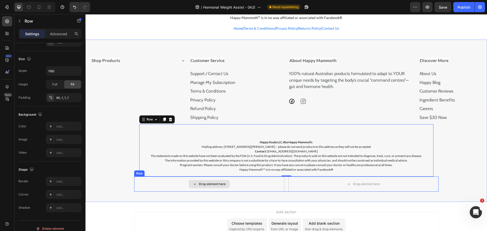
click at [171, 179] on div "Drop element here" at bounding box center [209, 183] width 150 height 15
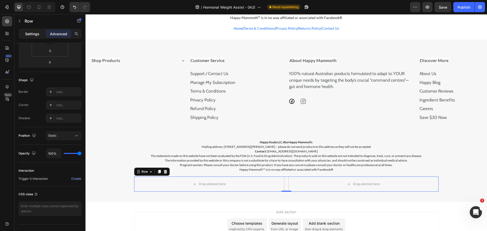
click at [43, 34] on div "Settings" at bounding box center [32, 34] width 25 height 8
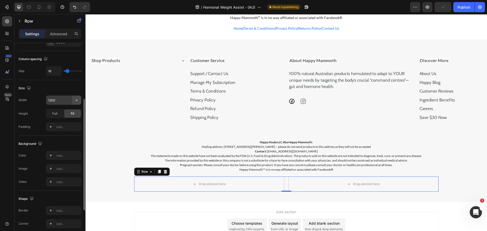
click at [77, 99] on icon "button" at bounding box center [76, 100] width 5 height 5
click at [65, 119] on div "Full 100%" at bounding box center [59, 123] width 42 height 10
type input "100%"
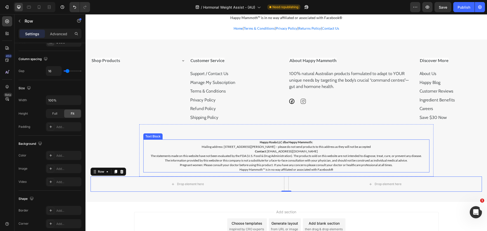
click at [264, 154] on p "The statements made on this website have not been evaluated by the FDA (U.S. Fo…" at bounding box center [286, 156] width 285 height 5
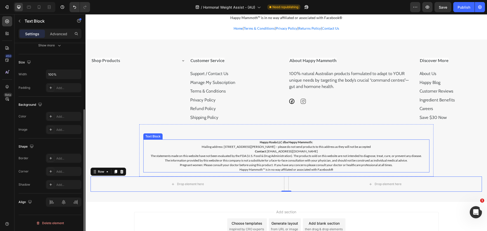
scroll to position [0, 0]
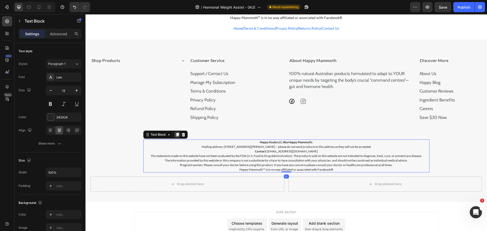
click at [176, 133] on icon at bounding box center [177, 135] width 3 height 4
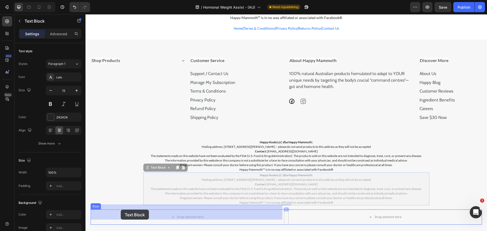
drag, startPoint x: 148, startPoint y: 164, endPoint x: 121, endPoint y: 206, distance: 50.0
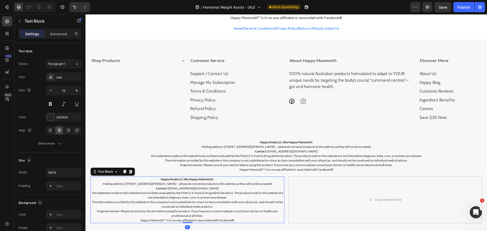
click at [121, 205] on p "The information provided by this website or this company is not a substitute fo…" at bounding box center [187, 204] width 193 height 9
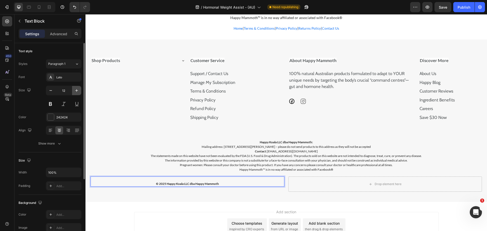
click at [77, 93] on icon "button" at bounding box center [76, 90] width 5 height 5
type input "14"
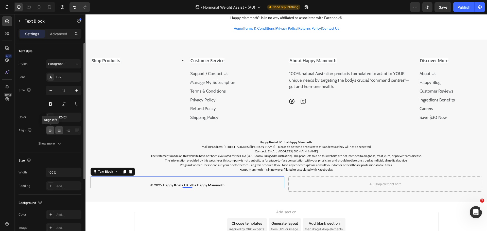
click at [49, 128] on icon at bounding box center [50, 130] width 5 height 5
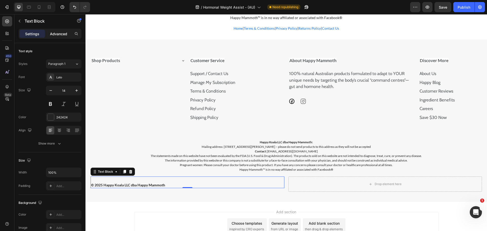
click at [58, 33] on p "Advanced" at bounding box center [58, 33] width 17 height 5
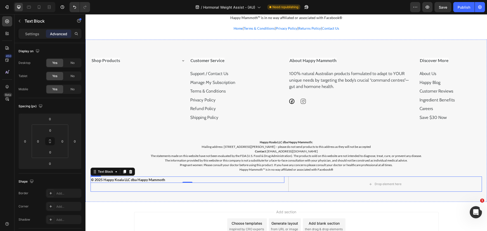
click at [285, 176] on div "© 2025 Happy Koala LLC dba Happy Mammoth Text Block 0 Drop element here Row" at bounding box center [286, 183] width 391 height 15
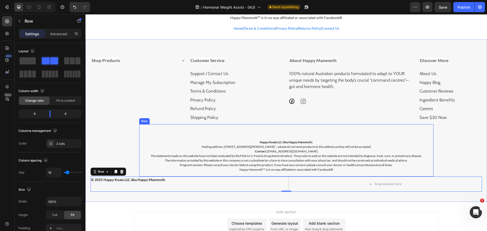
click at [274, 124] on div "Happy Koala LLC dba Happy Mammoth: Mailing address: [STREET_ADDRESS][PERSON_NAM…" at bounding box center [286, 150] width 294 height 52
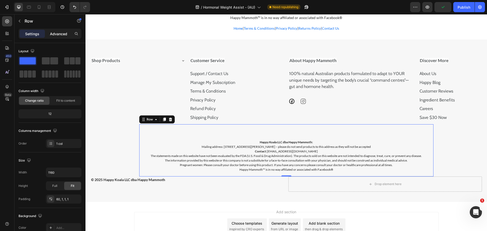
click at [55, 35] on p "Advanced" at bounding box center [58, 33] width 17 height 5
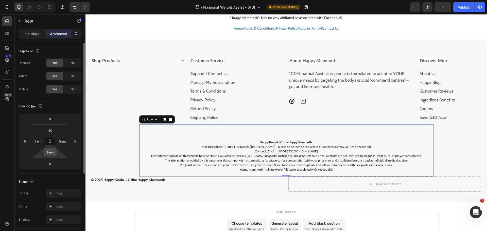
click at [50, 153] on input "1rem" at bounding box center [50, 152] width 10 height 8
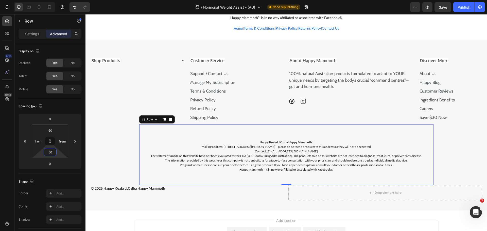
type input "50"
click at [383, 191] on div "Drop element here" at bounding box center [387, 193] width 27 height 4
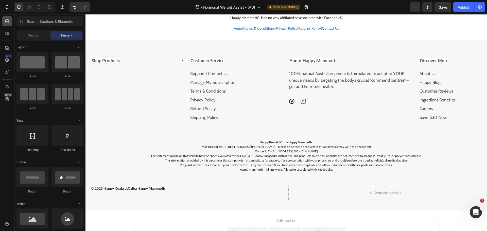
click at [10, 23] on div at bounding box center [7, 21] width 10 height 10
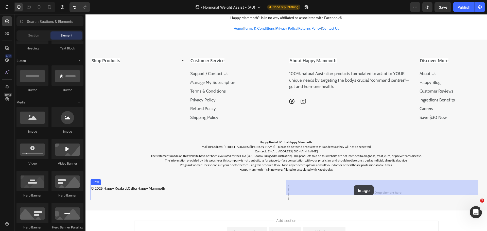
drag, startPoint x: 121, startPoint y: 137, endPoint x: 354, endPoint y: 185, distance: 237.4
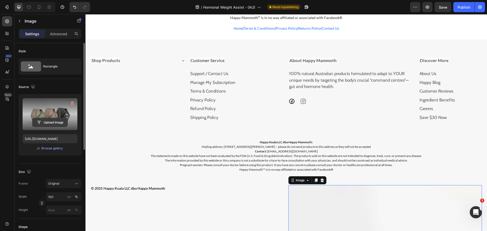
click at [50, 125] on input "file" at bounding box center [49, 122] width 35 height 9
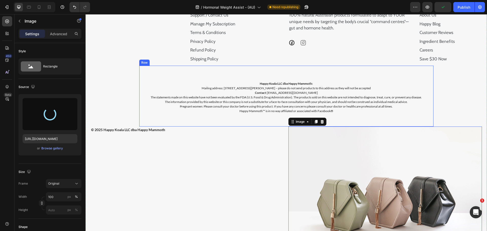
scroll to position [4093, 0]
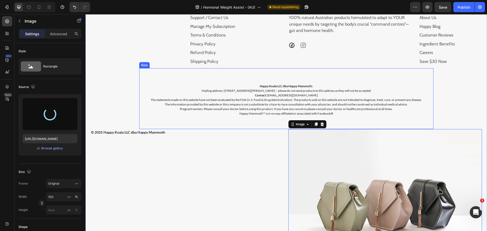
type input "[URL][DOMAIN_NAME]"
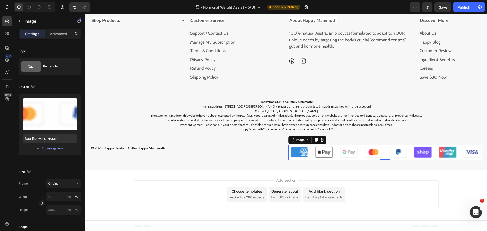
scroll to position [4077, 0]
click at [59, 196] on input "100" at bounding box center [63, 196] width 35 height 9
click at [71, 195] on div "px" at bounding box center [69, 196] width 4 height 5
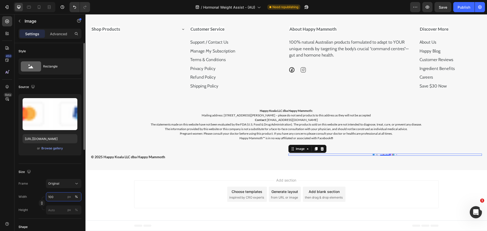
scroll to position [4069, 0]
click at [55, 196] on input "100" at bounding box center [63, 196] width 35 height 9
click at [54, 195] on input "100" at bounding box center [63, 196] width 35 height 9
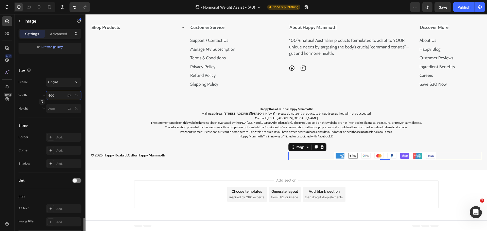
scroll to position [181, 0]
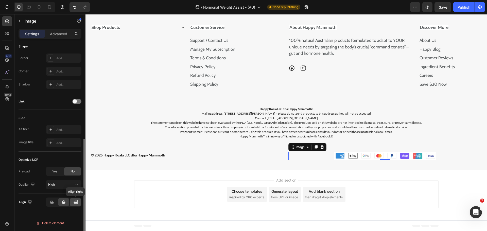
type input "400"
click at [73, 201] on icon at bounding box center [75, 202] width 5 height 5
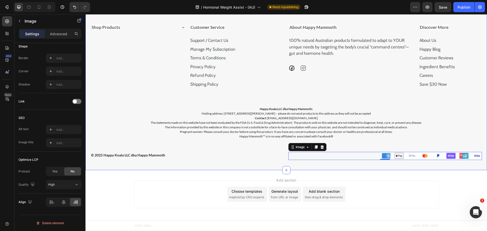
click at [470, 166] on div "Shop Products Accordion Customer Service Support / Contact Us Text Block Manage…" at bounding box center [285, 88] width 401 height 164
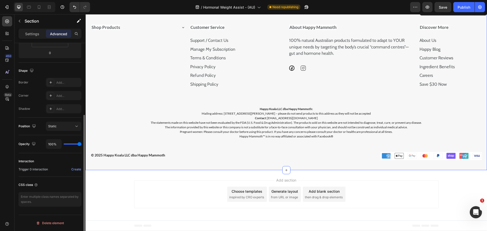
scroll to position [0, 0]
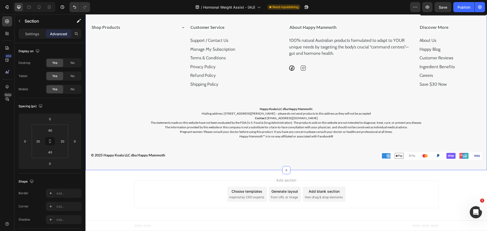
click at [371, 162] on div "Shop Products Accordion Customer Service Support / Contact Us Text Block Manage…" at bounding box center [285, 88] width 401 height 164
click at [22, 32] on div "Settings" at bounding box center [32, 34] width 25 height 8
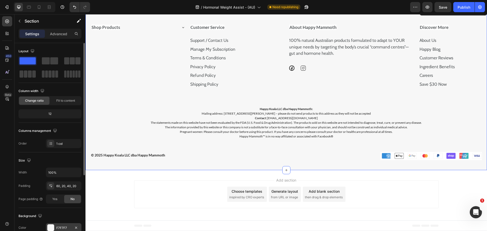
click at [62, 228] on div "F7F7F7" at bounding box center [63, 228] width 15 height 5
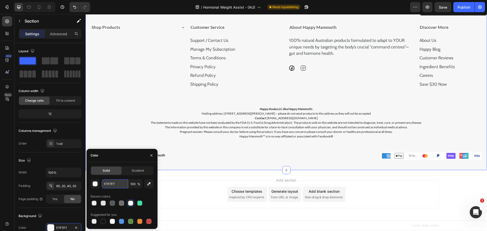
click at [119, 187] on input "F7F7F7" at bounding box center [115, 183] width 26 height 9
click at [105, 156] on div "Color" at bounding box center [121, 155] width 71 height 13
type input "FFFFFF"
click at [351, 159] on div at bounding box center [385, 156] width 194 height 8
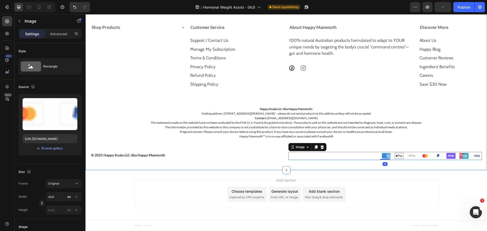
click at [351, 163] on div "Shop Products Accordion Customer Service Support / Contact Us Text Block Manage…" at bounding box center [285, 88] width 401 height 164
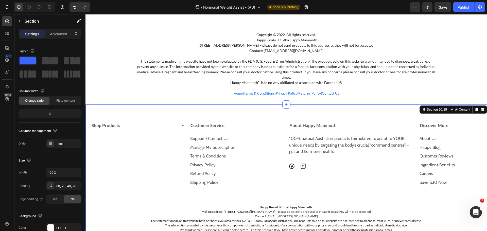
scroll to position [3969, 0]
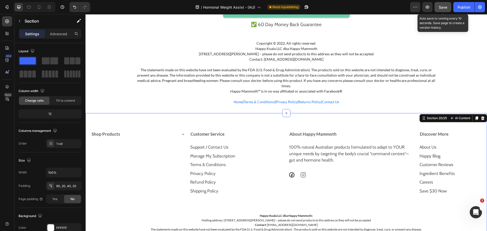
click at [444, 10] on button "Save" at bounding box center [442, 7] width 17 height 10
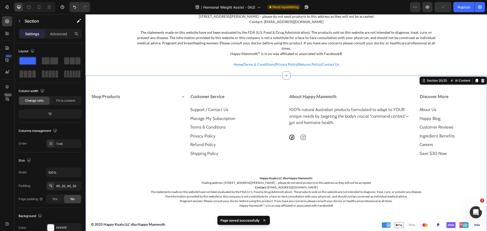
scroll to position [3994, 0]
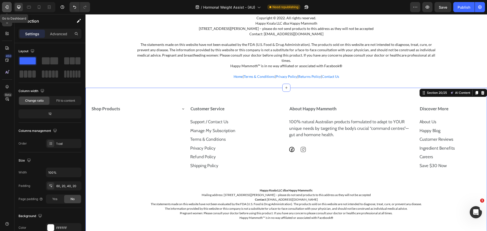
click at [9, 5] on icon "button" at bounding box center [6, 7] width 5 height 5
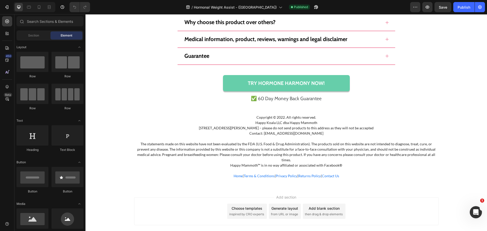
scroll to position [3548, 0]
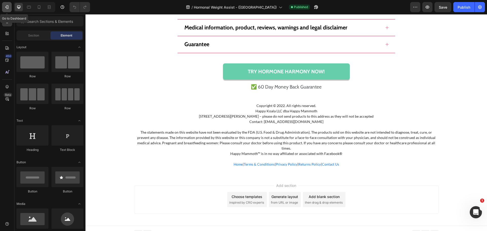
click at [7, 5] on icon "button" at bounding box center [6, 7] width 5 height 5
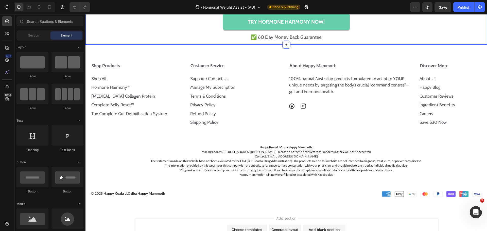
scroll to position [3516, 0]
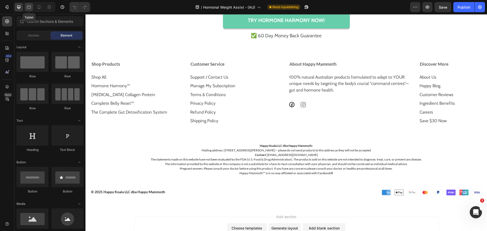
click at [30, 4] on div at bounding box center [29, 7] width 8 height 8
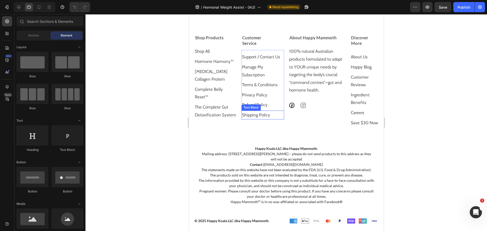
scroll to position [3370, 0]
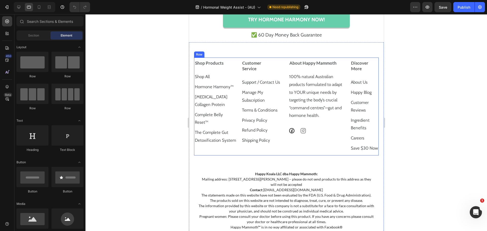
click at [237, 59] on div "Shop Products Shop All Text Block Hormone Harmony™ Text Block [MEDICAL_DATA] Co…" at bounding box center [286, 107] width 185 height 98
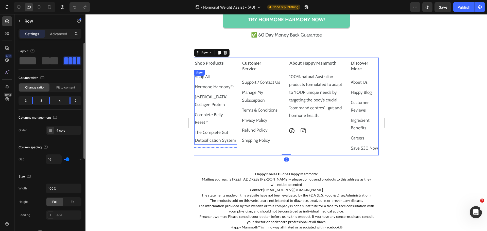
click at [50, 61] on span at bounding box center [54, 60] width 8 height 7
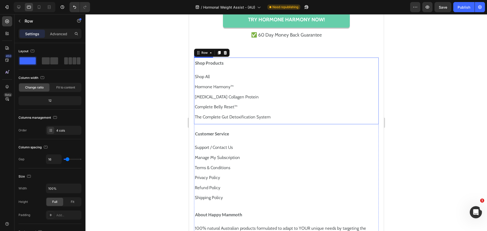
click at [219, 63] on strong "Shop Products" at bounding box center [209, 62] width 28 height 5
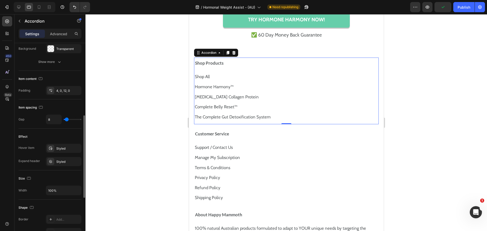
scroll to position [203, 0]
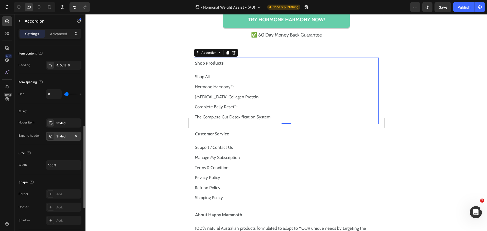
click at [55, 138] on div "Styled" at bounding box center [63, 136] width 35 height 9
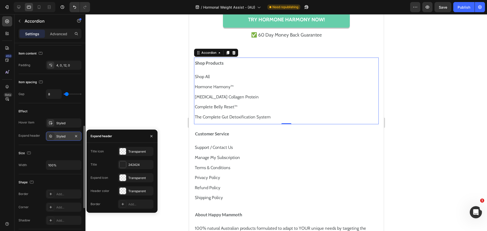
click at [55, 138] on div "Styled" at bounding box center [63, 136] width 35 height 9
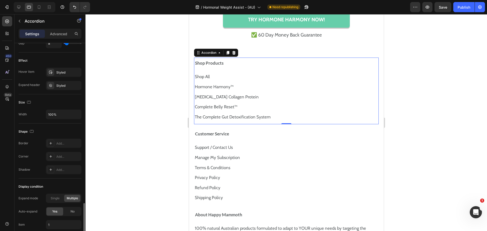
scroll to position [294, 0]
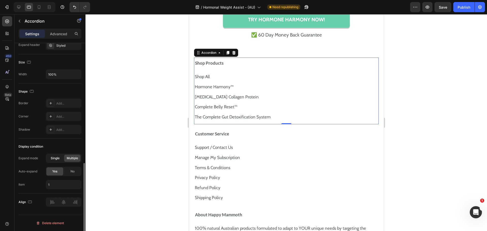
click at [56, 157] on span "Single" at bounding box center [55, 158] width 9 height 5
click at [74, 173] on span "No" at bounding box center [72, 171] width 4 height 5
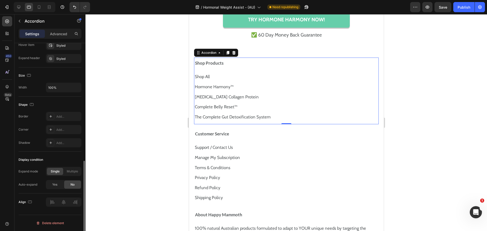
scroll to position [280, 0]
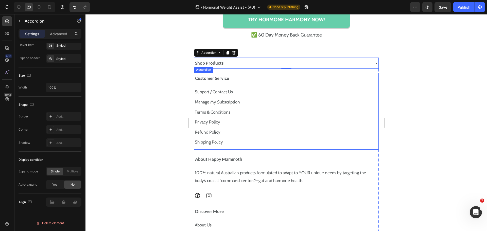
click at [227, 82] on div "Customer Service" at bounding box center [286, 78] width 184 height 11
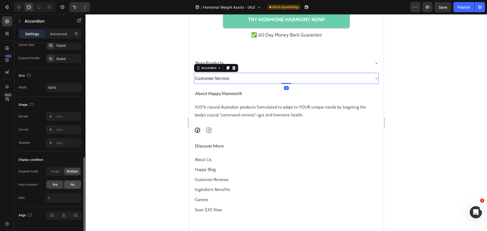
click at [73, 187] on span "No" at bounding box center [72, 184] width 4 height 5
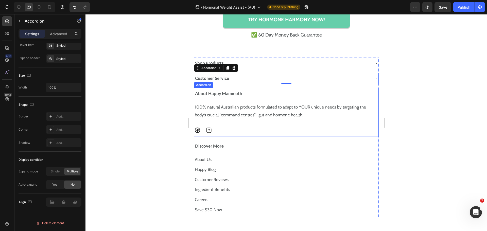
click at [222, 96] on strong "About Happy Mammoth" at bounding box center [218, 93] width 47 height 5
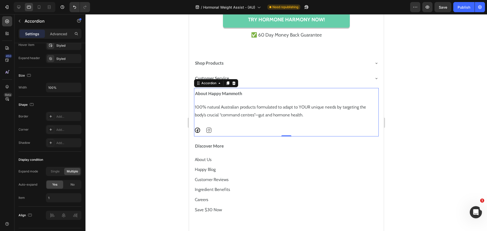
click at [244, 93] on div "About Happy Mammoth" at bounding box center [282, 93] width 176 height 7
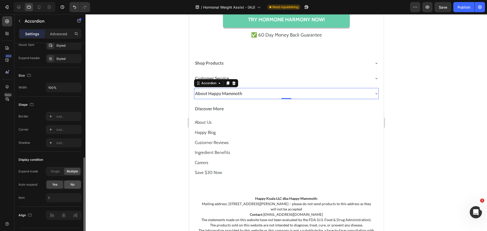
click at [79, 184] on div "No" at bounding box center [72, 185] width 17 height 8
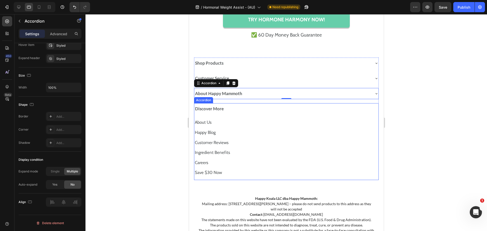
click at [245, 109] on div "Discover More" at bounding box center [282, 108] width 176 height 7
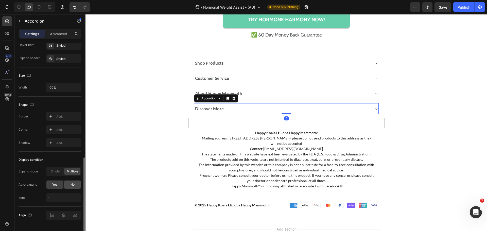
click at [66, 182] on div "No" at bounding box center [72, 185] width 17 height 8
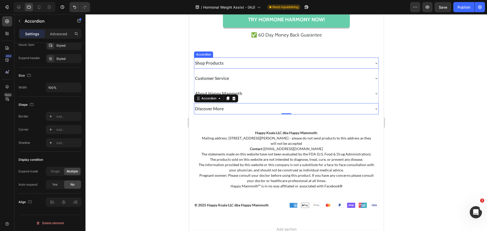
click at [349, 61] on div "Shop Products" at bounding box center [282, 63] width 176 height 7
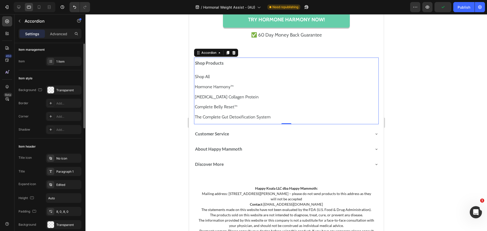
scroll to position [0, 0]
click at [51, 158] on icon at bounding box center [51, 160] width 4 height 4
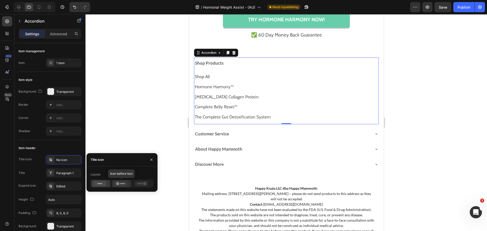
click at [119, 183] on icon at bounding box center [120, 183] width 13 height 5
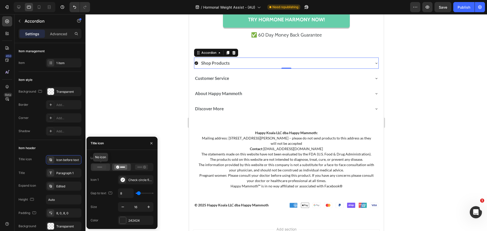
click at [102, 170] on div at bounding box center [100, 167] width 19 height 7
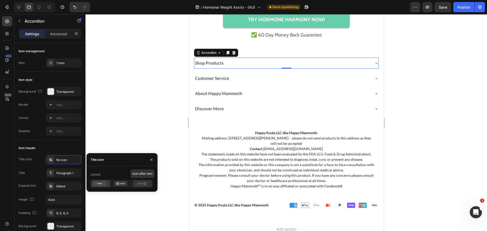
click at [136, 183] on icon at bounding box center [141, 183] width 13 height 5
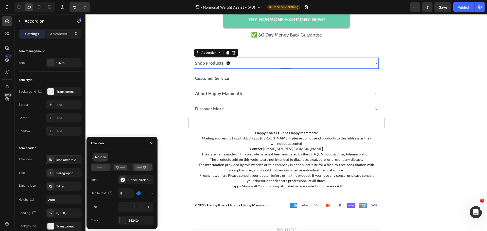
click at [99, 168] on icon at bounding box center [99, 167] width 13 height 5
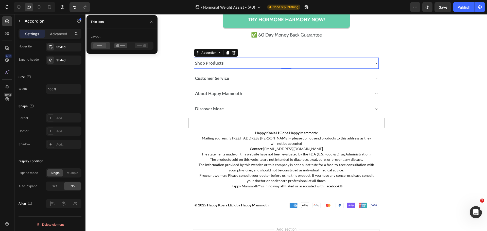
scroll to position [3396, 0]
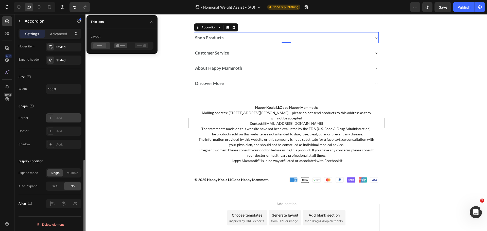
click at [52, 118] on icon at bounding box center [51, 118] width 4 height 4
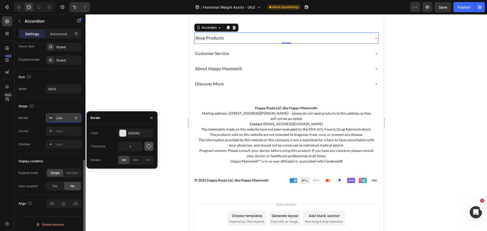
click at [146, 148] on button "button" at bounding box center [148, 146] width 9 height 9
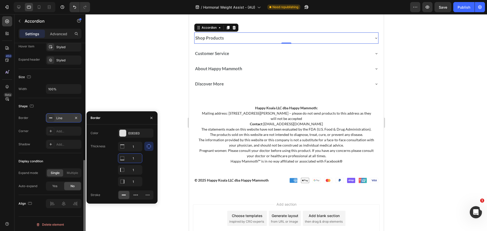
click at [134, 155] on input "1" at bounding box center [130, 158] width 24 height 9
click at [136, 169] on input "1" at bounding box center [130, 169] width 24 height 9
type input "0"
click at [128, 178] on input "1" at bounding box center [130, 181] width 24 height 9
type input "0"
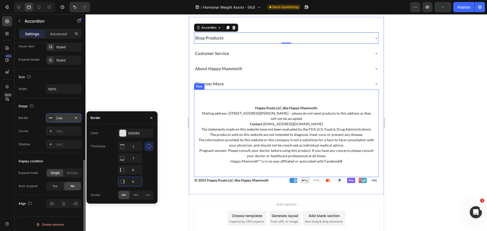
click at [362, 94] on div "Happy Koala LLC dba Happy Mammoth: Mailing address: [STREET_ADDRESS][PERSON_NAM…" at bounding box center [286, 133] width 185 height 87
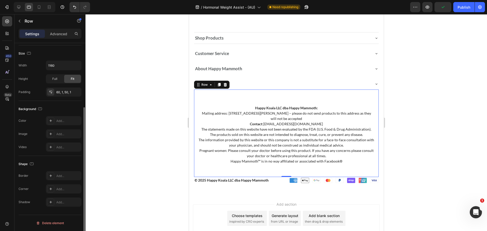
scroll to position [0, 0]
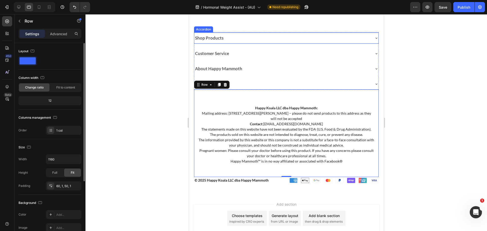
click at [313, 33] on div "Shop Products" at bounding box center [286, 37] width 184 height 11
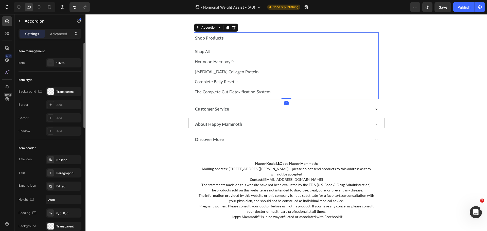
click at [289, 34] on div "Shop Products" at bounding box center [286, 37] width 184 height 11
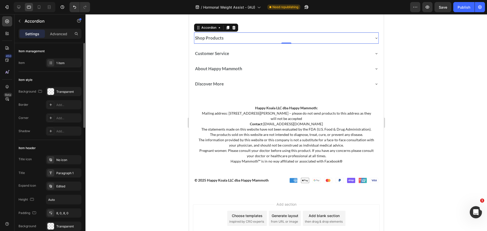
click at [58, 29] on div "Settings Advanced" at bounding box center [50, 34] width 63 height 10
click at [55, 38] on div "Advanced" at bounding box center [58, 34] width 25 height 8
type input "100%"
type input "100"
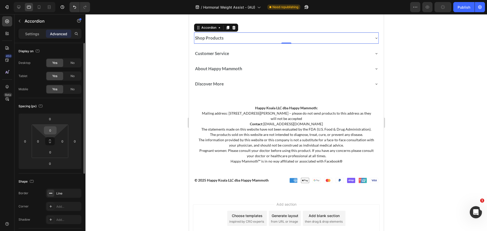
click at [55, 130] on div "0" at bounding box center [50, 130] width 13 height 8
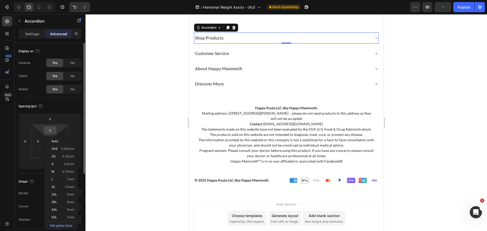
click at [51, 130] on input "0" at bounding box center [50, 131] width 10 height 8
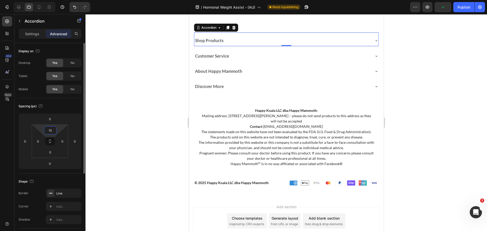
type input "10"
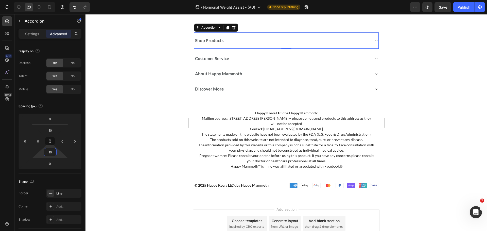
type input "10"
click at [42, 8] on div at bounding box center [39, 7] width 8 height 8
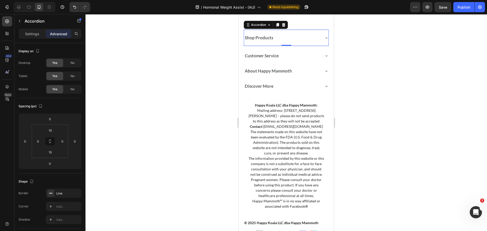
scroll to position [3280, 0]
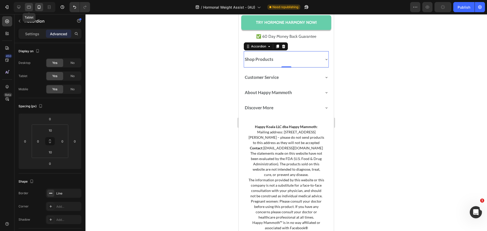
click at [28, 6] on icon at bounding box center [28, 7] width 5 height 5
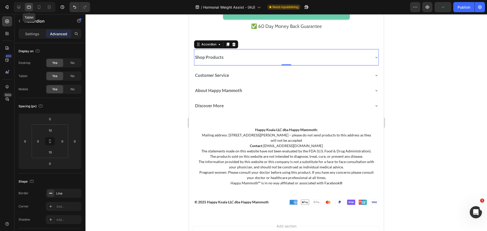
scroll to position [3395, 0]
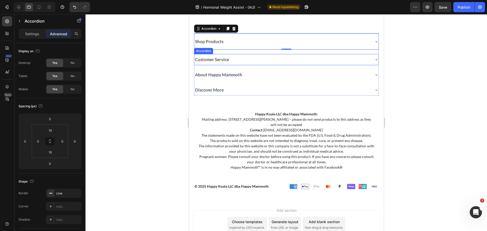
click at [292, 57] on div "Customer Service" at bounding box center [282, 59] width 176 height 7
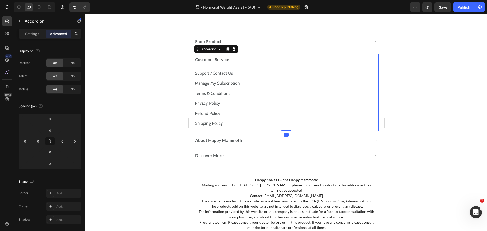
click at [292, 57] on div "Customer Service" at bounding box center [282, 59] width 176 height 7
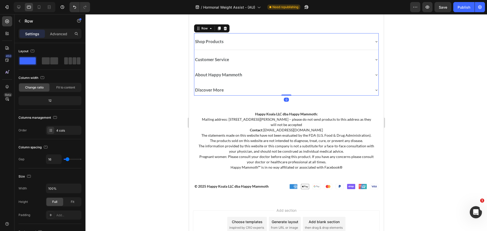
click at [299, 52] on div "Shop Products Accordion Customer Service Accordion About Happy Mammoth Accordio…" at bounding box center [286, 64] width 185 height 62
click at [292, 55] on div "Customer Service" at bounding box center [286, 59] width 184 height 11
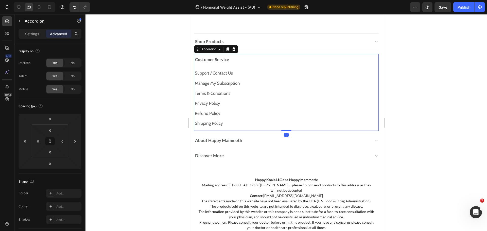
click at [292, 55] on div "Customer Service" at bounding box center [286, 59] width 184 height 11
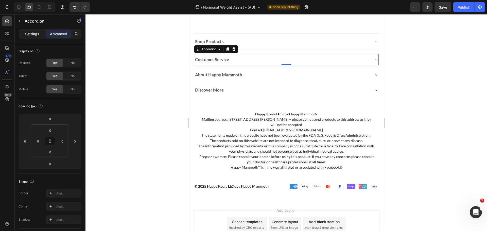
click at [33, 30] on div "Settings" at bounding box center [32, 34] width 25 height 8
type input "8"
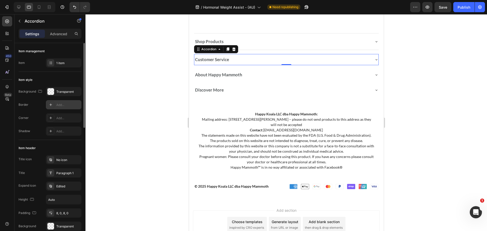
click at [60, 106] on div "Add..." at bounding box center [68, 105] width 24 height 5
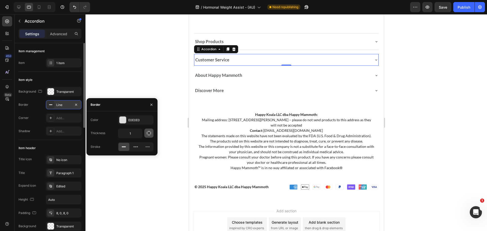
click at [150, 134] on icon "button" at bounding box center [148, 133] width 5 height 5
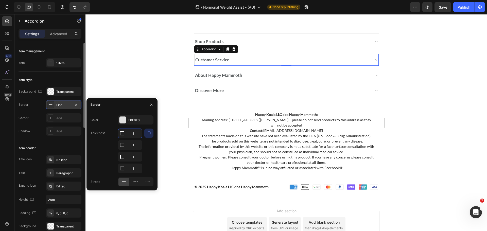
click at [137, 136] on input "1" at bounding box center [130, 133] width 24 height 9
type input "0"
click at [137, 147] on input "1" at bounding box center [130, 144] width 24 height 9
drag, startPoint x: 137, startPoint y: 144, endPoint x: 125, endPoint y: 144, distance: 11.4
click at [125, 144] on div "0" at bounding box center [130, 144] width 24 height 9
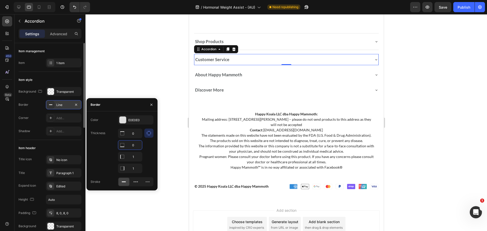
type input "1"
click at [131, 138] on input "1" at bounding box center [130, 133] width 24 height 9
type input "0"
click at [137, 138] on input "1" at bounding box center [130, 133] width 24 height 9
type input "0"
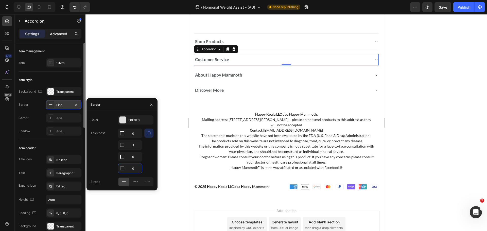
click at [61, 30] on div "Advanced" at bounding box center [58, 34] width 25 height 8
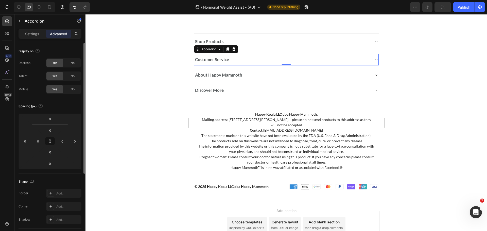
type input "100%"
type input "100"
click at [51, 154] on input "0" at bounding box center [50, 152] width 10 height 8
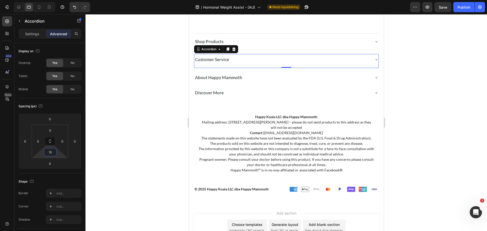
type input "1"
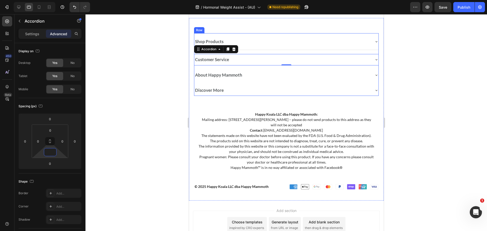
click at [335, 52] on div "Shop Products Accordion Customer Service Accordion 0 About Happy Mammoth Accord…" at bounding box center [286, 64] width 185 height 63
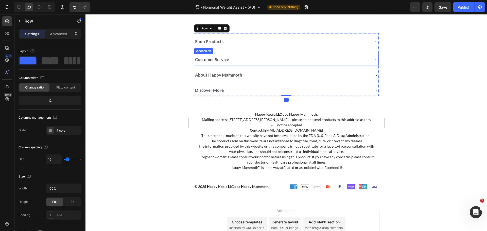
click at [317, 58] on div "Customer Service" at bounding box center [282, 59] width 176 height 7
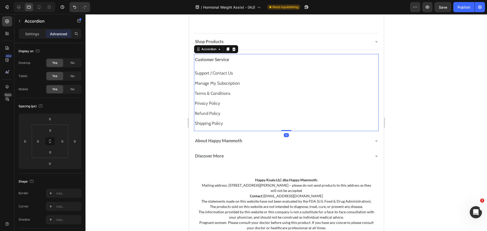
click at [317, 58] on div "Customer Service" at bounding box center [282, 59] width 176 height 7
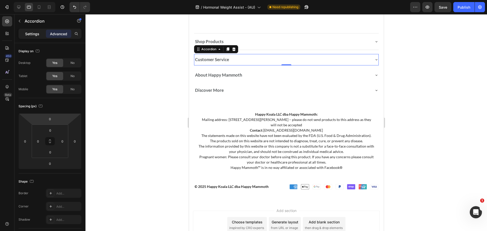
click at [30, 36] on p "Settings" at bounding box center [32, 33] width 14 height 5
type input "8"
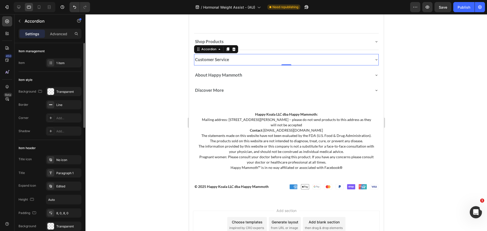
scroll to position [25, 0]
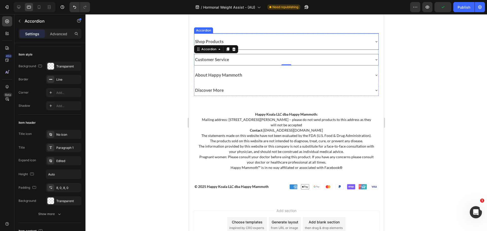
click at [255, 43] on div "Shop Products" at bounding box center [282, 41] width 176 height 7
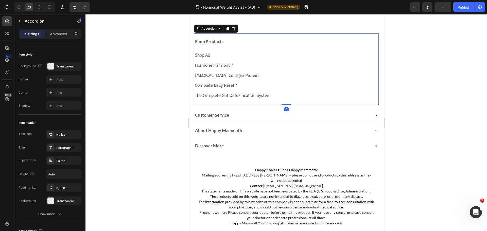
click at [255, 43] on div "Shop Products" at bounding box center [282, 41] width 176 height 7
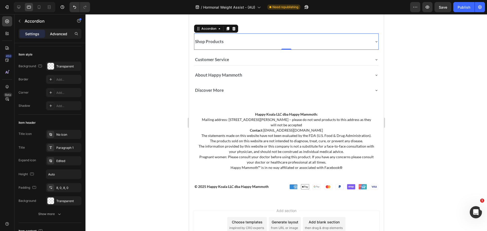
click at [55, 31] on div "Advanced" at bounding box center [58, 34] width 25 height 8
type input "100%"
type input "100"
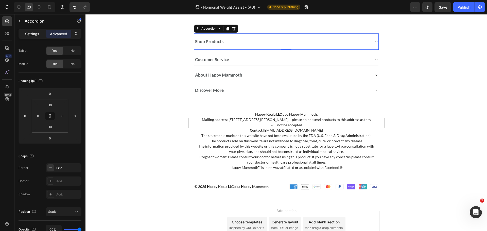
click at [33, 31] on div "Settings" at bounding box center [32, 34] width 25 height 8
type input "8"
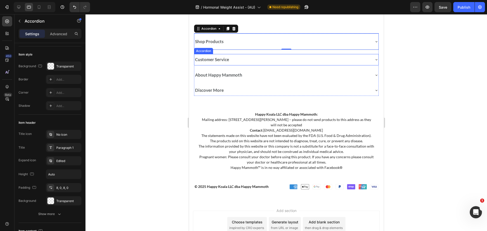
click at [243, 60] on div "Customer Service" at bounding box center [282, 59] width 176 height 7
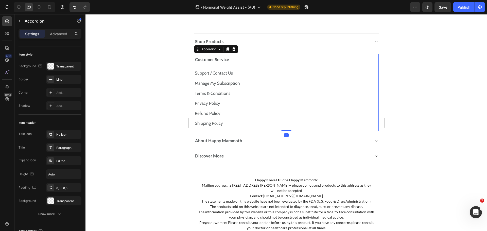
click at [243, 60] on div "Customer Service" at bounding box center [282, 59] width 176 height 7
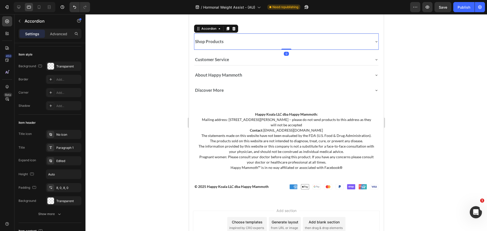
click at [252, 44] on div "Shop Products" at bounding box center [282, 41] width 176 height 7
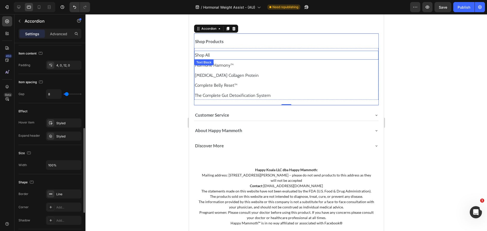
scroll to position [228, 0]
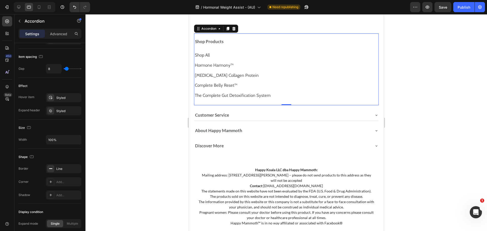
click at [270, 42] on div "Shop Products" at bounding box center [282, 41] width 176 height 7
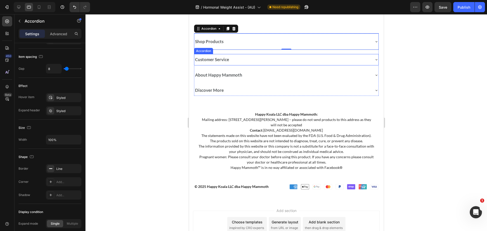
click at [259, 60] on div "Customer Service" at bounding box center [282, 59] width 176 height 7
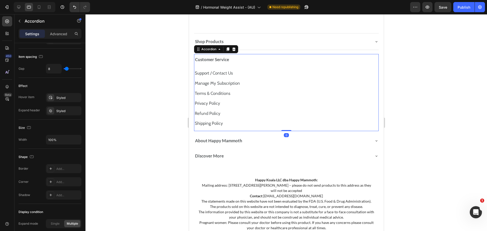
click at [256, 57] on div "Customer Service" at bounding box center [282, 59] width 176 height 7
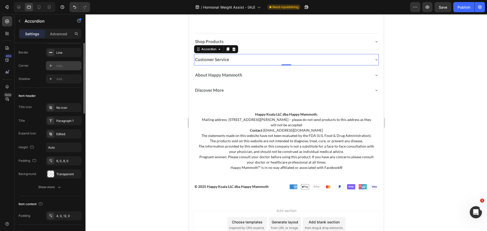
scroll to position [27, 0]
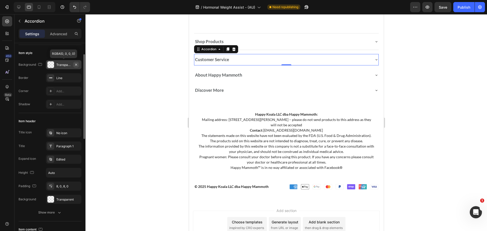
click at [76, 62] on button "button" at bounding box center [76, 65] width 6 height 6
click at [75, 76] on icon "button" at bounding box center [76, 78] width 4 height 4
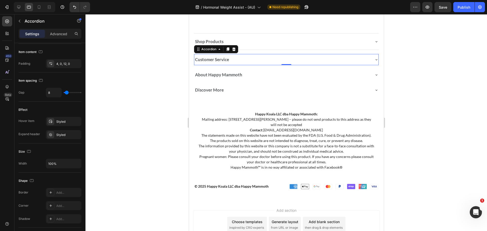
scroll to position [280, 0]
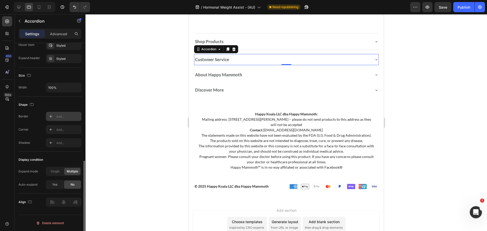
click at [69, 117] on div "Add..." at bounding box center [68, 116] width 24 height 5
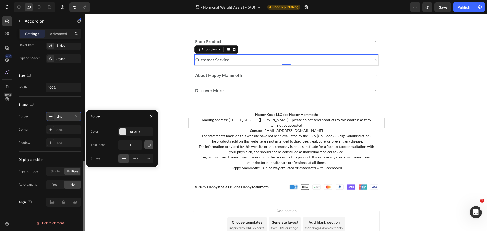
click at [145, 143] on button "button" at bounding box center [148, 144] width 9 height 9
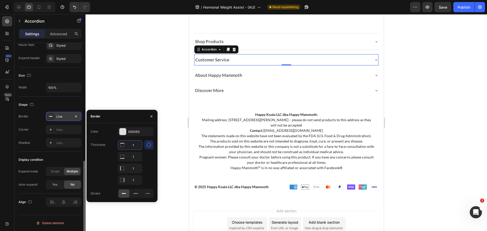
click at [133, 144] on input "1" at bounding box center [130, 144] width 24 height 9
type input "0"
click at [137, 168] on input "1" at bounding box center [130, 168] width 24 height 9
type input "0"
click at [137, 150] on input "1" at bounding box center [130, 144] width 24 height 9
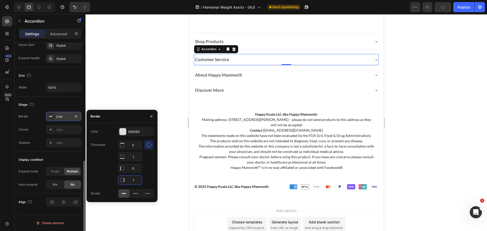
type input "0"
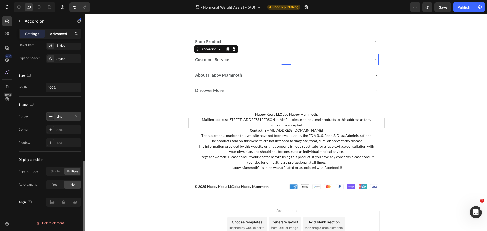
click at [63, 31] on div "Advanced" at bounding box center [58, 34] width 25 height 8
type input "100%"
type input "100"
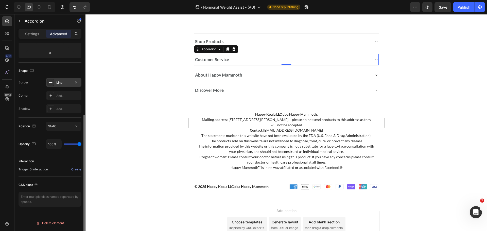
scroll to position [0, 0]
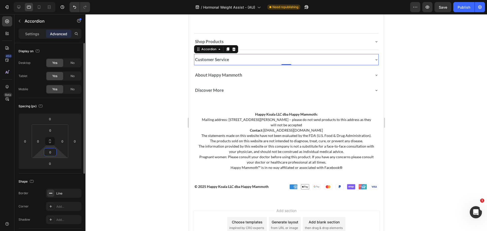
click at [51, 0] on html "Version history / Hormonal Weight Assist - (AU) Need republishing Preview Save …" at bounding box center [243, 0] width 487 height 0
type input "10"
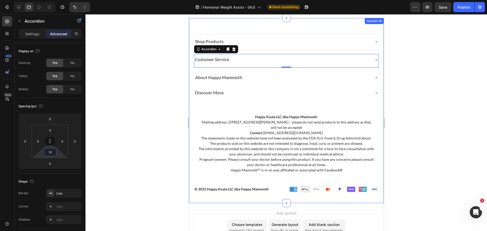
click at [377, 73] on div "Shop Products Accordion Customer Service Accordion 0 About Happy Mammoth Accord…" at bounding box center [286, 110] width 195 height 185
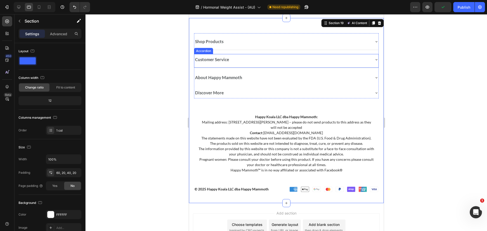
click at [266, 63] on div "Customer Service" at bounding box center [282, 59] width 176 height 7
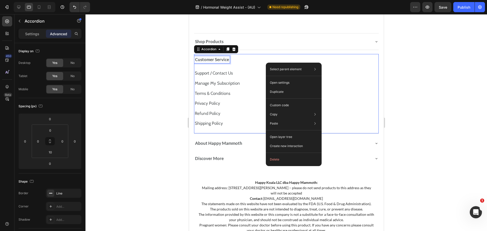
click at [229, 57] on div "Customer Service" at bounding box center [211, 59] width 35 height 7
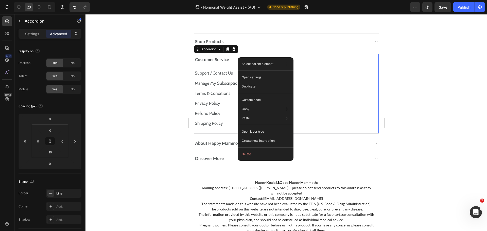
click at [238, 57] on div "Select parent element Section Row 4 cols Accordion Open settings Duplicate Cust…" at bounding box center [266, 108] width 56 height 103
click at [234, 57] on div "Customer Service" at bounding box center [282, 59] width 176 height 7
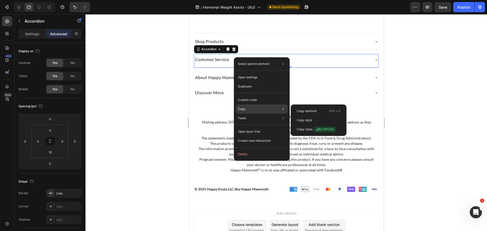
click at [267, 109] on div "Copy Copy element Ctrl + C Copy style Copy class .gBer1RXZKs" at bounding box center [262, 108] width 52 height 9
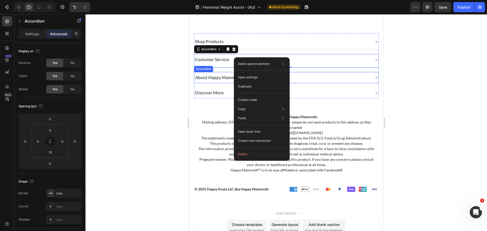
click at [225, 78] on strong "About Happy Mammoth" at bounding box center [218, 77] width 47 height 5
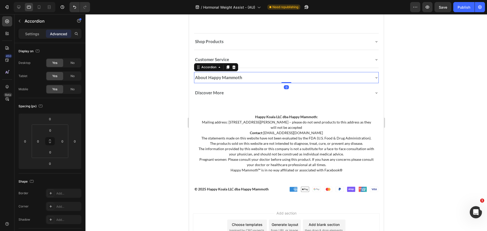
click at [258, 78] on div "About Happy Mammoth" at bounding box center [282, 77] width 176 height 7
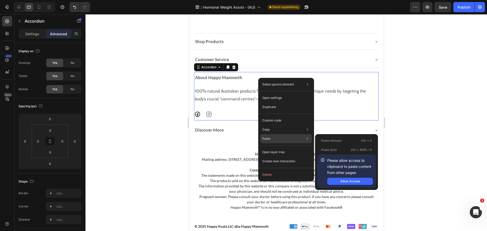
click at [327, 151] on p "Paste style" at bounding box center [329, 150] width 16 height 5
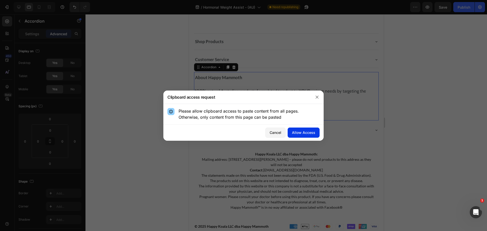
click at [311, 128] on button "Allow Access" at bounding box center [304, 133] width 32 height 10
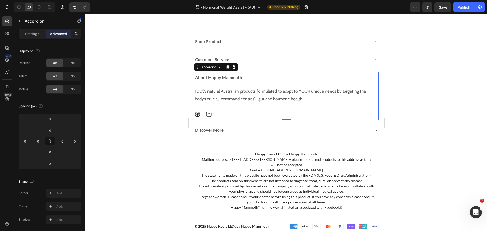
click at [298, 79] on div "About Happy Mammoth" at bounding box center [282, 77] width 176 height 7
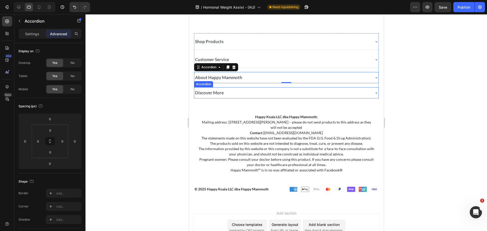
click at [330, 92] on div "Discover More" at bounding box center [282, 92] width 176 height 7
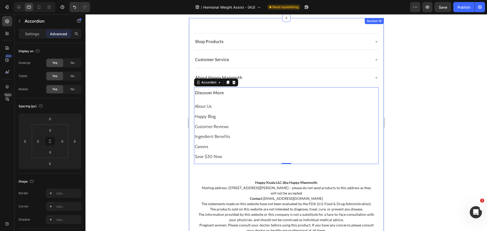
click at [378, 60] on div "Shop Products Accordion Customer Service Accordion About Happy Mammoth Accordio…" at bounding box center [286, 143] width 195 height 251
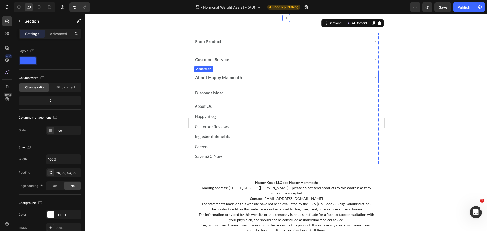
click at [349, 74] on div "About Happy Mammoth" at bounding box center [282, 77] width 176 height 7
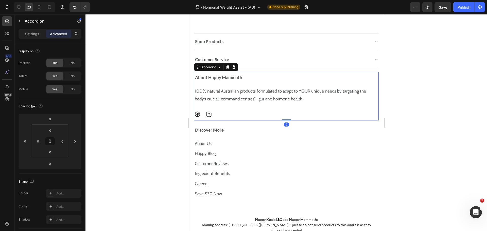
click at [360, 77] on div "About Happy Mammoth" at bounding box center [282, 77] width 176 height 7
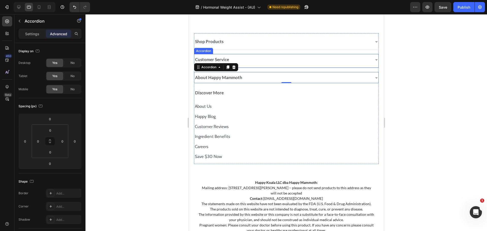
click at [279, 61] on div "Customer Service" at bounding box center [282, 59] width 176 height 7
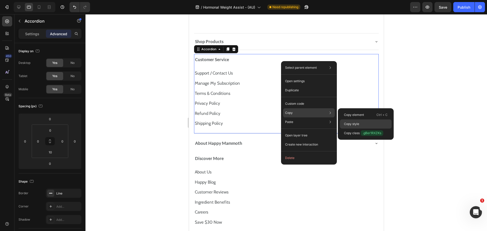
drag, startPoint x: 356, startPoint y: 123, endPoint x: 167, endPoint y: 109, distance: 190.2
click at [356, 123] on p "Copy style" at bounding box center [351, 124] width 15 height 5
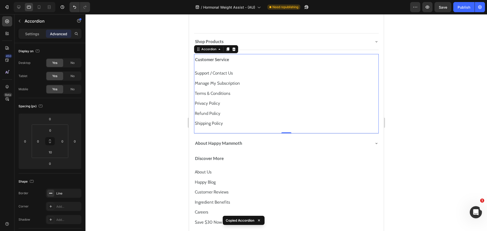
click at [287, 64] on div "Customer Service" at bounding box center [286, 59] width 184 height 11
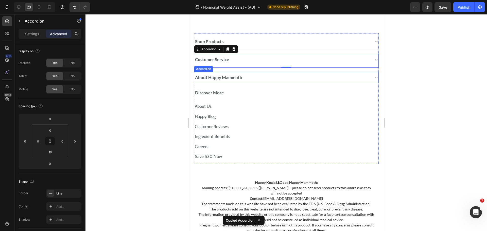
click at [282, 76] on div "About Happy Mammoth" at bounding box center [282, 77] width 176 height 7
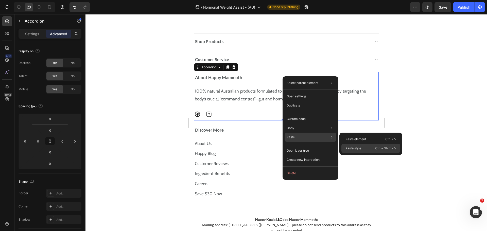
click at [365, 146] on div "Paste style Ctrl + Shift + V" at bounding box center [370, 148] width 59 height 9
type input "10"
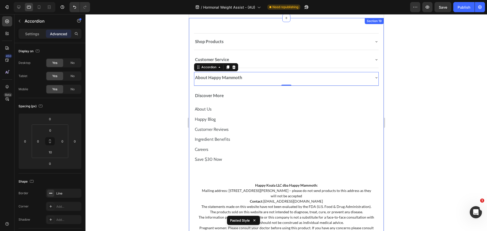
click at [377, 70] on div "Shop Products Accordion Customer Service Accordion About Happy Mammoth Accordio…" at bounding box center [286, 144] width 195 height 253
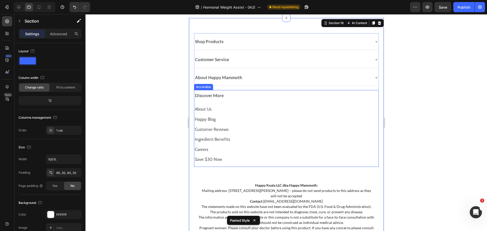
click at [359, 91] on div "Discover More" at bounding box center [286, 95] width 184 height 11
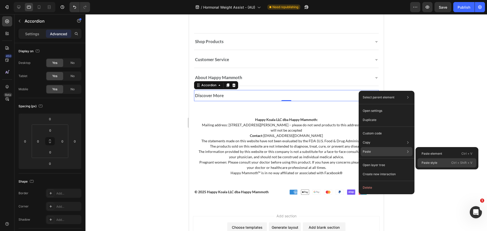
click at [424, 165] on p "Paste style" at bounding box center [429, 162] width 16 height 5
type input "10"
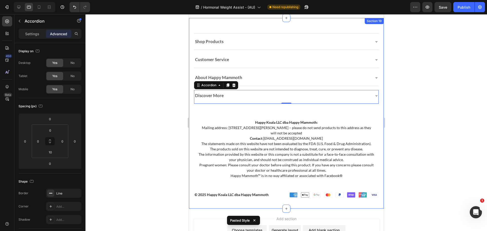
click at [375, 105] on div "Shop Products Accordion Customer Service Accordion About Happy Mammoth Accordio…" at bounding box center [286, 113] width 195 height 191
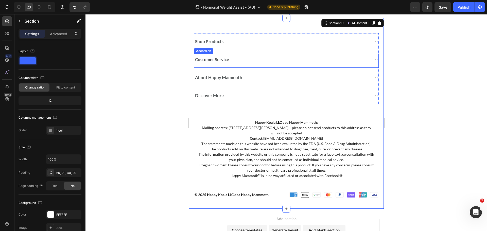
click at [248, 60] on div "Customer Service" at bounding box center [282, 59] width 176 height 7
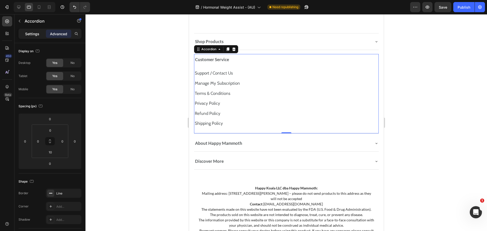
click at [39, 35] on p "Settings" at bounding box center [32, 33] width 14 height 5
type input "8"
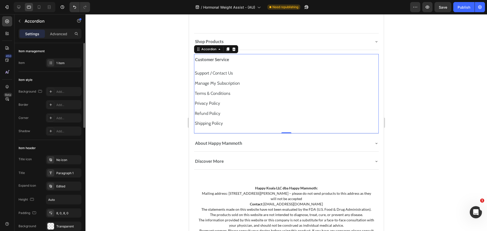
scroll to position [127, 0]
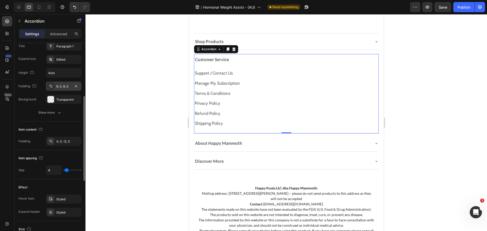
click at [64, 88] on div "8, 0, 8, 0" at bounding box center [63, 86] width 15 height 5
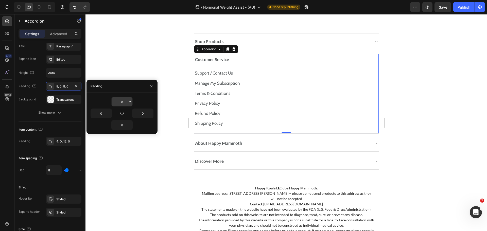
click at [122, 102] on input "8" at bounding box center [122, 101] width 21 height 9
type input "4"
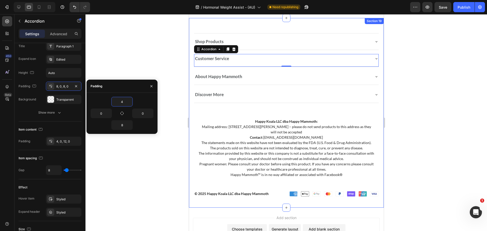
click at [378, 60] on div "Shop Products Accordion Customer Service Accordion 0 About Happy Mammoth Accord…" at bounding box center [286, 113] width 195 height 190
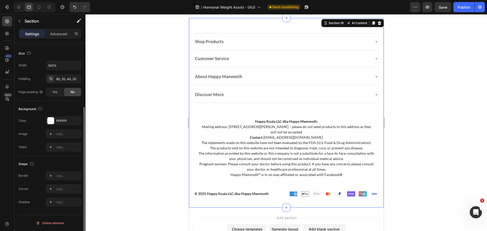
scroll to position [0, 0]
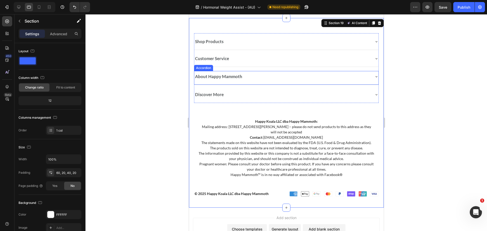
click at [289, 73] on div "About Happy Mammoth" at bounding box center [282, 76] width 176 height 7
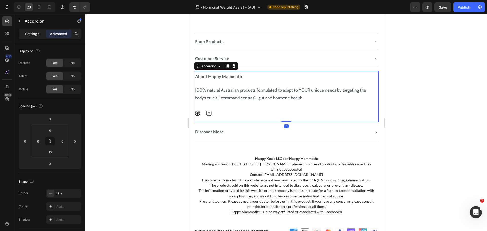
click at [28, 34] on p "Settings" at bounding box center [32, 33] width 14 height 5
type input "8"
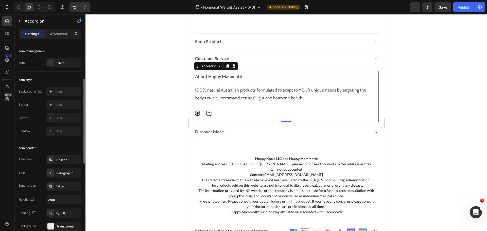
scroll to position [51, 0]
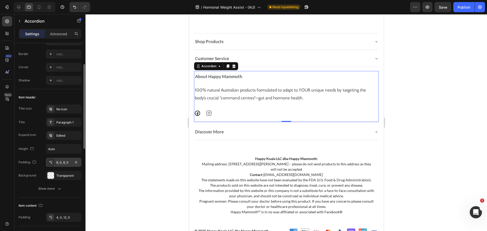
click at [58, 164] on div "8, 0, 8, 0" at bounding box center [63, 162] width 15 height 5
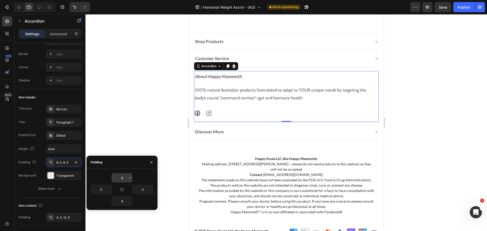
click at [116, 173] on div "8" at bounding box center [121, 178] width 21 height 10
click at [120, 179] on input "8" at bounding box center [122, 177] width 21 height 9
type input "4"
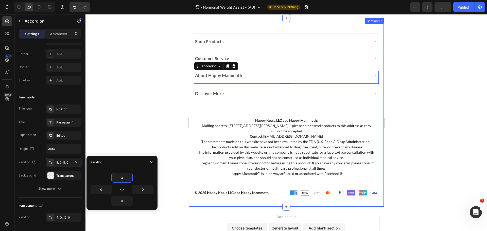
click at [378, 74] on div "Shop Products Accordion Customer Service Accordion About Happy Mammoth Accordio…" at bounding box center [286, 112] width 195 height 189
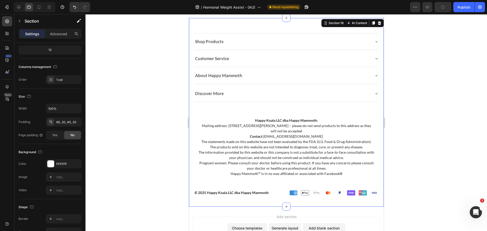
scroll to position [0, 0]
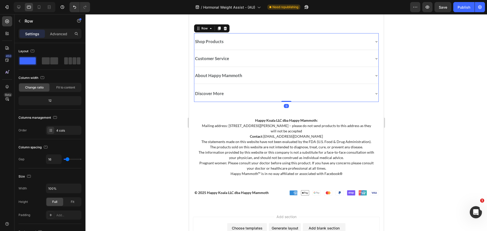
click at [340, 88] on div "Shop Products Accordion Customer Service Accordion About Happy Mammoth Accordio…" at bounding box center [286, 67] width 185 height 69
click at [324, 92] on div "Discover More" at bounding box center [282, 93] width 176 height 7
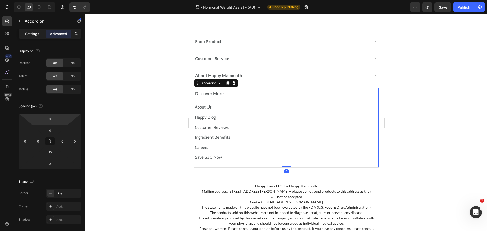
click at [32, 38] on div "Settings" at bounding box center [32, 34] width 25 height 8
type input "8"
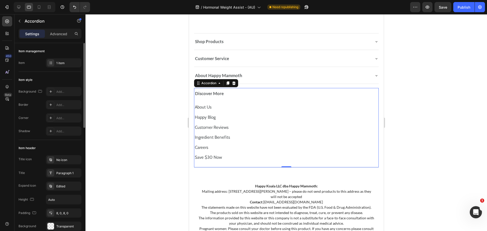
scroll to position [76, 0]
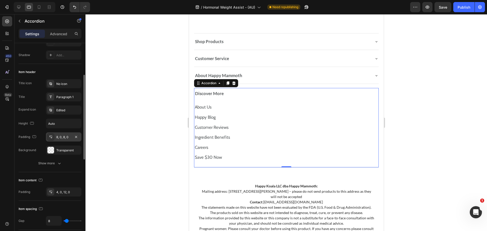
click at [60, 138] on div "8, 0, 8, 0" at bounding box center [63, 137] width 15 height 5
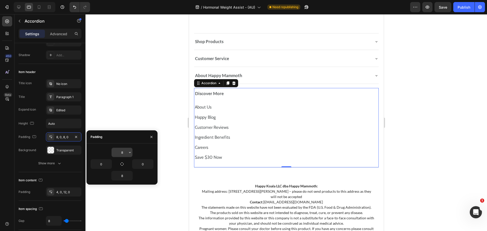
click at [117, 152] on input "8" at bounding box center [122, 152] width 21 height 9
type input "4"
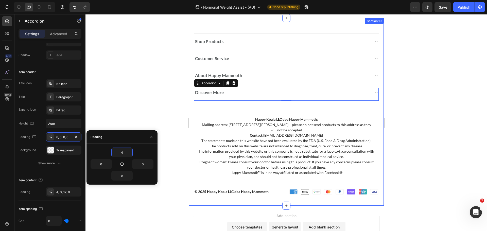
click at [376, 103] on div "Shop Products Accordion Customer Service Accordion About Happy Mammoth Accordio…" at bounding box center [286, 112] width 195 height 188
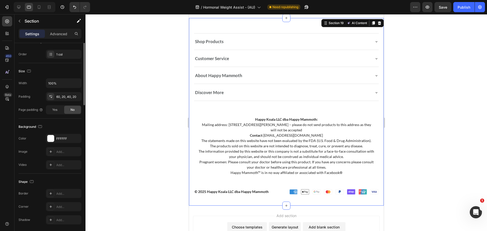
scroll to position [0, 0]
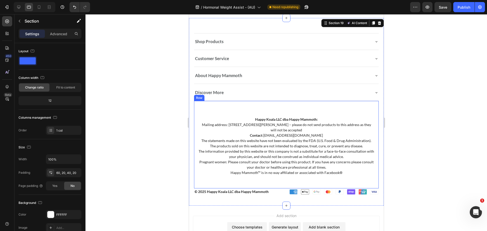
click at [327, 111] on div "Happy Koala LLC dba Happy Mammoth: Mailing address: 1910 Thomes Ave, Cheyenne, …" at bounding box center [286, 144] width 185 height 87
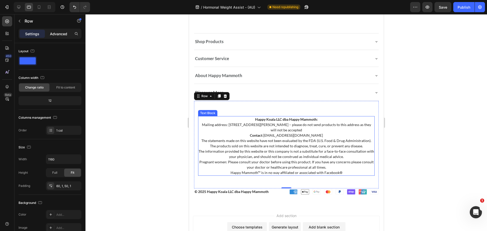
click at [67, 35] on p "Advanced" at bounding box center [58, 33] width 17 height 5
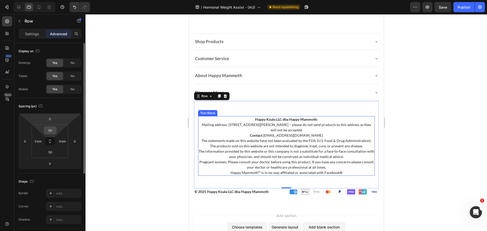
click at [50, 130] on input "60" at bounding box center [50, 131] width 10 height 8
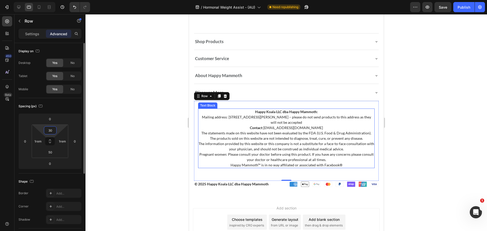
click at [51, 133] on input "30" at bounding box center [50, 131] width 10 height 8
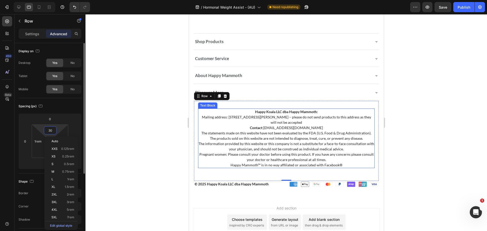
type input "3"
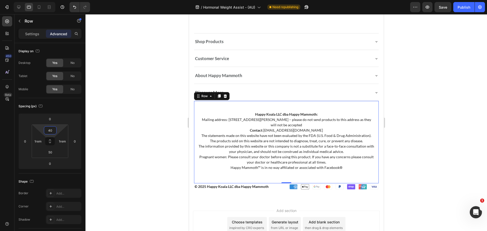
type input "40"
click at [285, 133] on p "Contact : support@happymammoth.co" at bounding box center [285, 130] width 175 height 5
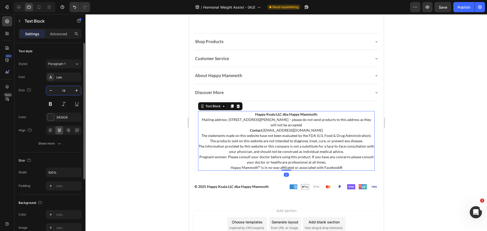
click at [61, 87] on input "14" at bounding box center [63, 90] width 17 height 9
type input "12"
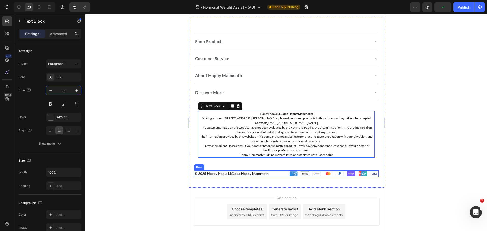
click at [282, 175] on div "© 2025 Happy Koala LLC dba Happy Mammoth Text Block Image Row" at bounding box center [286, 173] width 185 height 7
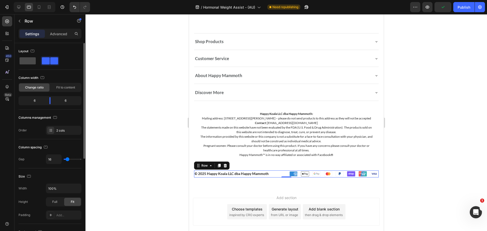
click at [33, 60] on span at bounding box center [28, 60] width 16 height 7
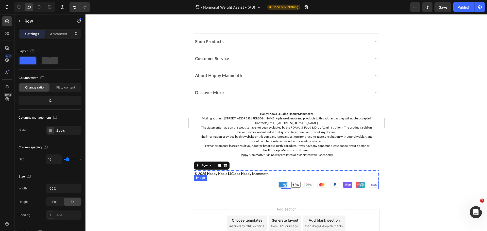
click at [282, 187] on img at bounding box center [327, 185] width 101 height 8
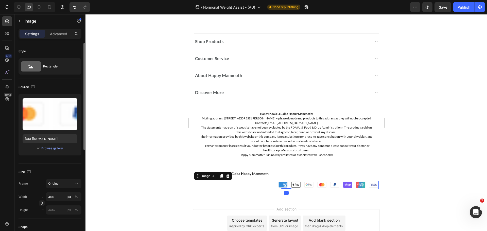
scroll to position [177, 0]
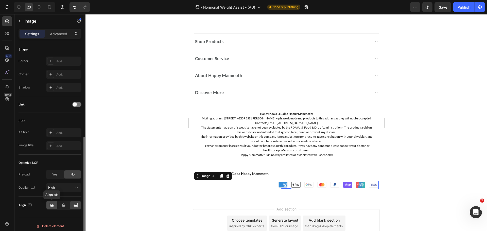
click at [52, 204] on icon at bounding box center [51, 205] width 5 height 5
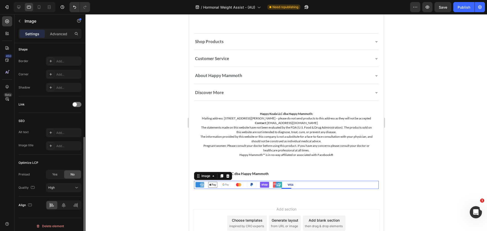
drag, startPoint x: 60, startPoint y: 33, endPoint x: 49, endPoint y: 64, distance: 33.0
click at [60, 32] on p "Advanced" at bounding box center [58, 33] width 17 height 5
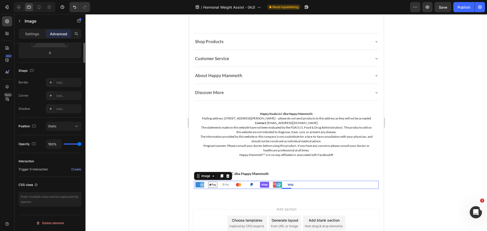
scroll to position [0, 0]
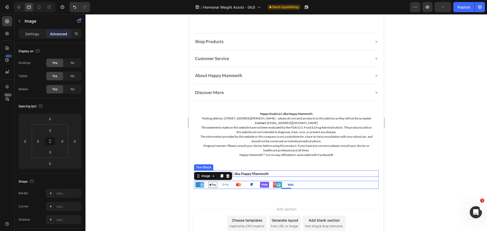
click at [274, 176] on p "© 2025 Happy Koala LLC dba Happy Mammoth" at bounding box center [286, 173] width 184 height 5
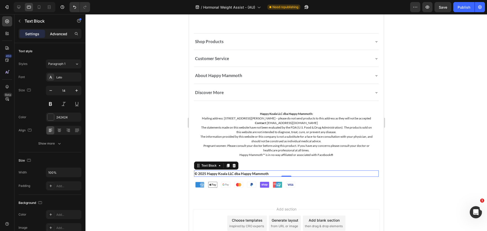
click at [59, 36] on p "Advanced" at bounding box center [58, 33] width 17 height 5
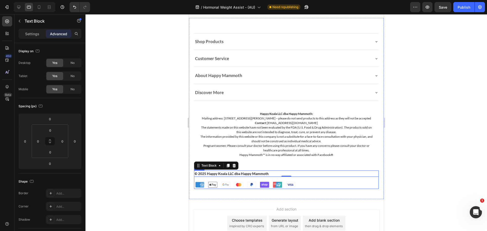
click at [257, 184] on div "© 2025 Happy Koala LLC dba Happy Mammoth Text Block 0 Image Row" at bounding box center [286, 179] width 185 height 18
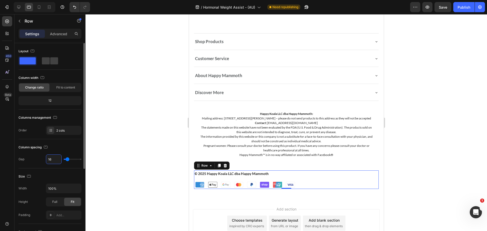
click at [54, 157] on input "16" at bounding box center [53, 159] width 15 height 9
type input "1"
type input "10"
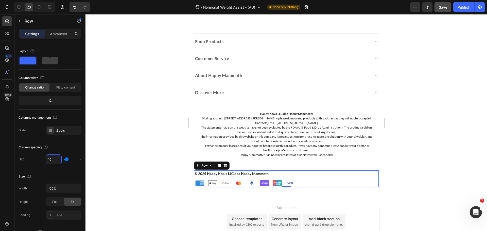
type input "10"
click at [445, 12] on button "Save" at bounding box center [442, 7] width 17 height 10
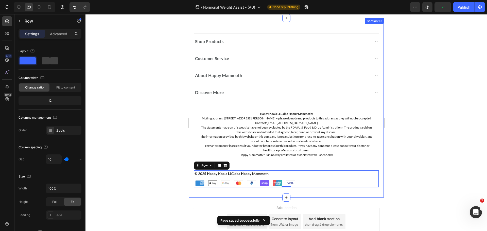
click at [372, 197] on div "Shop Products Accordion Customer Service Accordion About Happy Mammoth Accordio…" at bounding box center [286, 107] width 195 height 179
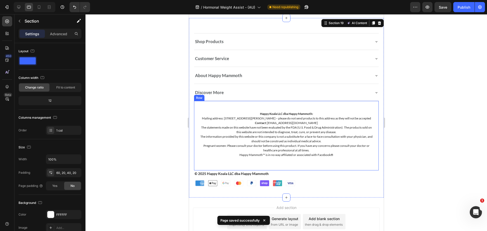
click at [311, 168] on div "Happy Koala LLC dba Happy Mammoth: Mailing address: 1910 Thomes Ave, Cheyenne, …" at bounding box center [286, 135] width 185 height 69
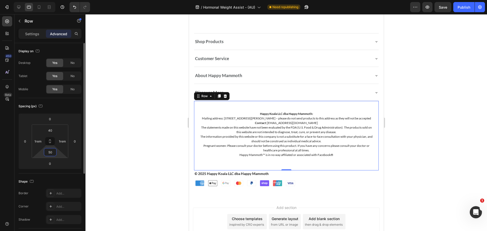
click at [52, 154] on input "50" at bounding box center [50, 152] width 10 height 8
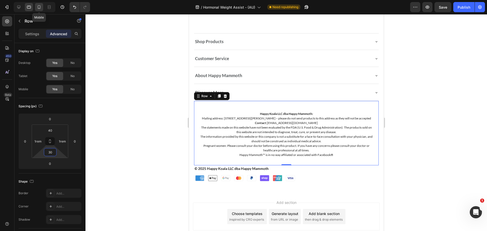
type input "30"
click at [39, 7] on icon at bounding box center [39, 7] width 5 height 5
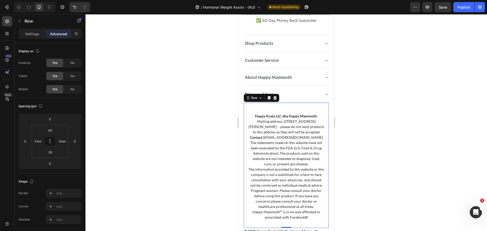
scroll to position [3297, 0]
click at [328, 122] on div "Shop Products Accordion Customer Service Accordion About Happy Mammoth Accordio…" at bounding box center [286, 139] width 95 height 230
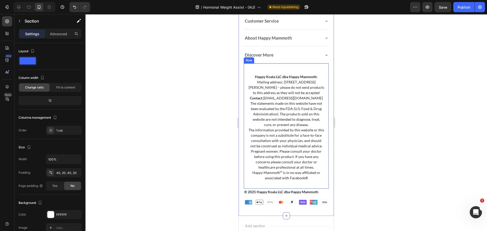
scroll to position [3348, 0]
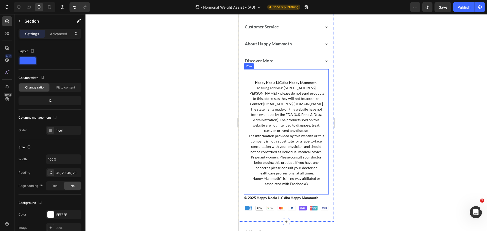
click at [246, 105] on div "Happy Koala LLC dba Happy Mammoth: Mailing address: 1910 Thomes Ave, Cheyenne, …" at bounding box center [286, 131] width 85 height 125
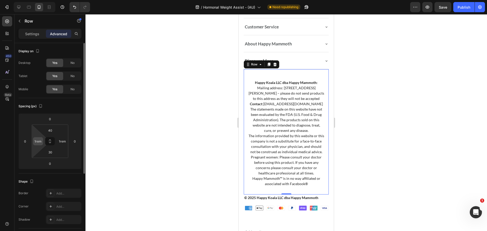
click at [39, 139] on input "1rem" at bounding box center [38, 141] width 8 height 8
type input "0"
click at [54, 106] on div "Spacing (px)" at bounding box center [50, 106] width 63 height 8
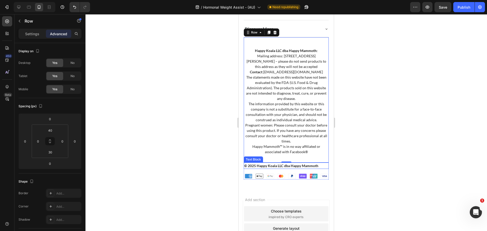
scroll to position [3398, 0]
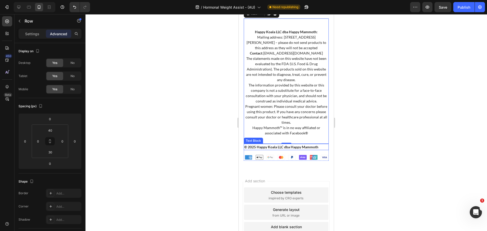
click at [282, 149] on strong "© 2025 Happy Koala LLC dba Happy Mammoth" at bounding box center [281, 147] width 74 height 4
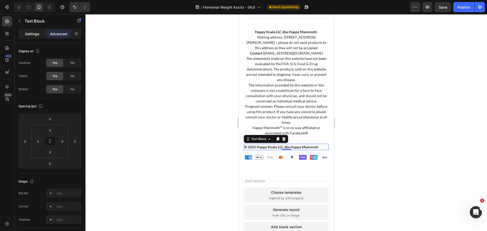
click at [34, 37] on div "Settings" at bounding box center [32, 34] width 25 height 8
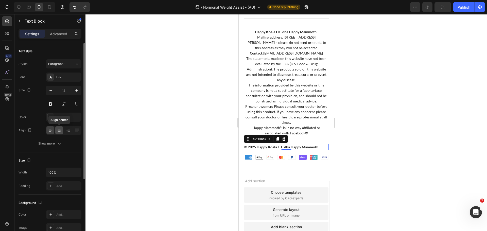
click at [62, 130] on div at bounding box center [59, 130] width 8 height 8
click at [299, 155] on img at bounding box center [286, 157] width 85 height 7
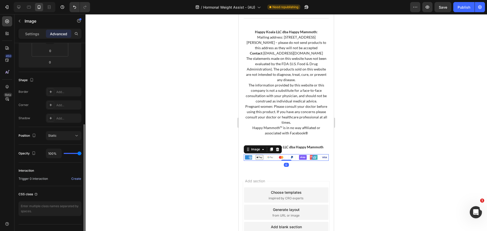
scroll to position [111, 0]
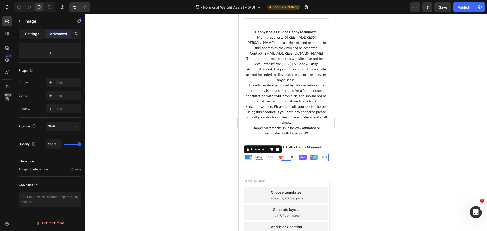
click at [23, 31] on div "Settings" at bounding box center [32, 34] width 25 height 8
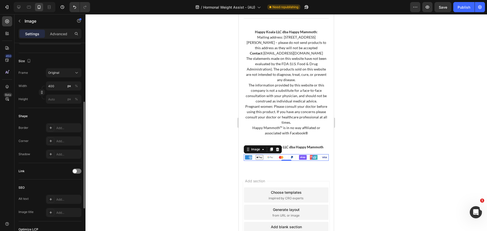
scroll to position [181, 0]
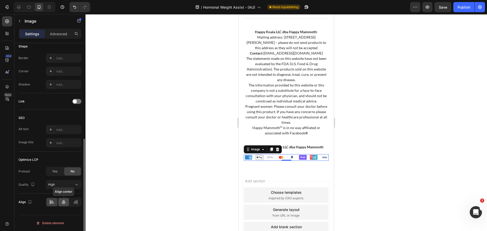
click at [63, 204] on icon at bounding box center [63, 202] width 5 height 5
click at [272, 149] on icon at bounding box center [271, 150] width 3 height 4
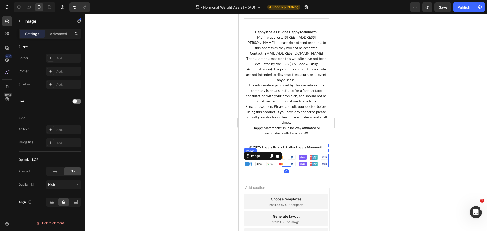
click at [299, 156] on img at bounding box center [286, 157] width 85 height 7
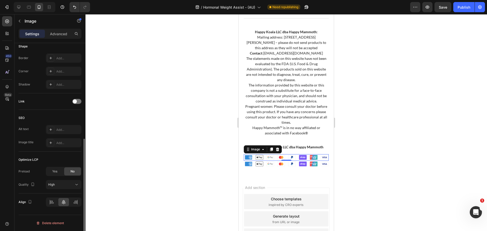
scroll to position [0, 0]
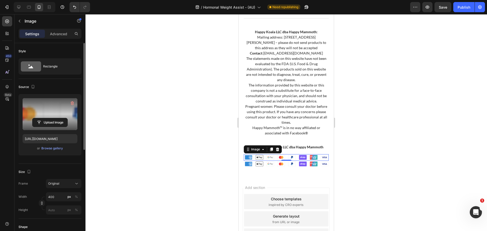
click at [50, 128] on label at bounding box center [50, 114] width 55 height 32
click at [50, 127] on input "file" at bounding box center [49, 122] width 35 height 9
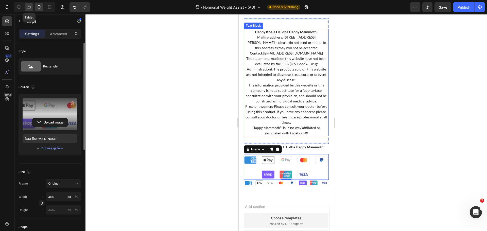
click at [29, 6] on icon at bounding box center [28, 7] width 5 height 5
type input "https://cdn.shopify.com/s/files/1/0245/5296/4170/files/gempages_449126800635724…"
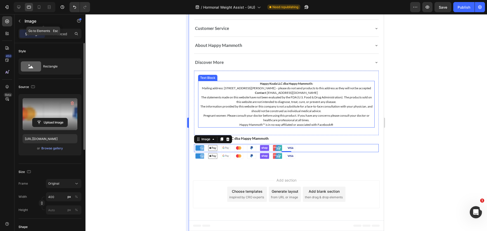
scroll to position [3408, 0]
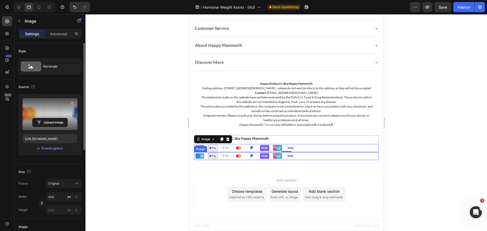
click at [274, 156] on img at bounding box center [244, 156] width 101 height 8
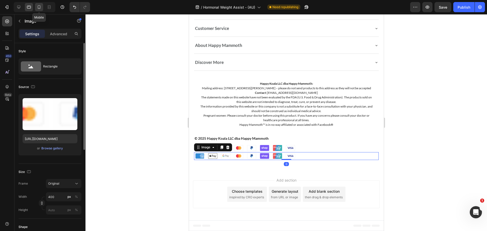
click at [35, 7] on div at bounding box center [39, 7] width 8 height 8
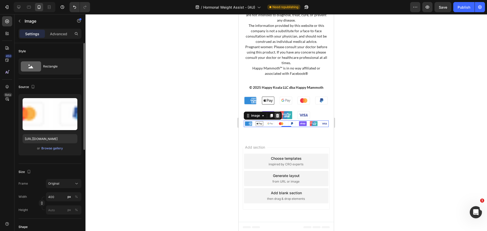
click at [279, 114] on icon at bounding box center [277, 116] width 4 height 4
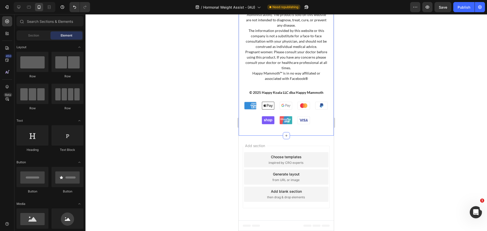
scroll to position [3407, 0]
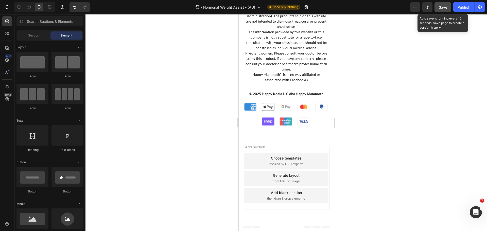
click at [436, 9] on button "Save" at bounding box center [442, 7] width 17 height 10
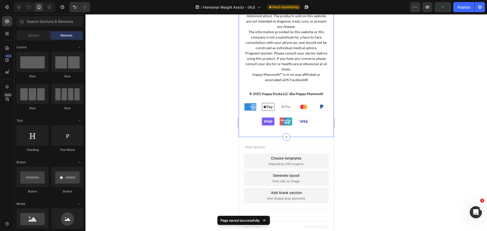
click at [299, 131] on div "Shop Products Accordion Customer Service Accordion About Happy Mammoth Accordio…" at bounding box center [286, 11] width 95 height 249
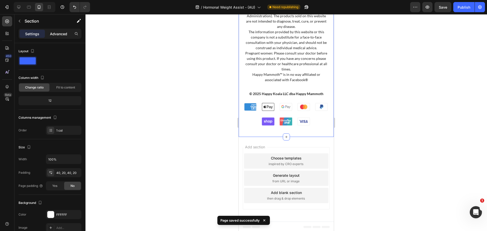
click at [56, 33] on p "Advanced" at bounding box center [58, 33] width 17 height 5
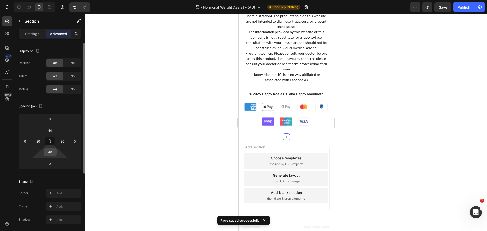
click at [53, 153] on input "40" at bounding box center [50, 152] width 10 height 8
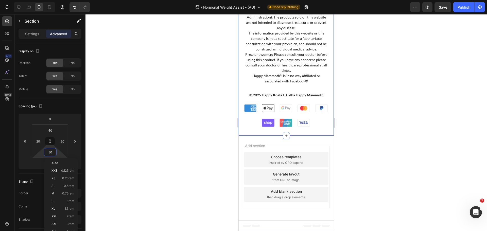
scroll to position [3398, 0]
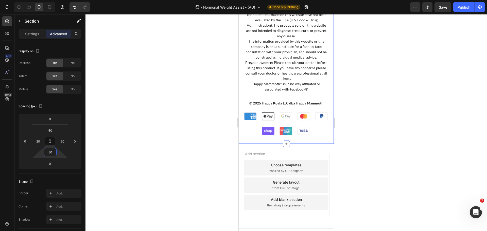
type input "30"
click at [23, 4] on div at bounding box center [35, 7] width 42 height 10
click at [26, 7] on icon at bounding box center [28, 7] width 5 height 5
type input "60"
type input "40"
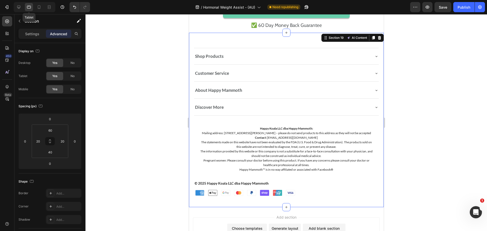
scroll to position [3381, 0]
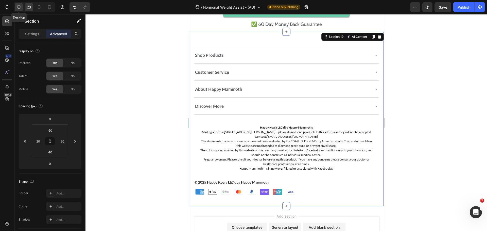
click at [21, 9] on icon at bounding box center [18, 7] width 5 height 5
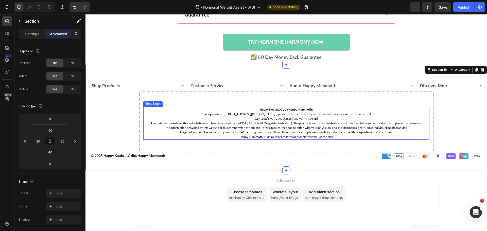
scroll to position [3495, 0]
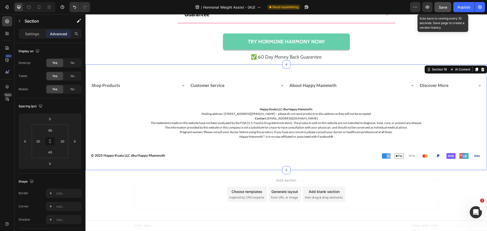
click at [439, 8] on span "Save" at bounding box center [443, 7] width 8 height 4
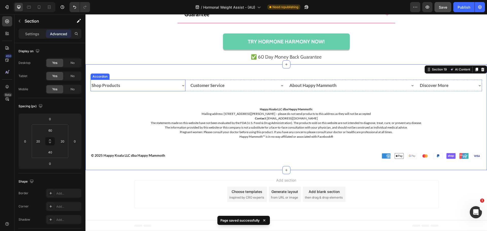
click at [156, 90] on div "Shop Products" at bounding box center [138, 86] width 94 height 12
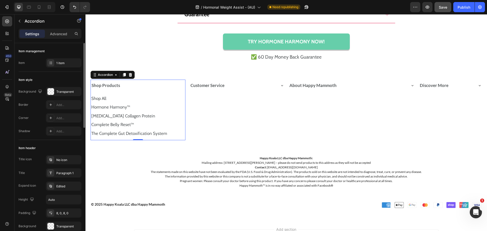
scroll to position [25, 0]
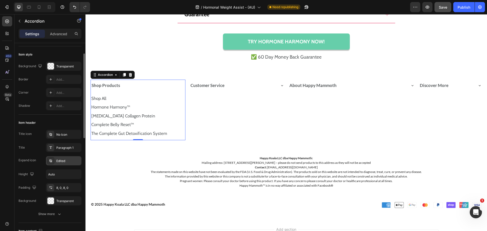
click at [64, 164] on div "Edited" at bounding box center [63, 160] width 35 height 9
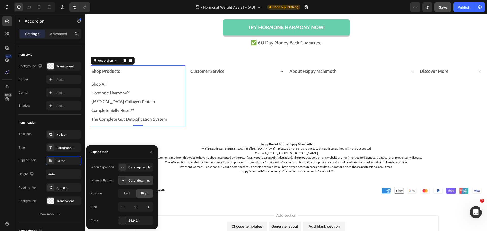
scroll to position [3520, 0]
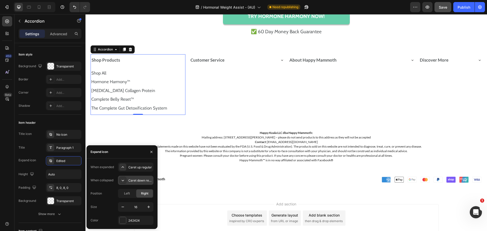
click at [128, 181] on div "Caret down regular" at bounding box center [135, 180] width 35 height 9
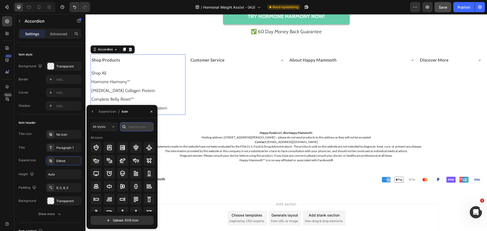
click at [130, 126] on input "text" at bounding box center [136, 126] width 33 height 9
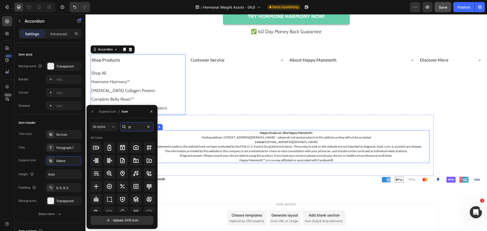
type input "p"
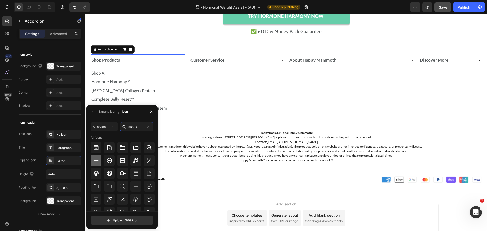
type input "minus"
drag, startPoint x: 94, startPoint y: 162, endPoint x: 0, endPoint y: 146, distance: 95.1
click at [94, 162] on icon at bounding box center [96, 160] width 6 height 6
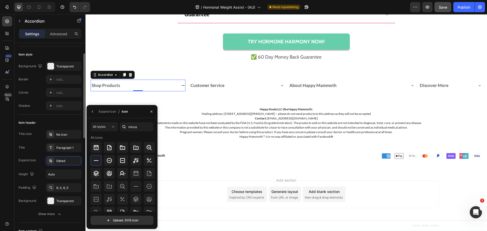
scroll to position [3495, 0]
click at [101, 162] on div at bounding box center [96, 160] width 11 height 11
click at [77, 159] on div "Edited" at bounding box center [68, 161] width 24 height 5
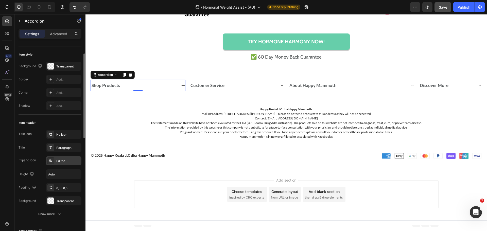
click at [72, 162] on div "Edited" at bounding box center [68, 161] width 24 height 5
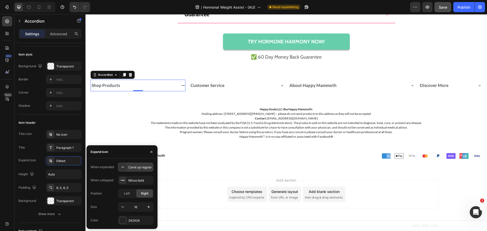
click at [133, 170] on div "Caret up regular" at bounding box center [135, 167] width 35 height 9
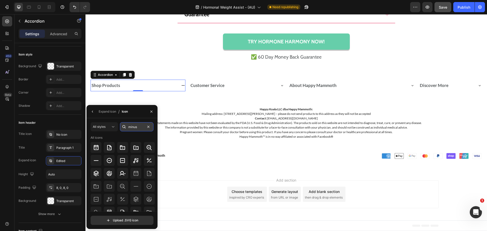
click at [137, 129] on input "minus" at bounding box center [136, 126] width 33 height 9
type input "plus"
click at [96, 187] on icon at bounding box center [96, 186] width 6 height 6
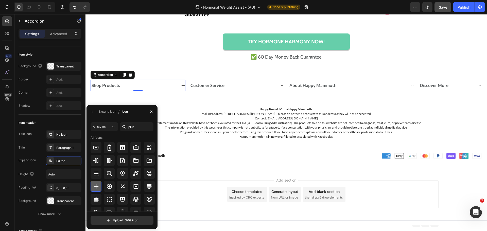
click at [96, 187] on icon at bounding box center [96, 186] width 6 height 6
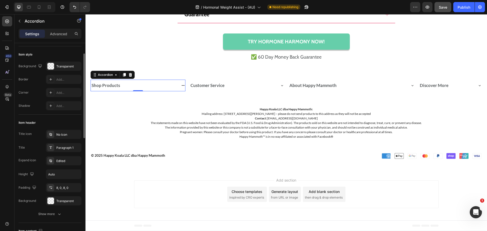
click at [80, 124] on div "Item header" at bounding box center [50, 123] width 63 height 8
click at [177, 83] on div "Shop Products" at bounding box center [138, 86] width 94 height 12
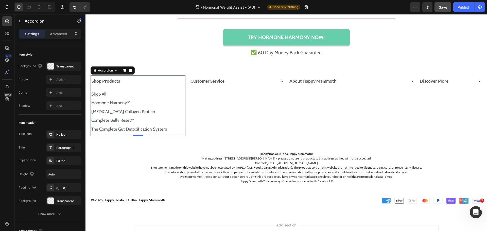
scroll to position [3520, 0]
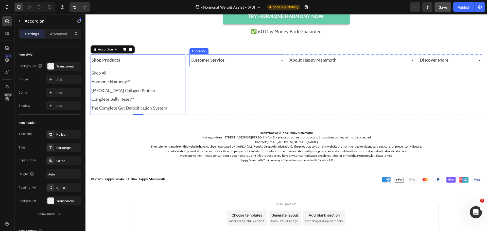
click at [276, 60] on div "Customer Service" at bounding box center [237, 60] width 94 height 12
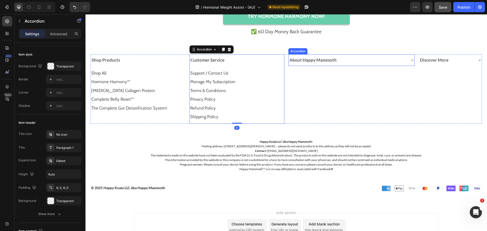
click at [394, 61] on div "About Happy Mammoth" at bounding box center [348, 60] width 118 height 8
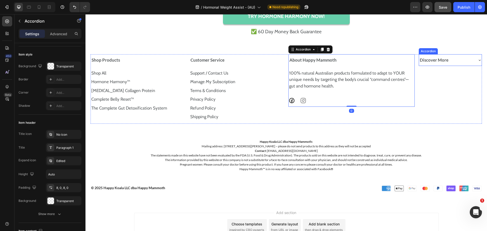
click at [463, 60] on div "Discover More" at bounding box center [446, 60] width 55 height 8
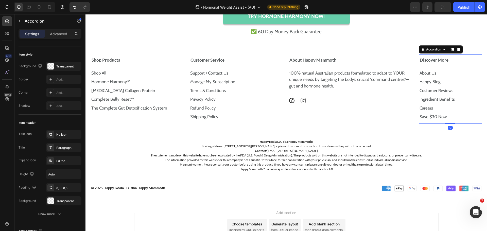
click at [33, 10] on div at bounding box center [35, 7] width 42 height 10
click at [31, 6] on icon at bounding box center [28, 7] width 5 height 5
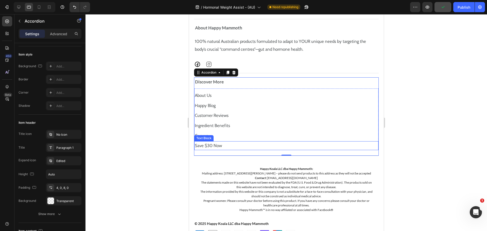
scroll to position [3543, 0]
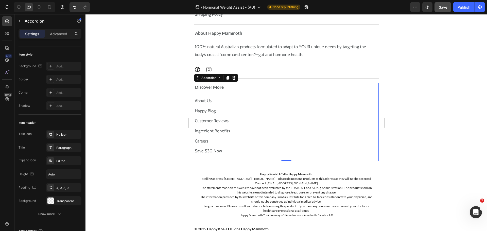
click at [359, 89] on div "Discover More" at bounding box center [282, 87] width 176 height 7
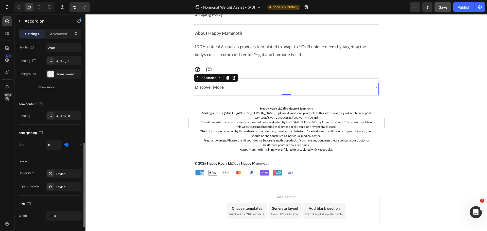
scroll to position [203, 0]
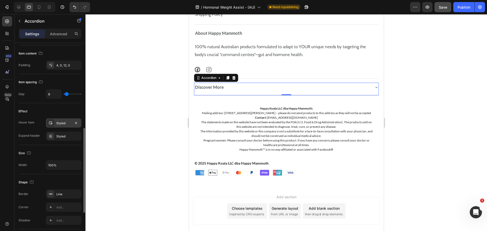
click at [64, 127] on div "Styled" at bounding box center [63, 122] width 35 height 9
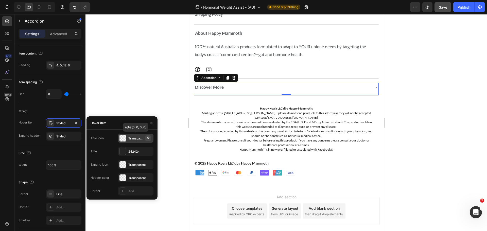
click at [147, 139] on icon "button" at bounding box center [148, 138] width 4 height 4
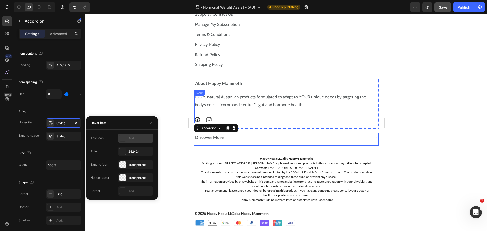
scroll to position [3492, 0]
click at [358, 81] on div "About Happy Mammoth" at bounding box center [282, 83] width 176 height 7
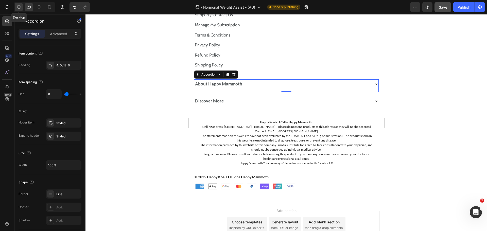
click at [21, 4] on div at bounding box center [19, 7] width 8 height 8
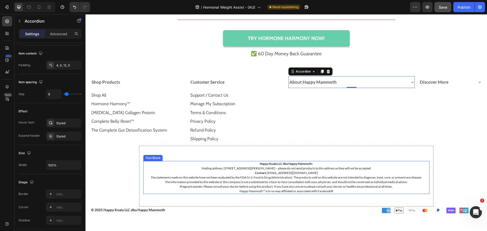
scroll to position [3492, 0]
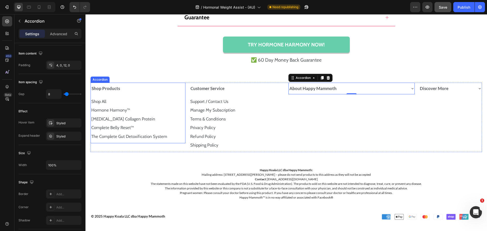
click at [159, 89] on div "Shop Products" at bounding box center [134, 89] width 86 height 8
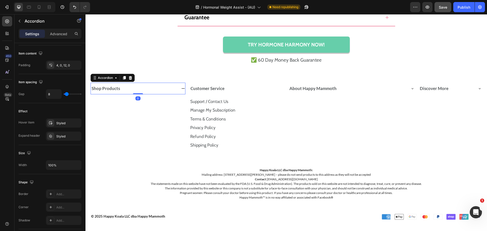
click at [175, 91] on div "Shop Products" at bounding box center [134, 89] width 86 height 8
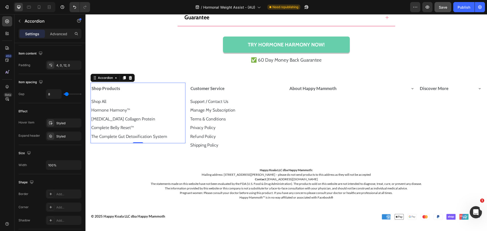
click at [177, 89] on div "Shop Products" at bounding box center [138, 89] width 94 height 12
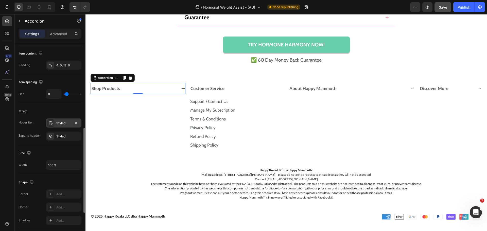
click at [66, 119] on div "Styled" at bounding box center [63, 122] width 35 height 9
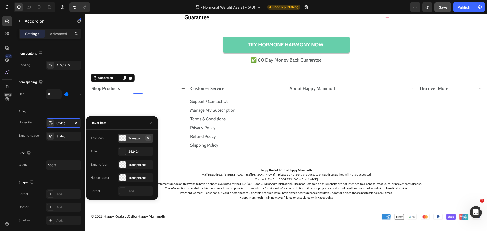
click at [150, 138] on icon "button" at bounding box center [148, 138] width 4 height 4
click at [147, 164] on icon "button" at bounding box center [148, 164] width 2 height 2
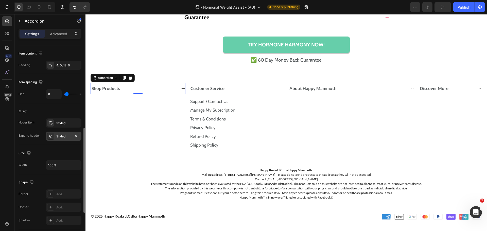
click at [69, 135] on div "Styled" at bounding box center [63, 136] width 15 height 5
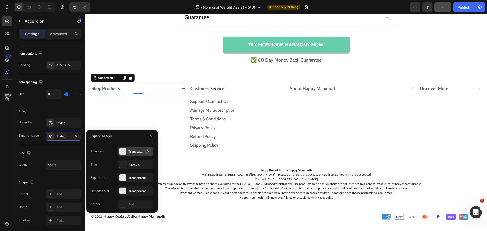
click at [148, 151] on icon "button" at bounding box center [148, 151] width 4 height 4
click at [167, 89] on div "Shop Products" at bounding box center [134, 89] width 86 height 8
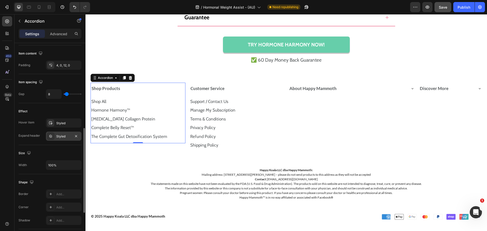
click at [58, 136] on div "Styled" at bounding box center [63, 136] width 15 height 5
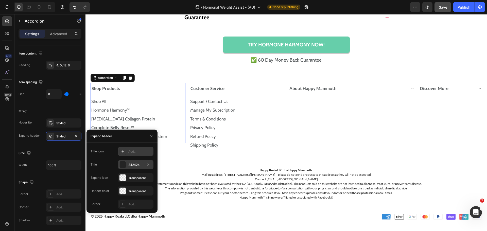
click at [133, 164] on div "242424" at bounding box center [135, 165] width 15 height 5
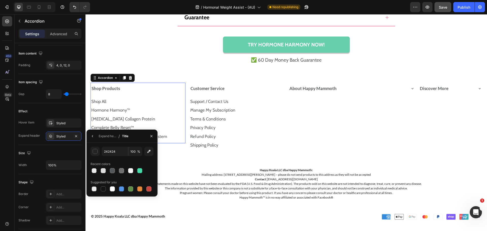
click at [133, 164] on div "Recent colors" at bounding box center [122, 164] width 63 height 8
click at [121, 171] on div at bounding box center [121, 170] width 5 height 5
type input "707070"
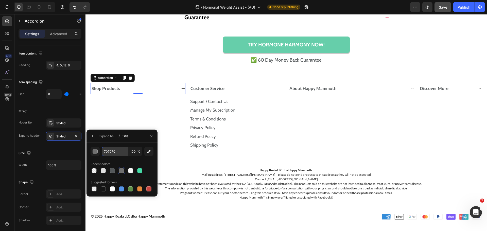
click at [118, 152] on input "707070" at bounding box center [115, 151] width 26 height 9
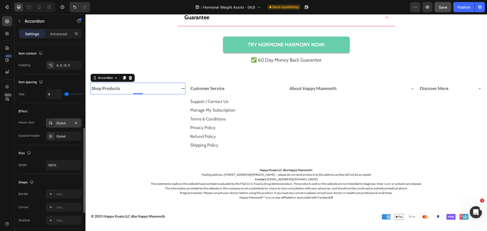
click at [66, 123] on div "Styled" at bounding box center [63, 123] width 15 height 5
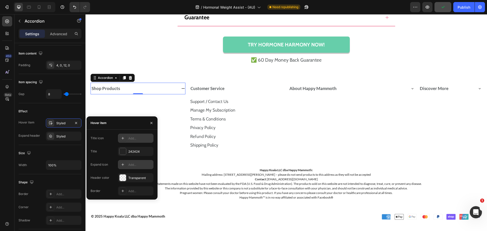
click at [136, 133] on div "Title icon Add... Title 242424 Expand icon Add... Header color Transparent Bord…" at bounding box center [121, 165] width 71 height 70
click at [136, 136] on div "Add..." at bounding box center [140, 138] width 24 height 5
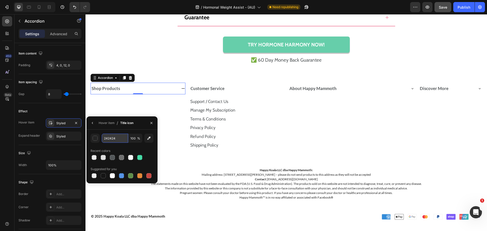
click at [120, 139] on input "242424" at bounding box center [115, 138] width 26 height 9
paste input "707070"
type input "707070"
click at [171, 92] on div "Shop Products" at bounding box center [138, 89] width 94 height 12
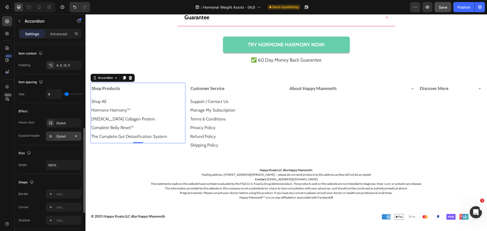
click at [59, 136] on div "Styled" at bounding box center [63, 136] width 15 height 5
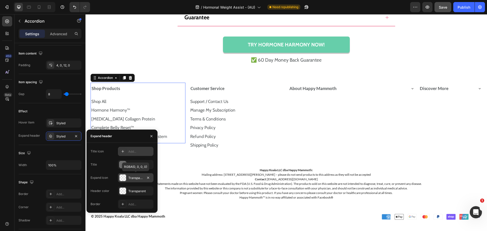
click at [142, 178] on div "Transparent" at bounding box center [135, 178] width 15 height 5
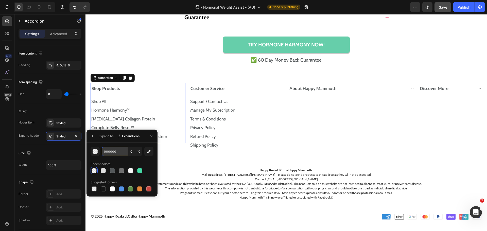
click at [0, 0] on input "000000" at bounding box center [0, 0] width 0 height 0
paste input "70707"
type input "707070"
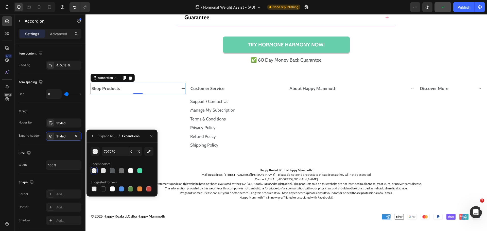
click at [164, 88] on div "Shop Products" at bounding box center [134, 89] width 86 height 8
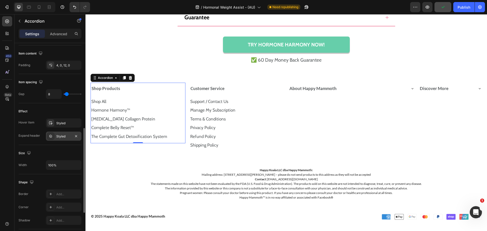
click at [66, 136] on div "Styled" at bounding box center [63, 136] width 15 height 5
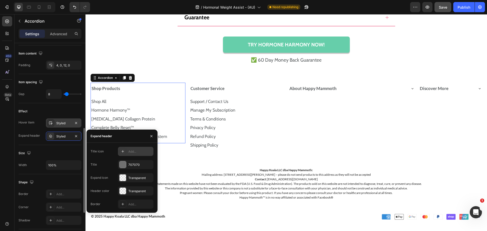
click at [57, 122] on div "Styled" at bounding box center [63, 123] width 15 height 5
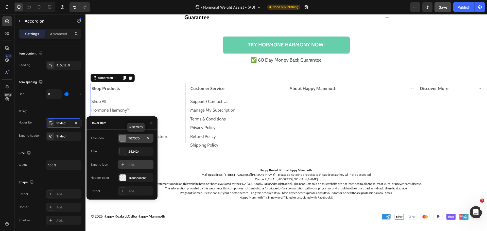
click at [140, 163] on div "Add..." at bounding box center [140, 165] width 24 height 5
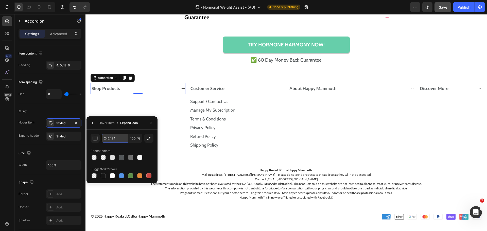
click at [0, 0] on input "242424" at bounding box center [0, 0] width 0 height 0
paste input "707070"
type input "707070"
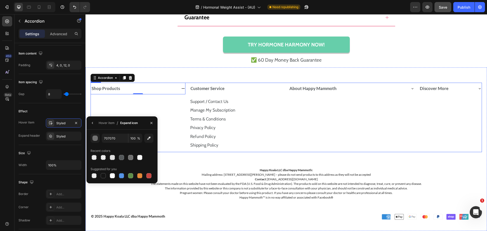
click at [172, 95] on div "Shop Products Accordion 0" at bounding box center [138, 117] width 95 height 69
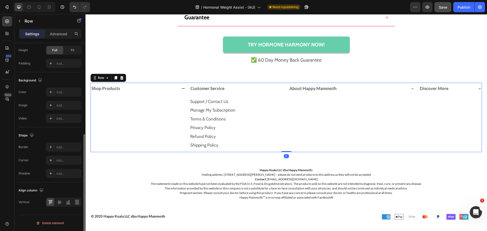
scroll to position [0, 0]
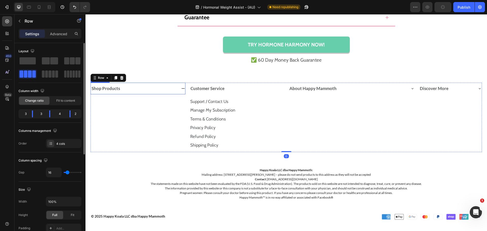
click at [174, 92] on div "Shop Products" at bounding box center [134, 89] width 86 height 8
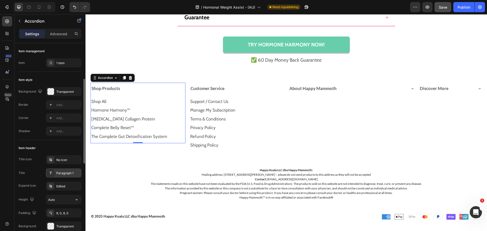
scroll to position [25, 0]
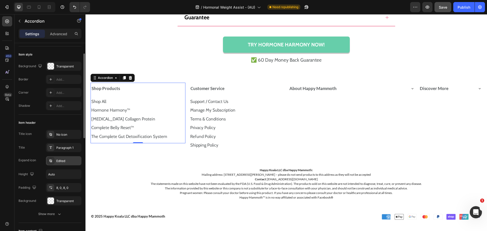
click at [64, 162] on div "Edited" at bounding box center [68, 161] width 24 height 5
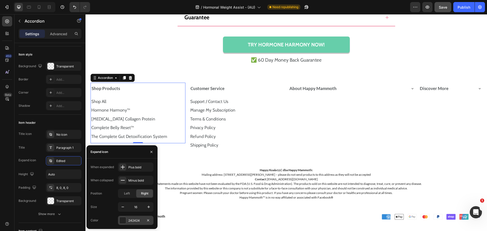
click at [137, 218] on div "242424" at bounding box center [135, 220] width 35 height 9
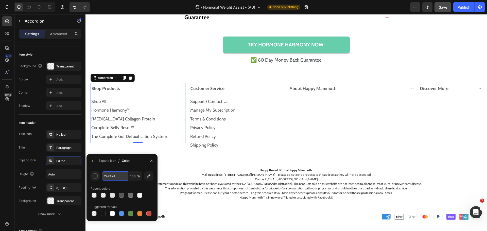
click at [121, 178] on input "242424" at bounding box center [115, 175] width 26 height 9
paste input "707070"
type input "707070"
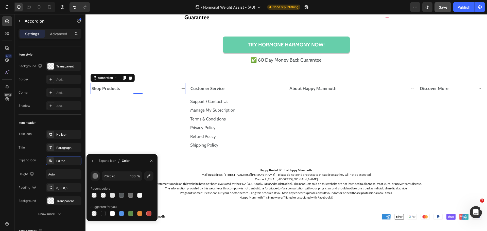
click at [169, 89] on div "Shop Products" at bounding box center [134, 89] width 86 height 8
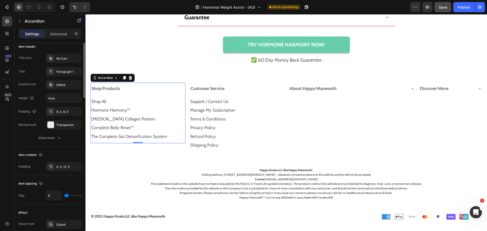
scroll to position [51, 0]
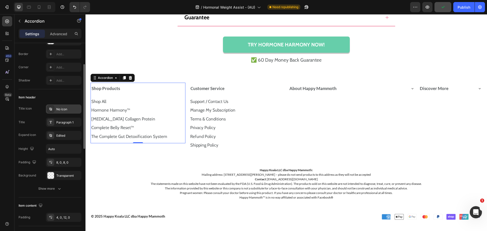
click at [64, 110] on div "No icon" at bounding box center [68, 109] width 24 height 5
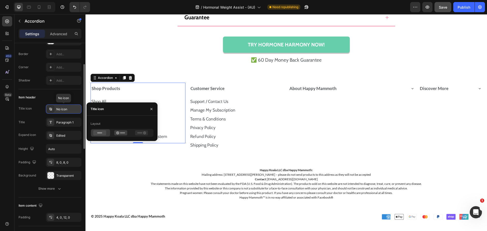
click at [64, 110] on div "No icon" at bounding box center [68, 109] width 24 height 5
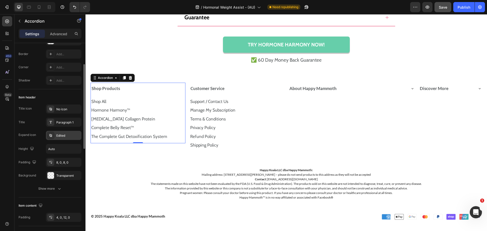
click at [64, 136] on div "Edited" at bounding box center [68, 135] width 24 height 5
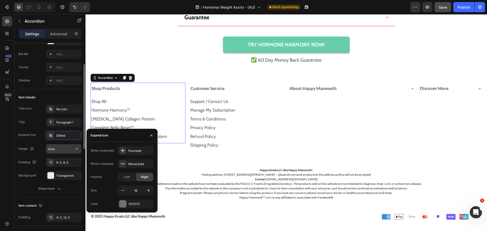
click at [60, 149] on input "Auto" at bounding box center [63, 148] width 35 height 9
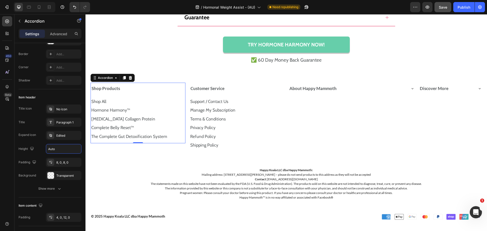
click at [172, 92] on div "Shop Products" at bounding box center [134, 89] width 86 height 8
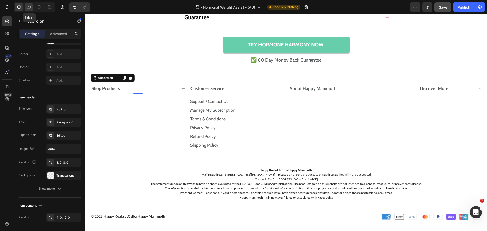
click at [26, 3] on div at bounding box center [29, 7] width 8 height 8
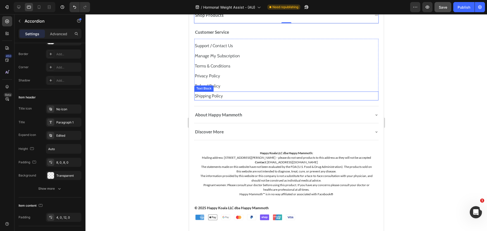
scroll to position [3381, 0]
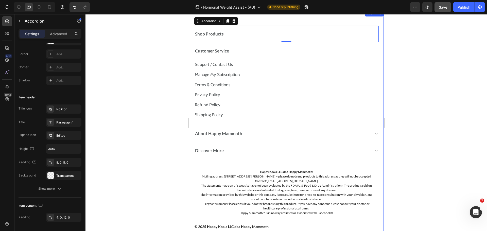
click at [374, 134] on icon at bounding box center [376, 134] width 4 height 4
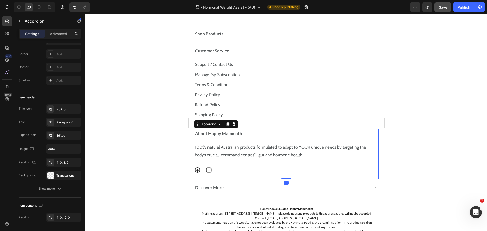
click at [374, 134] on icon at bounding box center [376, 134] width 4 height 4
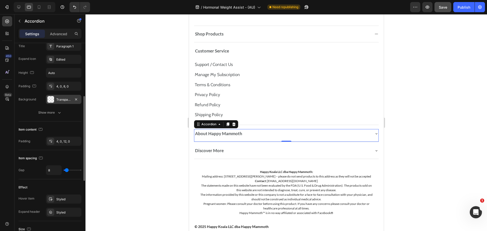
scroll to position [0, 0]
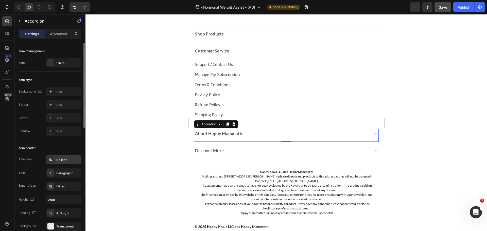
click at [64, 164] on div "No icon" at bounding box center [63, 159] width 35 height 9
click at [69, 185] on div "Edited" at bounding box center [68, 186] width 24 height 5
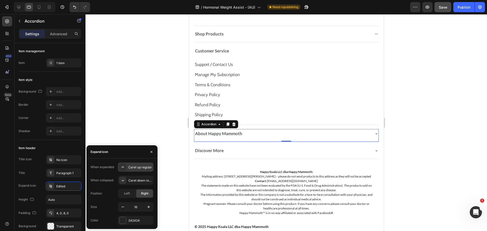
click at [134, 169] on div "Caret up regular" at bounding box center [140, 167] width 24 height 5
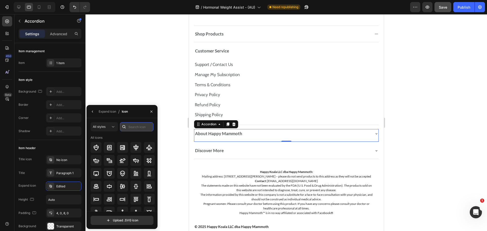
click at [139, 126] on input "text" at bounding box center [136, 126] width 33 height 9
click at [96, 186] on icon at bounding box center [96, 186] width 6 height 6
click at [78, 149] on div "Item header" at bounding box center [50, 148] width 63 height 8
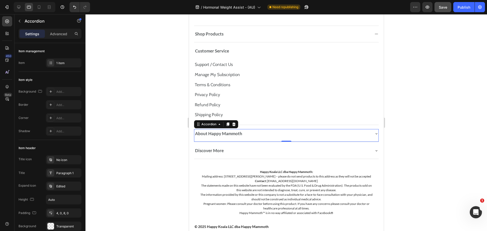
click at [374, 135] on icon at bounding box center [376, 134] width 4 height 4
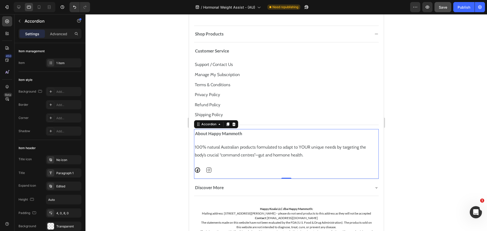
click at [374, 134] on icon at bounding box center [375, 133] width 3 height 3
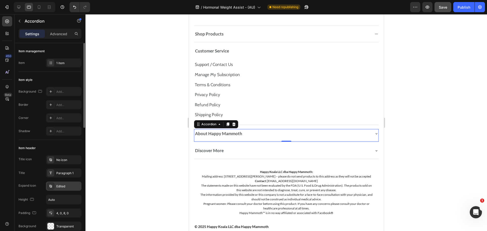
click at [60, 184] on div "Edited" at bounding box center [68, 186] width 24 height 5
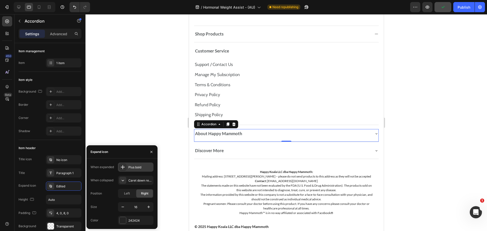
click at [134, 169] on div "Plus bold" at bounding box center [140, 167] width 24 height 5
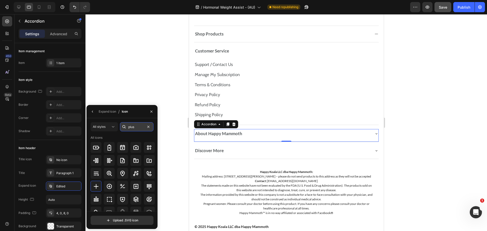
click at [140, 125] on input "plus" at bounding box center [136, 126] width 33 height 9
type input "minus"
click at [100, 158] on div at bounding box center [96, 160] width 11 height 11
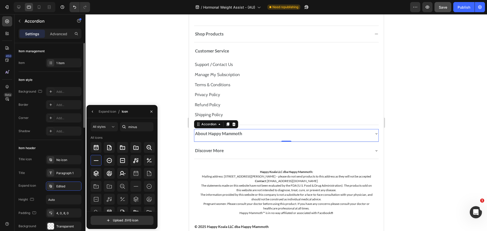
click at [69, 149] on div "Item header" at bounding box center [50, 148] width 63 height 8
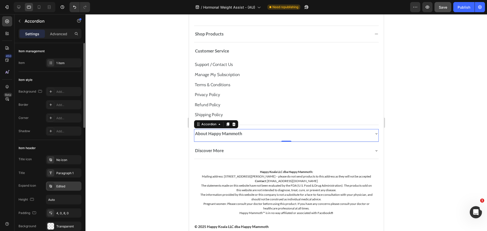
click at [67, 188] on div "Edited" at bounding box center [68, 186] width 24 height 5
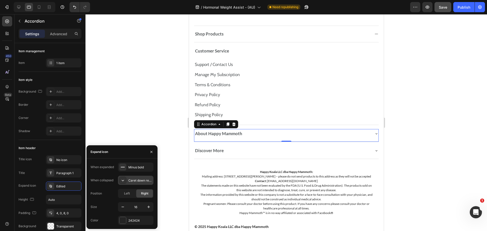
click at [126, 181] on div at bounding box center [122, 180] width 7 height 7
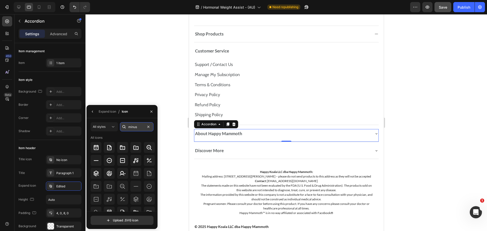
click at [135, 127] on input "minus" at bounding box center [136, 126] width 33 height 9
paste input "pl"
type input "plus"
click at [99, 184] on icon at bounding box center [96, 186] width 6 height 6
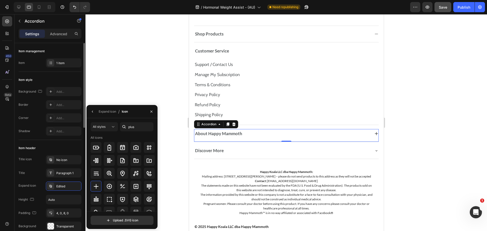
click at [75, 148] on div "Item header" at bounding box center [50, 148] width 63 height 8
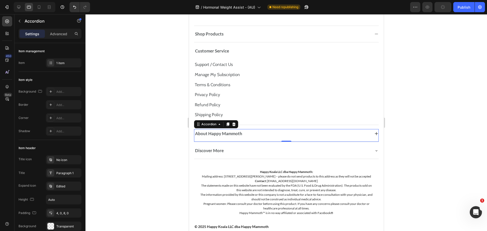
click at [368, 133] on div "About Happy Mammoth" at bounding box center [286, 134] width 184 height 10
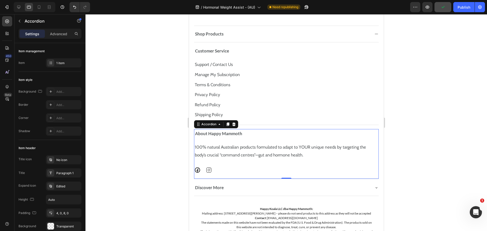
click at [368, 133] on div "About Happy Mammoth" at bounding box center [286, 134] width 184 height 10
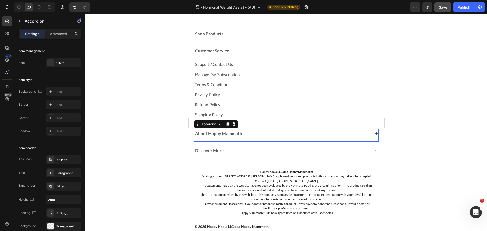
click at [370, 137] on div "About Happy Mammoth" at bounding box center [286, 134] width 184 height 10
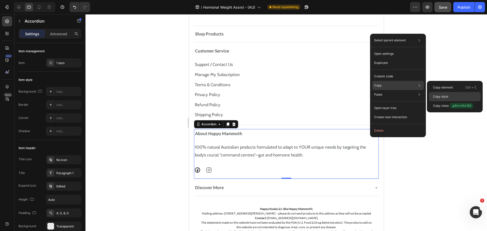
click at [442, 95] on p "Copy style" at bounding box center [440, 96] width 15 height 5
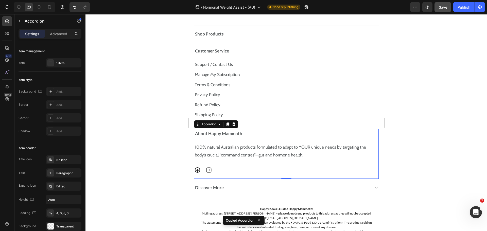
click at [374, 136] on icon at bounding box center [376, 134] width 4 height 4
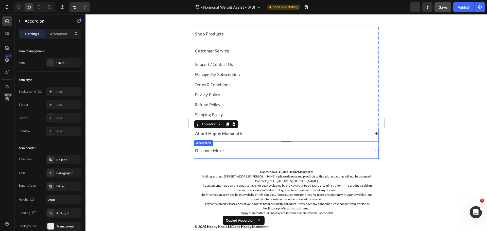
click at [368, 151] on div "Discover More" at bounding box center [286, 151] width 184 height 10
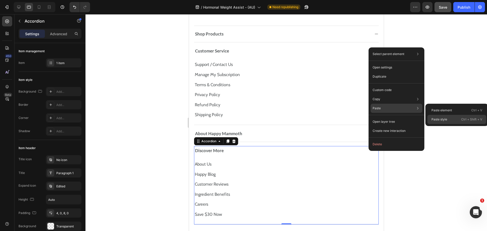
click at [447, 118] on p "Paste style" at bounding box center [439, 119] width 16 height 5
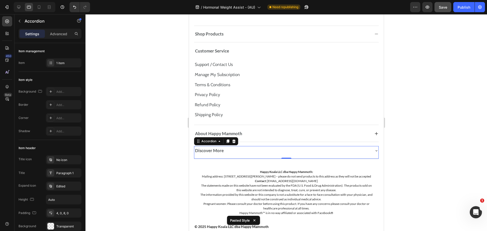
click at [374, 151] on icon at bounding box center [376, 151] width 4 height 4
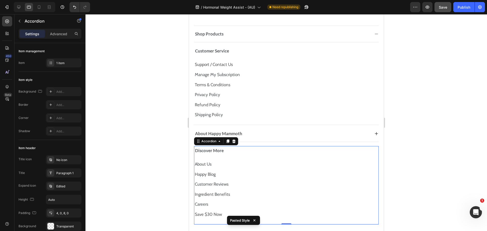
click at [374, 149] on icon at bounding box center [376, 151] width 4 height 4
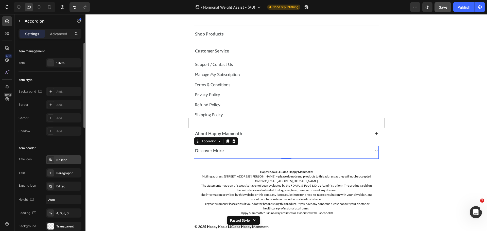
click at [67, 162] on div "No icon" at bounding box center [68, 160] width 24 height 5
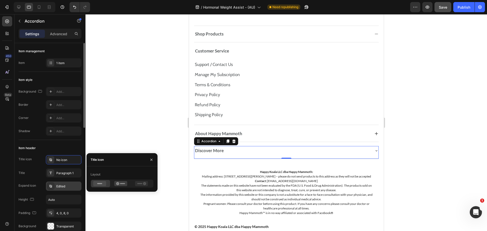
click at [65, 189] on div "Edited" at bounding box center [63, 186] width 35 height 9
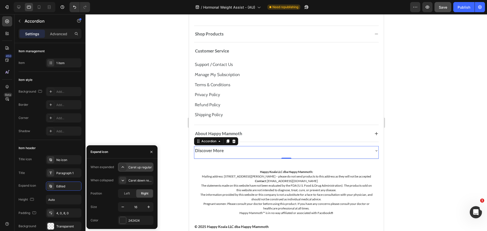
click at [135, 166] on div "Caret up regular" at bounding box center [140, 167] width 24 height 5
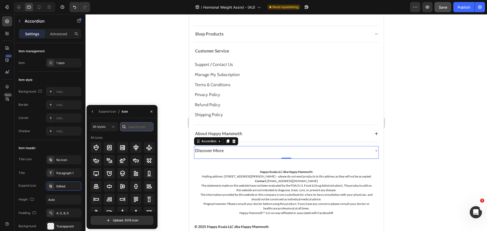
click at [138, 127] on input "text" at bounding box center [136, 126] width 33 height 9
type input "minus"
click at [99, 157] on div at bounding box center [96, 160] width 11 height 11
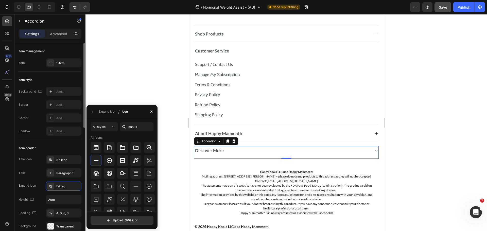
click at [75, 177] on div "Title icon No icon Title Paragraph 1 Expand icon Edited Height Auto Padding 4, …" at bounding box center [50, 193] width 63 height 76
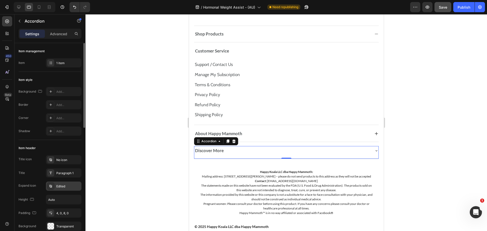
click at [72, 184] on div "Edited" at bounding box center [63, 186] width 35 height 9
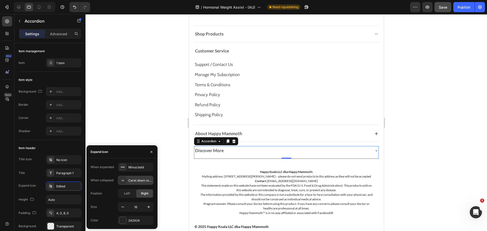
click at [134, 177] on div "Caret down regular" at bounding box center [135, 180] width 35 height 9
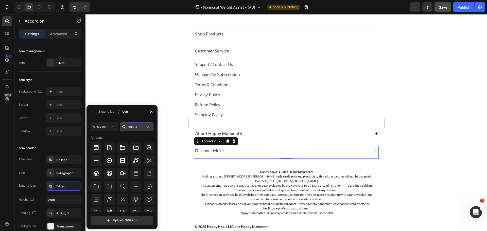
click at [140, 131] on input "minus" at bounding box center [136, 126] width 33 height 9
paste input "Copy element from Gempages!"
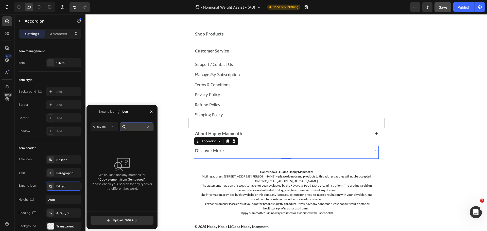
click at [138, 131] on input "Copy element from Gempages!" at bounding box center [136, 126] width 33 height 9
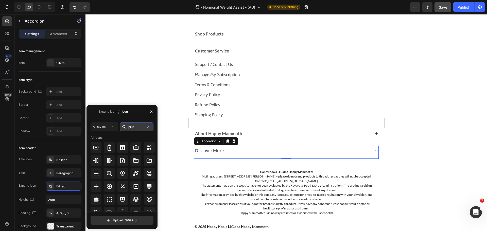
click at [137, 127] on input "plus" at bounding box center [136, 126] width 33 height 9
type input "plus"
click at [96, 184] on icon at bounding box center [96, 186] width 6 height 6
click at [70, 180] on div "Title icon No icon Title Paragraph 1 Expand icon Edited Height Auto Padding 4, …" at bounding box center [50, 193] width 63 height 76
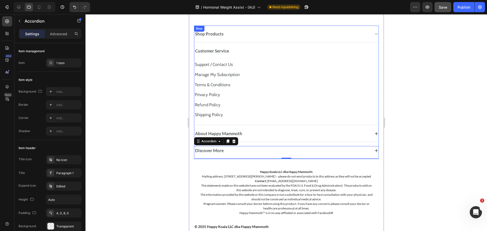
click at [336, 44] on div "Shop Products Accordion Customer Service Support / Contact Us Text Block Manage…" at bounding box center [286, 92] width 185 height 133
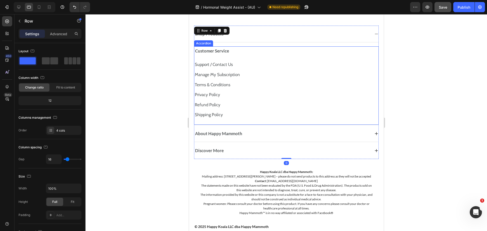
click at [337, 47] on div "Customer Service" at bounding box center [282, 50] width 176 height 7
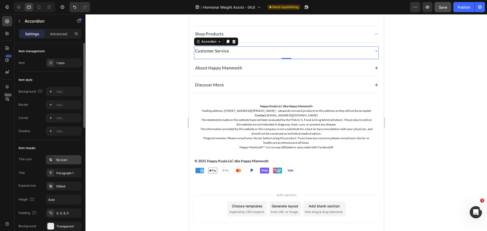
click at [70, 162] on div "No icon" at bounding box center [63, 159] width 35 height 9
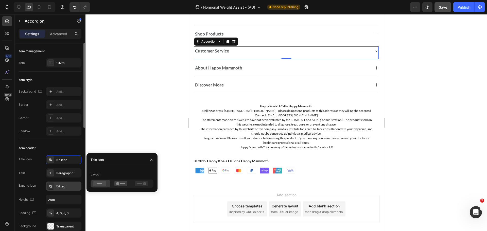
click at [79, 184] on div "Edited" at bounding box center [68, 186] width 24 height 5
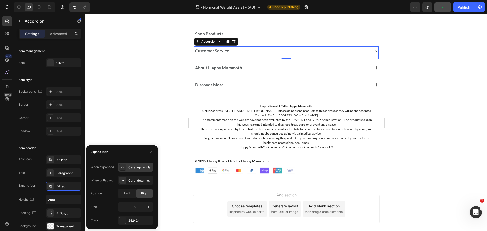
click at [134, 167] on div "Caret up regular" at bounding box center [140, 167] width 24 height 5
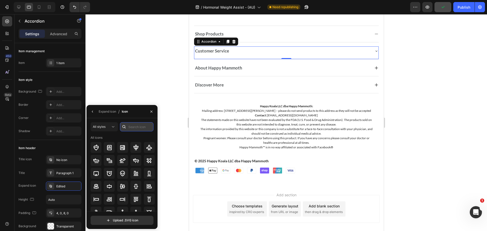
click at [133, 124] on input "text" at bounding box center [136, 126] width 33 height 9
type input "minus"
click at [96, 165] on div at bounding box center [96, 160] width 11 height 11
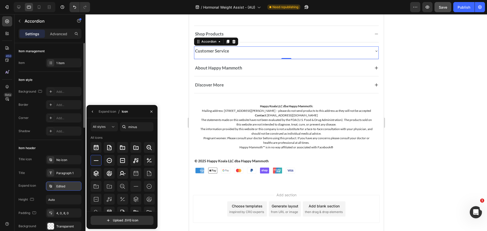
click at [64, 185] on div "Edited" at bounding box center [68, 186] width 24 height 5
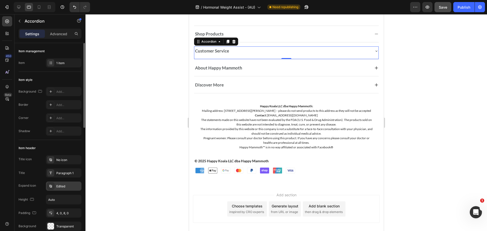
click at [70, 182] on div "Edited" at bounding box center [63, 186] width 35 height 9
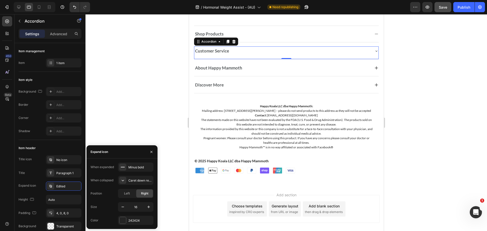
click at [129, 175] on div "When expanded Minus bold When collapsed Caret down regular Position Left Right …" at bounding box center [122, 194] width 63 height 62
click at [131, 179] on div "Caret down regular" at bounding box center [140, 180] width 24 height 5
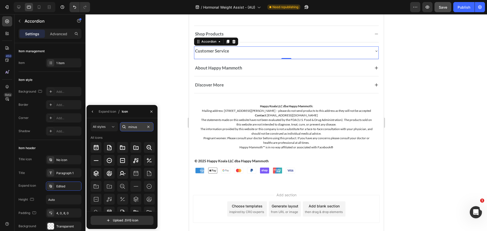
click at [142, 130] on input "minus" at bounding box center [136, 126] width 33 height 9
paste input "pl"
type input "plus"
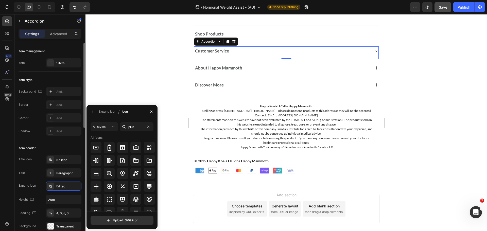
click at [76, 146] on div "Item header" at bounding box center [50, 148] width 63 height 8
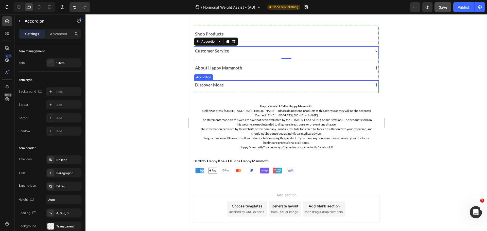
scroll to position [3301, 0]
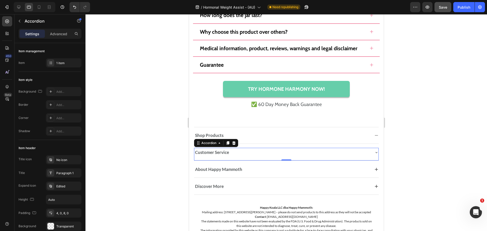
click at [355, 155] on div "Customer Service" at bounding box center [282, 152] width 176 height 7
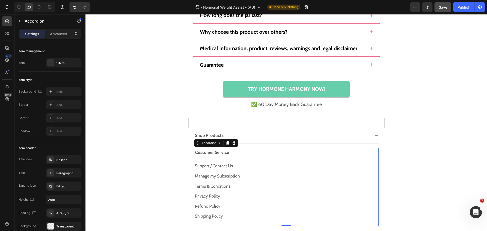
click at [355, 155] on div "Customer Service" at bounding box center [282, 152] width 176 height 7
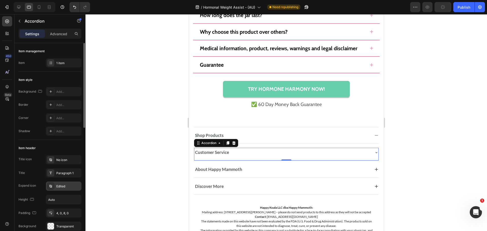
click at [60, 187] on div "Edited" at bounding box center [68, 186] width 24 height 5
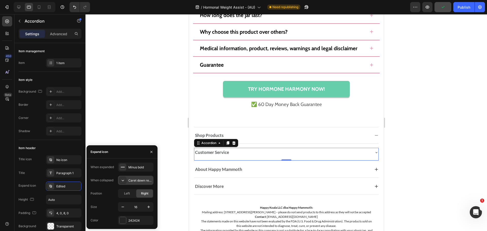
click at [136, 179] on div "Caret down regular" at bounding box center [140, 180] width 24 height 5
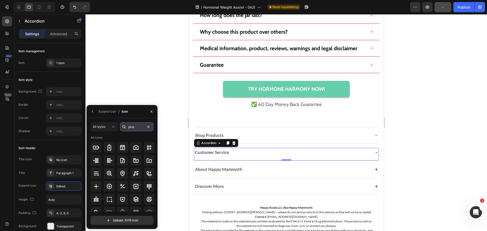
click at [131, 123] on input "plus" at bounding box center [136, 126] width 33 height 9
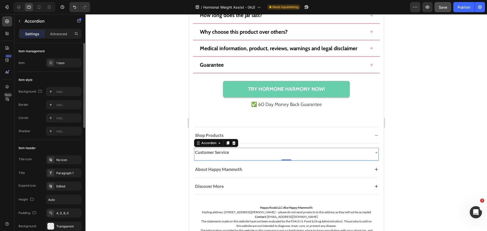
click at [72, 146] on div "Item header" at bounding box center [50, 148] width 63 height 8
click at [67, 185] on div "Edited" at bounding box center [68, 186] width 24 height 5
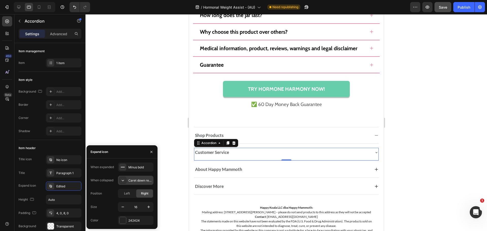
click at [134, 177] on div "Caret down regular" at bounding box center [135, 180] width 35 height 9
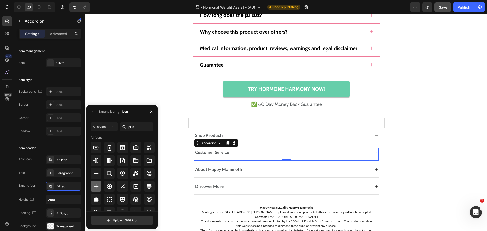
click at [99, 187] on icon at bounding box center [96, 186] width 6 height 6
click at [46, 177] on div "Paragraph 1" at bounding box center [63, 172] width 35 height 9
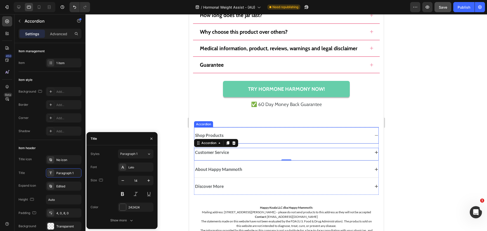
click at [359, 137] on div "Shop Products" at bounding box center [282, 135] width 176 height 7
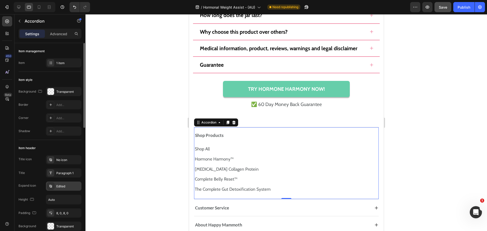
click at [61, 187] on div "Edited" at bounding box center [68, 186] width 24 height 5
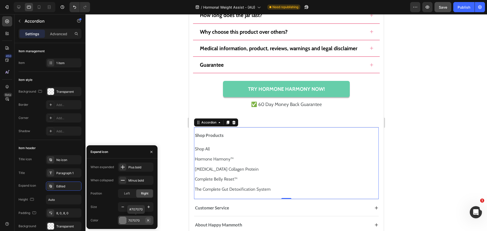
click at [148, 220] on icon "button" at bounding box center [148, 220] width 4 height 4
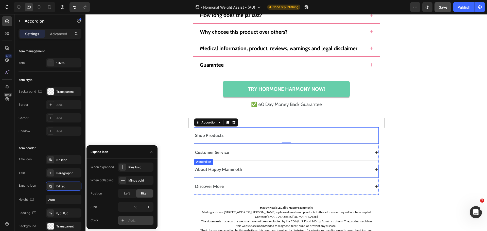
click at [344, 168] on div "About Happy Mammoth" at bounding box center [282, 169] width 176 height 7
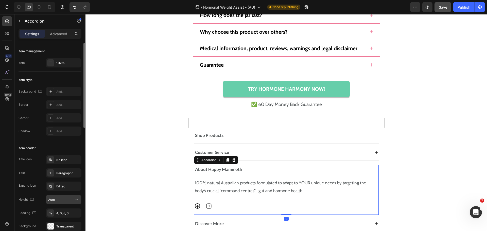
click at [62, 202] on input "Auto" at bounding box center [63, 199] width 35 height 9
click at [63, 187] on div "Edited" at bounding box center [68, 186] width 24 height 5
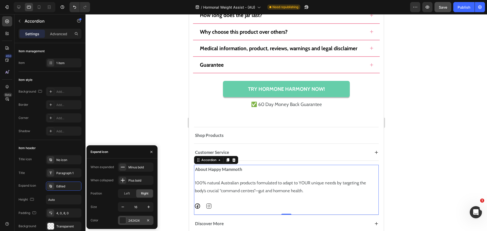
click at [128, 219] on div "242424" at bounding box center [135, 220] width 35 height 9
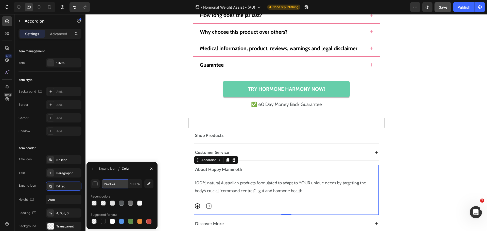
click at [115, 182] on input "242424" at bounding box center [115, 183] width 26 height 9
click at [336, 133] on div "Shop Products" at bounding box center [282, 135] width 176 height 7
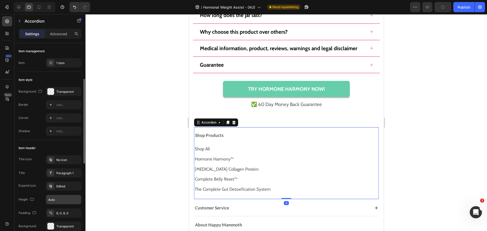
scroll to position [25, 0]
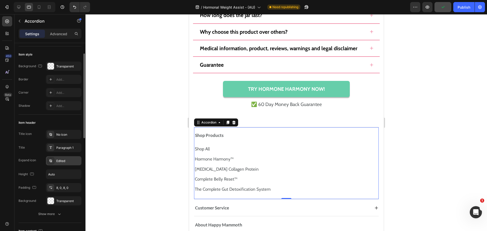
click at [58, 159] on div "Edited" at bounding box center [68, 161] width 24 height 5
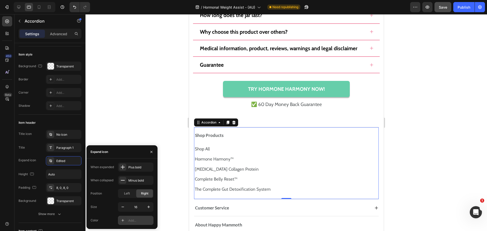
click at [138, 222] on div "Add..." at bounding box center [140, 220] width 24 height 5
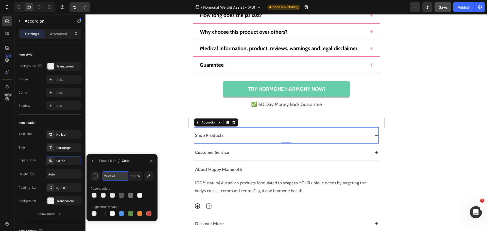
click at [112, 177] on input "242424" at bounding box center [115, 175] width 26 height 9
click at [114, 142] on div at bounding box center [285, 122] width 401 height 217
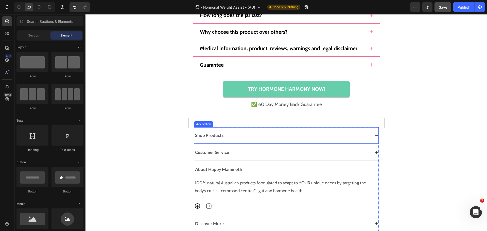
click at [203, 135] on strong "Shop Products" at bounding box center [209, 135] width 28 height 5
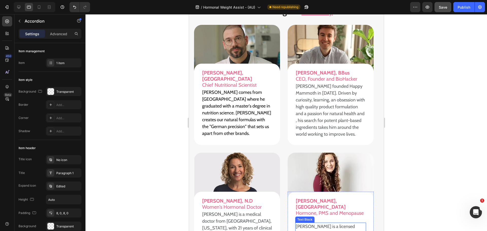
scroll to position [2565, 0]
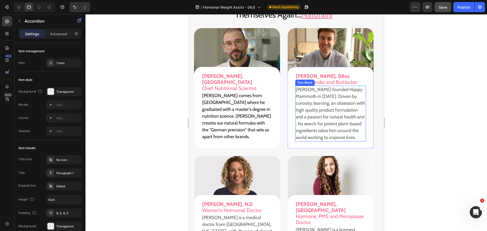
click at [314, 101] on p "[PERSON_NAME] founded Happy Mammoth in [DATE]. Driven by curiosity, learning, a…" at bounding box center [330, 113] width 70 height 55
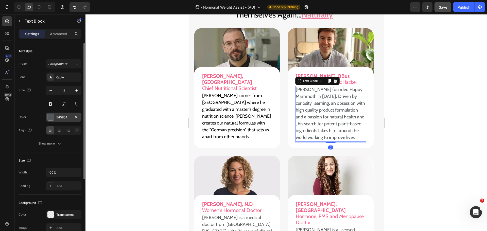
click at [63, 115] on div "54585A" at bounding box center [63, 117] width 15 height 5
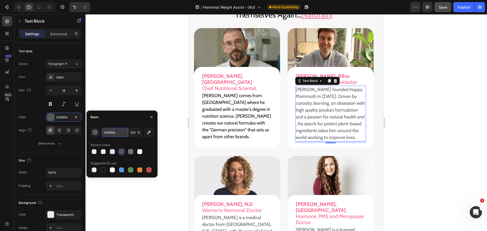
click at [116, 132] on input "54585A" at bounding box center [115, 132] width 26 height 9
click at [230, 111] on p "[PERSON_NAME] comes from [GEOGRAPHIC_DATA] where he graduated with a master's d…" at bounding box center [237, 116] width 70 height 48
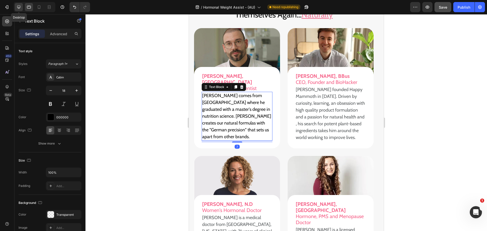
click at [16, 7] on div at bounding box center [19, 7] width 8 height 8
type input "17"
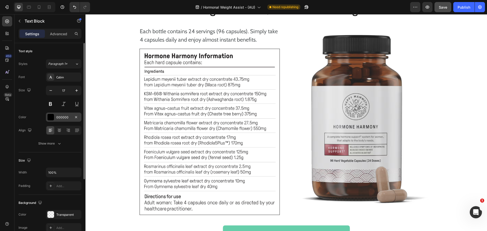
click at [65, 118] on div "000000" at bounding box center [63, 117] width 15 height 5
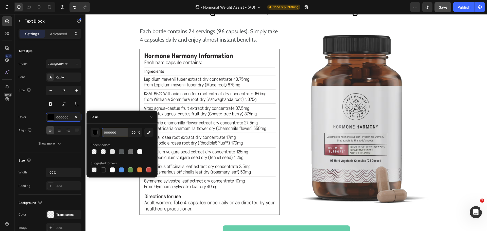
click at [112, 133] on input "000000" at bounding box center [115, 132] width 26 height 9
paste input "54585A"
type input "54585A"
click at [30, 7] on icon at bounding box center [28, 7] width 5 height 5
type input "18"
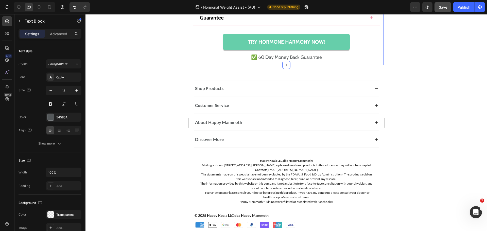
scroll to position [3271, 0]
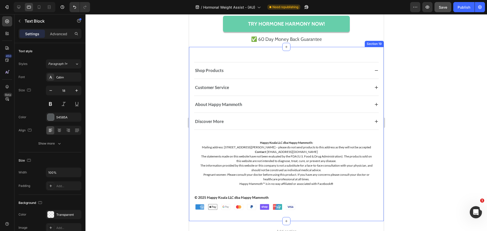
click at [374, 70] on div "Shop Products Accordion Customer Service Accordion About Happy Mammoth Accordio…" at bounding box center [286, 134] width 195 height 174
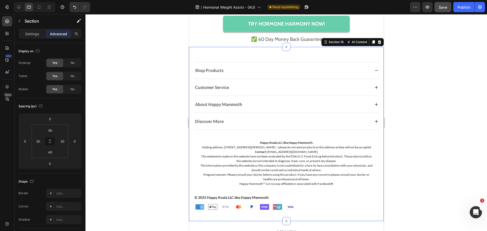
click at [374, 70] on icon at bounding box center [376, 70] width 4 height 4
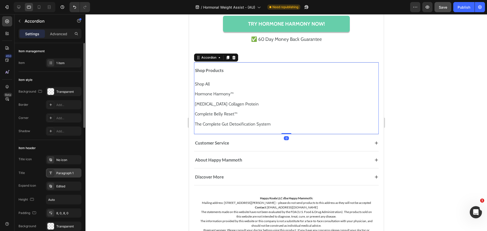
scroll to position [76, 0]
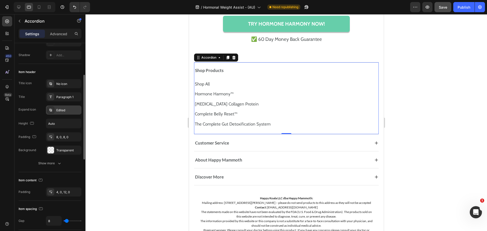
click at [64, 110] on div "Edited" at bounding box center [68, 110] width 24 height 5
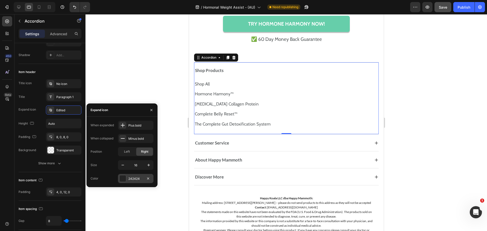
click at [141, 176] on div "242424" at bounding box center [135, 178] width 35 height 9
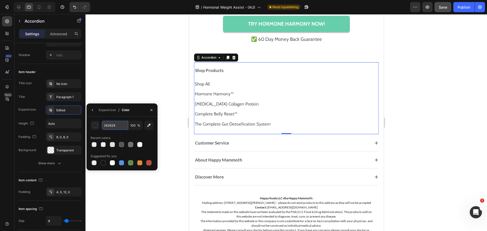
click at [112, 122] on input "242424" at bounding box center [115, 125] width 26 height 9
paste input "54585A"
type input "54585A"
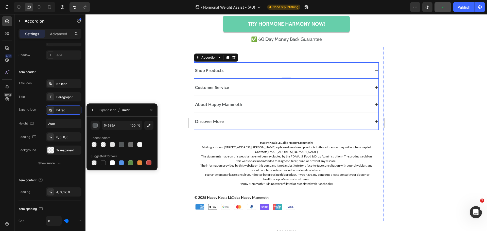
click at [346, 88] on div "Customer Service" at bounding box center [282, 87] width 176 height 7
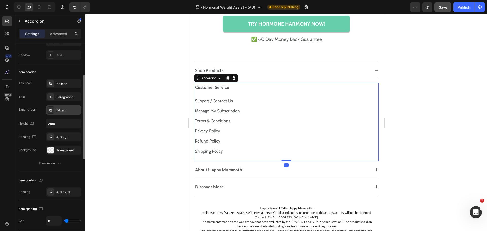
click at [62, 112] on div "Edited" at bounding box center [68, 110] width 24 height 5
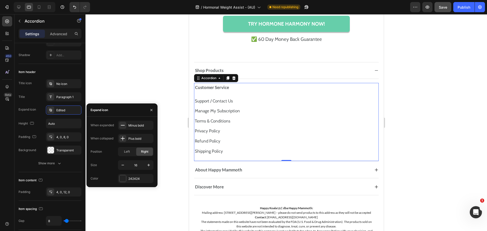
click at [136, 180] on div "242424" at bounding box center [140, 178] width 24 height 5
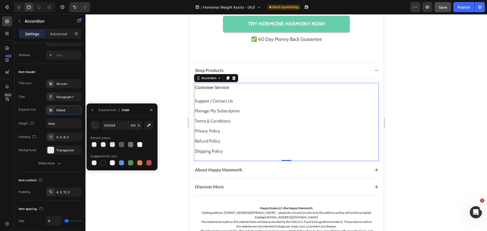
click at [125, 145] on div at bounding box center [122, 144] width 63 height 7
click at [129, 145] on div at bounding box center [130, 144] width 5 height 5
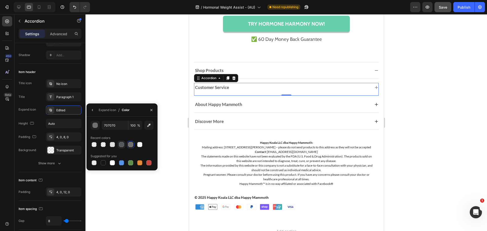
click at [121, 145] on div at bounding box center [121, 144] width 5 height 5
type input "54585A"
click at [366, 107] on div "About Happy Mammoth" at bounding box center [286, 105] width 184 height 10
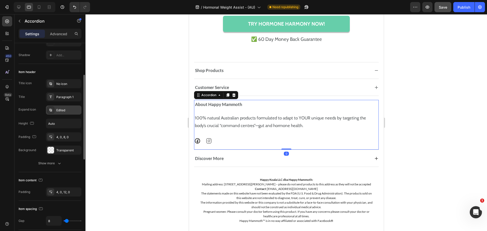
click at [64, 114] on div "Edited" at bounding box center [63, 109] width 35 height 9
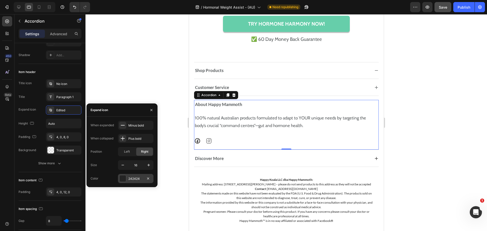
click at [134, 176] on div "242424" at bounding box center [135, 178] width 35 height 9
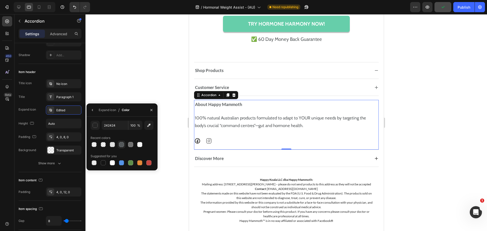
click at [121, 145] on div at bounding box center [121, 144] width 5 height 5
type input "54585A"
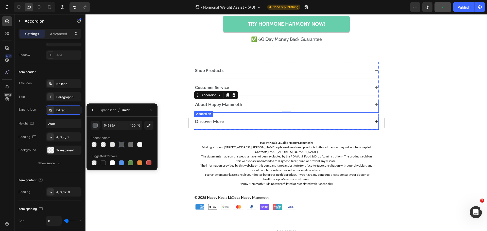
click at [346, 124] on div "Discover More" at bounding box center [282, 121] width 176 height 7
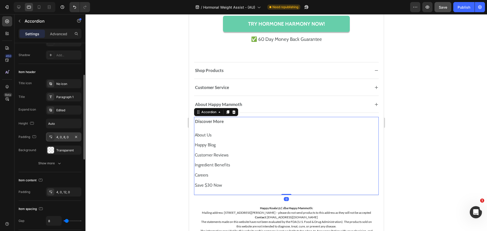
click at [63, 139] on div "4, 0, 8, 0" at bounding box center [63, 137] width 15 height 5
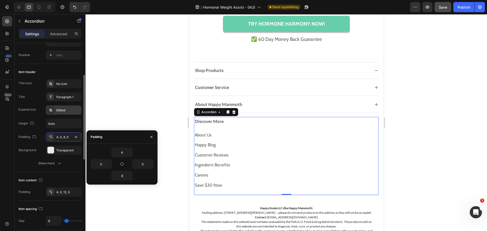
click at [66, 113] on div "Edited" at bounding box center [63, 109] width 35 height 9
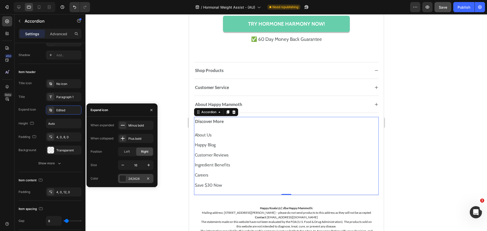
click at [137, 176] on div "242424" at bounding box center [135, 178] width 35 height 9
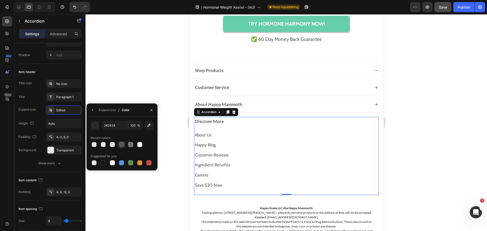
click at [121, 146] on div at bounding box center [121, 144] width 6 height 6
type input "54585A"
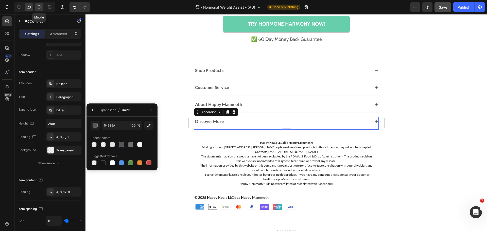
click at [40, 9] on icon at bounding box center [39, 7] width 5 height 5
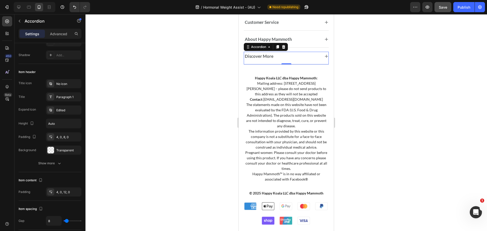
scroll to position [3227, 0]
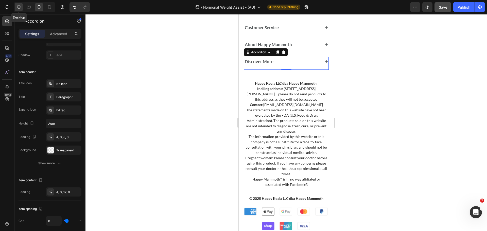
click at [17, 8] on icon at bounding box center [18, 7] width 5 height 5
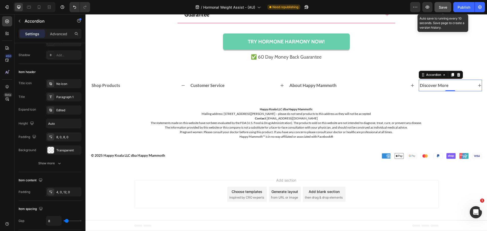
drag, startPoint x: 442, startPoint y: 10, endPoint x: 356, endPoint y: 12, distance: 85.5
click at [442, 10] on button "Save" at bounding box center [442, 7] width 17 height 10
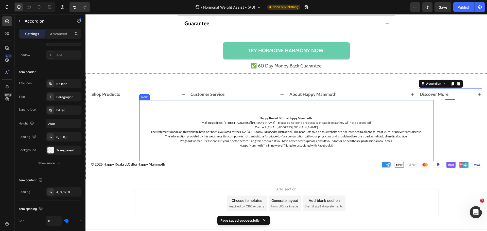
scroll to position [3399, 0]
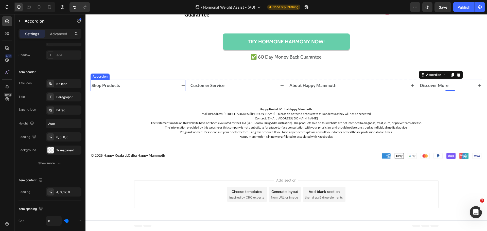
click at [170, 83] on div "Shop Products" at bounding box center [134, 86] width 86 height 8
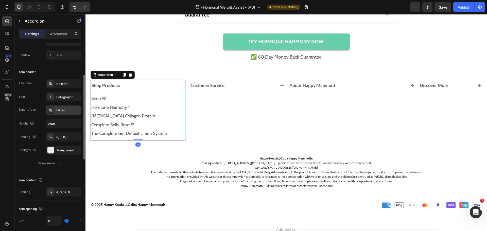
click at [59, 111] on div "Edited" at bounding box center [68, 110] width 24 height 5
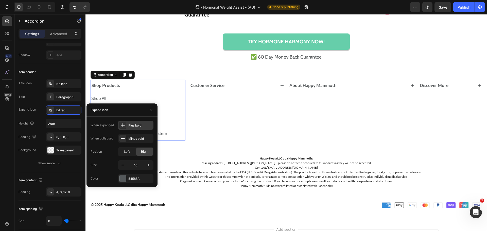
click at [132, 124] on div "Plus bold" at bounding box center [140, 125] width 24 height 5
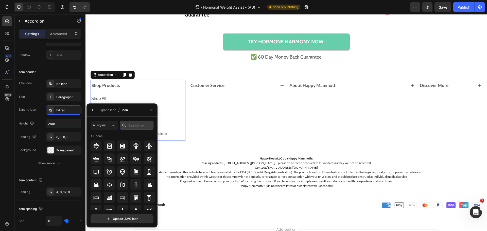
click at [136, 126] on input "text" at bounding box center [136, 125] width 33 height 9
type input "minus"
click at [96, 158] on icon at bounding box center [96, 159] width 6 height 6
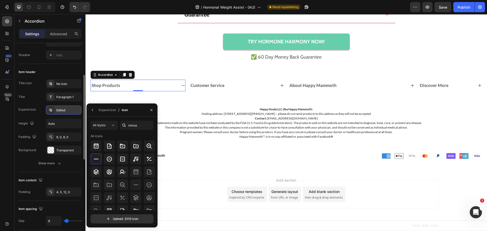
click at [64, 110] on div "Edited" at bounding box center [68, 110] width 24 height 5
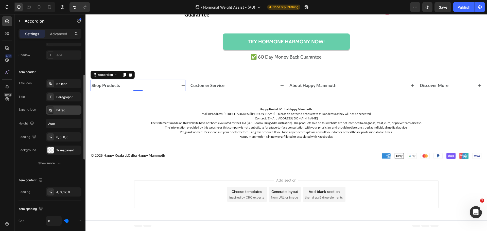
click at [64, 110] on div "Edited" at bounding box center [68, 110] width 24 height 5
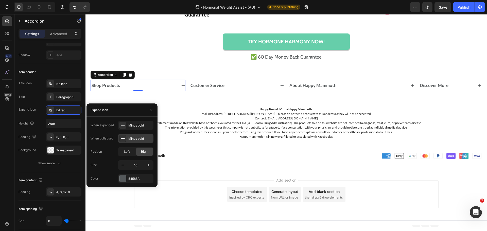
click at [133, 141] on div "Minus bold" at bounding box center [135, 138] width 35 height 9
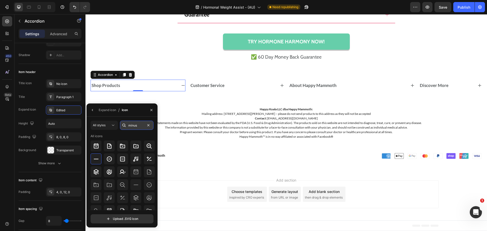
click at [139, 123] on input "minus" at bounding box center [136, 125] width 33 height 9
type input "plus"
click at [99, 181] on div at bounding box center [96, 184] width 11 height 11
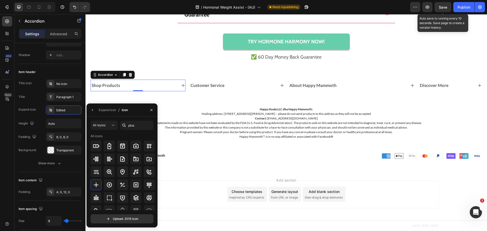
drag, startPoint x: 330, startPoint y: 82, endPoint x: 444, endPoint y: 7, distance: 136.6
click at [444, 7] on span "Save" at bounding box center [443, 7] width 8 height 4
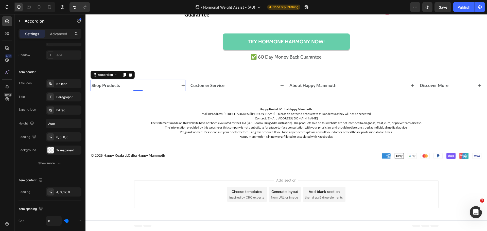
click at [160, 82] on div "Shop Products" at bounding box center [134, 86] width 86 height 8
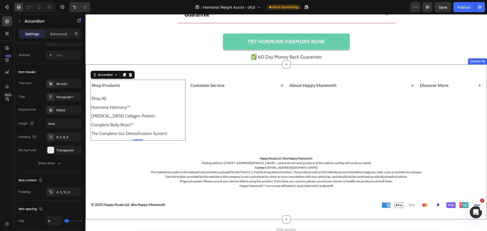
click at [240, 71] on div "Shop Products Shop All Text Block Hormone Harmony™ Text Block Prebiotic Collage…" at bounding box center [285, 141] width 401 height 155
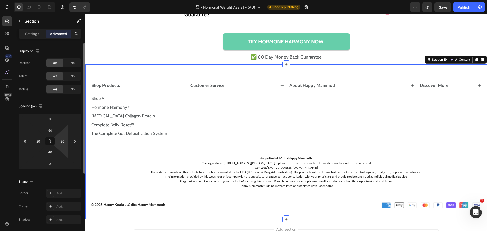
scroll to position [111, 0]
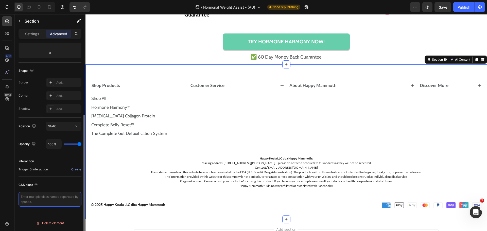
click at [40, 199] on textarea at bounding box center [50, 199] width 63 height 15
click at [45, 197] on textarea at bounding box center [50, 199] width 63 height 15
paste textarea "gp-accordion-item"
click at [62, 199] on textarea ".gp-accordion-item{ display:none!important; }" at bounding box center [50, 199] width 63 height 15
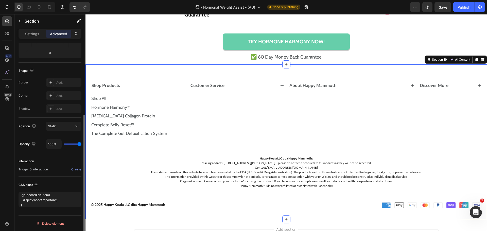
click at [75, 190] on div "CSS class .gp-accordion-item{ display:none!important; }" at bounding box center [50, 194] width 63 height 34
click at [62, 200] on textarea ".gp-accordion-item{ display:none!important; }" at bounding box center [50, 199] width 63 height 15
click at [42, 201] on textarea ".gp-accordion-item{ display:none!important; }" at bounding box center [50, 199] width 63 height 15
click at [68, 197] on textarea ".gp-accordion-item{ display:none !important; }" at bounding box center [50, 199] width 63 height 15
type textarea ".gp-accordion-item{ display:none !important; }"
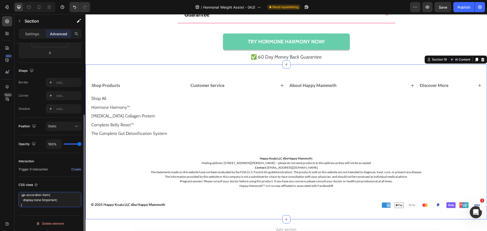
click at [39, 200] on textarea ".gp-accordion-item{ display:none !important; }" at bounding box center [50, 199] width 63 height 15
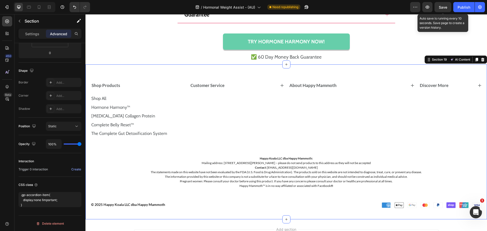
click at [445, 9] on span "Save" at bounding box center [443, 7] width 8 height 4
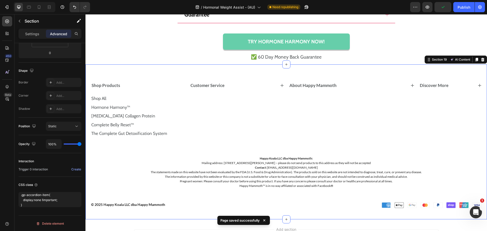
click at [422, 13] on div "Version history / Hormonal Weight Assist - (AU) Need republishing Preview Publi…" at bounding box center [243, 7] width 487 height 14
click at [428, 7] on icon "button" at bounding box center [427, 7] width 5 height 5
click at [168, 89] on div "Shop Products" at bounding box center [134, 86] width 86 height 8
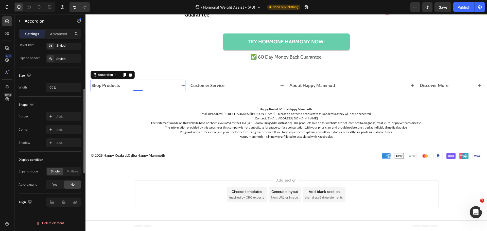
scroll to position [230, 0]
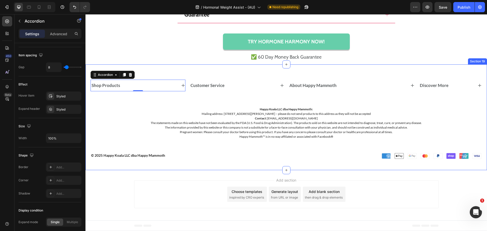
click at [254, 70] on div "Shop Products Accordion 0 Customer Service Accordion About Happy Mammoth Accord…" at bounding box center [285, 117] width 401 height 106
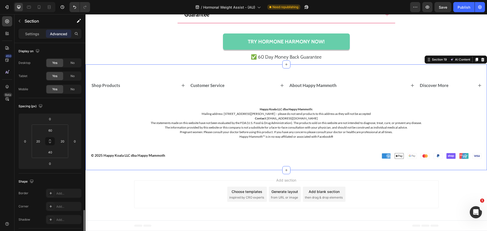
scroll to position [111, 0]
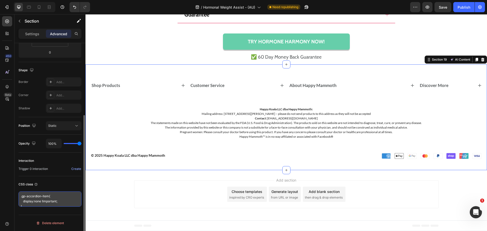
click at [40, 205] on textarea ".gp-accordion-item{ display:none !important; }" at bounding box center [50, 198] width 63 height 15
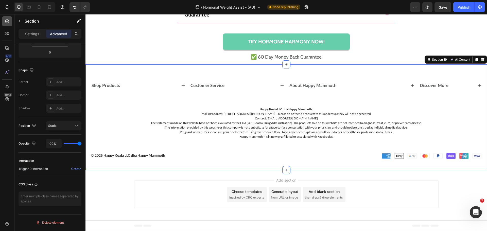
drag, startPoint x: 6, startPoint y: 21, endPoint x: 30, endPoint y: 35, distance: 28.3
click at [7, 21] on icon at bounding box center [7, 21] width 5 height 5
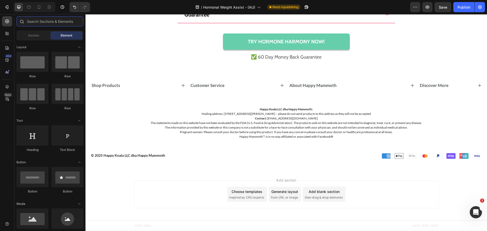
click at [35, 21] on input "text" at bounding box center [49, 21] width 67 height 10
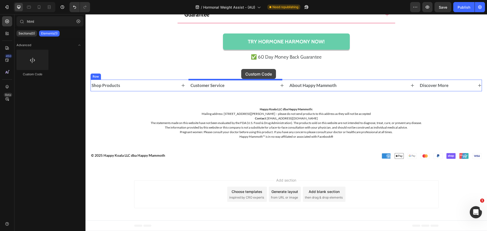
drag, startPoint x: 120, startPoint y: 74, endPoint x: 241, endPoint y: 69, distance: 121.6
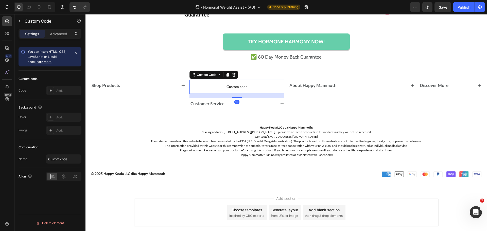
type input "htm"
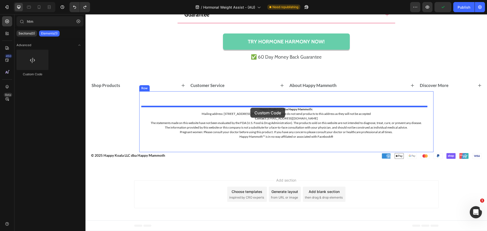
drag, startPoint x: 121, startPoint y: 81, endPoint x: 250, endPoint y: 108, distance: 131.8
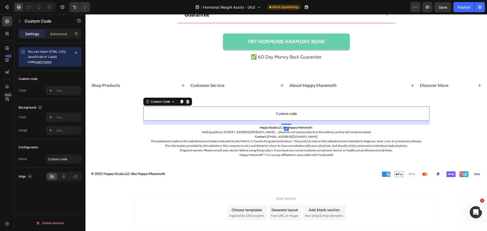
click at [240, 115] on span "Custom code" at bounding box center [286, 114] width 286 height 6
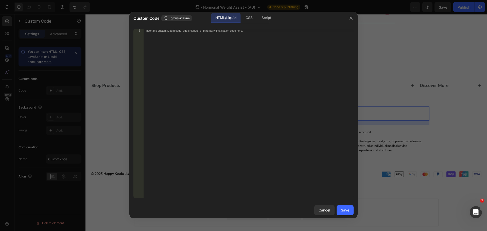
click at [183, 53] on div "Insert the custom Liquid code, add snippets, or third-party installation code h…" at bounding box center [249, 117] width 210 height 176
click at [174, 70] on div "Insert the custom Liquid code, add snippets, or third-party installation code h…" at bounding box center [249, 117] width 210 height 176
click at [170, 75] on div "Insert the custom Liquid code, add snippets, or third-party installation code h…" at bounding box center [249, 117] width 210 height 176
type textarea "<style>"
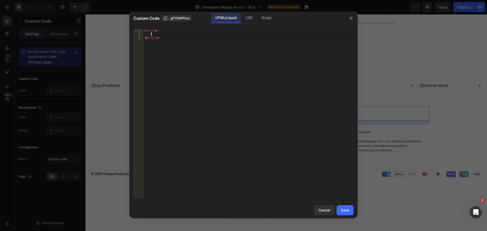
scroll to position [0, 0]
paste textarea "gp-accordion-item_header"
type textarea ".gp-accordion-item_header{"
click at [187, 35] on div "< style > .gp-accordion-item_header { } </ style >" at bounding box center [249, 117] width 210 height 176
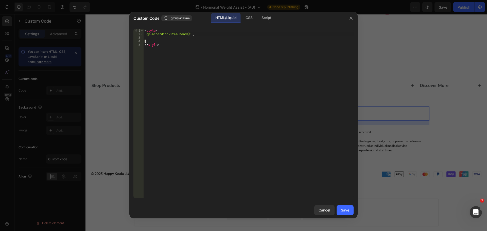
scroll to position [0, 4]
paste textarea "gp-accordion-item_icon"
type textarea ".gp-accordion-item_header .gp-accordion-item_icon{"
click at [150, 36] on div "< style > .gp-accordion-item_header .gp-accordion-item_icon { } </ style >" at bounding box center [249, 117] width 210 height 176
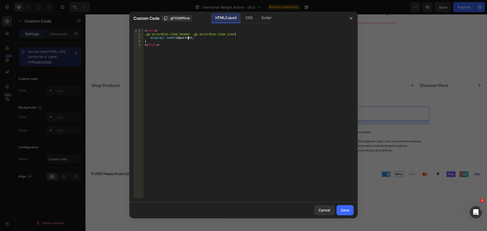
click at [176, 55] on div "< style > .gp-accordion-item_header .gp-accordion-item_icon { display : none !i…" at bounding box center [249, 117] width 210 height 176
click at [244, 106] on div "< style > .gp-accordion-item_header .gp-accordion-item_icon { display : none !i…" at bounding box center [249, 117] width 210 height 176
type textarea "</style>"
click at [344, 208] on div "Save" at bounding box center [345, 209] width 8 height 5
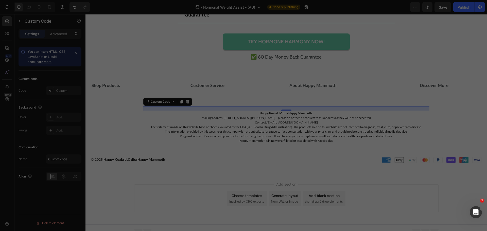
scroll to position [3401, 0]
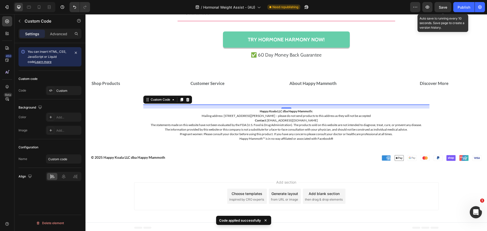
click at [442, 7] on span "Save" at bounding box center [443, 7] width 8 height 4
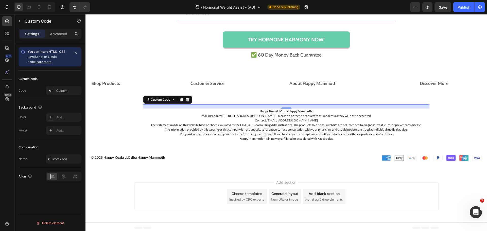
click at [214, 108] on div "16" at bounding box center [286, 106] width 286 height 4
click at [166, 105] on div "16" at bounding box center [286, 106] width 286 height 4
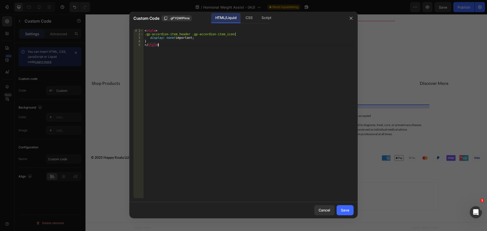
click at [205, 58] on div "< style > .gp-accordion-item_header .gp-accordion-item_icon { display : none !i…" at bounding box center [249, 117] width 210 height 176
click at [149, 43] on div "< style > .gp-accordion-item_header .gp-accordion-item_icon { display : none !i…" at bounding box center [249, 117] width 210 height 176
click at [153, 41] on div "< style > .gp-accordion-item_header .gp-accordion-item_icon { display : none !i…" at bounding box center [249, 117] width 210 height 176
type textarea "}"
click at [151, 50] on div "< style > .gp-accordion-item_header .gp-accordion-item_icon { display : none !i…" at bounding box center [249, 117] width 210 height 176
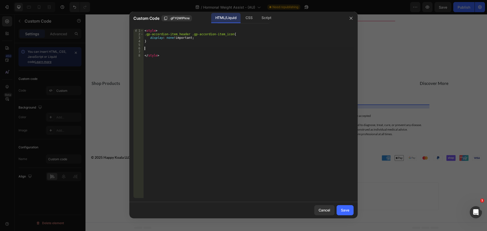
paste textarea "}"
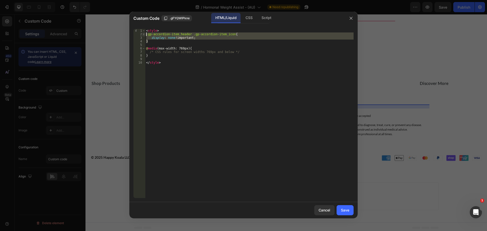
drag, startPoint x: 151, startPoint y: 42, endPoint x: 143, endPoint y: 34, distance: 11.3
click at [143, 34] on div ".gp-accordion-item_header .gp-accordion-item_icon{ display: none!important; 1 2…" at bounding box center [243, 113] width 220 height 169
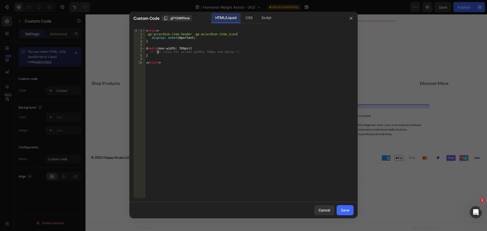
click at [157, 52] on div "< style > .gp-accordion-item_header .gp-accordion-item_icon { display : none !i…" at bounding box center [249, 117] width 208 height 176
paste textarea "}"
click at [171, 55] on div "< style > .gp-accordion-item_header .gp-accordion-item_icon { display : none !i…" at bounding box center [249, 117] width 208 height 176
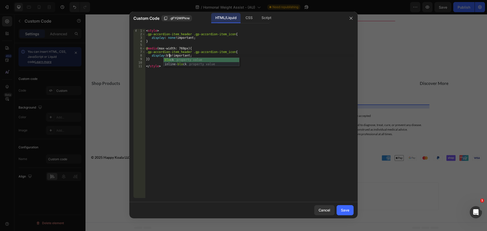
scroll to position [0, 2]
click at [221, 92] on div "< style > .gp-accordion-item_header .gp-accordion-item_icon { display : none !i…" at bounding box center [249, 117] width 208 height 176
type textarea "</style>"
click at [351, 210] on button "Save" at bounding box center [344, 210] width 17 height 10
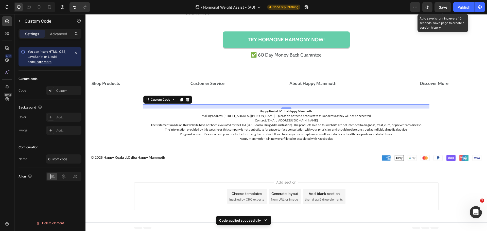
click at [445, 5] on div "Save" at bounding box center [443, 7] width 8 height 5
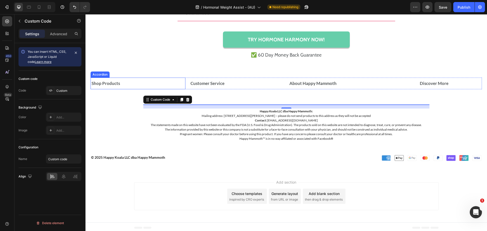
click at [138, 80] on div "Shop Products" at bounding box center [136, 84] width 90 height 8
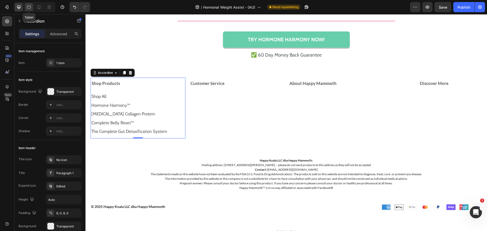
click at [30, 7] on icon at bounding box center [28, 7] width 5 height 5
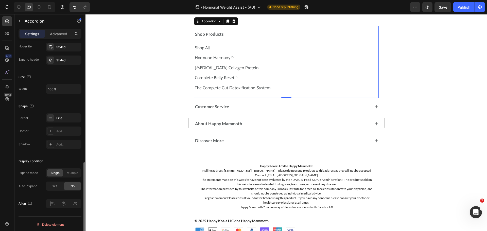
scroll to position [280, 0]
click at [21, 9] on icon at bounding box center [18, 7] width 5 height 5
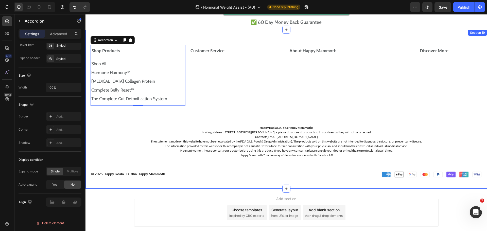
scroll to position [3422, 0]
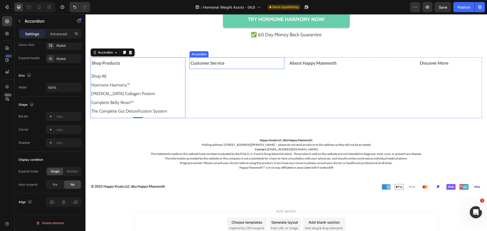
click at [221, 62] on strong "Customer Service" at bounding box center [207, 62] width 34 height 5
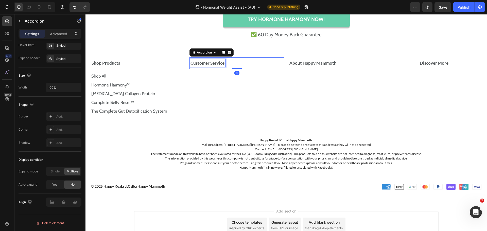
click at [217, 63] on strong "Customer Service" at bounding box center [207, 62] width 34 height 5
click at [239, 64] on div "Customer Service" at bounding box center [235, 63] width 90 height 8
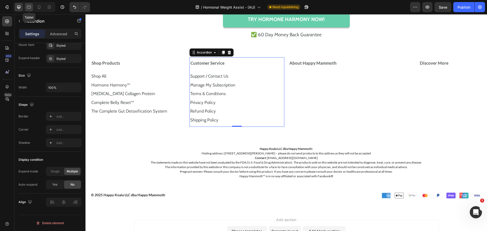
click at [29, 7] on icon at bounding box center [29, 7] width 4 height 3
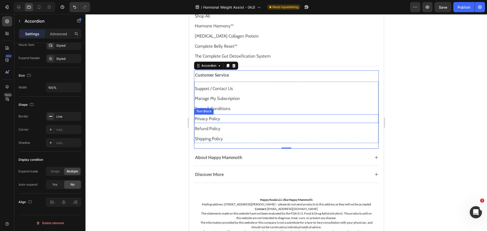
scroll to position [3282, 0]
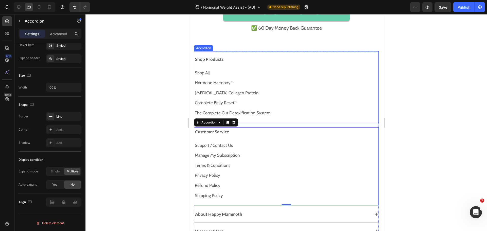
click at [231, 60] on div "Shop Products" at bounding box center [282, 59] width 176 height 7
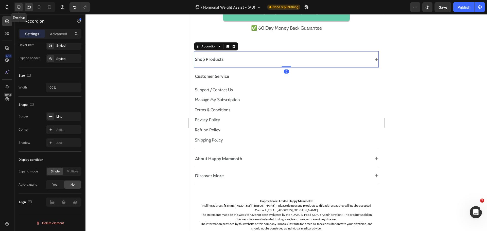
click at [19, 8] on icon at bounding box center [18, 7] width 3 height 3
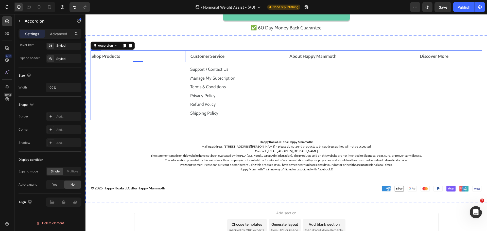
scroll to position [3447, 0]
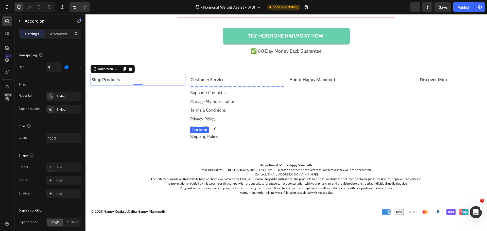
scroll to position [3396, 0]
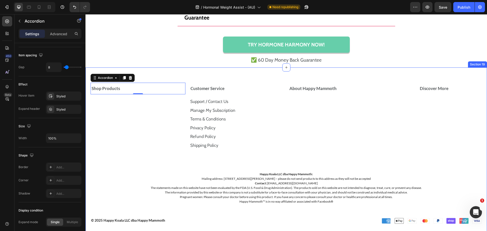
click at [237, 80] on div "Shop Products Accordion 0 Customer Service Support / Contact Us Text Block Mana…" at bounding box center [285, 151] width 401 height 168
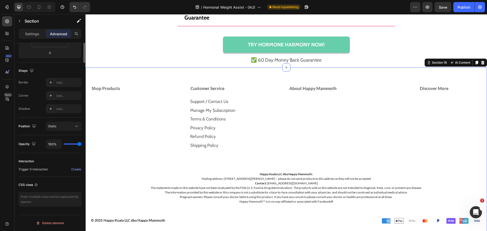
scroll to position [0, 0]
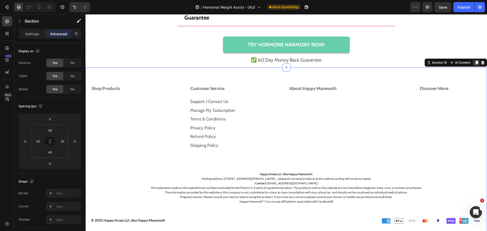
click at [474, 61] on icon at bounding box center [476, 63] width 4 height 4
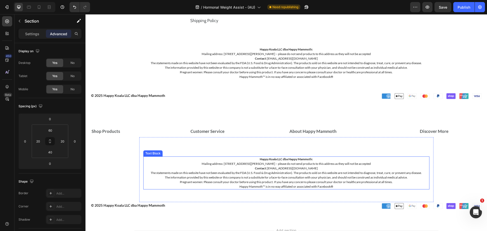
scroll to position [3521, 0]
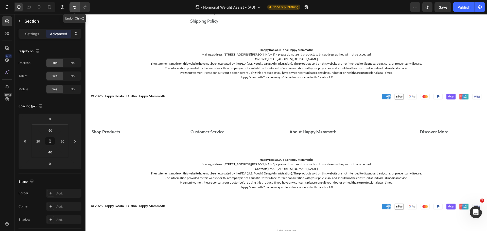
click at [75, 8] on icon "Undo/Redo" at bounding box center [74, 7] width 5 height 5
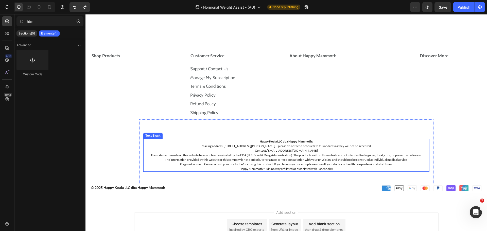
scroll to position [3397, 0]
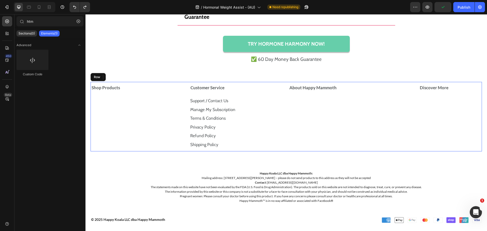
click at [284, 85] on div "Shop Products Accordion Customer Service Support / Contact Us Text Block Manage…" at bounding box center [286, 116] width 391 height 69
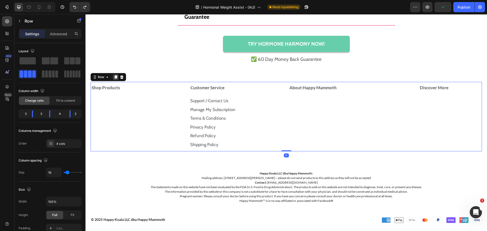
click at [115, 75] on icon at bounding box center [116, 77] width 4 height 4
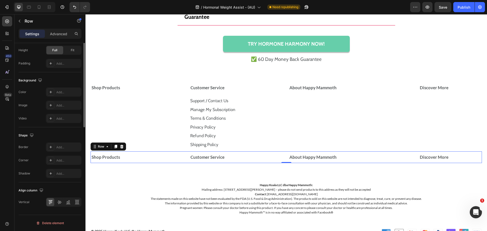
scroll to position [89, 0]
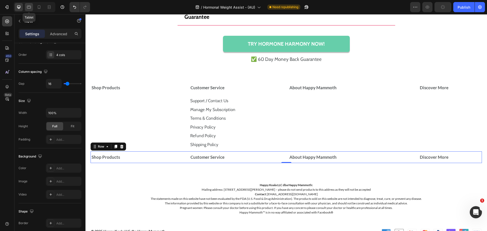
click at [28, 6] on icon at bounding box center [29, 7] width 4 height 3
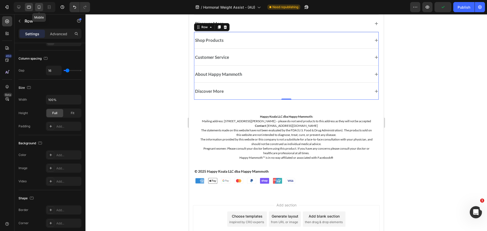
click at [39, 7] on icon at bounding box center [39, 7] width 5 height 5
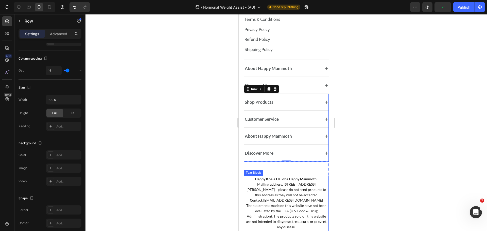
scroll to position [3225, 0]
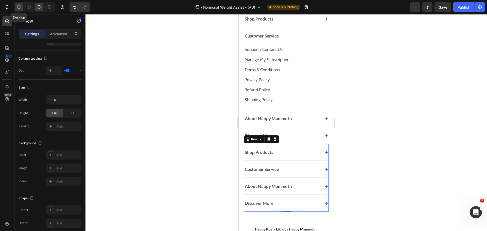
click at [19, 7] on icon at bounding box center [18, 7] width 5 height 5
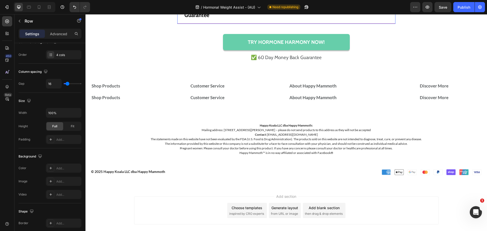
scroll to position [3390, 0]
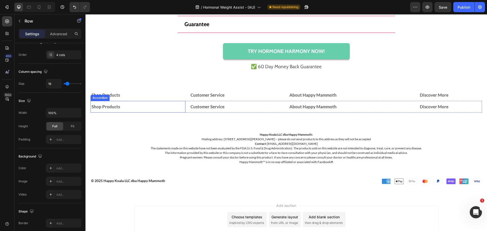
click at [180, 103] on div "Shop Products" at bounding box center [138, 107] width 94 height 12
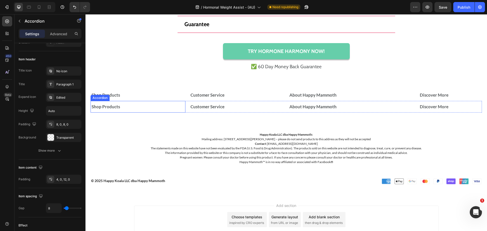
scroll to position [0, 0]
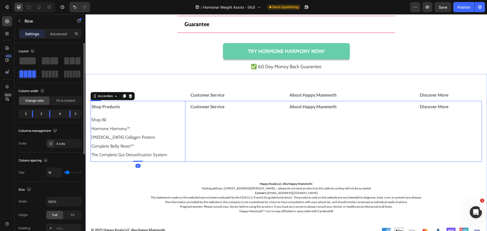
click at [185, 103] on div "Shop Products Shop All Text Block Hormone Harmony™ Text Block [MEDICAL_DATA] Co…" at bounding box center [286, 131] width 391 height 61
click at [68, 34] on div "Advanced" at bounding box center [58, 34] width 25 height 8
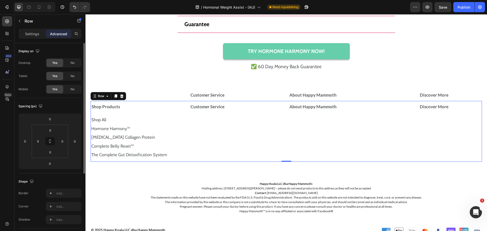
click at [59, 74] on div "Yes" at bounding box center [54, 76] width 17 height 8
click at [75, 76] on span "No" at bounding box center [72, 76] width 4 height 5
click at [72, 61] on span "No" at bounding box center [72, 63] width 4 height 5
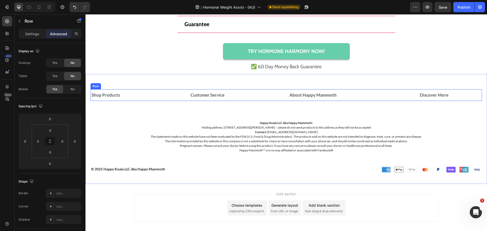
click at [186, 91] on div "Shop Products Accordion Customer Service Accordion About Happy Mammoth Accordio…" at bounding box center [286, 95] width 391 height 12
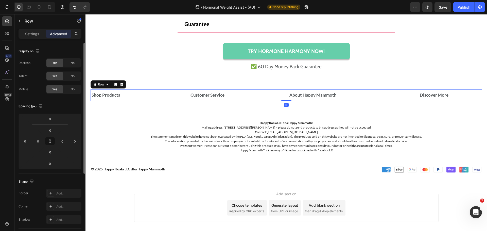
click at [56, 88] on span "Yes" at bounding box center [54, 89] width 5 height 5
click at [68, 90] on div "No" at bounding box center [72, 89] width 17 height 8
click at [76, 77] on div "No" at bounding box center [72, 76] width 17 height 8
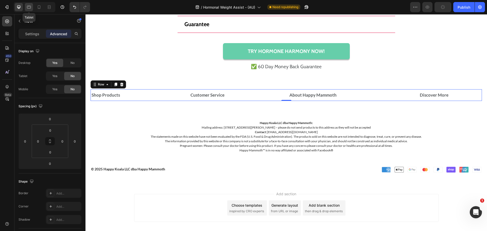
click at [30, 10] on div at bounding box center [29, 7] width 8 height 8
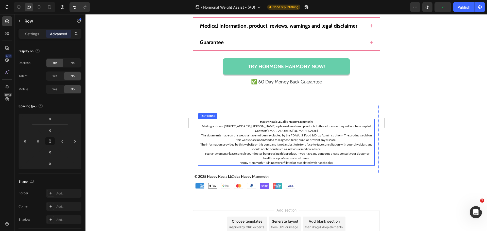
scroll to position [3262, 0]
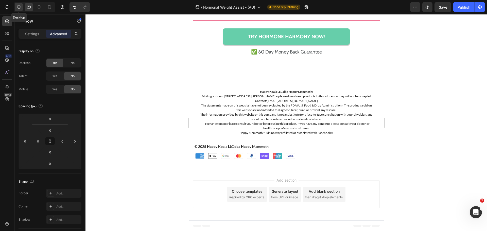
click at [17, 7] on icon at bounding box center [18, 7] width 3 height 3
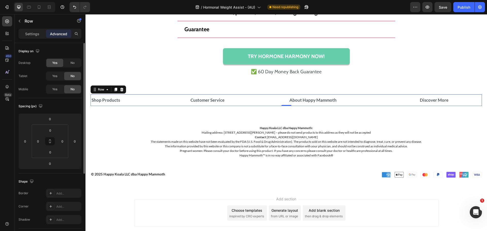
scroll to position [3403, 0]
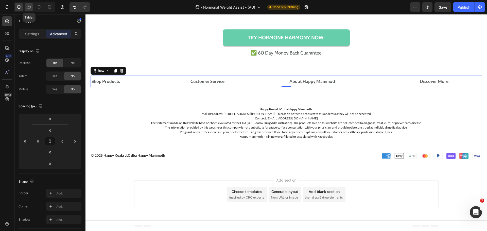
click at [31, 7] on icon at bounding box center [28, 7] width 5 height 5
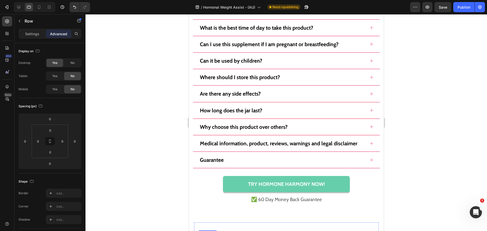
scroll to position [3212, 0]
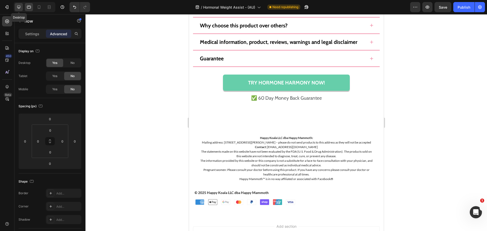
click at [20, 7] on icon at bounding box center [18, 7] width 5 height 5
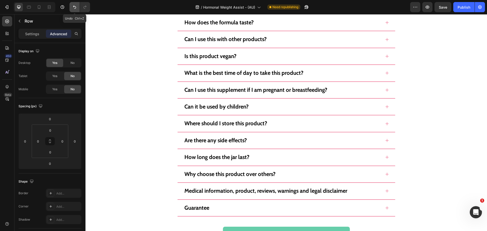
scroll to position [3206, 0]
click at [75, 7] on icon "Undo/Redo" at bounding box center [74, 7] width 3 height 3
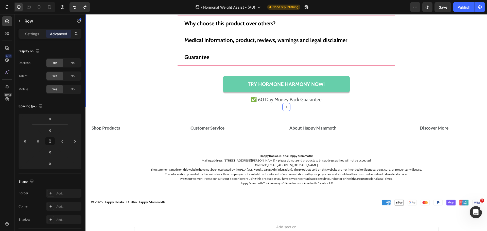
scroll to position [3327, 0]
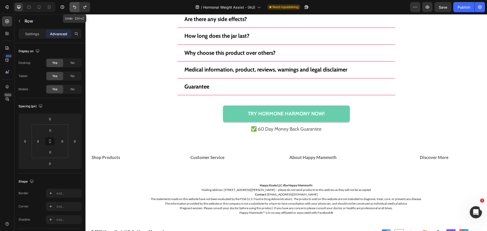
click at [73, 4] on button "Undo/Redo" at bounding box center [74, 7] width 10 height 10
click at [79, 11] on button "Undo/Redo" at bounding box center [74, 7] width 10 height 10
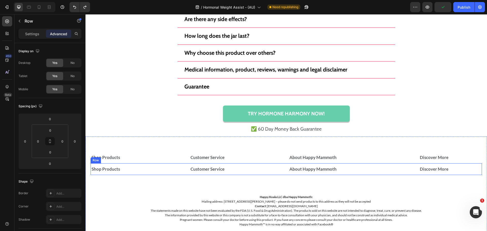
click at [185, 165] on div "Shop Products Accordion Customer Service Accordion About Happy Mammoth Accordio…" at bounding box center [286, 169] width 391 height 12
click at [62, 77] on div "Yes" at bounding box center [54, 76] width 17 height 8
click at [68, 66] on div "No" at bounding box center [72, 63] width 17 height 8
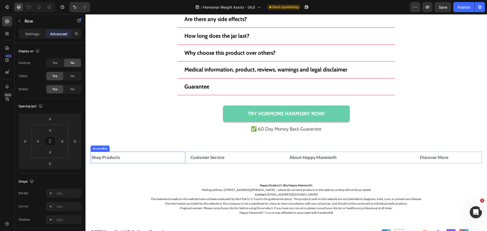
click at [154, 153] on div "Shop Products" at bounding box center [138, 158] width 94 height 12
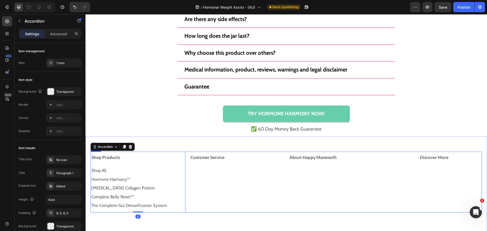
click at [187, 155] on div "Shop Products Shop All Text Block Hormone Harmony™ Text Block [MEDICAL_DATA] Co…" at bounding box center [286, 182] width 391 height 61
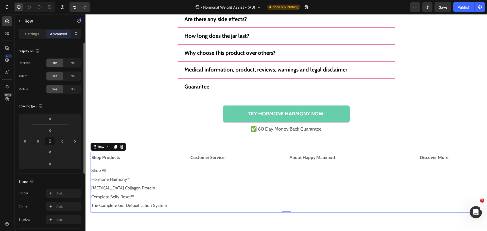
click at [57, 79] on div "Yes" at bounding box center [54, 76] width 17 height 8
click at [72, 78] on span "No" at bounding box center [72, 76] width 4 height 5
click at [71, 87] on span "No" at bounding box center [72, 89] width 4 height 5
click at [26, 7] on div at bounding box center [29, 7] width 8 height 8
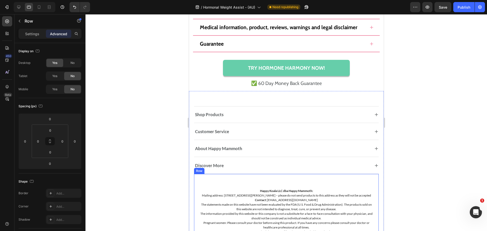
scroll to position [3218, 0]
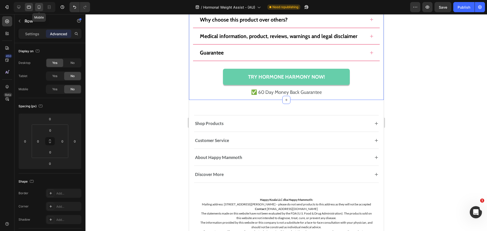
click at [40, 6] on icon at bounding box center [39, 7] width 5 height 5
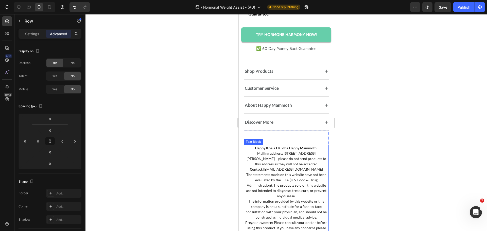
scroll to position [3179, 0]
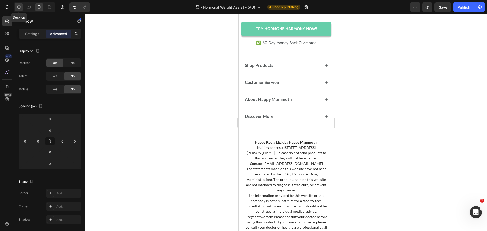
click at [18, 6] on icon at bounding box center [18, 7] width 3 height 3
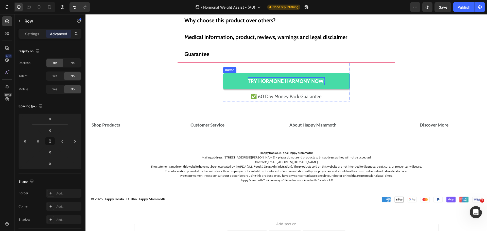
scroll to position [3360, 0]
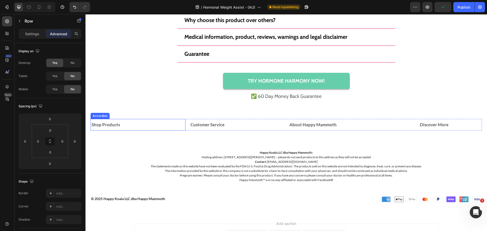
click at [181, 125] on div "Shop Products" at bounding box center [138, 125] width 94 height 12
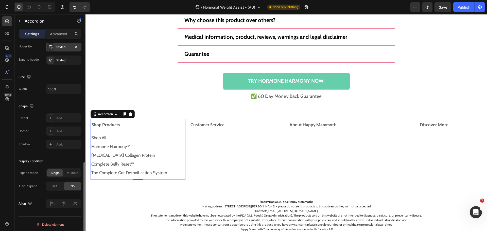
scroll to position [280, 0]
click at [58, 183] on div "Yes" at bounding box center [54, 185] width 17 height 8
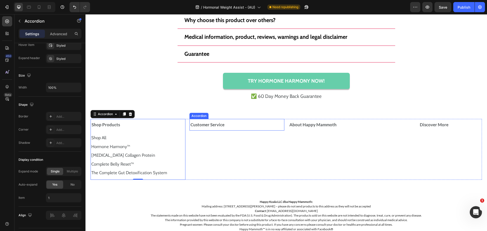
click at [227, 125] on div "Customer Service" at bounding box center [235, 125] width 90 height 8
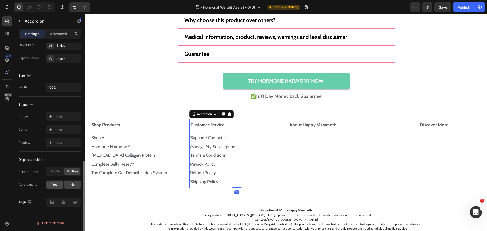
click at [57, 183] on span "Yes" at bounding box center [54, 184] width 5 height 5
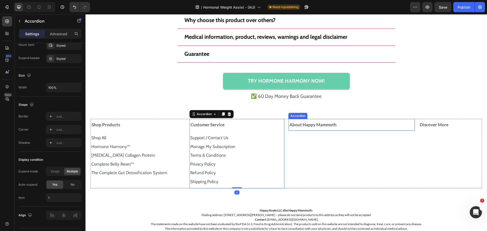
click at [314, 124] on strong "About Happy Mammoth" at bounding box center [312, 124] width 47 height 5
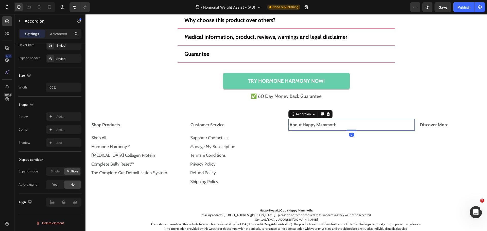
click at [349, 126] on div "About Happy Mammoth" at bounding box center [350, 125] width 122 height 8
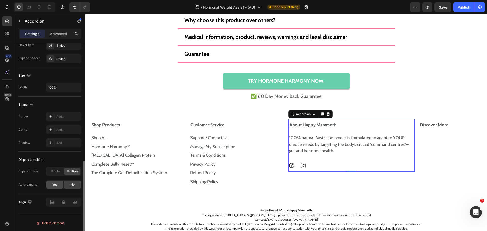
drag, startPoint x: 55, startPoint y: 185, endPoint x: 223, endPoint y: 157, distance: 170.9
click at [55, 185] on span "Yes" at bounding box center [54, 184] width 5 height 5
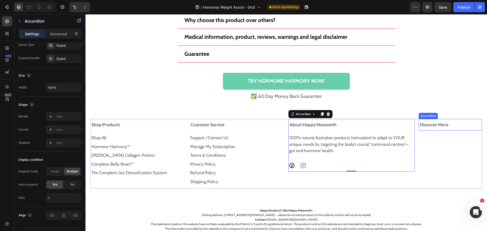
click at [457, 127] on div "Discover More" at bounding box center [448, 125] width 59 height 8
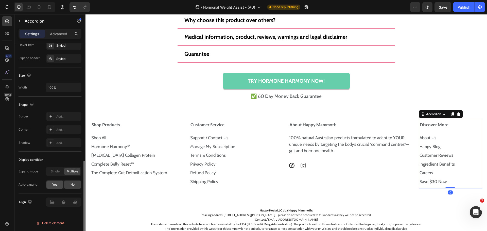
click at [56, 187] on div "Yes" at bounding box center [54, 185] width 17 height 8
click at [29, 6] on icon at bounding box center [29, 7] width 4 height 3
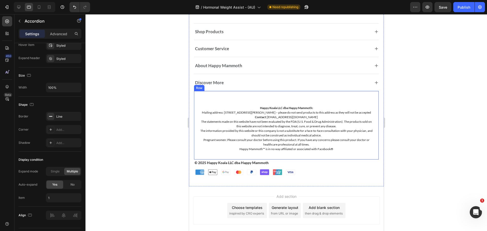
scroll to position [3259, 0]
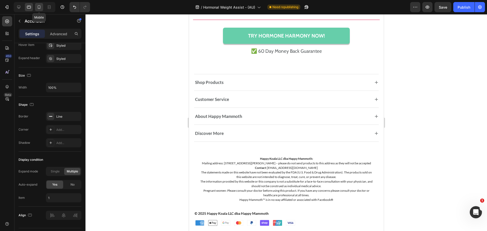
click at [40, 7] on icon at bounding box center [39, 7] width 3 height 4
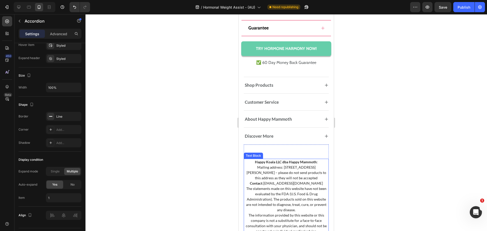
scroll to position [3153, 0]
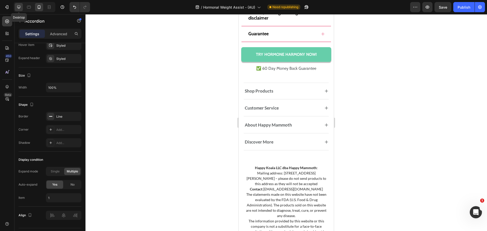
click at [17, 5] on icon at bounding box center [18, 7] width 5 height 5
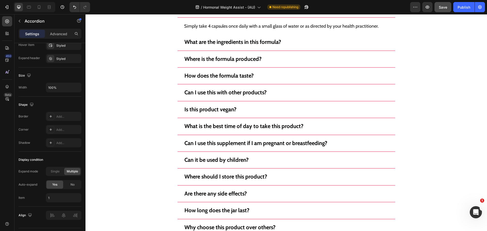
scroll to position [3112, 0]
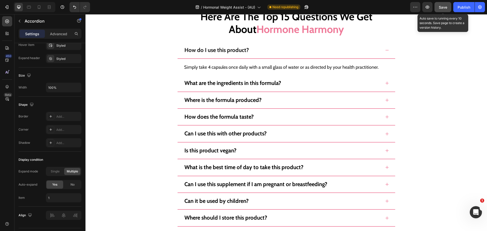
click at [440, 4] on button "Save" at bounding box center [442, 7] width 17 height 10
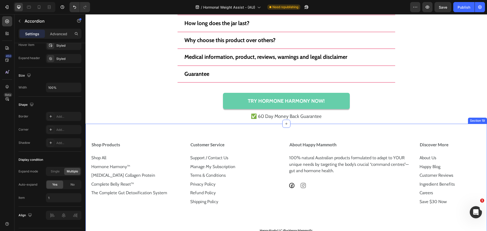
scroll to position [3365, 0]
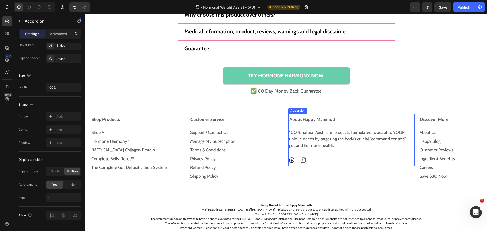
click at [383, 122] on div "About Happy Mammoth" at bounding box center [350, 120] width 122 height 8
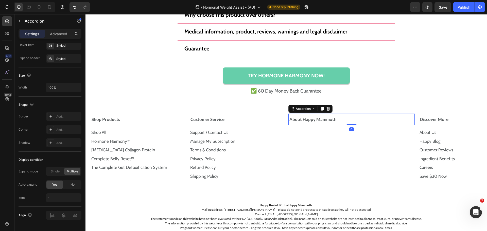
click at [379, 118] on div "About Happy Mammoth" at bounding box center [350, 120] width 122 height 8
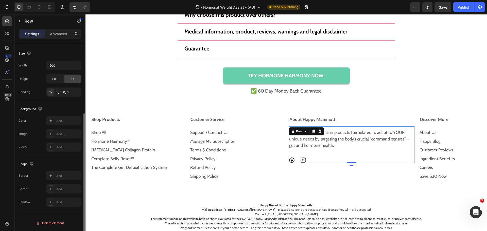
scroll to position [0, 0]
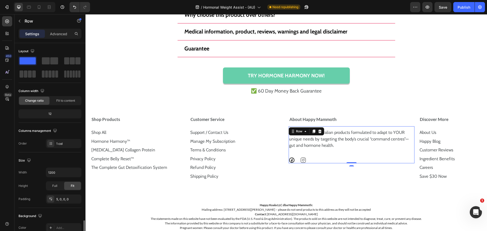
click at [385, 128] on div "100% natural Australian products formulated to adapt to YOUR unique needs by ta…" at bounding box center [352, 146] width 126 height 36
click at [56, 31] on p "Advanced" at bounding box center [58, 33] width 17 height 5
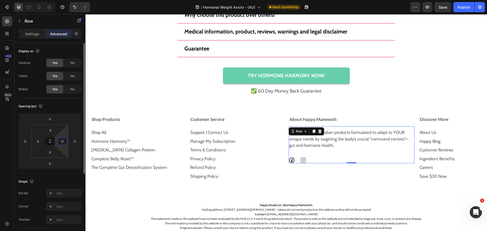
click at [63, 141] on input "0" at bounding box center [63, 141] width 8 height 8
type input "3"
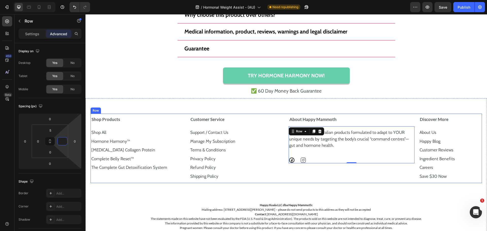
click at [412, 114] on div "Shop Products Shop All Text Block Hormone Harmony™ Text Block [MEDICAL_DATA] Co…" at bounding box center [286, 148] width 391 height 69
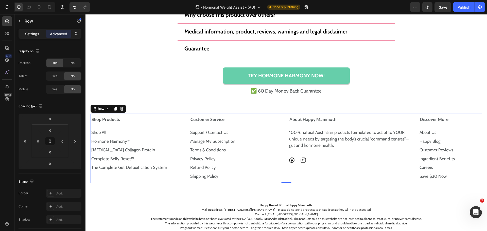
click at [33, 32] on p "Settings" at bounding box center [32, 33] width 14 height 5
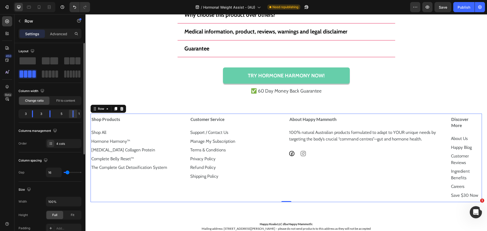
drag, startPoint x: 68, startPoint y: 112, endPoint x: 75, endPoint y: 112, distance: 6.8
click at [75, 112] on div at bounding box center [72, 113] width 9 height 7
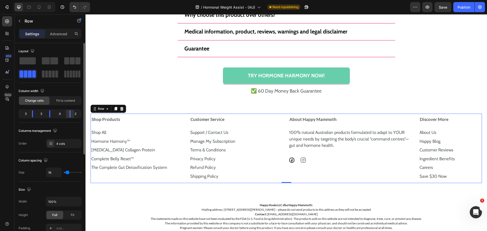
drag, startPoint x: 75, startPoint y: 112, endPoint x: 72, endPoint y: 112, distance: 3.8
click at [72, 112] on div at bounding box center [69, 113] width 9 height 7
click at [404, 120] on div "About Happy Mammoth" at bounding box center [350, 120] width 122 height 8
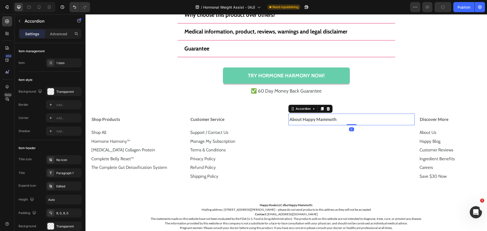
click at [404, 120] on div "About Happy Mammoth" at bounding box center [350, 120] width 122 height 8
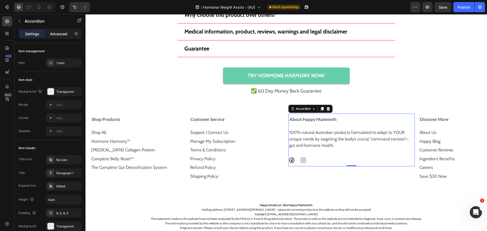
click at [56, 35] on p "Advanced" at bounding box center [58, 33] width 17 height 5
type input "100%"
type input "100"
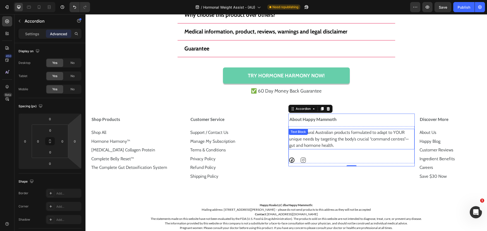
click at [395, 129] on div "100% natural Australian products formulated to adapt to YOUR unique needs by ta…" at bounding box center [352, 139] width 126 height 21
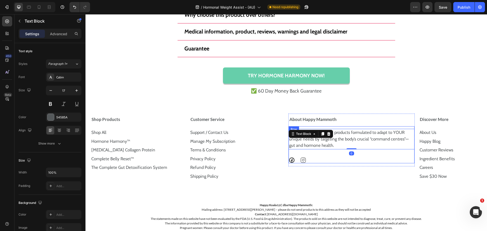
click at [398, 128] on div "100% natural Australian products formulated to adapt to YOUR unique needs by ta…" at bounding box center [352, 146] width 126 height 36
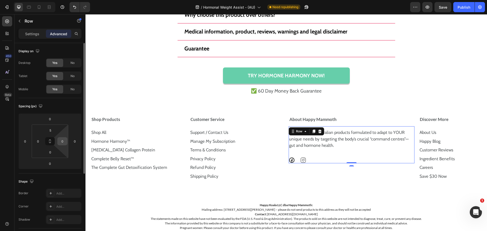
click at [65, 143] on input "0" at bounding box center [63, 141] width 8 height 8
type input "2"
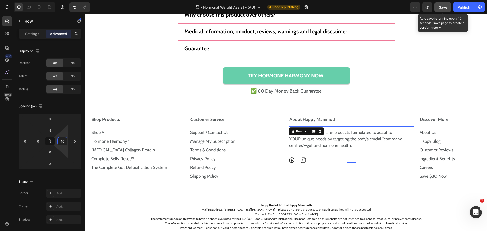
drag, startPoint x: 194, startPoint y: 147, endPoint x: 441, endPoint y: 10, distance: 281.9
click at [441, 10] on button "Save" at bounding box center [442, 7] width 17 height 10
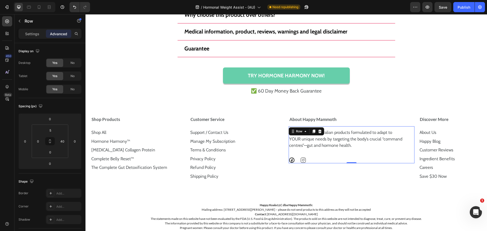
click at [404, 130] on div "100% natural Australian products formulated to adapt to YOUR unique needs by ta…" at bounding box center [352, 144] width 126 height 37
click at [62, 144] on input "40" at bounding box center [63, 141] width 8 height 8
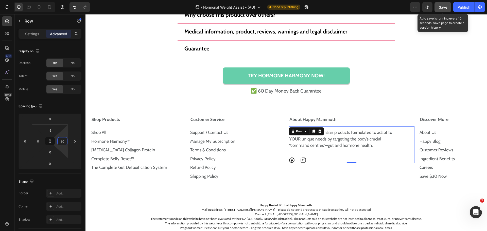
type input "80"
click at [440, 9] on span "Save" at bounding box center [443, 7] width 8 height 4
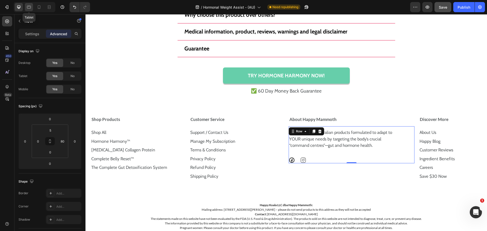
click at [27, 5] on icon at bounding box center [28, 7] width 5 height 5
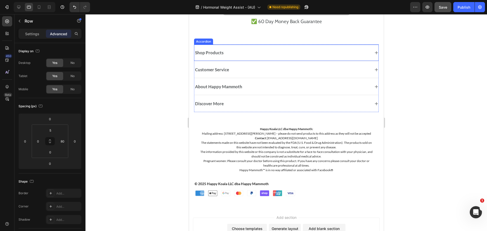
scroll to position [3284, 0]
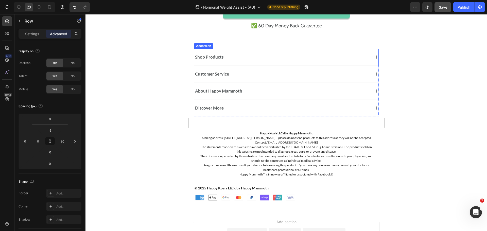
click at [296, 50] on div "Shop Products Accordion" at bounding box center [286, 57] width 185 height 17
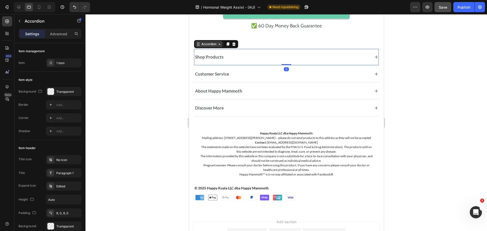
click at [213, 45] on div "Accordion" at bounding box center [208, 44] width 17 height 5
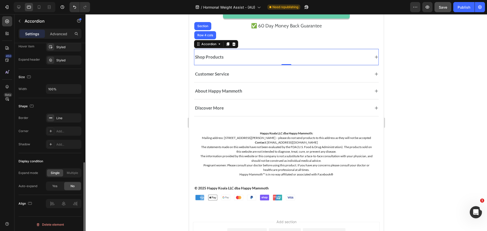
scroll to position [280, 0]
click at [52, 31] on p "Advanced" at bounding box center [58, 33] width 17 height 5
type input "100%"
type input "100"
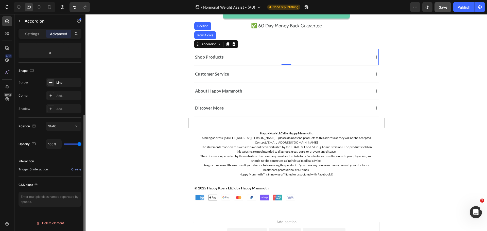
scroll to position [111, 0]
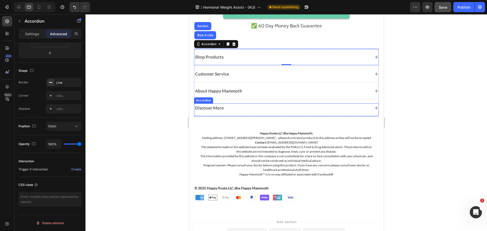
click at [374, 115] on div "Discover More Accordion" at bounding box center [286, 109] width 185 height 13
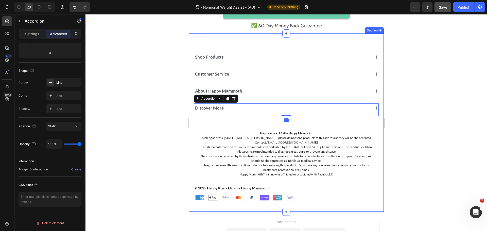
click at [369, 41] on div "Shop Products Shop All Text Block Hormone Harmony™ Text Block [MEDICAL_DATA] Co…" at bounding box center [286, 122] width 195 height 178
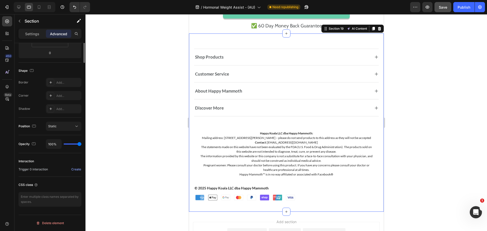
scroll to position [0, 0]
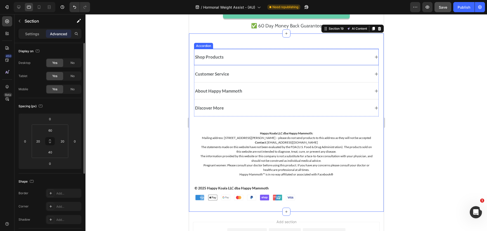
click at [316, 49] on div "Shop Products Accordion" at bounding box center [286, 57] width 185 height 17
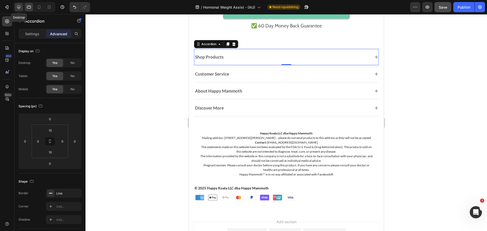
click at [19, 10] on div at bounding box center [19, 7] width 8 height 8
type input "0"
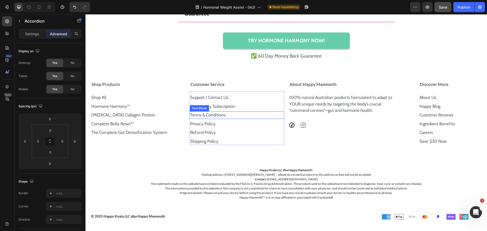
scroll to position [3391, 0]
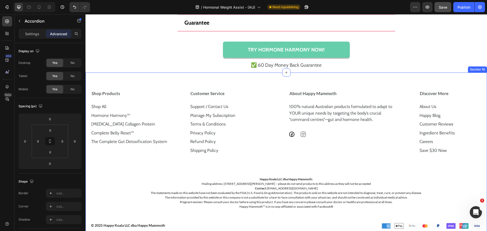
click at [262, 84] on div "Shop Products Shop All Text Block Hormone Harmony™ Text Block [MEDICAL_DATA] Co…" at bounding box center [285, 157] width 401 height 168
click at [5, 89] on icon at bounding box center [7, 86] width 5 height 5
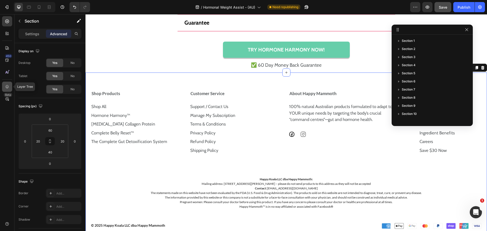
scroll to position [70, 0]
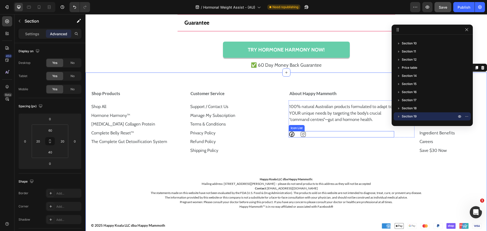
click at [332, 137] on div "Icon Icon" at bounding box center [341, 134] width 105 height 6
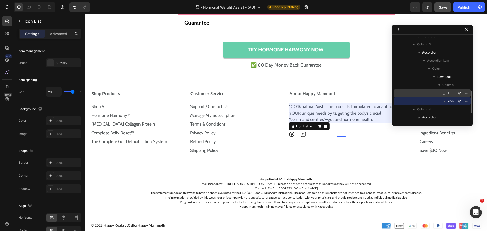
scroll to position [225, 0]
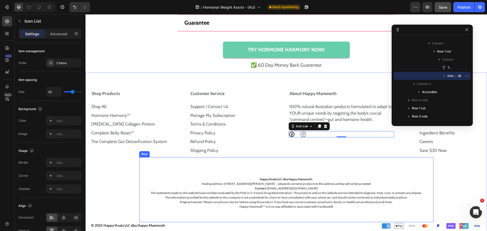
click at [293, 165] on div "Custom Code Happy Koala LLC dba Happy Mammoth: Mailing address: [STREET_ADDRESS…" at bounding box center [286, 189] width 294 height 65
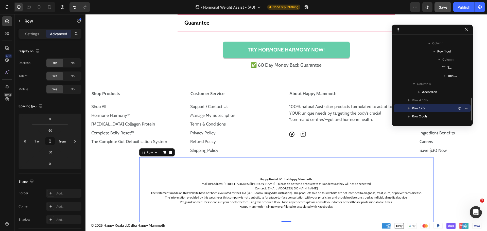
click at [410, 108] on icon "button" at bounding box center [408, 108] width 5 height 5
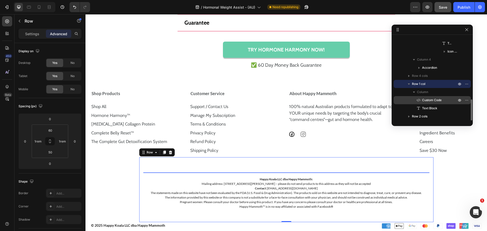
click at [426, 99] on span "Custom Code" at bounding box center [432, 100] width 20 height 5
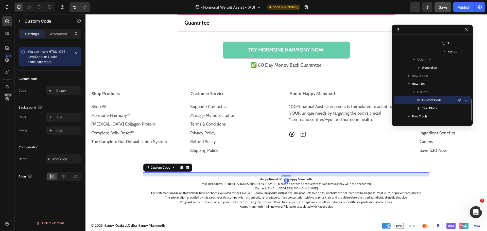
click at [426, 99] on span "Custom Code" at bounding box center [432, 100] width 20 height 5
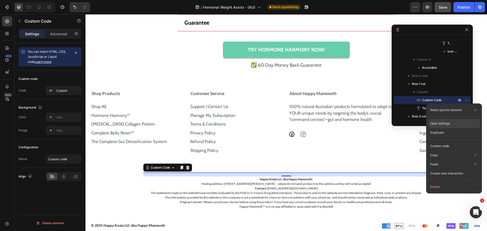
click at [449, 122] on p "Open settings" at bounding box center [440, 123] width 20 height 5
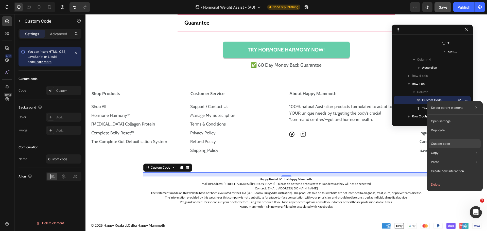
click at [444, 143] on p "Custom code" at bounding box center [440, 143] width 19 height 5
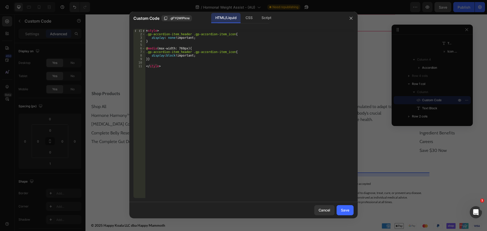
click at [183, 48] on div "< style > .gp-accordion-item_header .gp-accordion-item_icon { display : none !i…" at bounding box center [249, 117] width 208 height 176
type textarea "@media (max-width: 1025px) {"
click at [341, 209] on div "Save" at bounding box center [345, 209] width 8 height 5
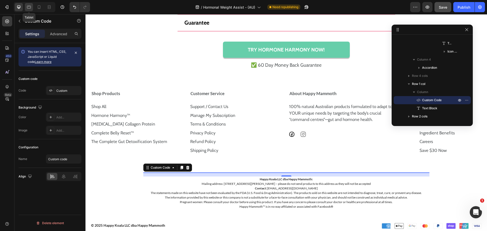
click at [30, 7] on icon at bounding box center [28, 7] width 5 height 5
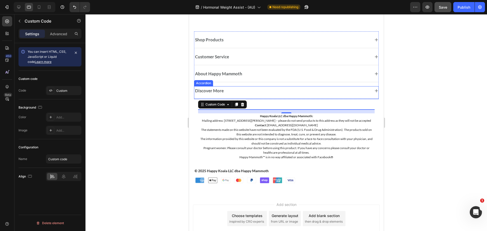
scroll to position [3286, 0]
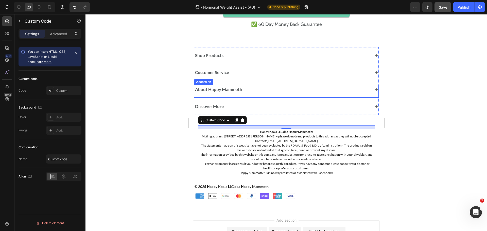
click at [332, 87] on div "About Happy Mammoth" at bounding box center [282, 89] width 176 height 7
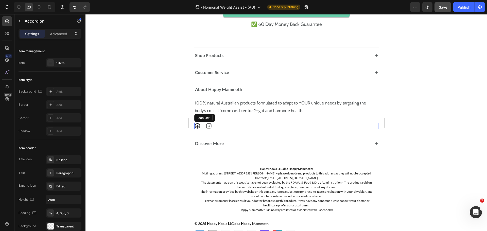
click at [219, 126] on div "Icon Icon" at bounding box center [286, 126] width 184 height 6
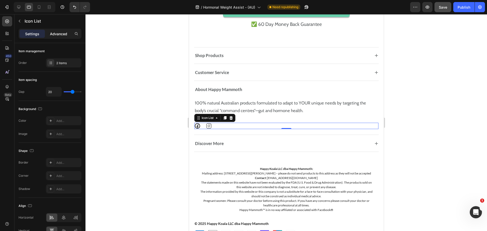
click at [54, 34] on p "Advanced" at bounding box center [58, 33] width 17 height 5
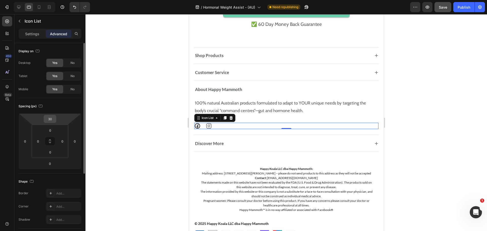
click at [51, 119] on input "30" at bounding box center [50, 119] width 10 height 8
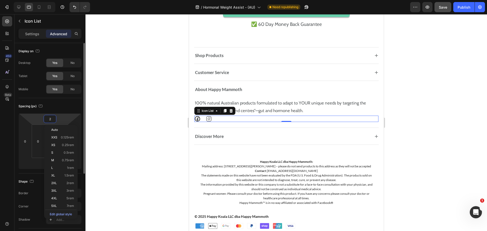
type input "20"
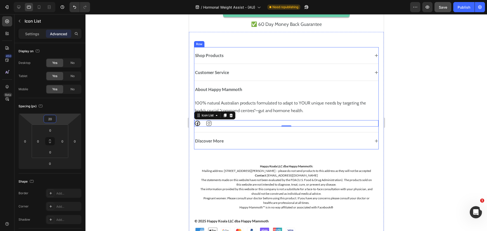
click at [342, 81] on div "Shop Products Accordion Customer Service Accordion About Happy Mammoth 100% nat…" at bounding box center [286, 98] width 185 height 102
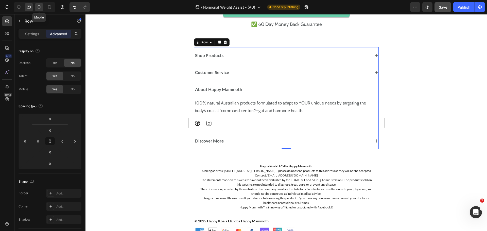
click at [39, 7] on icon at bounding box center [39, 7] width 5 height 5
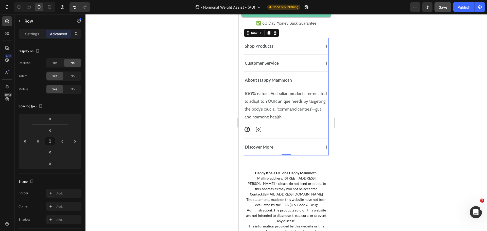
scroll to position [3192, 0]
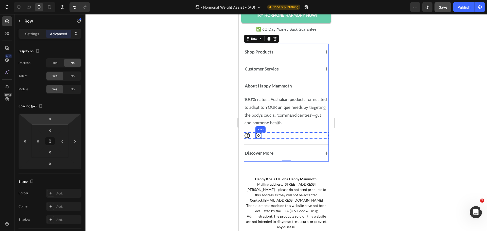
click at [261, 138] on icon at bounding box center [258, 135] width 5 height 5
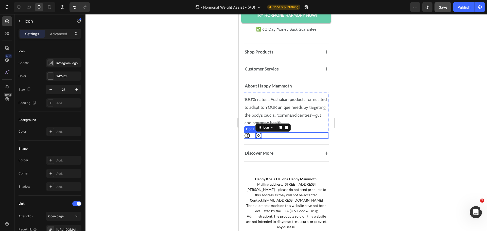
click at [278, 139] on div "Icon Icon 0" at bounding box center [286, 135] width 84 height 6
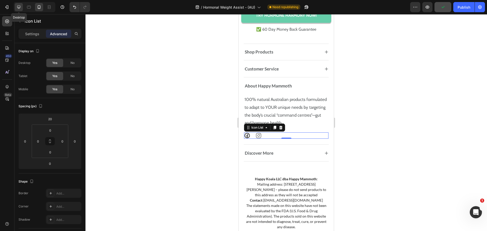
click at [16, 5] on div at bounding box center [19, 7] width 8 height 8
type input "30"
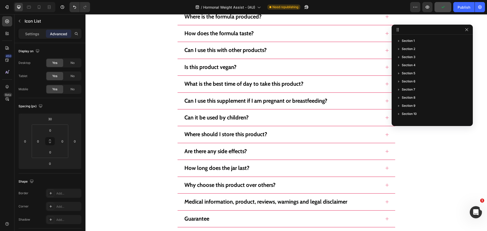
scroll to position [3196, 0]
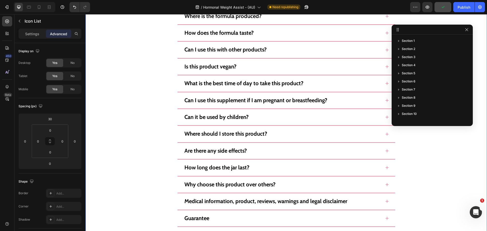
click at [446, 170] on div "Still Not Sure? Heading Here Are The Top 15 Questions We Get About Hormone Harm…" at bounding box center [286, 87] width 391 height 355
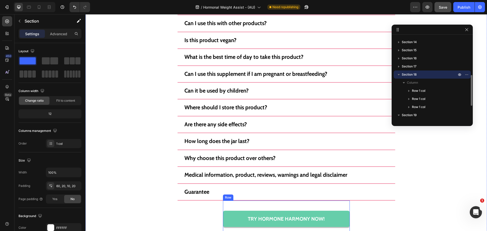
scroll to position [3403, 0]
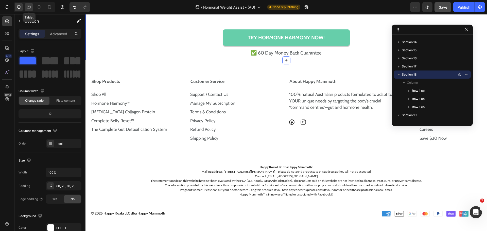
click at [29, 6] on icon at bounding box center [29, 7] width 4 height 3
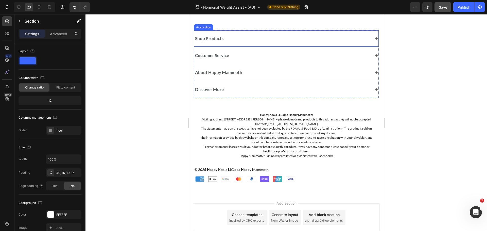
scroll to position [3153, 0]
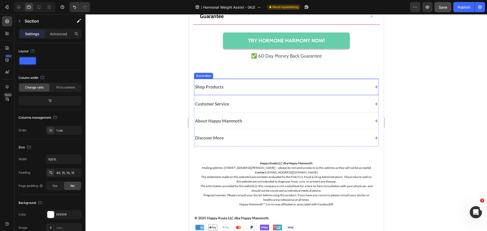
click at [252, 84] on div "Shop Products" at bounding box center [282, 86] width 176 height 7
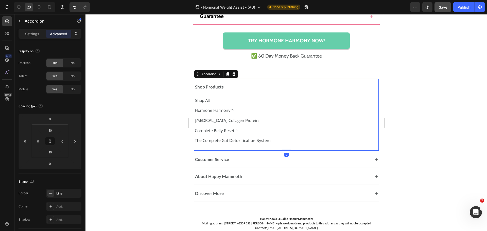
click at [252, 84] on div "Shop Products" at bounding box center [282, 86] width 176 height 7
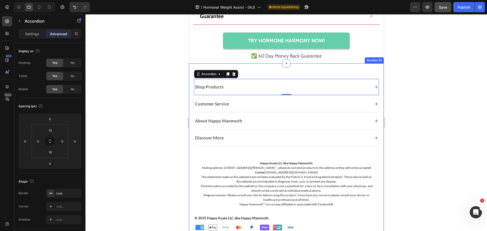
click at [264, 77] on div "Shop Products Shop All Text Block Hormone Harmony™ Text Block [MEDICAL_DATA] Co…" at bounding box center [286, 152] width 195 height 178
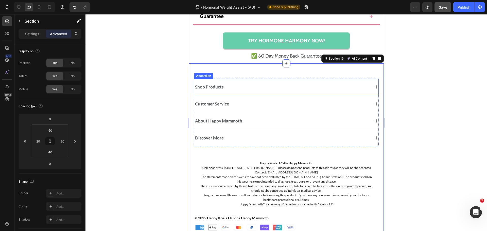
click at [248, 84] on div "Shop Products" at bounding box center [282, 86] width 176 height 7
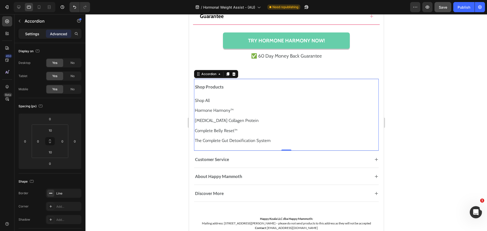
click at [30, 37] on div "Settings" at bounding box center [32, 34] width 25 height 8
type input "8"
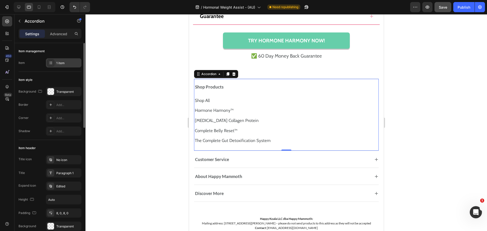
click at [56, 60] on div "1 item" at bounding box center [63, 62] width 35 height 9
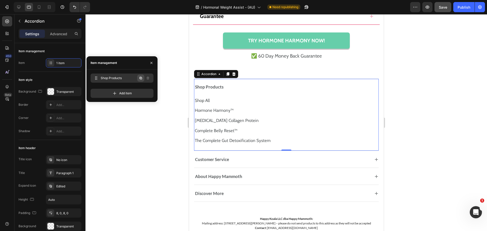
click at [140, 77] on icon "button" at bounding box center [141, 78] width 4 height 4
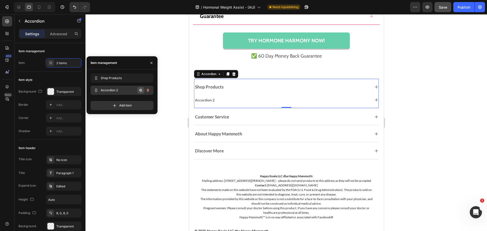
click at [140, 90] on icon "button" at bounding box center [140, 90] width 3 height 3
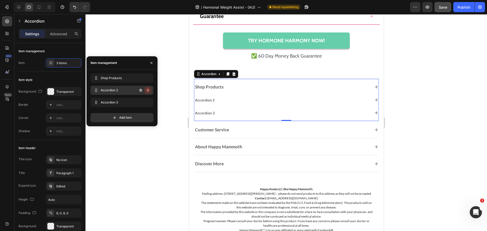
click at [149, 91] on icon "button" at bounding box center [148, 90] width 4 height 4
click at [149, 91] on button "Delete" at bounding box center [144, 90] width 14 height 7
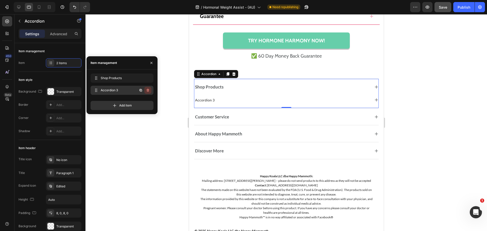
click at [147, 92] on icon "button" at bounding box center [148, 90] width 4 height 4
click at [147, 92] on div "Delete" at bounding box center [144, 90] width 9 height 5
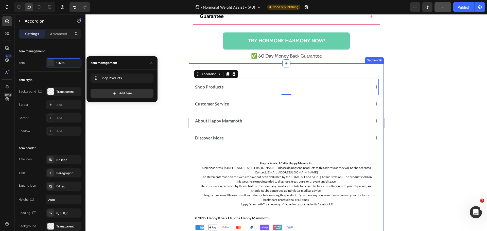
click at [377, 77] on div "Shop Products Shop All Text Block Hormone Harmony™ Text Block [MEDICAL_DATA] Co…" at bounding box center [286, 152] width 195 height 178
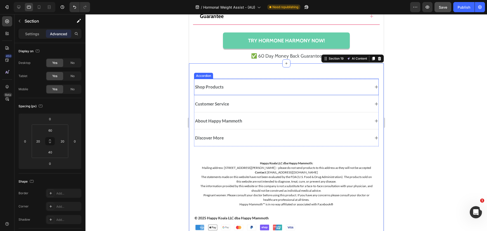
click at [361, 86] on div "Shop Products" at bounding box center [282, 86] width 176 height 7
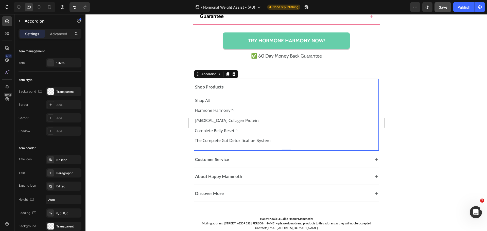
click at [283, 89] on div "Shop Products" at bounding box center [282, 86] width 176 height 7
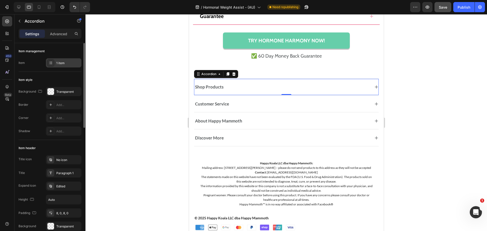
click at [62, 63] on div "1 item" at bounding box center [68, 63] width 24 height 5
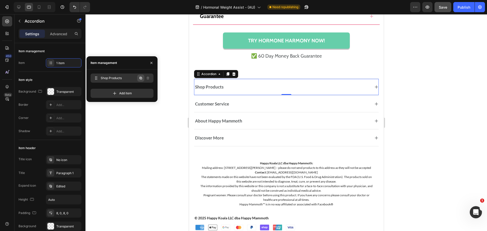
click at [141, 79] on icon "button" at bounding box center [141, 78] width 4 height 4
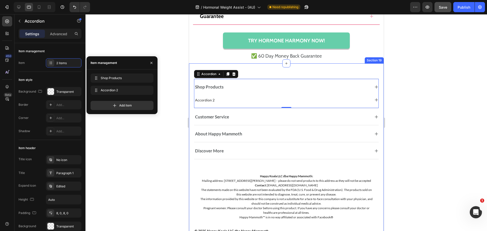
click at [375, 109] on div "Shop Products Shop All Text Block Hormone Harmony™ Text Block [MEDICAL_DATA] Co…" at bounding box center [286, 158] width 195 height 191
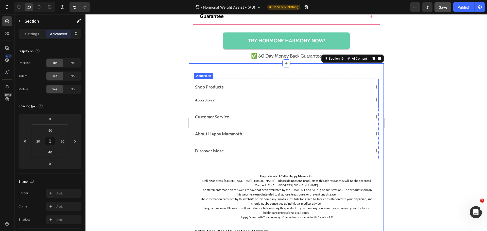
click at [333, 84] on div "Shop Products" at bounding box center [282, 86] width 176 height 7
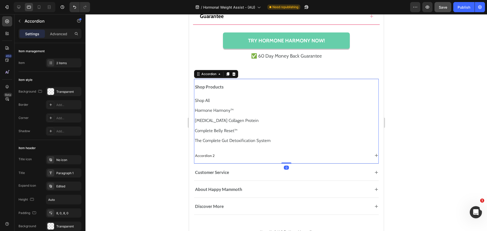
click at [331, 84] on div "Shop Products" at bounding box center [282, 86] width 176 height 7
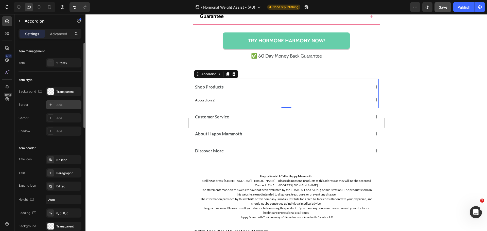
click at [65, 103] on div "Add..." at bounding box center [68, 105] width 24 height 5
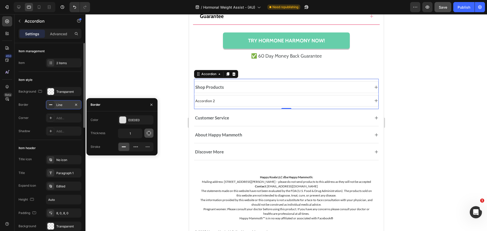
click at [151, 132] on icon "button" at bounding box center [149, 133] width 4 height 4
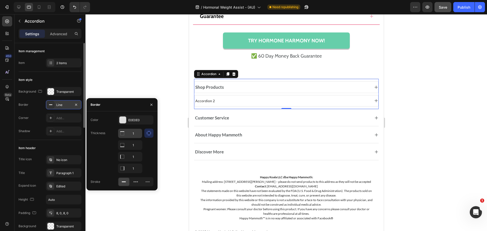
click at [135, 132] on input "1" at bounding box center [130, 133] width 24 height 9
click at [134, 132] on input "1" at bounding box center [130, 133] width 24 height 9
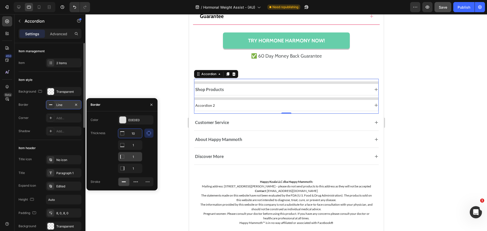
type input "10"
click at [133, 150] on input "1" at bounding box center [130, 144] width 24 height 9
type input "0"
click at [132, 168] on input "1" at bounding box center [130, 168] width 24 height 9
type input "0"
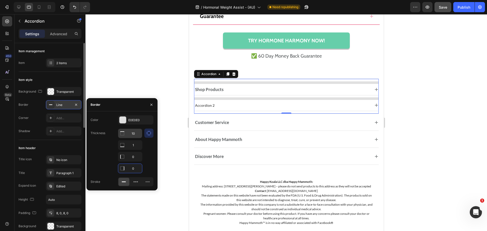
click at [135, 133] on input "10" at bounding box center [130, 133] width 24 height 9
type input "0"
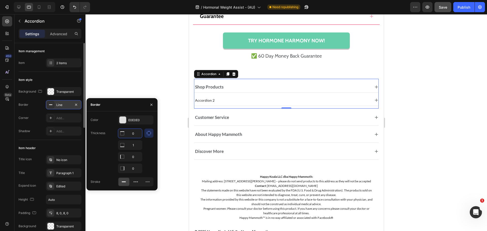
click at [330, 107] on div "Shop Products Accordion 2 Accordion 0" at bounding box center [286, 94] width 185 height 30
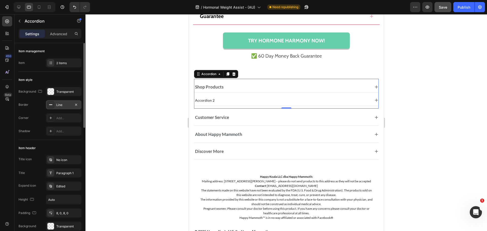
click at [254, 100] on div "Accordion 2" at bounding box center [282, 100] width 176 height 7
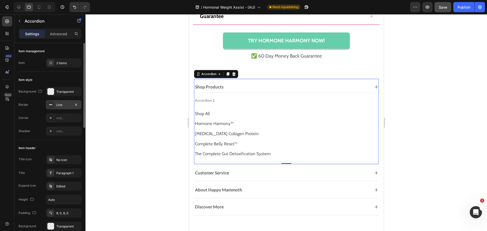
click at [254, 100] on div "Accordion 2" at bounding box center [282, 100] width 176 height 7
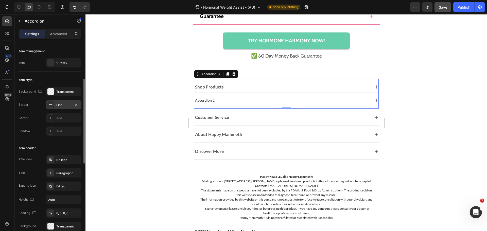
scroll to position [25, 0]
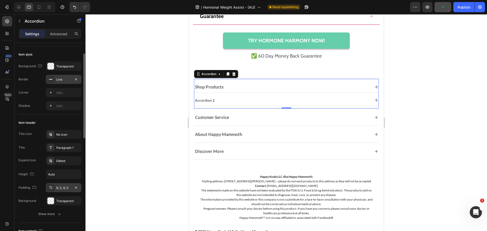
click at [58, 187] on div "8, 0, 8, 0" at bounding box center [63, 188] width 15 height 5
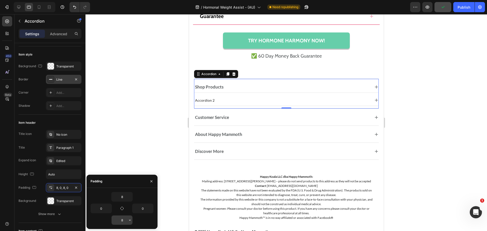
click at [119, 220] on input "8" at bounding box center [122, 220] width 21 height 9
type input "15"
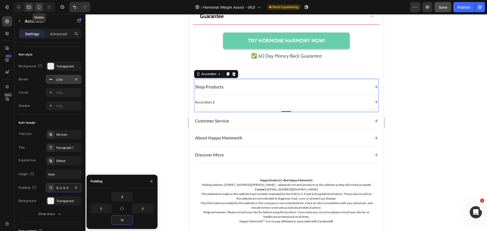
click at [39, 4] on div at bounding box center [39, 7] width 8 height 8
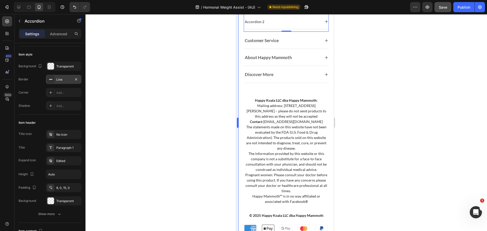
scroll to position [3091, 0]
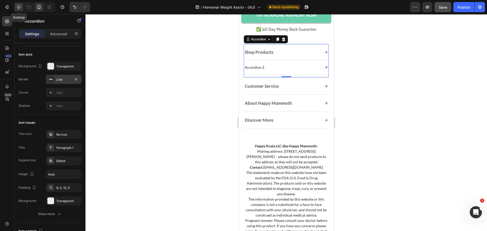
click at [19, 8] on icon at bounding box center [18, 7] width 3 height 3
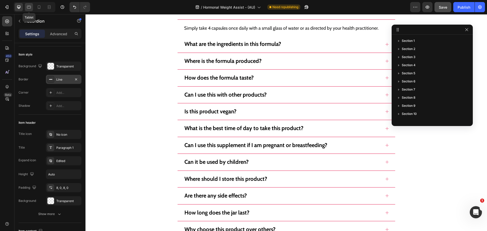
click at [27, 6] on icon at bounding box center [28, 7] width 5 height 5
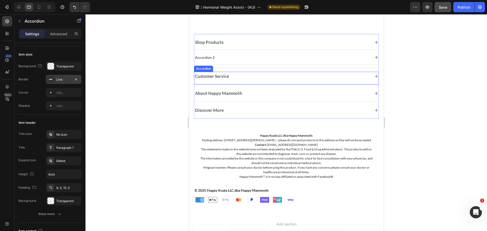
scroll to position [3200, 0]
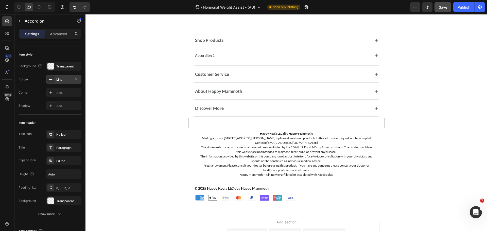
click at [209, 51] on div "Accordion 2" at bounding box center [286, 56] width 184 height 13
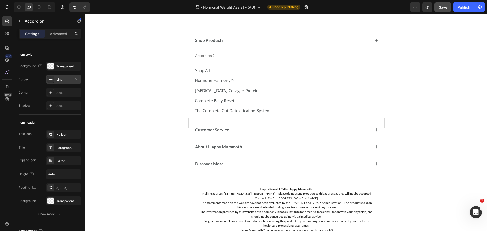
click at [209, 54] on div "Accordion 2" at bounding box center [204, 55] width 21 height 7
click at [209, 54] on p "Accordion 2" at bounding box center [205, 55] width 20 height 5
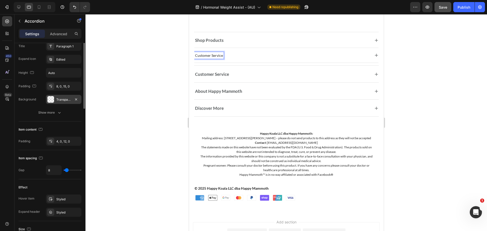
scroll to position [0, 0]
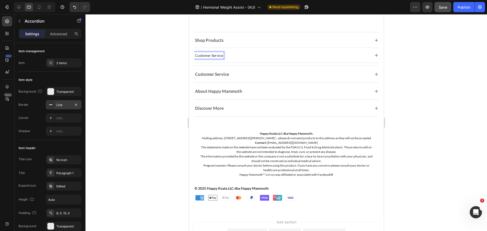
click at [213, 54] on p "Customer Service" at bounding box center [209, 55] width 28 height 5
click at [213, 55] on p "Customer Service" at bounding box center [209, 55] width 28 height 5
click at [232, 56] on div "Customer Service" at bounding box center [282, 55] width 176 height 7
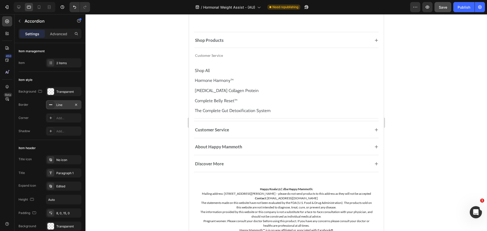
click at [232, 56] on div "Customer Service" at bounding box center [282, 55] width 176 height 7
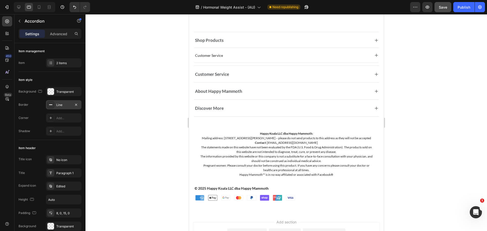
click at [217, 56] on p "Customer Service" at bounding box center [209, 55] width 28 height 5
click at [62, 174] on div "Paragraph 1" at bounding box center [68, 173] width 24 height 5
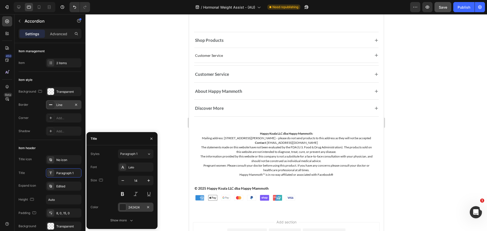
click at [132, 205] on div "242424" at bounding box center [135, 207] width 15 height 5
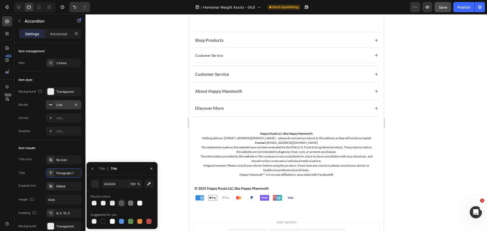
click at [121, 201] on div at bounding box center [121, 203] width 5 height 5
type input "54585A"
click at [63, 174] on div "Paragraph 1" at bounding box center [68, 173] width 24 height 5
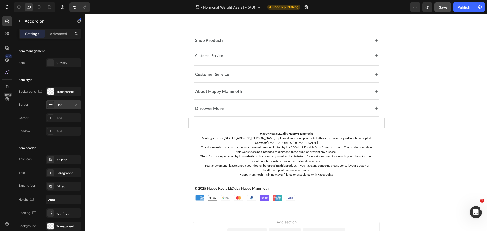
click at [230, 43] on div "Shop Products" at bounding box center [282, 40] width 176 height 7
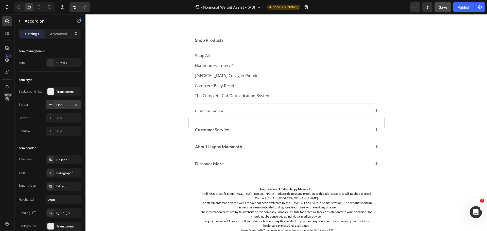
click at [229, 43] on div "Shop Products" at bounding box center [282, 40] width 176 height 7
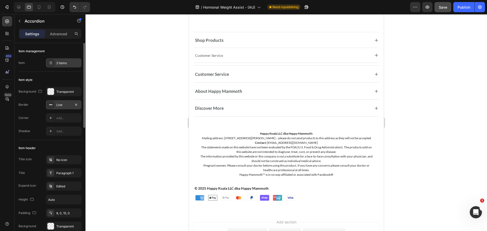
click at [58, 67] on div "2 items" at bounding box center [63, 62] width 35 height 9
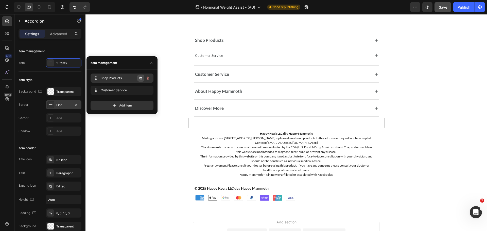
click at [141, 79] on icon "button" at bounding box center [141, 78] width 4 height 4
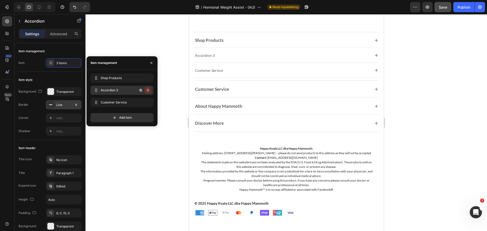
click at [149, 89] on icon "button" at bounding box center [148, 90] width 4 height 4
click at [149, 89] on button "Delete" at bounding box center [144, 90] width 14 height 7
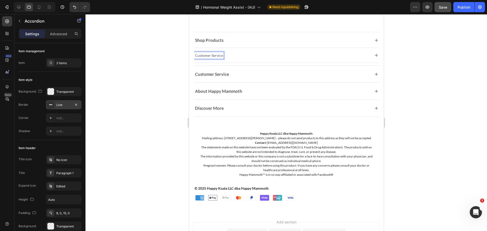
click at [216, 55] on p "Customer Service" at bounding box center [209, 55] width 28 height 5
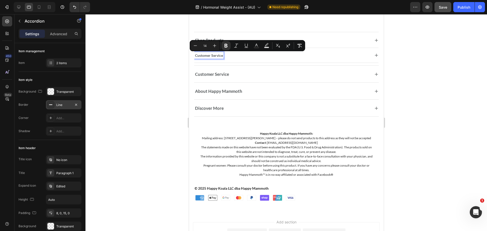
click at [234, 58] on div "Customer Service" at bounding box center [282, 55] width 176 height 7
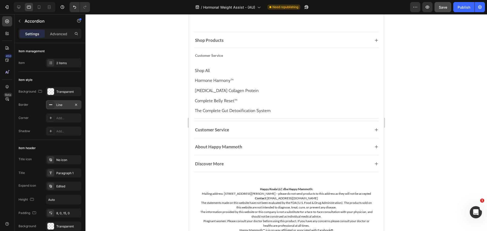
click at [219, 58] on div "Customer Service" at bounding box center [208, 55] width 29 height 7
click at [220, 55] on strong "Customer Service" at bounding box center [209, 55] width 28 height 4
click at [233, 56] on div "Customer Service" at bounding box center [282, 55] width 176 height 7
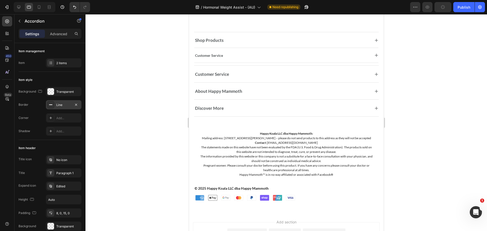
click at [233, 53] on div "Customer Service" at bounding box center [282, 55] width 176 height 7
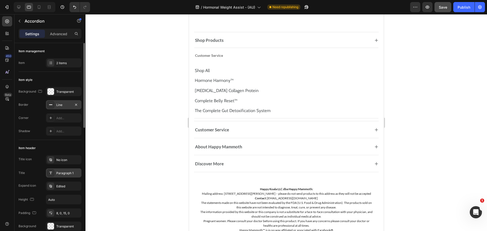
click at [66, 175] on div "Paragraph 1" at bounding box center [68, 173] width 24 height 5
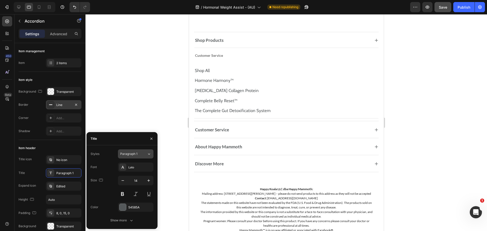
click at [149, 152] on icon at bounding box center [149, 153] width 4 height 5
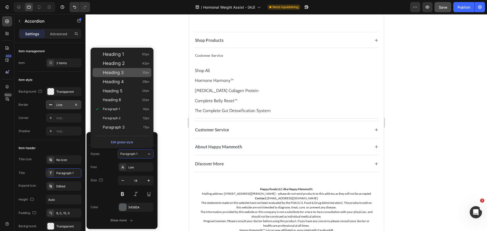
click at [122, 68] on div "Heading 3 35px" at bounding box center [122, 72] width 59 height 9
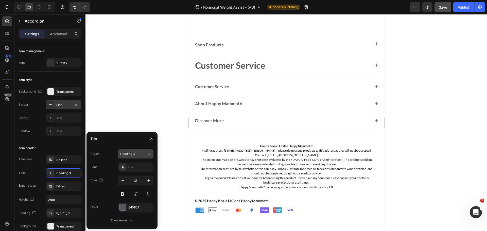
click at [141, 156] on button "Heading 3" at bounding box center [135, 153] width 35 height 9
click at [137, 179] on input "35" at bounding box center [135, 180] width 17 height 9
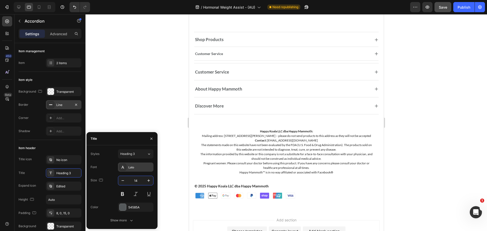
click at [143, 170] on div "Lato" at bounding box center [135, 167] width 35 height 9
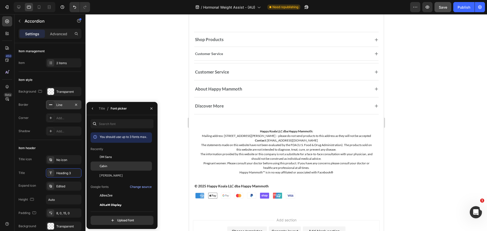
click at [132, 166] on div "Cabin" at bounding box center [125, 166] width 51 height 5
click at [69, 173] on div "Heading 3*" at bounding box center [68, 173] width 24 height 5
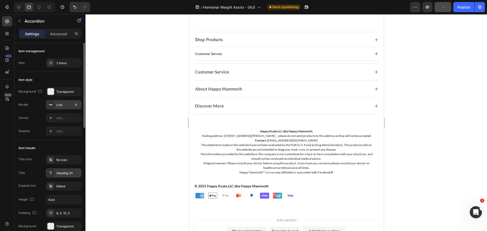
click at [70, 173] on div "Heading 3*" at bounding box center [68, 173] width 24 height 5
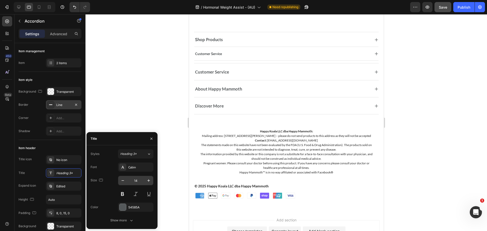
click at [135, 176] on input "14" at bounding box center [135, 180] width 17 height 9
type input "17"
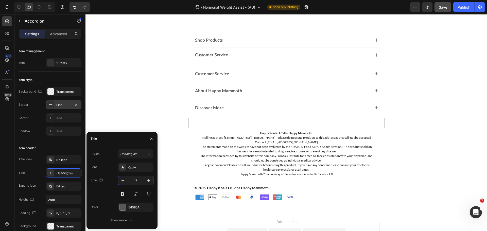
click at [305, 51] on div "Customer Service" at bounding box center [282, 54] width 176 height 7
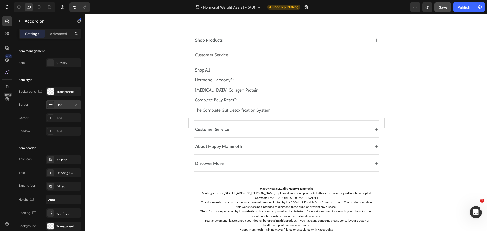
click at [303, 52] on div "Customer Service" at bounding box center [282, 54] width 176 height 7
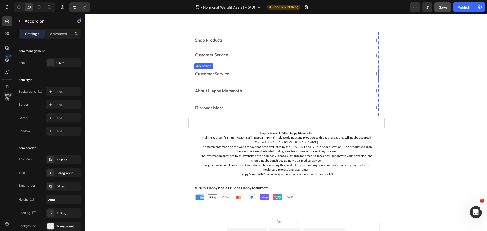
click at [294, 75] on div "Customer Service" at bounding box center [282, 73] width 176 height 7
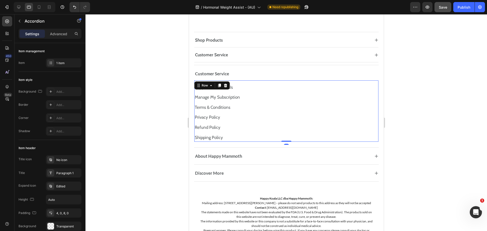
click at [235, 82] on div "Support / Contact Us Text Block Manage My Subscription Text Block Terms & Condi…" at bounding box center [286, 112] width 184 height 60
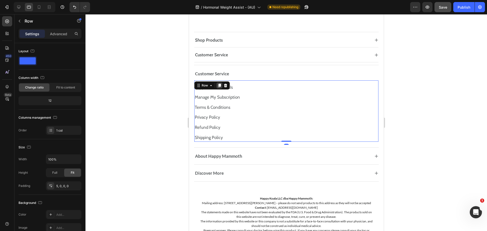
click at [218, 85] on icon at bounding box center [219, 85] width 4 height 4
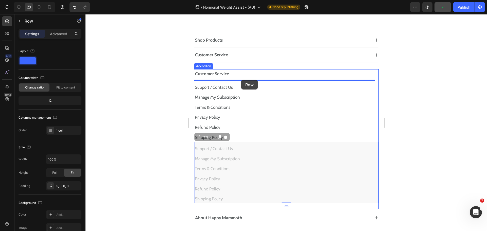
drag, startPoint x: 200, startPoint y: 137, endPoint x: 241, endPoint y: 80, distance: 70.9
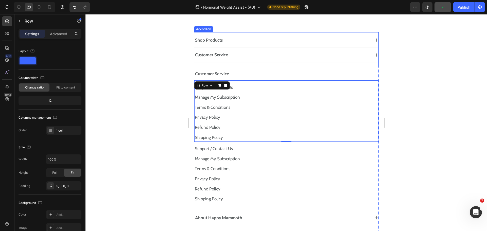
click at [292, 55] on div "Customer Service" at bounding box center [282, 54] width 176 height 7
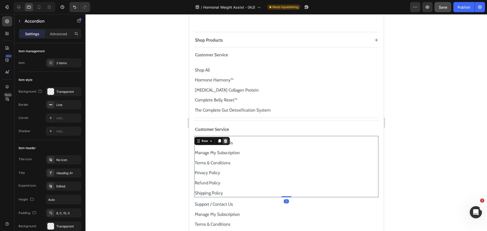
drag, startPoint x: 227, startPoint y: 137, endPoint x: 223, endPoint y: 138, distance: 4.1
click at [227, 137] on div "Support / Contact Us Text Block Manage My Subscription Text Block Terms & Condi…" at bounding box center [286, 167] width 184 height 62
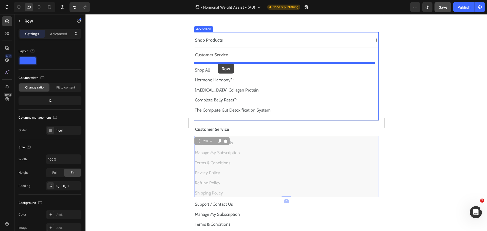
drag, startPoint x: 200, startPoint y: 143, endPoint x: 217, endPoint y: 64, distance: 81.0
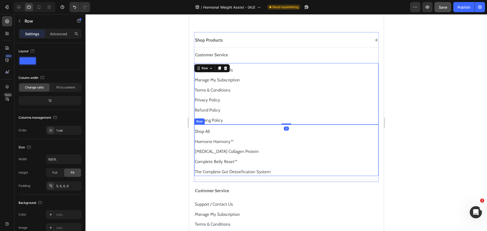
click at [249, 129] on p "Shop All" at bounding box center [285, 132] width 183 height 8
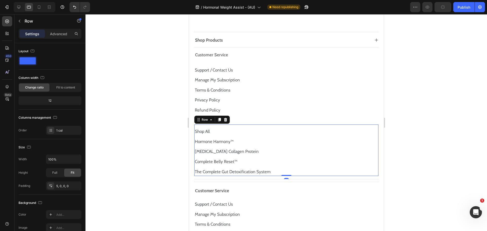
click at [256, 126] on div "Shop All Text Block Hormone Harmony™ Text Block [MEDICAL_DATA] Collagen Protein…" at bounding box center [286, 151] width 184 height 50
click at [226, 118] on icon at bounding box center [225, 120] width 3 height 4
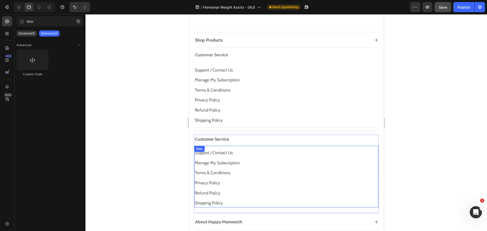
click at [250, 147] on div "Support / Contact Us Text Block Manage My Subscription Text Block Terms & Condi…" at bounding box center [286, 177] width 184 height 62
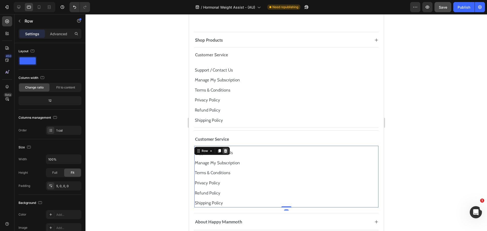
click at [227, 150] on div at bounding box center [225, 151] width 6 height 6
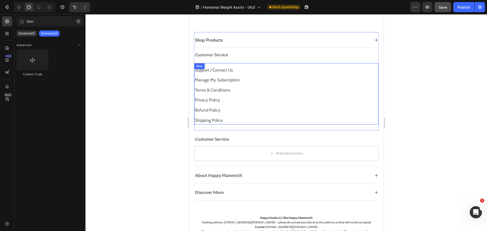
click at [245, 65] on div "Support / Contact Us Text Block Manage My Subscription Text Block Terms & Condi…" at bounding box center [286, 94] width 184 height 60
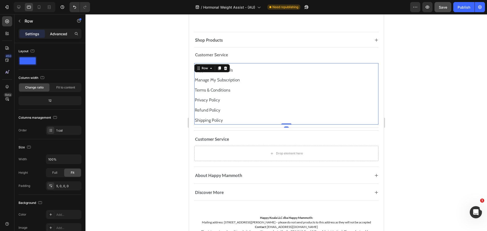
click at [57, 33] on p "Advanced" at bounding box center [58, 33] width 17 height 5
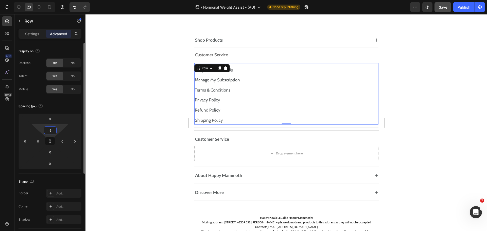
click at [49, 131] on input "5" at bounding box center [50, 131] width 10 height 8
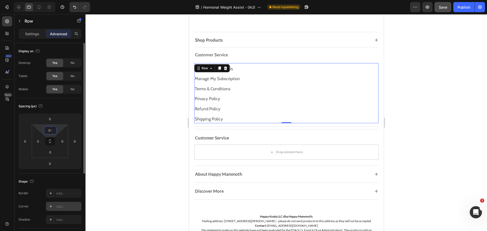
type input "0"
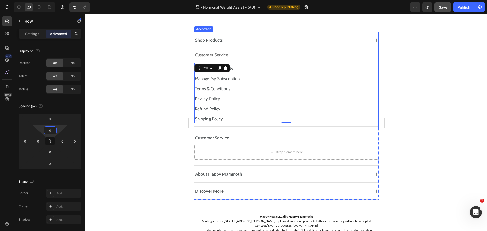
click at [271, 58] on div "Customer Service" at bounding box center [282, 54] width 176 height 7
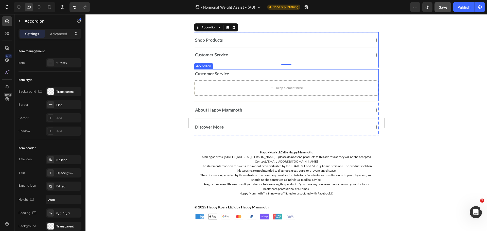
click at [263, 69] on div "Customer Service" at bounding box center [286, 74] width 184 height 10
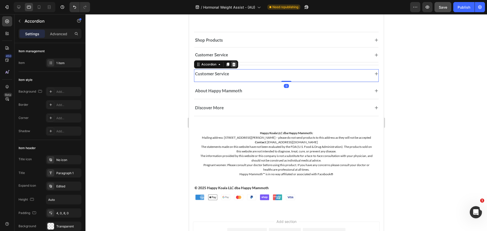
click at [235, 64] on icon at bounding box center [233, 64] width 4 height 4
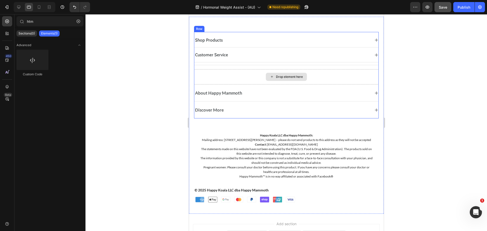
click at [255, 70] on div "Drop element here" at bounding box center [286, 76] width 185 height 15
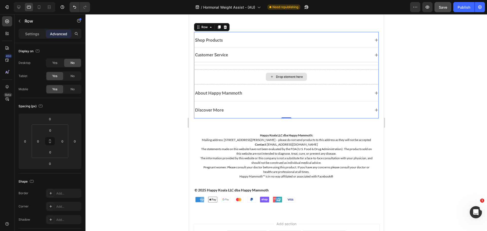
click at [252, 72] on div "Drop element here" at bounding box center [286, 76] width 185 height 15
click at [244, 60] on div "Customer Service" at bounding box center [286, 55] width 184 height 12
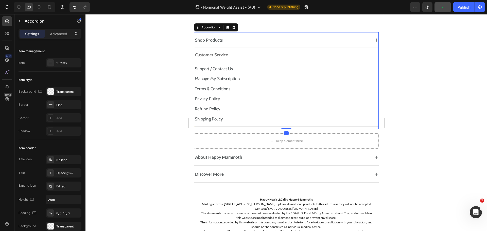
click at [244, 60] on div "Customer Service" at bounding box center [286, 55] width 184 height 12
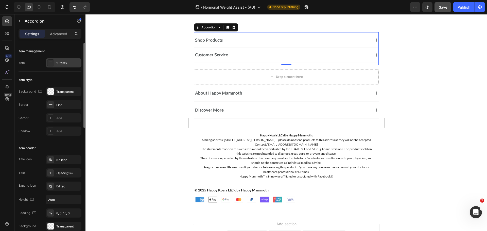
click at [64, 60] on div "2 items" at bounding box center [63, 62] width 35 height 9
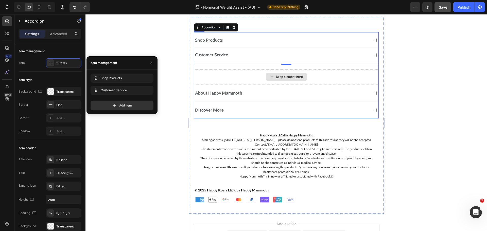
click at [240, 75] on div "Drop element here" at bounding box center [286, 76] width 185 height 15
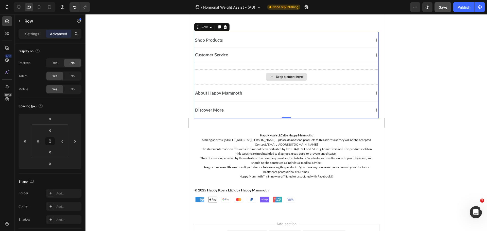
click at [247, 75] on div "Drop element here" at bounding box center [286, 76] width 185 height 15
click at [242, 60] on div "Customer Service" at bounding box center [286, 55] width 184 height 12
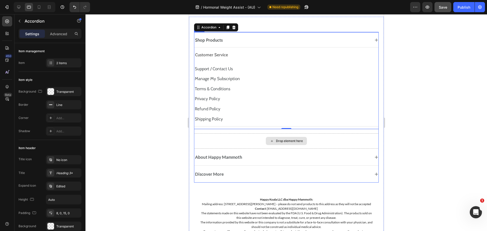
click at [246, 136] on div "Drop element here" at bounding box center [286, 140] width 185 height 15
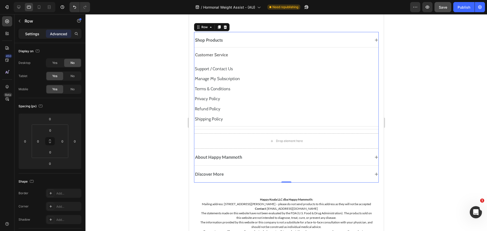
click at [27, 36] on p "Settings" at bounding box center [32, 33] width 14 height 5
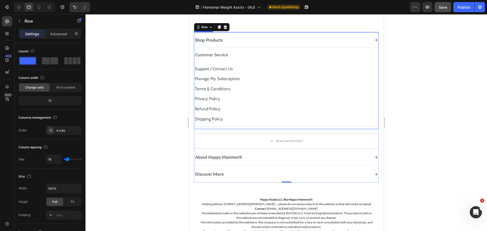
click at [236, 41] on div "Shop Products" at bounding box center [282, 40] width 176 height 7
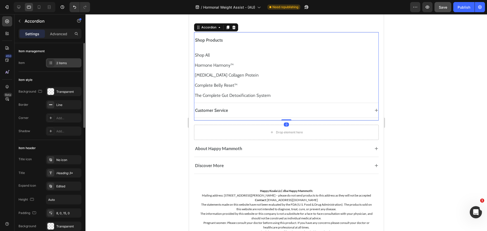
click at [64, 64] on div "2 items" at bounding box center [68, 63] width 24 height 5
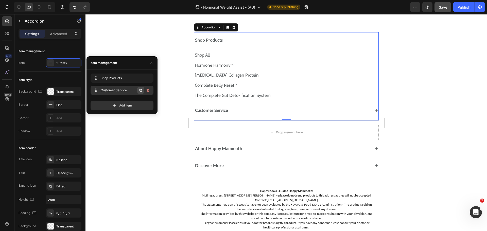
click at [142, 91] on icon "button" at bounding box center [141, 90] width 4 height 4
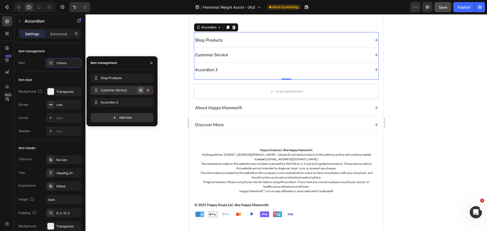
click at [141, 91] on icon "button" at bounding box center [141, 90] width 4 height 4
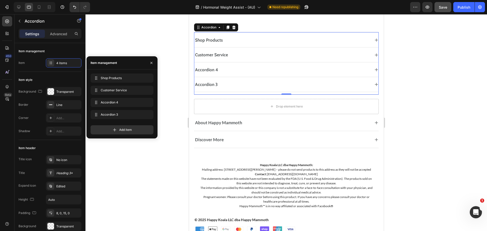
click at [209, 70] on div "Accordion 4" at bounding box center [206, 69] width 25 height 7
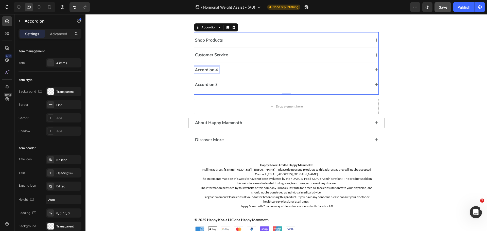
click at [209, 70] on p "Accordion 4" at bounding box center [206, 69] width 23 height 5
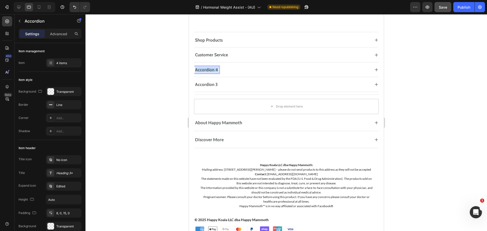
click at [209, 70] on p "Accordion 4" at bounding box center [206, 69] width 23 height 5
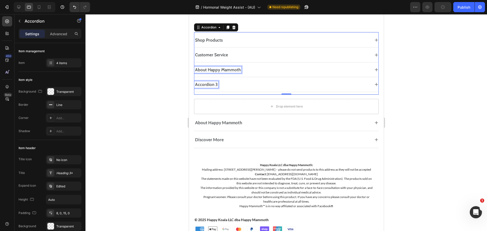
click at [207, 84] on p "Accordion 3" at bounding box center [206, 84] width 23 height 5
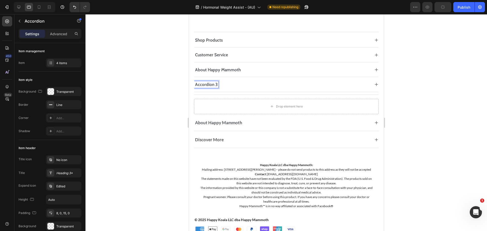
click at [207, 84] on p "Accordion 3" at bounding box center [206, 84] width 23 height 5
click at [264, 70] on div "About Happy Mammoth" at bounding box center [282, 69] width 176 height 7
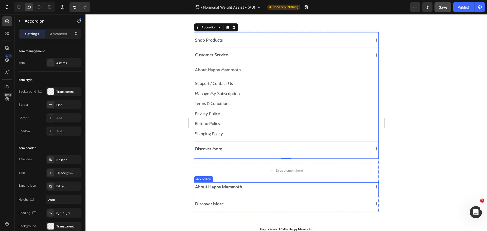
click at [268, 190] on div "About Happy Mammoth" at bounding box center [282, 186] width 176 height 7
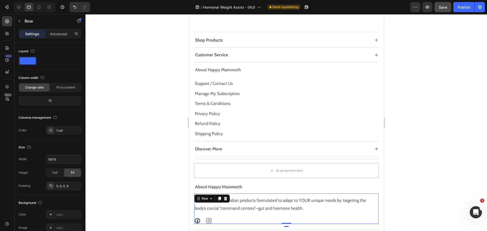
click at [220, 195] on div "100% natural Australian products formulated to adapt to YOUR unique needs by ta…" at bounding box center [286, 208] width 184 height 30
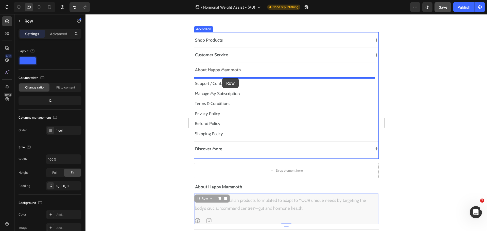
drag, startPoint x: 198, startPoint y: 200, endPoint x: 222, endPoint y: 78, distance: 124.1
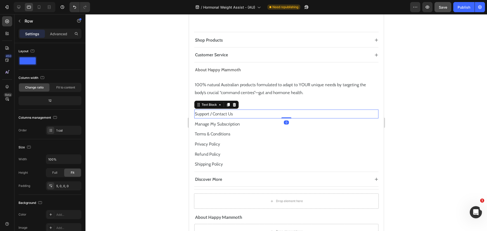
click at [255, 118] on p "Support / Contact Us" at bounding box center [285, 114] width 183 height 8
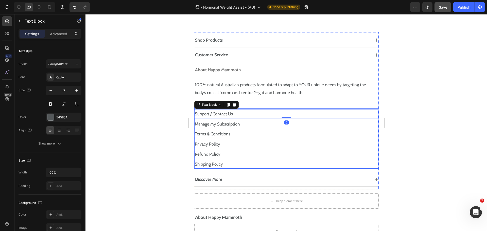
click at [257, 109] on div "Support / Contact Us Text Block 0 Manage My Subscription Text Block Terms & Con…" at bounding box center [286, 138] width 184 height 60
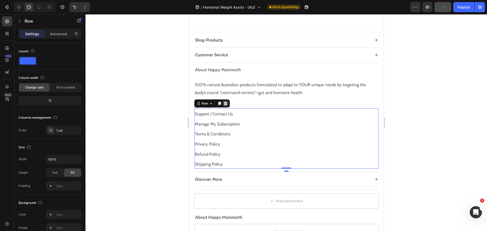
click at [226, 102] on icon at bounding box center [225, 103] width 4 height 4
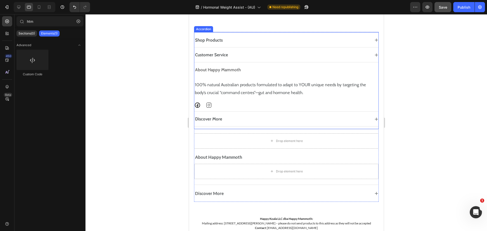
click at [233, 116] on div "Discover More" at bounding box center [282, 119] width 176 height 7
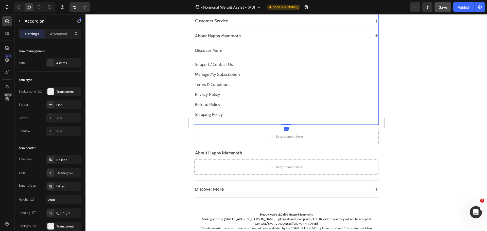
scroll to position [3251, 0]
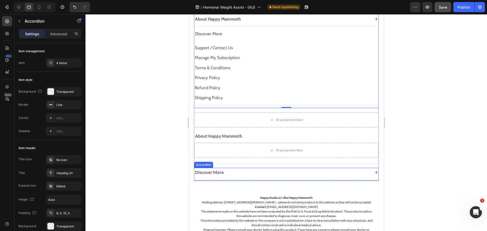
click at [246, 172] on div "Discover More" at bounding box center [282, 172] width 176 height 7
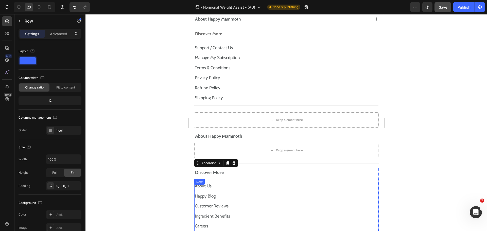
click at [235, 179] on div "About Us Text Block Happy Blog Text Block Customer Reviews Text Block Ingredien…" at bounding box center [286, 210] width 184 height 62
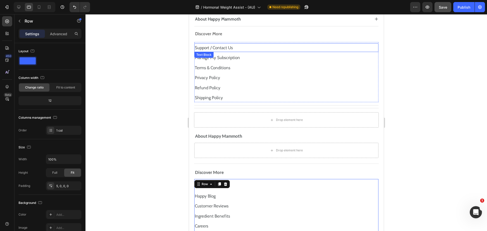
click at [238, 43] on div "Support / Contact Us" at bounding box center [286, 47] width 184 height 9
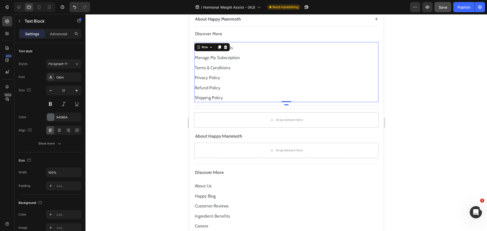
click at [248, 42] on div "Support / Contact Us Text Block Manage My Subscription Text Block Terms & Condi…" at bounding box center [286, 72] width 184 height 60
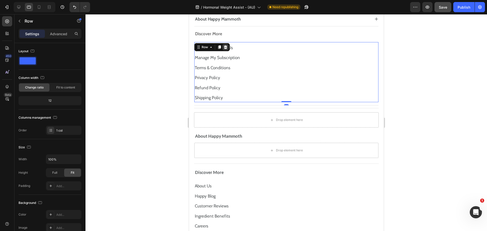
click at [226, 46] on icon at bounding box center [225, 47] width 3 height 4
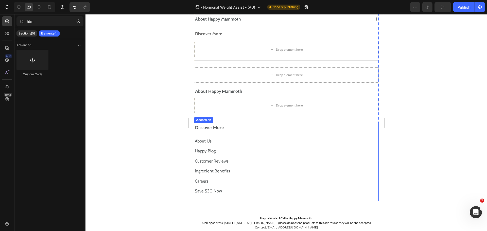
click at [238, 127] on div "Discover More" at bounding box center [282, 127] width 176 height 7
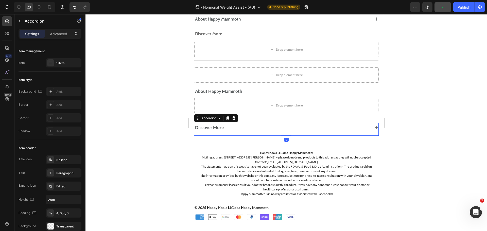
click at [224, 128] on div "Discover More" at bounding box center [282, 127] width 176 height 7
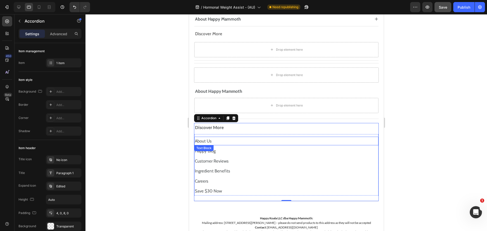
click at [210, 137] on p "About Us" at bounding box center [285, 141] width 183 height 8
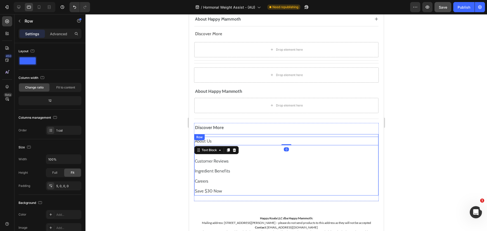
click at [212, 136] on div "About Us Text Block 0 Happy Blog Text Block Customer Reviews Text Block Ingredi…" at bounding box center [286, 165] width 184 height 62
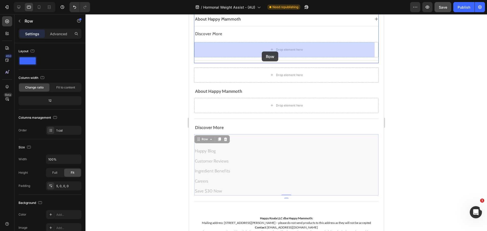
drag, startPoint x: 200, startPoint y: 137, endPoint x: 261, endPoint y: 51, distance: 105.1
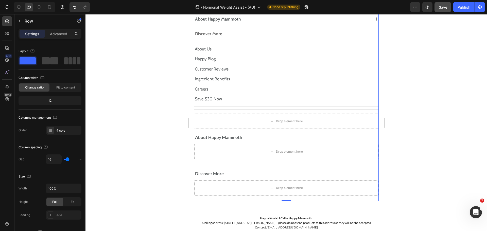
click at [254, 110] on div "Shop Products Customer Service About Happy Mammoth Discover More About Us Text …" at bounding box center [286, 91] width 185 height 220
click at [252, 115] on div "Drop element here" at bounding box center [286, 121] width 185 height 15
click at [254, 120] on div "Drop element here" at bounding box center [286, 121] width 185 height 15
click at [10, 86] on div at bounding box center [7, 87] width 10 height 10
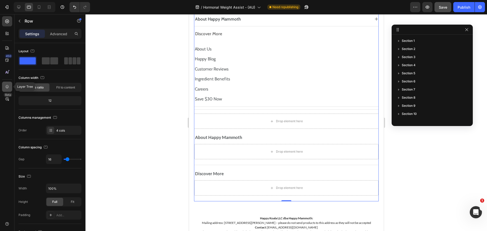
scroll to position [111, 0]
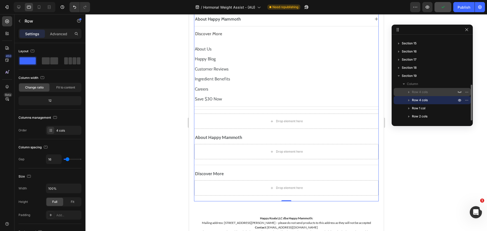
click at [419, 92] on span "Row 4 cols" at bounding box center [420, 92] width 16 height 5
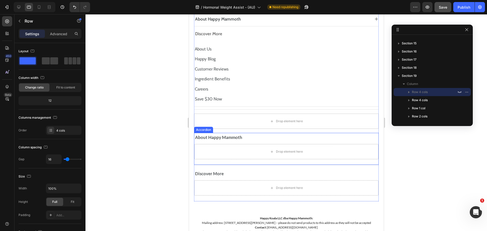
click at [244, 134] on div "About Happy Mammoth" at bounding box center [282, 137] width 176 height 7
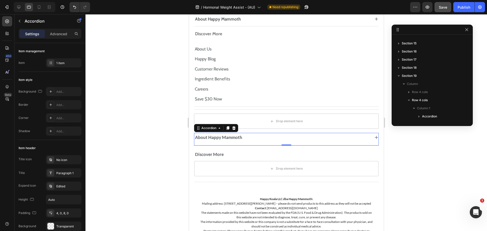
scroll to position [174, 0]
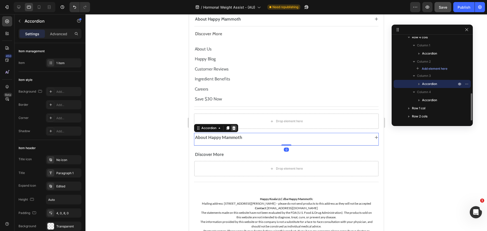
click at [233, 128] on icon at bounding box center [233, 128] width 3 height 4
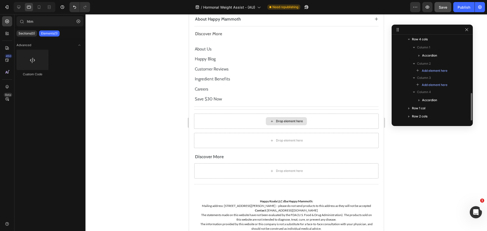
scroll to position [172, 0]
click at [239, 150] on div "Shop Products Customer Service About Happy Mammoth Discover More About Us Text …" at bounding box center [286, 82] width 185 height 203
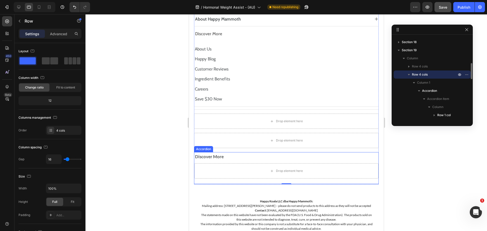
click at [228, 153] on div "Discover More" at bounding box center [286, 157] width 184 height 10
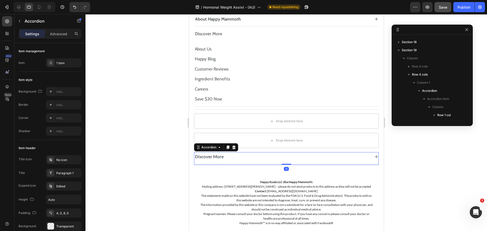
scroll to position [295, 0]
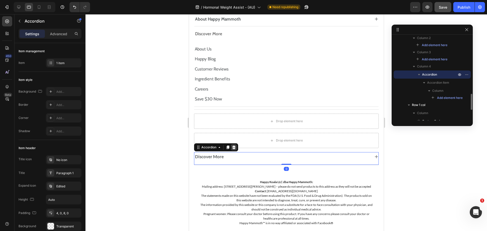
click at [234, 148] on icon at bounding box center [233, 148] width 3 height 4
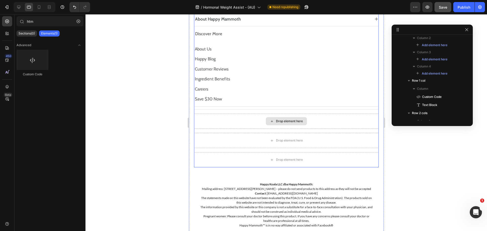
click at [223, 114] on div "Drop element here" at bounding box center [286, 121] width 185 height 15
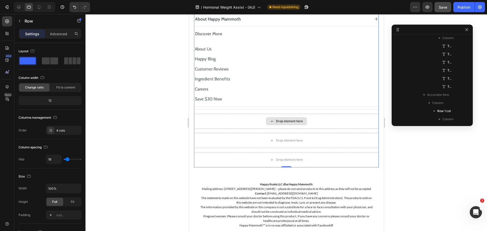
scroll to position [137, 0]
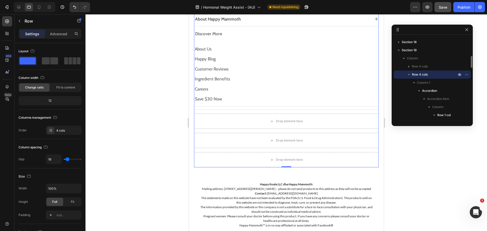
click at [225, 110] on div "Shop Products Customer Service About Happy Mammoth Discover More About Us Text …" at bounding box center [286, 74] width 185 height 186
click at [226, 109] on div "Shop Products Customer Service About Happy Mammoth Discover More About Us Text …" at bounding box center [286, 45] width 185 height 128
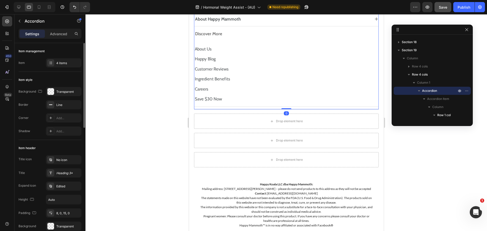
click at [60, 140] on div "Item management Item 4 items" at bounding box center [50, 194] width 63 height 108
click at [65, 61] on div "4 items" at bounding box center [68, 63] width 24 height 5
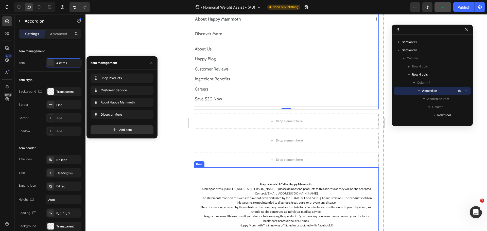
click at [372, 173] on div "Custom Code Happy Koala LLC dba Happy Mammoth: Mailing address: [STREET_ADDRESS…" at bounding box center [286, 201] width 185 height 68
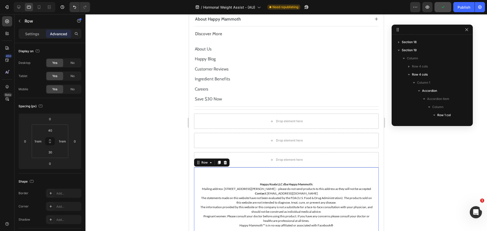
scroll to position [488, 0]
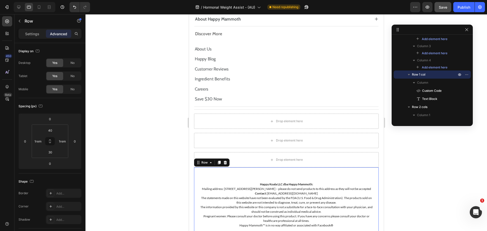
click at [389, 93] on div at bounding box center [285, 122] width 401 height 217
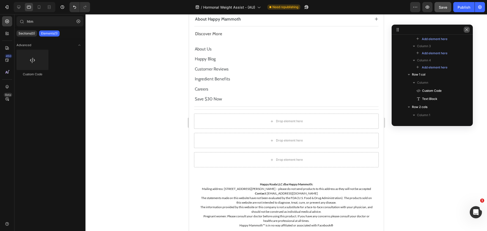
click at [467, 29] on icon "button" at bounding box center [467, 30] width 4 height 4
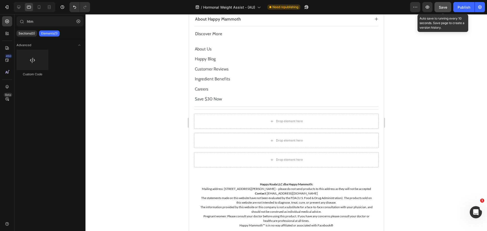
click at [442, 8] on span "Save" at bounding box center [443, 7] width 8 height 4
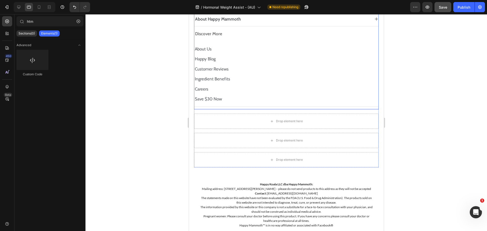
click at [285, 107] on div "Shop Products Customer Service About Happy Mammoth Discover More About Us Text …" at bounding box center [286, 45] width 185 height 128
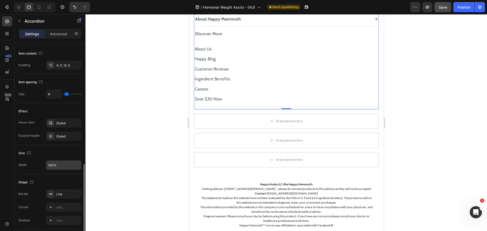
scroll to position [279, 0]
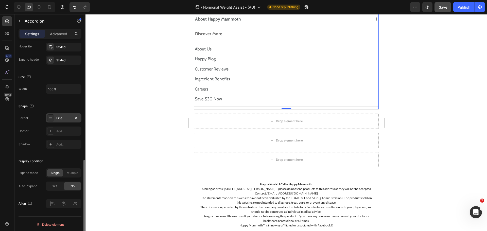
click at [52, 118] on icon at bounding box center [51, 118] width 4 height 4
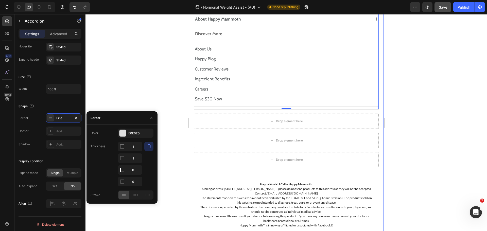
click at [376, 115] on div "Shop Products Shop All Text Block Hormone Harmony™ Text Block [MEDICAL_DATA] Co…" at bounding box center [286, 114] width 195 height 297
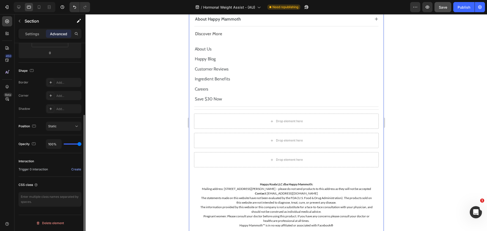
scroll to position [0, 0]
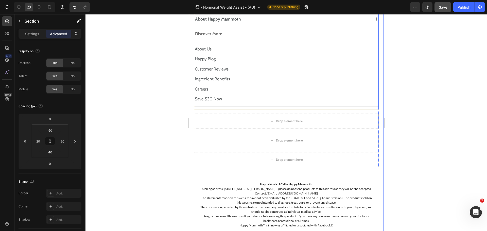
click at [250, 109] on div "Shop Products Customer Service About Happy Mammoth Discover More About Us Text …" at bounding box center [286, 45] width 185 height 128
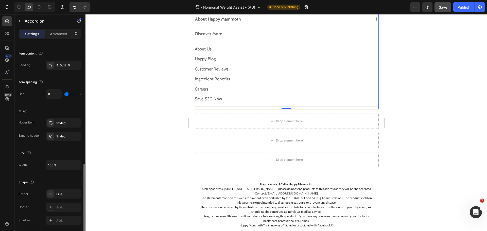
scroll to position [228, 0]
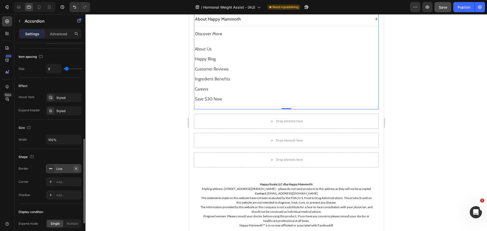
click at [78, 169] on button "button" at bounding box center [76, 169] width 6 height 6
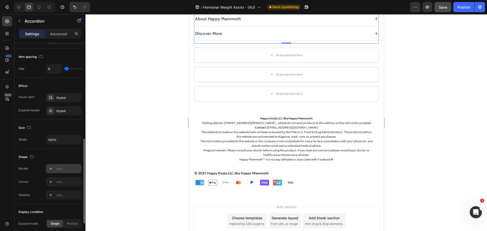
scroll to position [3250, 0]
click at [378, 66] on div "Shop Products Shop All Text Block Hormone Harmony™ Text Block [MEDICAL_DATA] Co…" at bounding box center [286, 81] width 195 height 231
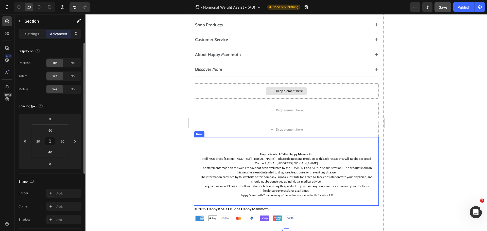
scroll to position [3174, 0]
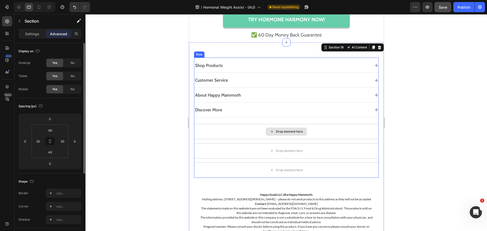
click at [310, 130] on div "Drop element here" at bounding box center [286, 131] width 185 height 15
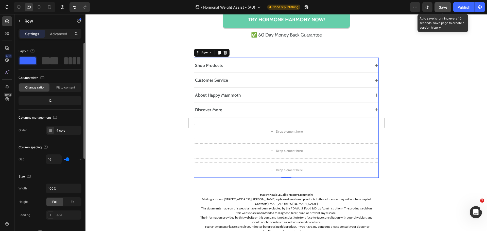
click at [441, 12] on button "Save" at bounding box center [442, 7] width 17 height 10
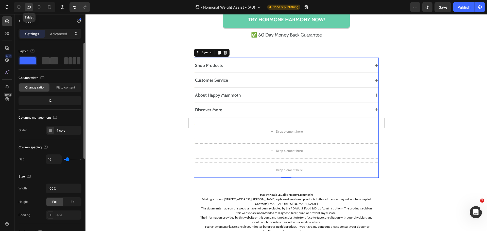
click at [34, 4] on div "Tablet" at bounding box center [35, 7] width 42 height 10
click at [38, 5] on icon at bounding box center [39, 7] width 5 height 5
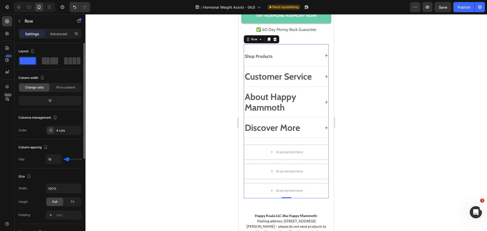
scroll to position [3096, 0]
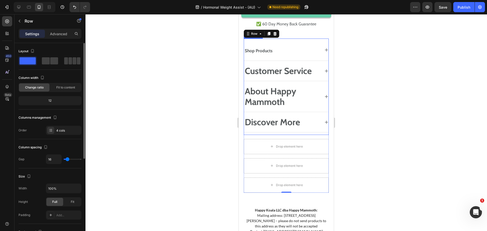
click at [271, 76] on strong "Customer Service" at bounding box center [278, 70] width 67 height 11
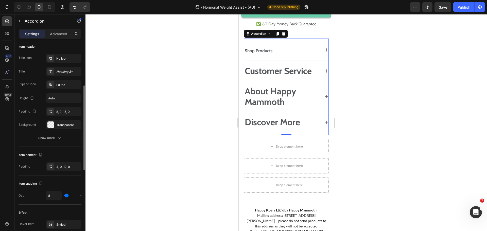
scroll to position [51, 0]
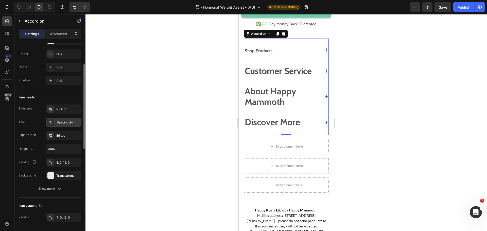
click at [62, 125] on div "Heading 3*" at bounding box center [63, 122] width 35 height 9
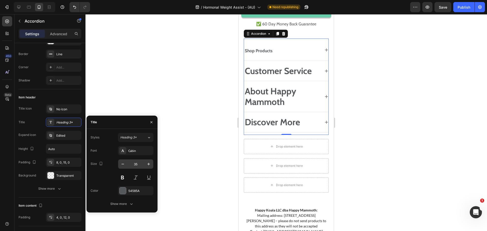
click at [141, 162] on input "35" at bounding box center [135, 163] width 17 height 9
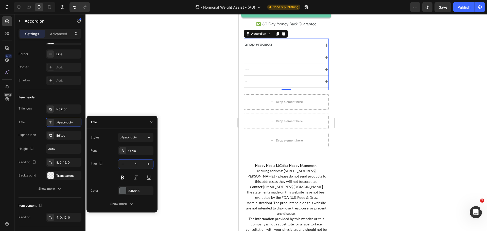
type input "17"
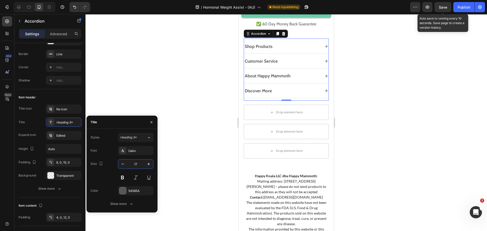
click at [445, 7] on span "Save" at bounding box center [443, 7] width 8 height 4
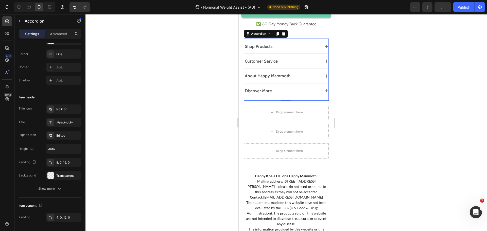
click at [306, 79] on div "About Happy Mammoth" at bounding box center [282, 76] width 76 height 7
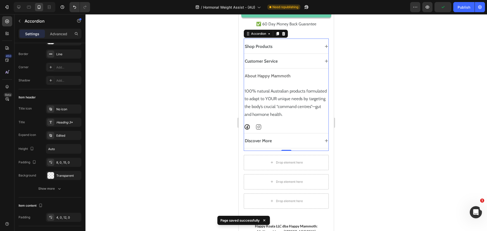
click at [306, 79] on div "About Happy Mammoth" at bounding box center [282, 76] width 76 height 7
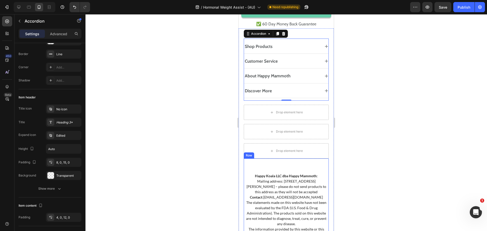
click at [287, 183] on div "Custom Code Happy Koala LLC dba Happy Mammoth: Mailing address: [STREET_ADDRESS…" at bounding box center [286, 222] width 85 height 129
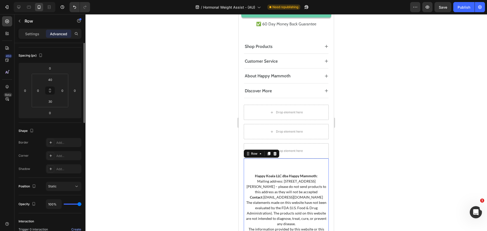
scroll to position [0, 0]
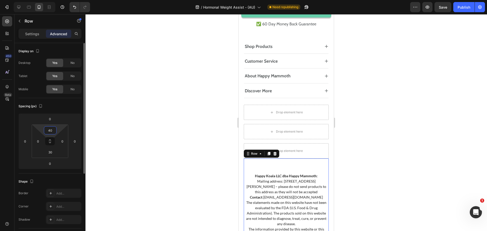
click at [52, 129] on input "40" at bounding box center [50, 131] width 10 height 8
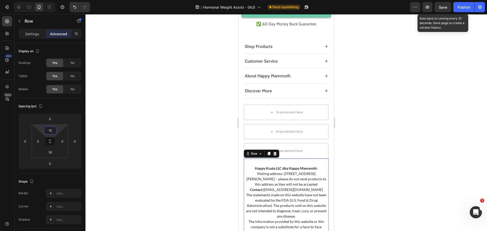
click at [444, 7] on span "Save" at bounding box center [443, 7] width 8 height 4
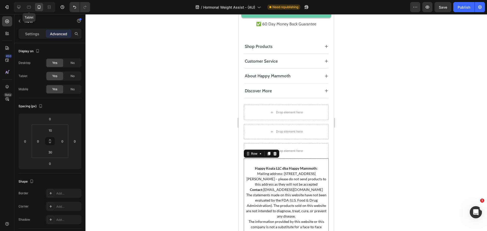
drag, startPoint x: 30, startPoint y: 5, endPoint x: 52, endPoint y: 32, distance: 34.6
click at [30, 5] on icon at bounding box center [28, 7] width 5 height 5
type input "40"
type input "1rem"
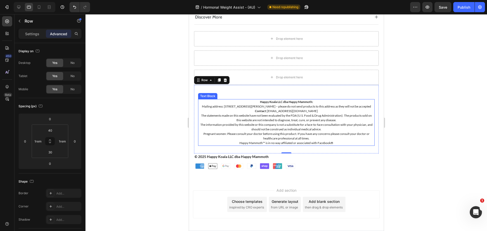
scroll to position [3255, 0]
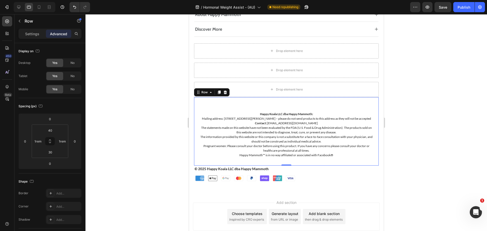
click at [343, 105] on div "Custom Code Happy Koala LLC dba Happy Mammoth: Mailing address: [STREET_ADDRESS…" at bounding box center [286, 131] width 185 height 68
click at [40, 0] on html "Version history / Hormonal Weight Assist - (AU) Need republishing Preview Save …" at bounding box center [243, 0] width 487 height 0
click at [44, 127] on div "40" at bounding box center [50, 130] width 13 height 8
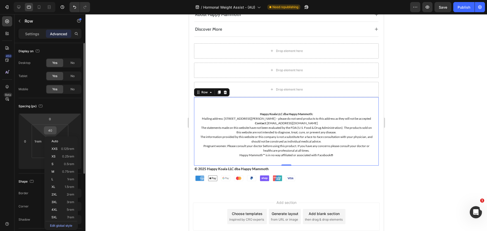
click at [50, 132] on input "40" at bounding box center [50, 131] width 10 height 8
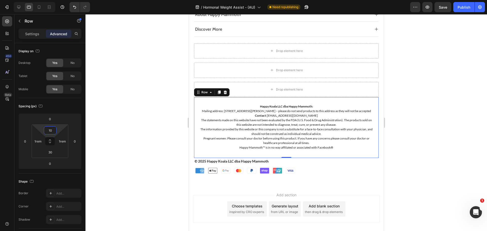
type input "10"
click at [440, 7] on span "Save" at bounding box center [443, 7] width 8 height 4
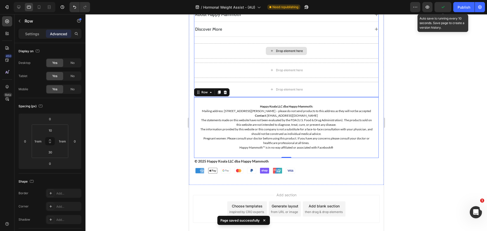
click at [204, 43] on div "Drop element here" at bounding box center [286, 50] width 185 height 15
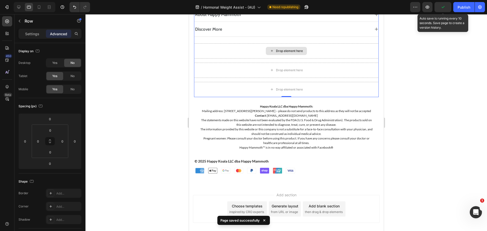
click at [213, 52] on div "Drop element here" at bounding box center [286, 50] width 185 height 15
click at [444, 7] on span "Save" at bounding box center [443, 7] width 8 height 4
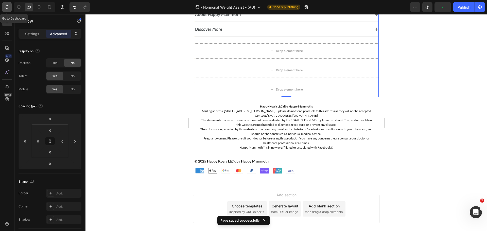
click at [11, 10] on button "button" at bounding box center [7, 7] width 10 height 10
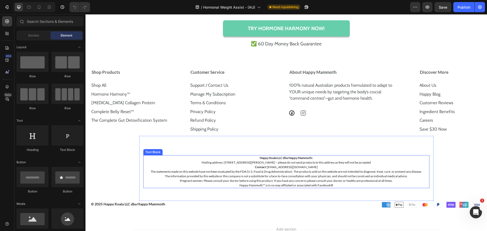
scroll to position [4024, 0]
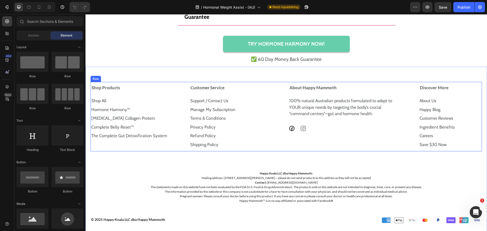
click at [283, 83] on div "Shop Products Shop All Text Block Hormone Harmony™ Text Block [MEDICAL_DATA] Co…" at bounding box center [286, 116] width 391 height 69
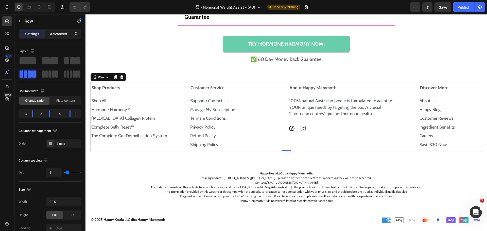
click at [64, 32] on p "Advanced" at bounding box center [58, 33] width 17 height 5
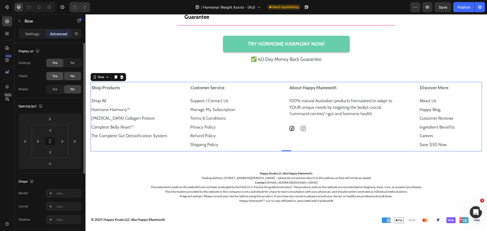
click at [59, 77] on div "Yes" at bounding box center [54, 76] width 17 height 8
click at [58, 89] on div "Yes" at bounding box center [54, 89] width 17 height 8
click at [30, 7] on icon at bounding box center [29, 7] width 4 height 3
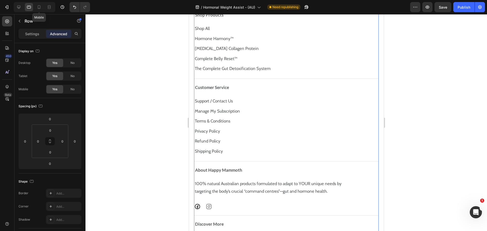
scroll to position [3913, 0]
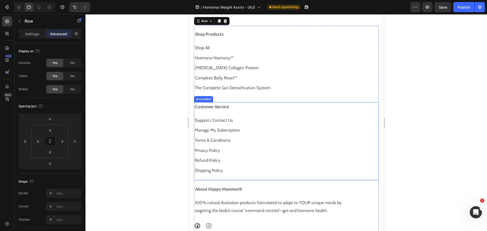
click at [248, 107] on div "Customer Service" at bounding box center [282, 106] width 176 height 7
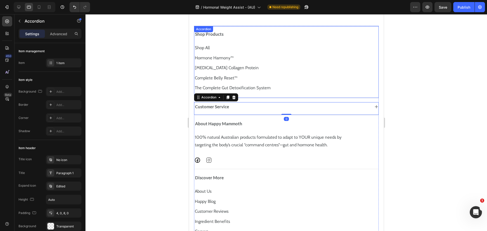
click at [227, 35] on div "Shop Products Shop All Text Block Hormone Harmony™ Text Block [MEDICAL_DATA] Co…" at bounding box center [286, 62] width 185 height 72
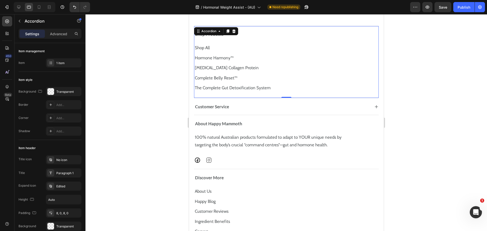
click at [256, 35] on div "Shop Products" at bounding box center [282, 34] width 176 height 7
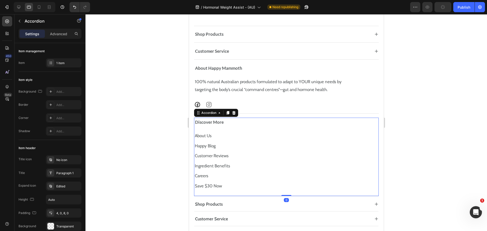
click at [244, 122] on div "Discover More" at bounding box center [282, 122] width 176 height 7
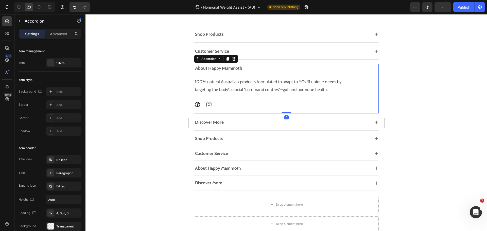
click at [272, 70] on div "About Happy Mammoth" at bounding box center [282, 68] width 176 height 7
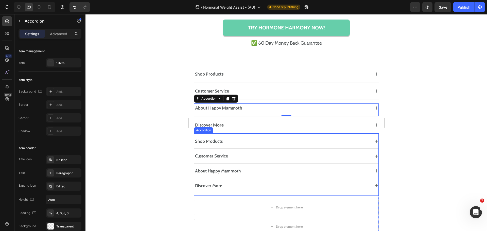
scroll to position [3883, 0]
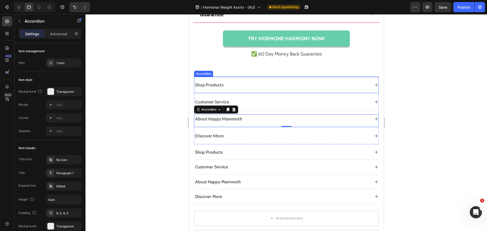
click at [341, 86] on div "Shop Products" at bounding box center [282, 84] width 176 height 7
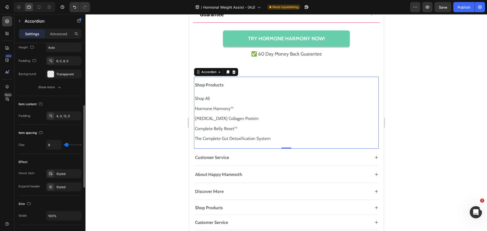
scroll to position [228, 0]
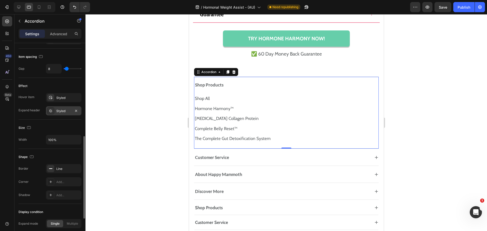
click at [65, 107] on div "Styled" at bounding box center [63, 110] width 35 height 9
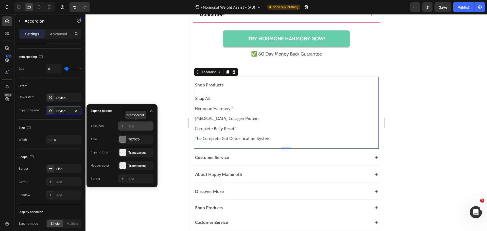
click at [141, 126] on div "Add..." at bounding box center [140, 126] width 24 height 5
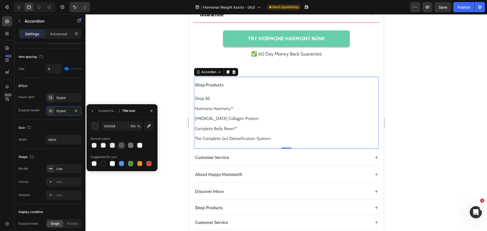
click at [122, 146] on div at bounding box center [121, 145] width 5 height 5
type input "54585A"
click at [69, 119] on div "Effect Hover item Styled Expand header Styled" at bounding box center [50, 99] width 63 height 42
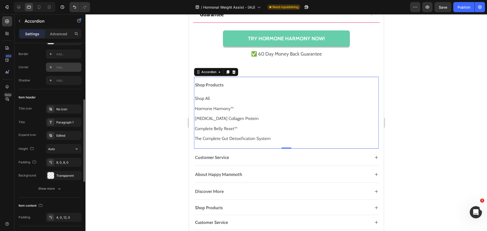
scroll to position [76, 0]
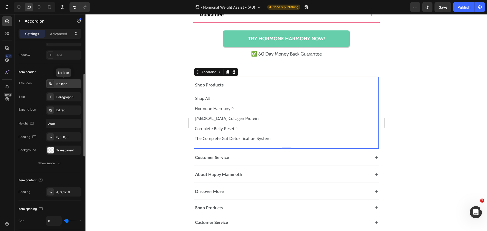
click at [69, 83] on div "No icon" at bounding box center [68, 84] width 24 height 5
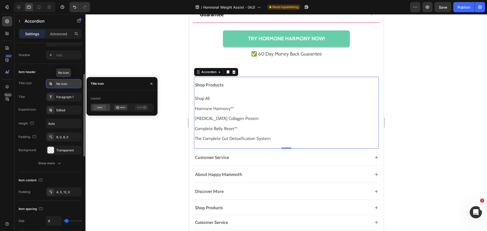
click at [69, 83] on div "No icon" at bounding box center [68, 84] width 24 height 5
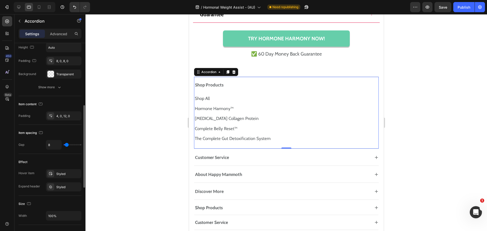
scroll to position [203, 0]
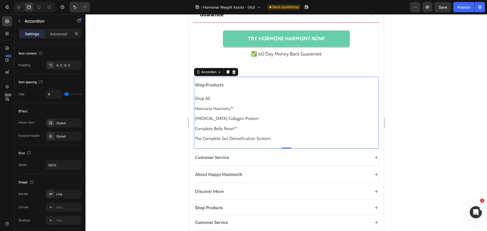
click at [312, 83] on div "Shop Products" at bounding box center [282, 84] width 176 height 7
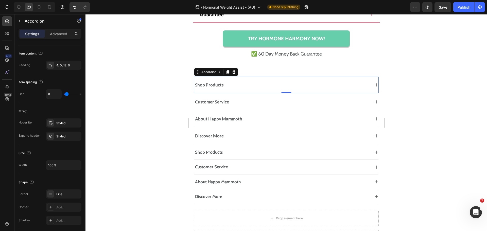
click at [312, 83] on div "Shop Products" at bounding box center [282, 84] width 176 height 7
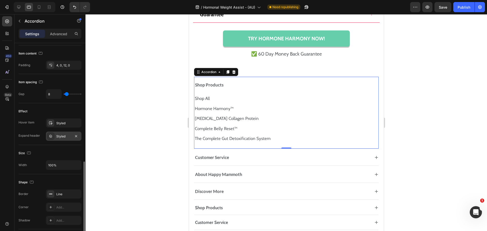
scroll to position [228, 0]
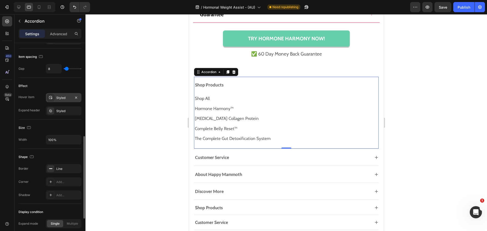
click at [65, 99] on div "Styled" at bounding box center [63, 98] width 15 height 5
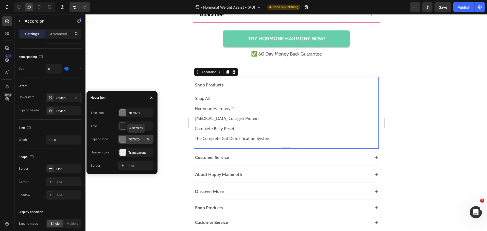
click at [135, 143] on div "707070" at bounding box center [135, 139] width 35 height 9
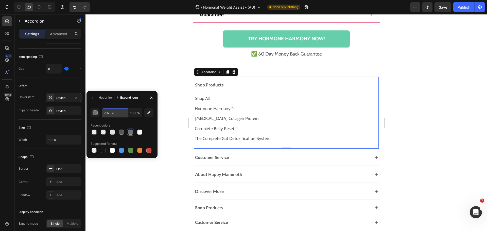
click at [0, 0] on input "707070" at bounding box center [0, 0] width 0 height 0
paste input "Discover More"
click at [114, 106] on div "Discover More 100 % Recent colors Suggested for you" at bounding box center [121, 131] width 71 height 54
click at [121, 134] on div at bounding box center [121, 132] width 5 height 5
type input "54585A"
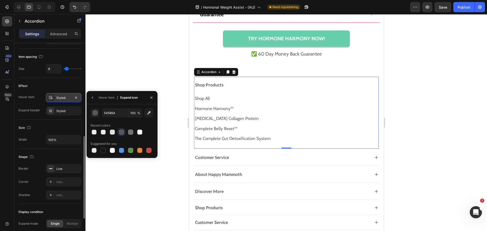
click at [62, 96] on div "Styled" at bounding box center [63, 98] width 15 height 5
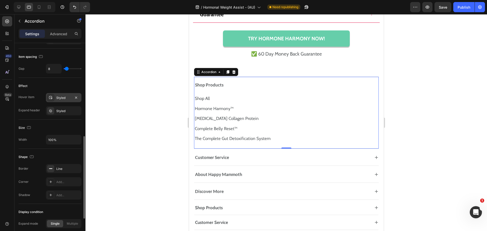
click at [62, 96] on div "Styled" at bounding box center [63, 98] width 15 height 5
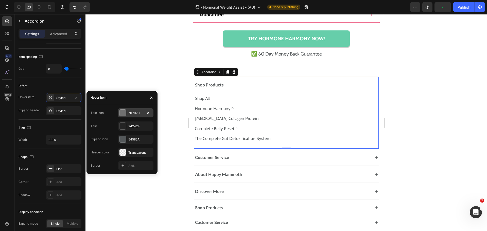
click at [133, 109] on div "707070" at bounding box center [135, 112] width 35 height 9
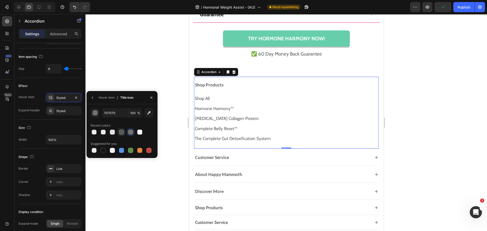
click at [119, 133] on div at bounding box center [121, 132] width 7 height 7
type input "54585A"
click at [69, 125] on div "Size" at bounding box center [50, 128] width 63 height 8
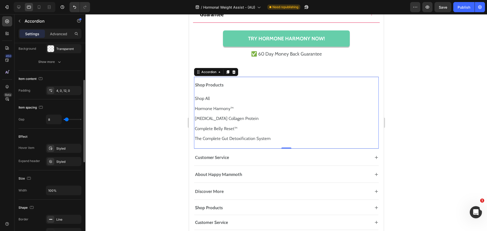
scroll to position [127, 0]
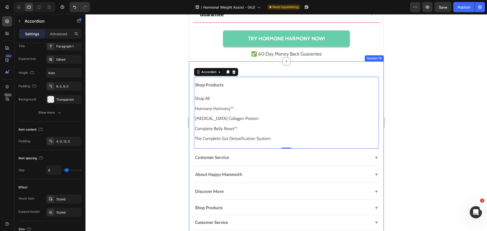
click at [356, 76] on div "Shop Products Shop All Text Block Hormone Harmony™ Text Block [MEDICAL_DATA] Co…" at bounding box center [286, 234] width 195 height 346
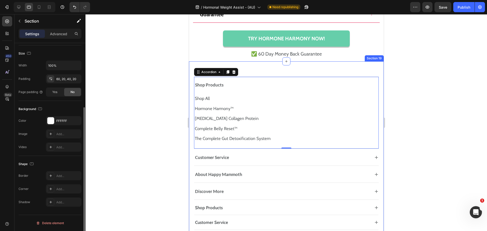
scroll to position [0, 0]
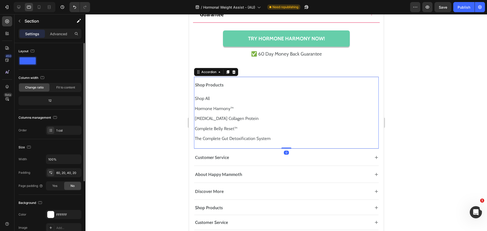
click at [356, 80] on div "Shop Products" at bounding box center [286, 84] width 184 height 11
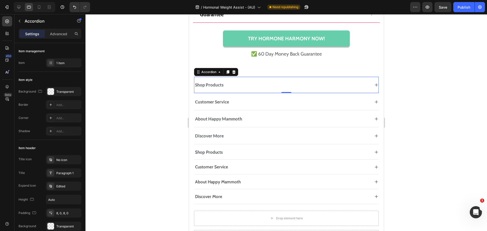
click at [363, 87] on div "Shop Products" at bounding box center [282, 84] width 176 height 7
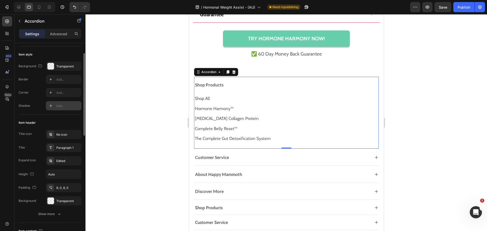
scroll to position [51, 0]
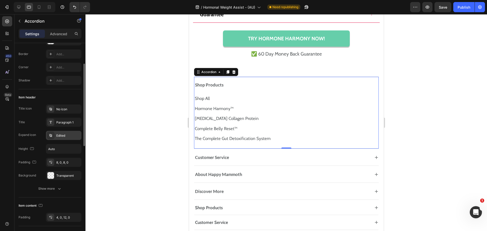
click at [58, 136] on div "Edited" at bounding box center [68, 135] width 24 height 5
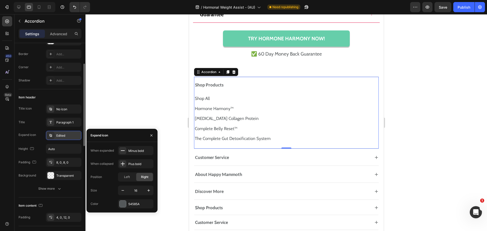
click at [59, 136] on div "Edited" at bounding box center [68, 135] width 24 height 5
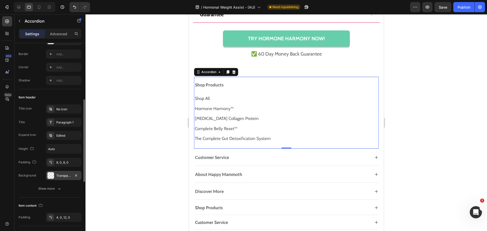
scroll to position [76, 0]
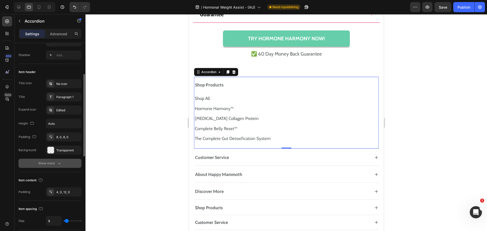
click at [59, 166] on icon "button" at bounding box center [59, 163] width 5 height 5
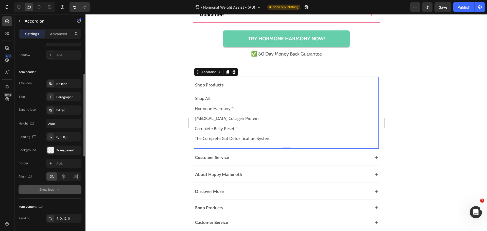
click at [59, 166] on div "Add..." at bounding box center [68, 163] width 24 height 5
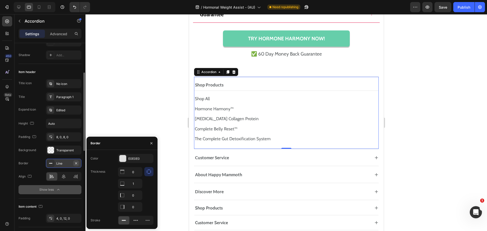
click at [78, 164] on button "button" at bounding box center [76, 163] width 6 height 6
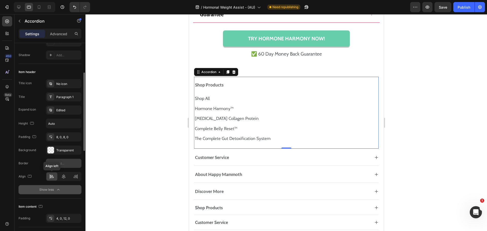
click at [53, 188] on div "Show less" at bounding box center [50, 189] width 22 height 5
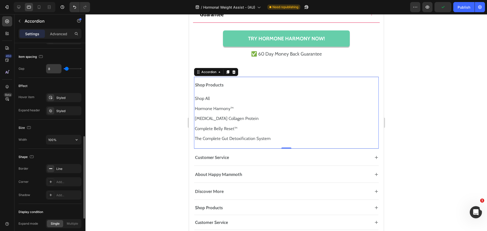
scroll to position [279, 0]
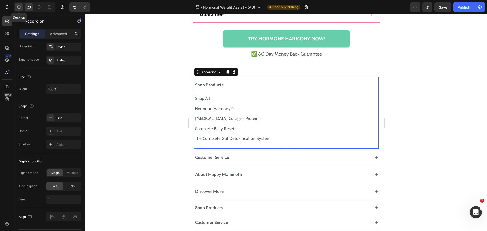
click at [21, 5] on icon at bounding box center [18, 7] width 5 height 5
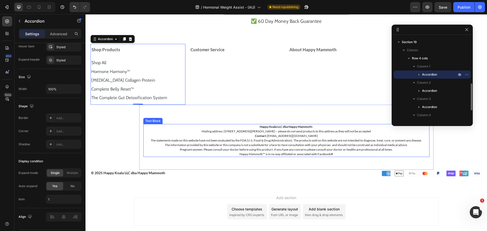
scroll to position [4074, 0]
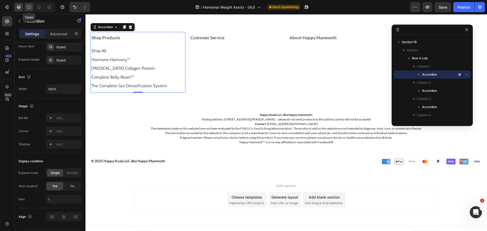
click at [30, 6] on icon at bounding box center [28, 7] width 5 height 5
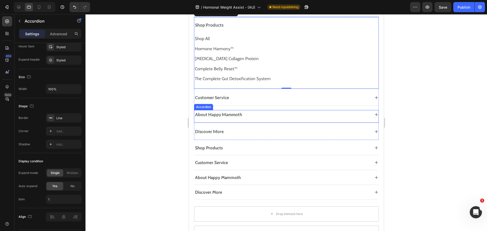
scroll to position [3913, 0]
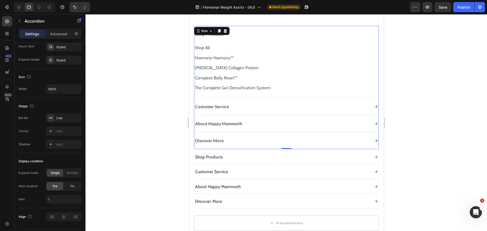
click at [353, 118] on div "Shop Products Shop All Text Block Hormone Harmony™ Text Block [MEDICAL_DATA] Co…" at bounding box center [286, 87] width 185 height 123
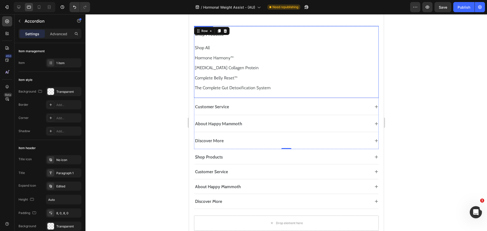
click at [338, 32] on div "Shop Products" at bounding box center [282, 34] width 176 height 7
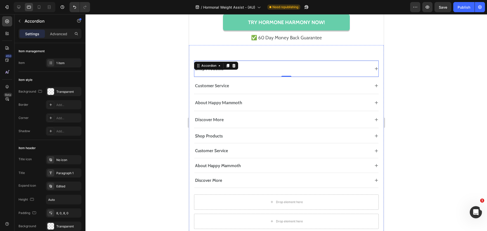
scroll to position [3909, 0]
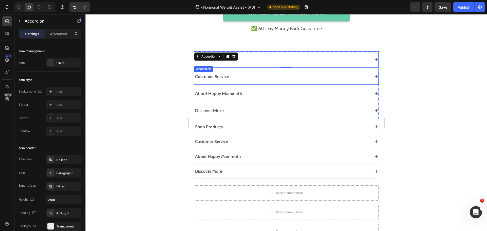
click at [358, 77] on div "Customer Service" at bounding box center [282, 76] width 176 height 7
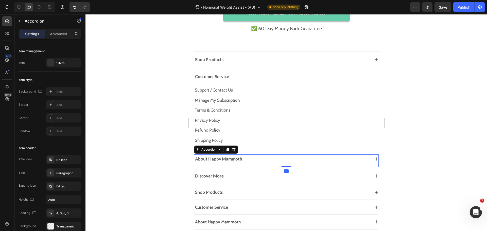
click at [364, 161] on div "About Happy Mammoth" at bounding box center [282, 158] width 176 height 7
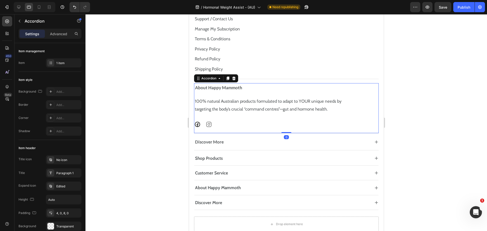
scroll to position [3985, 0]
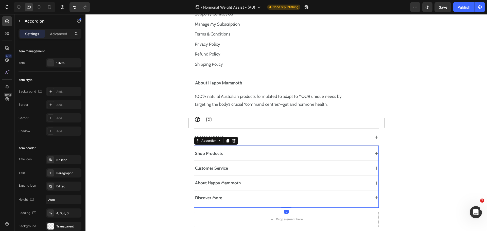
click at [358, 152] on div "Shop Products" at bounding box center [282, 153] width 176 height 7
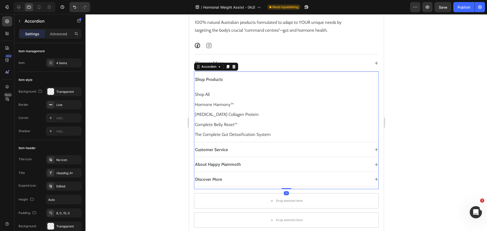
scroll to position [4061, 0]
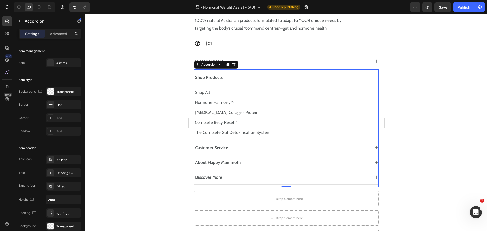
click at [360, 148] on div "Customer Service" at bounding box center [282, 147] width 176 height 7
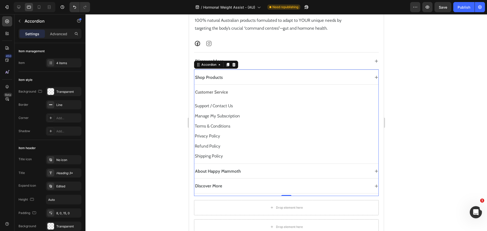
click at [340, 80] on div "Shop Products" at bounding box center [282, 77] width 176 height 7
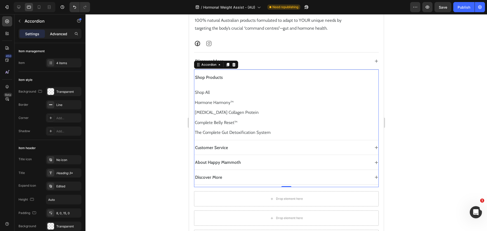
click at [65, 35] on p "Advanced" at bounding box center [58, 33] width 17 height 5
type input "100%"
type input "100"
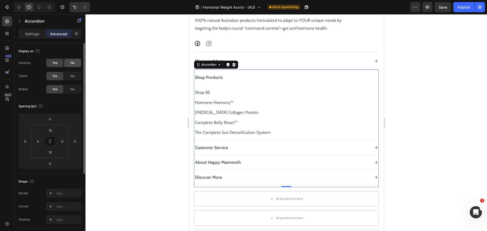
click at [69, 66] on div "No" at bounding box center [72, 63] width 17 height 8
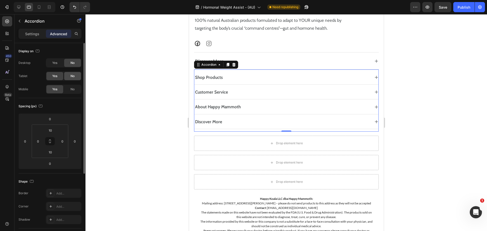
click at [68, 78] on div "No" at bounding box center [72, 76] width 17 height 8
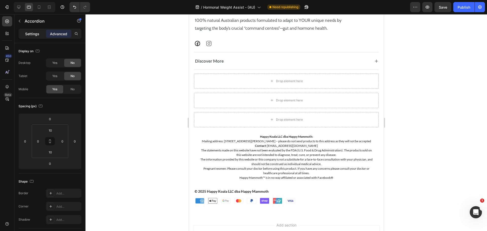
click at [36, 36] on p "Settings" at bounding box center [32, 33] width 14 height 5
type input "8"
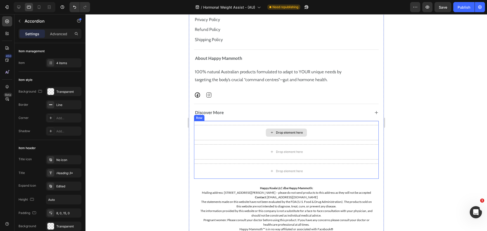
scroll to position [3985, 0]
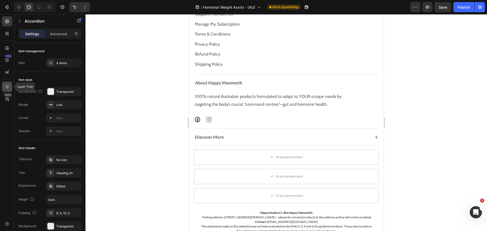
click at [5, 86] on icon at bounding box center [7, 86] width 5 height 5
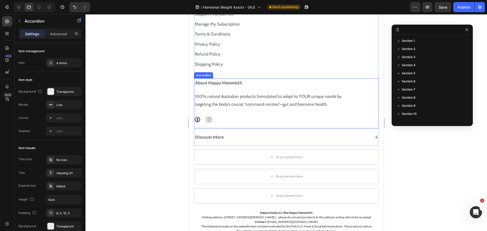
scroll to position [153, 0]
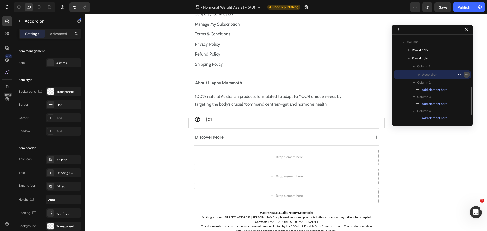
click at [467, 74] on icon "button" at bounding box center [467, 75] width 4 height 4
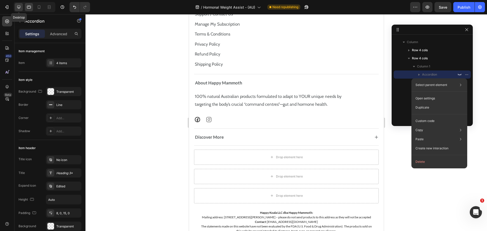
click at [19, 6] on icon at bounding box center [18, 7] width 3 height 3
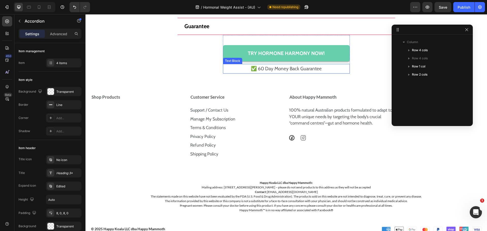
scroll to position [4018, 0]
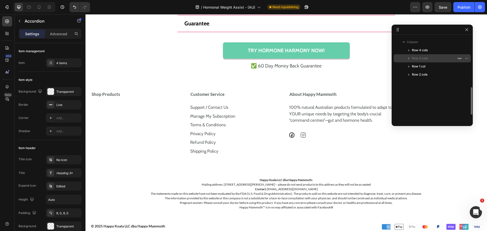
click at [408, 59] on icon "button" at bounding box center [408, 58] width 5 height 5
click at [409, 58] on icon "button" at bounding box center [408, 59] width 1 height 2
click at [65, 35] on p "Advanced" at bounding box center [58, 33] width 17 height 5
type input "100%"
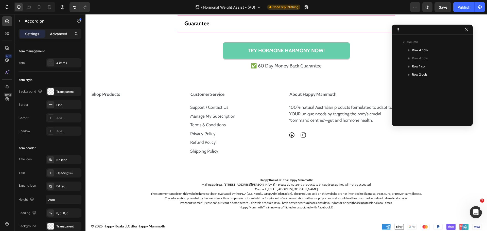
type input "100"
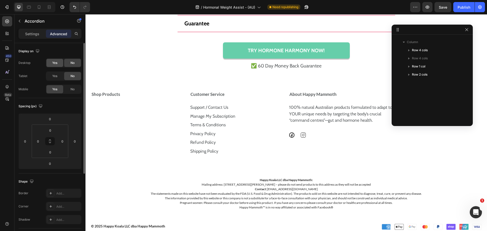
click at [59, 62] on div "Yes" at bounding box center [54, 63] width 17 height 8
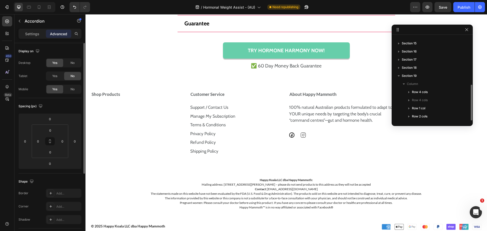
scroll to position [111, 0]
click at [70, 89] on div "No" at bounding box center [72, 89] width 17 height 8
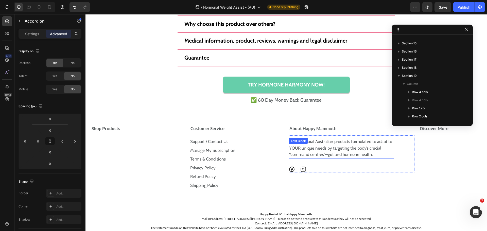
scroll to position [3992, 0]
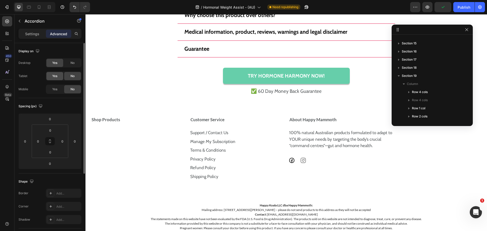
click at [53, 76] on span "Yes" at bounding box center [54, 76] width 5 height 5
click at [30, 7] on icon at bounding box center [28, 7] width 5 height 5
type input "10"
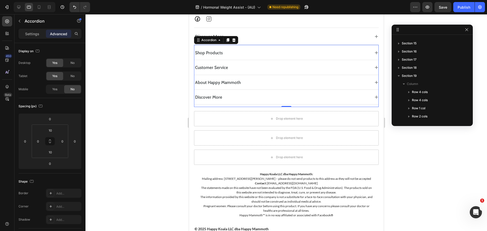
scroll to position [4083, 0]
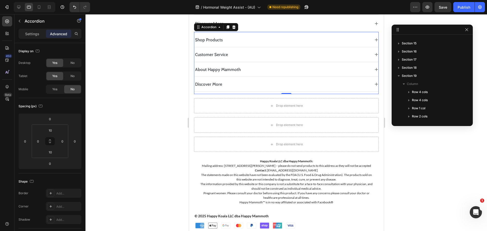
click at [305, 37] on div "Shop Products" at bounding box center [282, 40] width 176 height 7
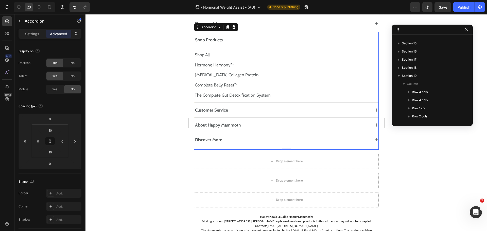
click at [320, 39] on div "Shop Products" at bounding box center [282, 40] width 176 height 7
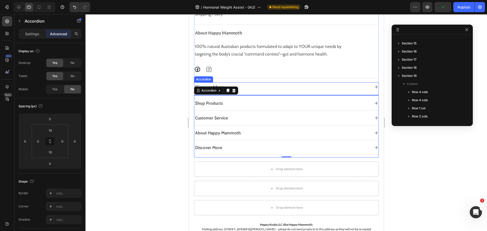
scroll to position [4007, 0]
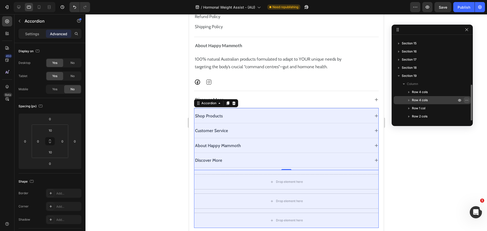
click at [466, 99] on icon "button" at bounding box center [467, 100] width 4 height 4
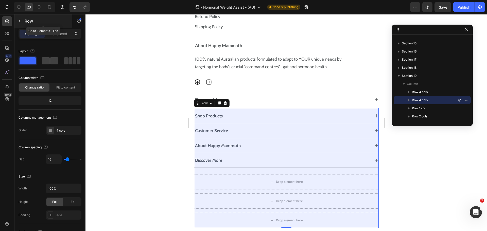
click at [28, 20] on p "Row" at bounding box center [46, 21] width 43 height 6
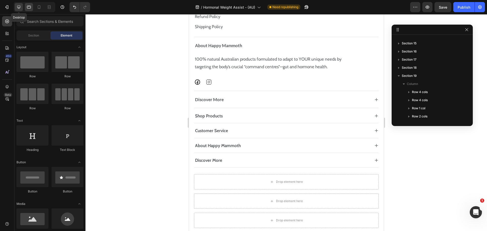
click at [21, 5] on div at bounding box center [19, 7] width 8 height 8
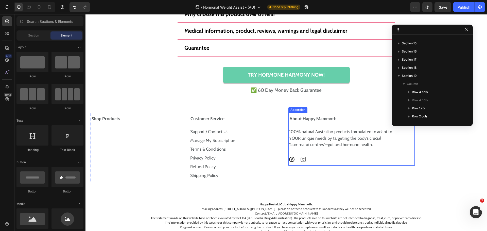
scroll to position [3982, 0]
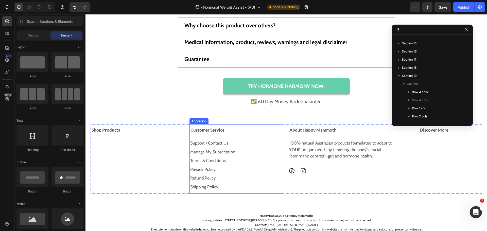
click at [269, 127] on div "Customer Service" at bounding box center [235, 130] width 90 height 8
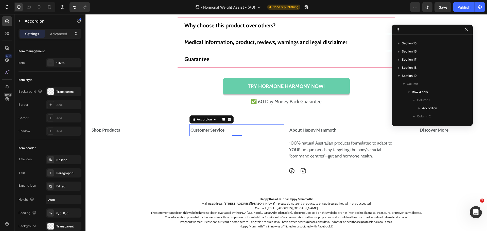
scroll to position [161, 0]
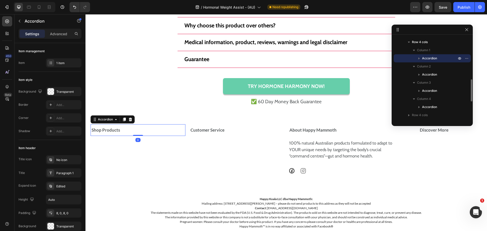
click at [181, 125] on div "Shop Products" at bounding box center [138, 130] width 94 height 12
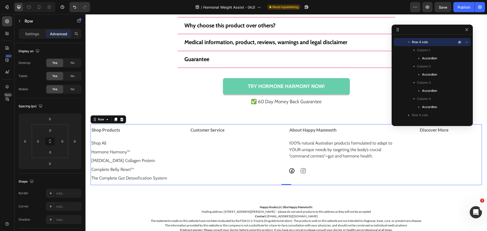
click at [186, 124] on div "Shop Products Shop All Text Block Hormone Harmony™ Text Block [MEDICAL_DATA] Co…" at bounding box center [286, 154] width 391 height 61
click at [28, 5] on icon at bounding box center [28, 7] width 5 height 5
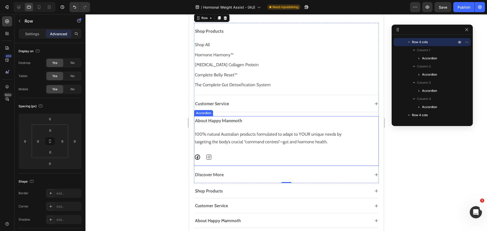
scroll to position [3913, 0]
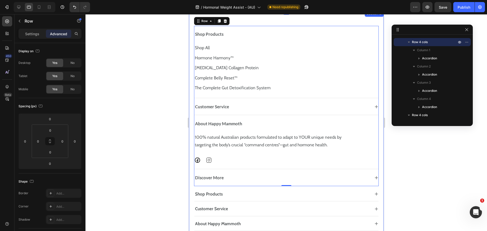
drag, startPoint x: 376, startPoint y: 185, endPoint x: 380, endPoint y: 186, distance: 4.1
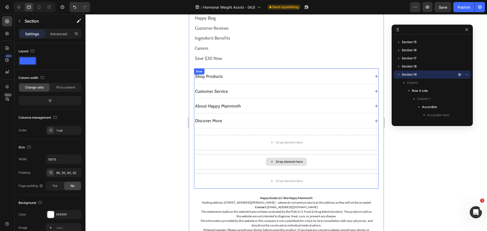
scroll to position [4141, 0]
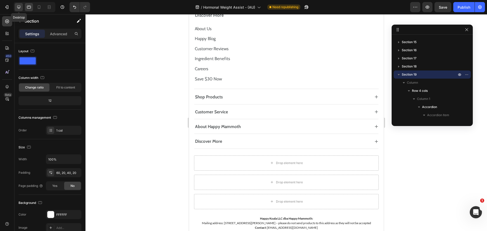
click at [16, 8] on div at bounding box center [19, 7] width 8 height 8
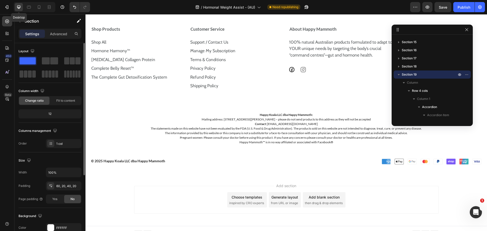
scroll to position [4027, 0]
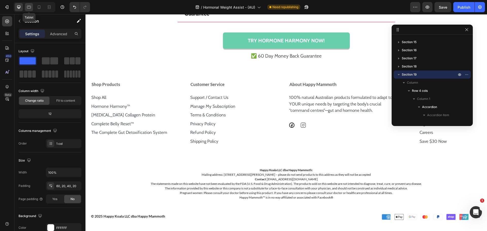
click at [27, 7] on icon at bounding box center [29, 7] width 4 height 3
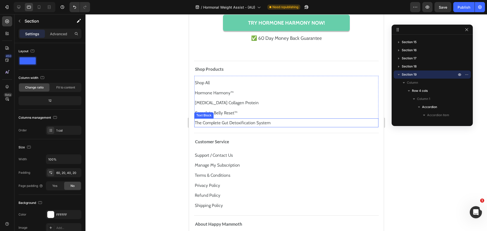
scroll to position [3898, 0]
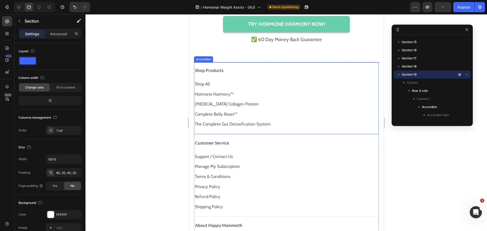
click at [367, 63] on div "Shop Products Shop All Text Block Hormone Harmony™ Text Block [MEDICAL_DATA] Co…" at bounding box center [286, 98] width 185 height 72
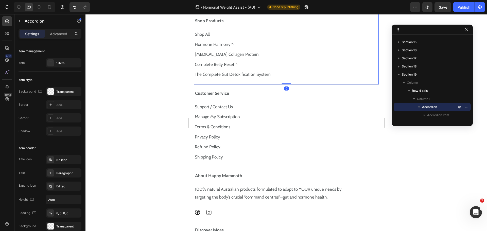
scroll to position [3923, 0]
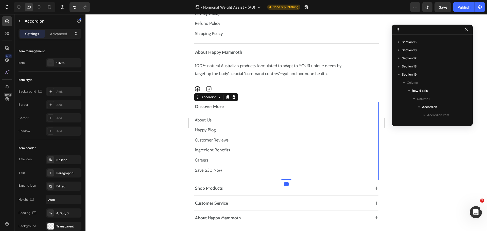
scroll to position [266, 0]
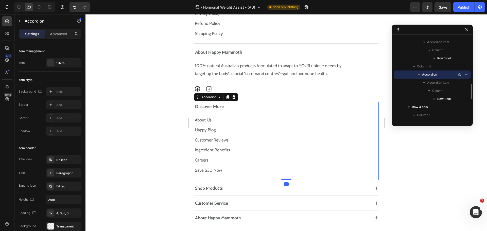
click at [331, 108] on div "Discover More" at bounding box center [282, 106] width 176 height 7
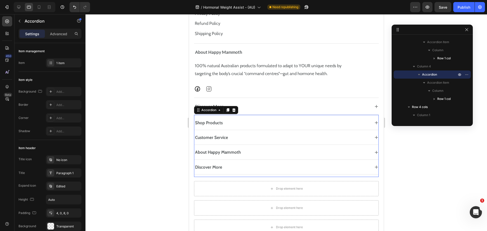
scroll to position [315, 0]
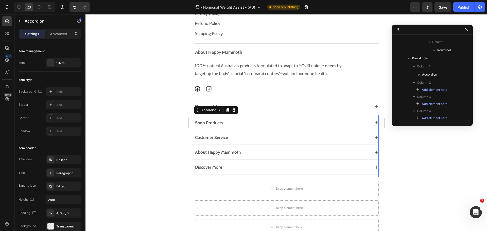
click at [336, 121] on div "Shop Products" at bounding box center [282, 122] width 176 height 7
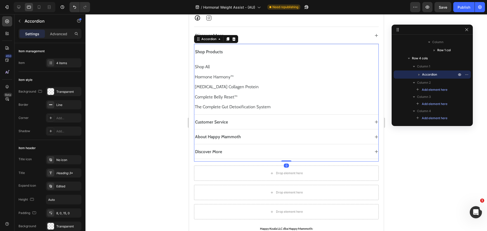
scroll to position [4126, 0]
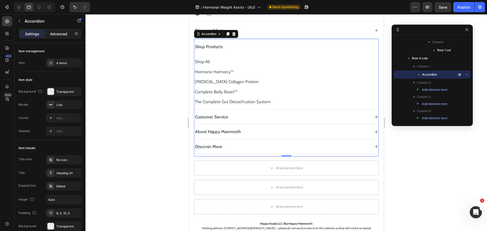
click at [59, 35] on p "Advanced" at bounding box center [58, 33] width 17 height 5
type input "100%"
type input "100"
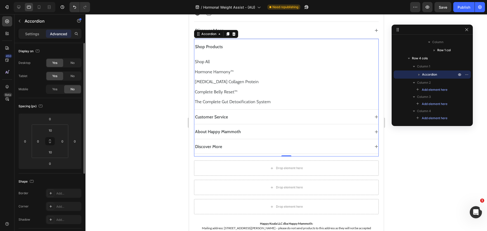
click at [50, 61] on div "Yes" at bounding box center [54, 63] width 17 height 8
click at [55, 89] on span "Yes" at bounding box center [54, 89] width 5 height 5
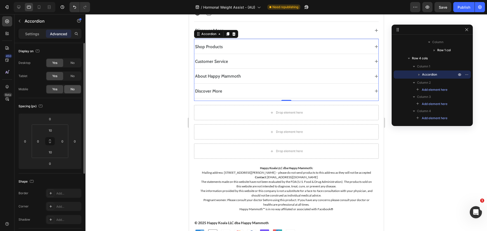
click at [69, 89] on div "No" at bounding box center [72, 89] width 17 height 8
click at [69, 74] on div "No" at bounding box center [72, 76] width 17 height 8
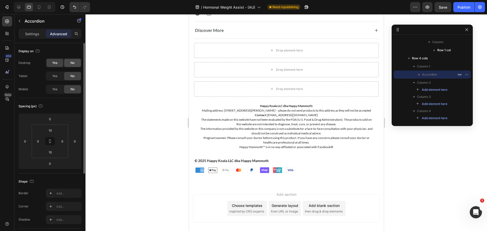
click at [68, 61] on div "No" at bounding box center [72, 63] width 17 height 8
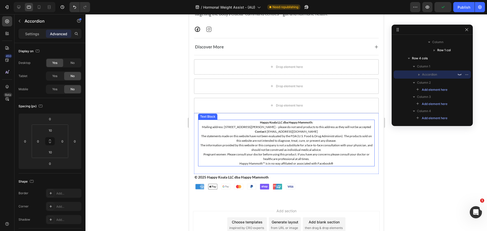
scroll to position [4075, 0]
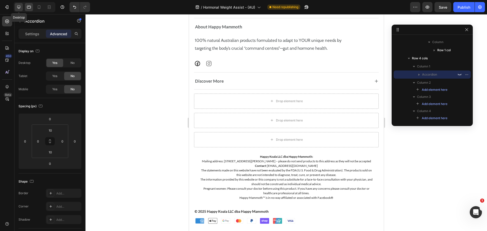
click at [19, 8] on icon at bounding box center [18, 7] width 3 height 3
type input "0"
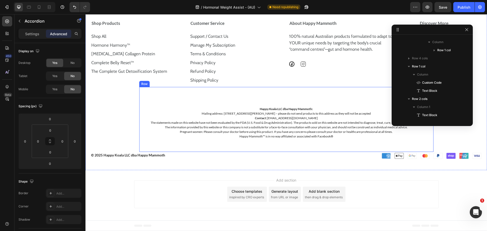
scroll to position [4054, 0]
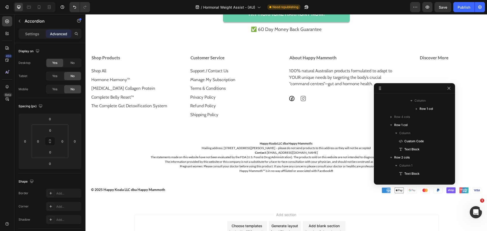
drag, startPoint x: 412, startPoint y: 29, endPoint x: 403, endPoint y: 87, distance: 59.3
click at [430, 58] on strong "Discover More" at bounding box center [434, 57] width 29 height 5
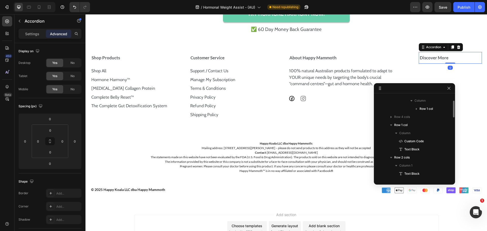
scroll to position [266, 0]
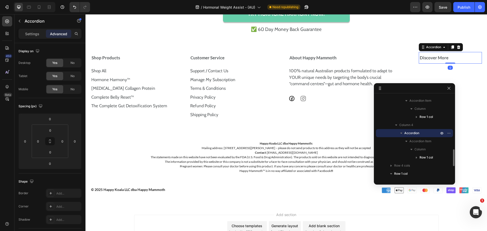
click at [429, 58] on strong "Discover More" at bounding box center [434, 57] width 29 height 5
click at [457, 58] on div "Discover More" at bounding box center [448, 58] width 59 height 8
click at [424, 141] on span "Accordion Item" at bounding box center [420, 141] width 22 height 5
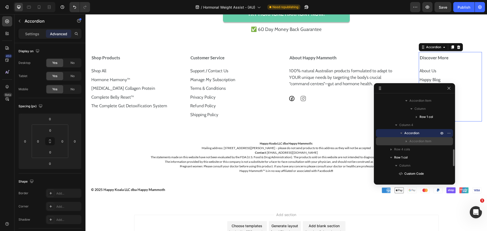
click at [424, 141] on span "Accordion Item" at bounding box center [420, 141] width 22 height 5
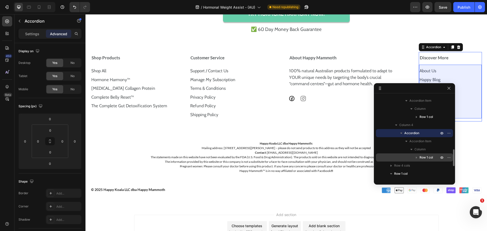
click at [415, 156] on icon "button" at bounding box center [416, 157] width 5 height 5
click at [417, 157] on icon "button" at bounding box center [416, 157] width 2 height 1
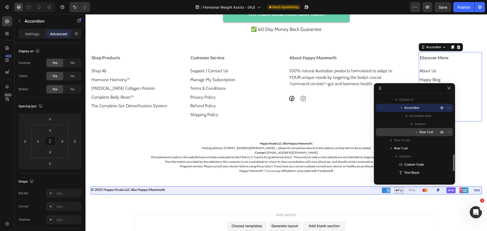
scroll to position [317, 0]
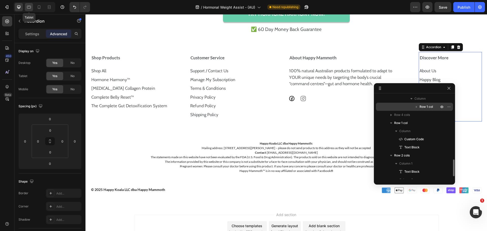
click at [29, 7] on icon at bounding box center [28, 7] width 5 height 5
type input "10"
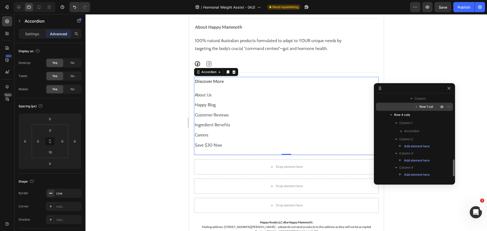
scroll to position [4096, 0]
click at [293, 82] on div "Discover More" at bounding box center [282, 81] width 176 height 7
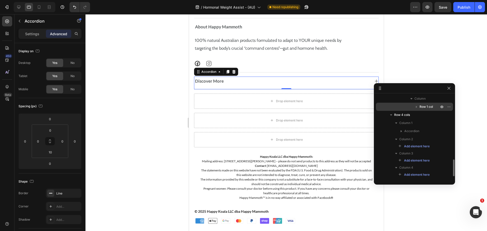
scroll to position [4121, 0]
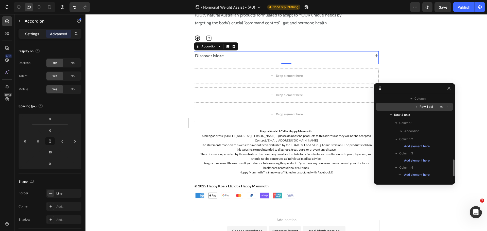
click at [38, 32] on p "Settings" at bounding box center [32, 33] width 14 height 5
type input "8"
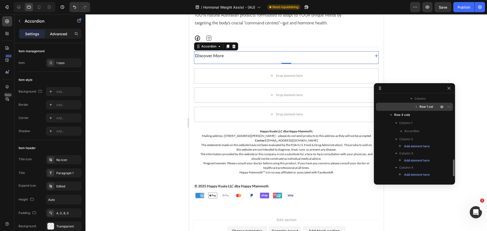
click at [59, 37] on div "Advanced" at bounding box center [58, 34] width 25 height 8
type input "100%"
type input "100"
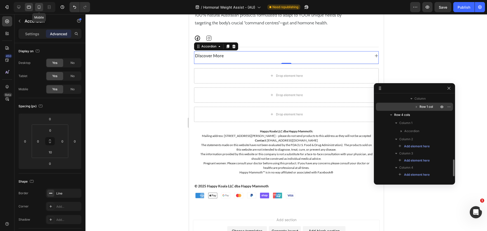
click at [39, 4] on div at bounding box center [39, 7] width 8 height 8
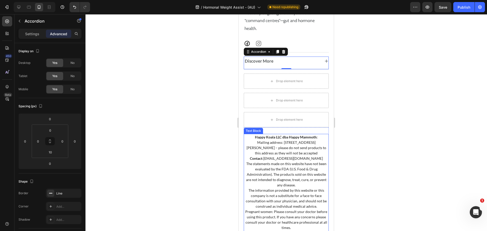
scroll to position [3960, 0]
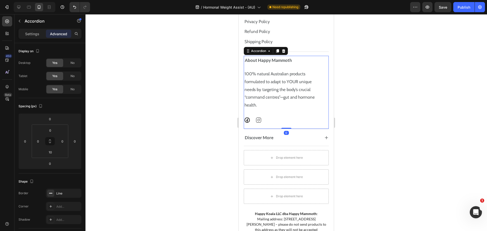
click at [317, 63] on div "About Happy Mammoth" at bounding box center [286, 61] width 84 height 10
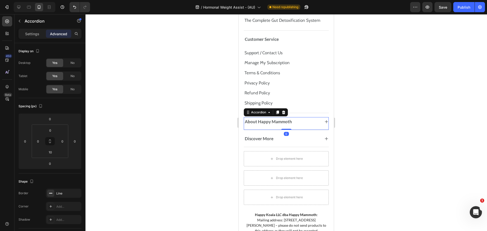
scroll to position [3884, 0]
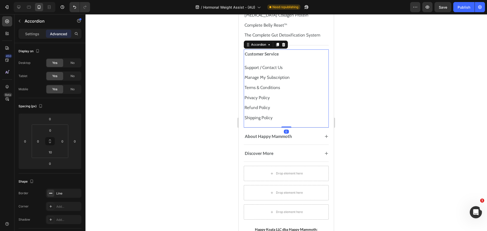
click at [316, 55] on div "Customer Service" at bounding box center [286, 54] width 84 height 10
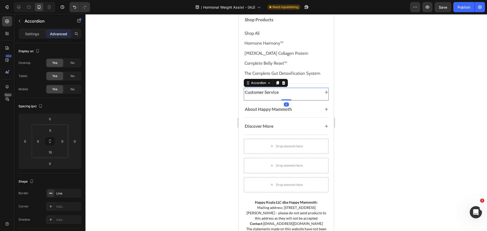
scroll to position [3833, 0]
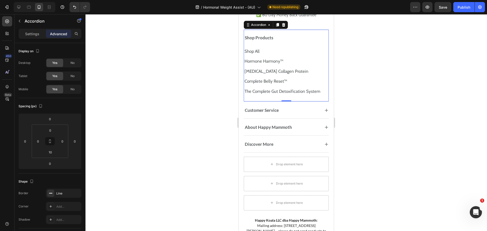
click at [313, 41] on div "Shop Products" at bounding box center [282, 37] width 76 height 7
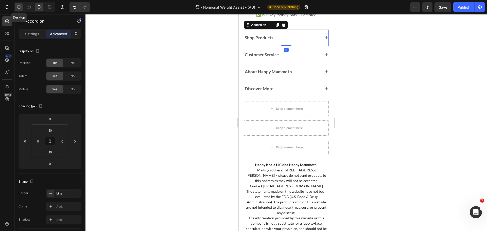
click at [21, 7] on icon at bounding box center [18, 7] width 5 height 5
type input "0"
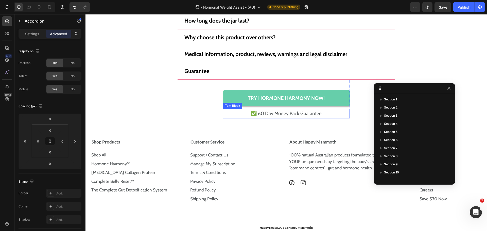
scroll to position [4057, 0]
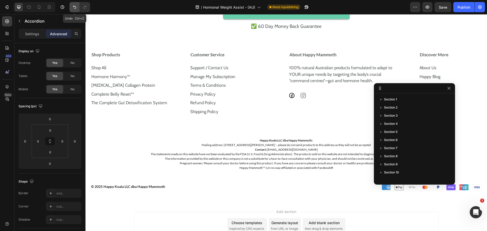
click at [75, 7] on icon "Undo/Redo" at bounding box center [74, 7] width 3 height 3
click at [28, 7] on icon at bounding box center [28, 7] width 5 height 5
type input "10"
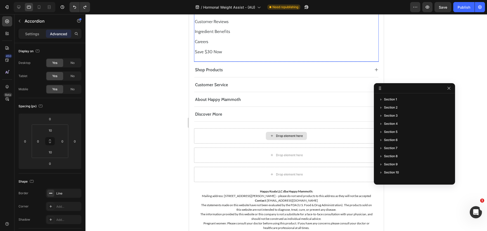
scroll to position [4141, 0]
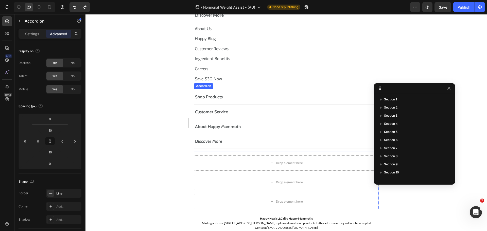
click at [291, 98] on div "Shop Products" at bounding box center [282, 97] width 176 height 7
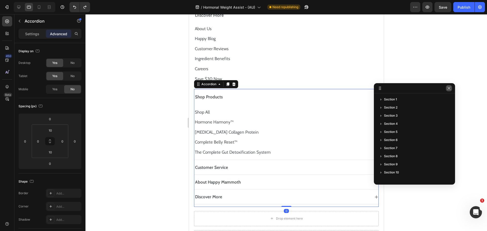
click at [448, 89] on icon "button" at bounding box center [449, 88] width 4 height 4
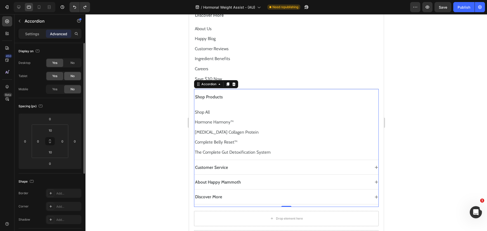
click at [69, 76] on div "No" at bounding box center [72, 76] width 17 height 8
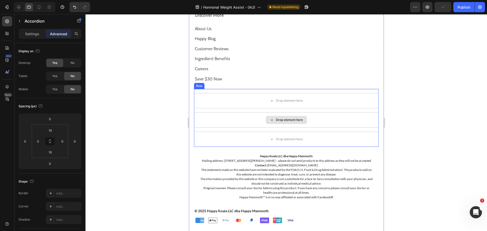
scroll to position [4166, 0]
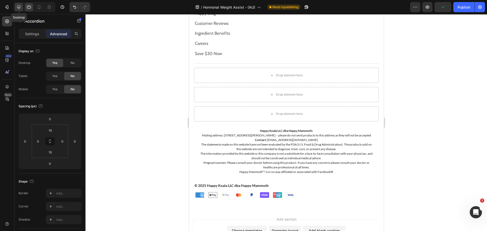
click at [18, 7] on icon at bounding box center [18, 7] width 3 height 3
type input "0"
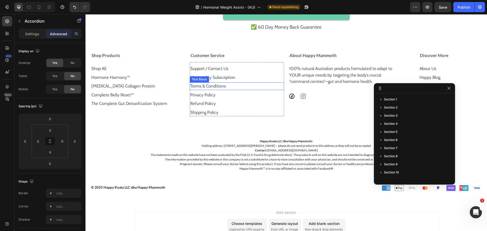
scroll to position [4039, 0]
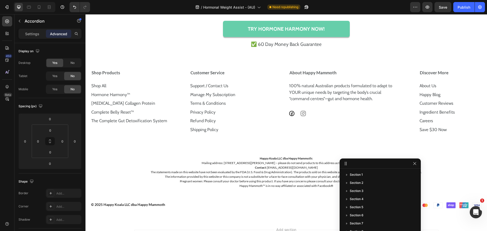
drag, startPoint x: 408, startPoint y: 88, endPoint x: 382, endPoint y: 149, distance: 66.4
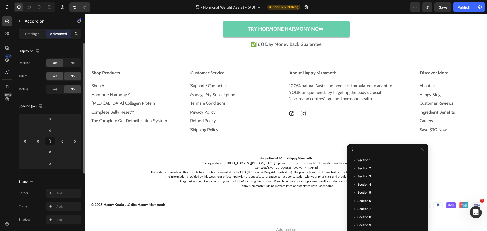
click at [58, 76] on div "Yes" at bounding box center [54, 76] width 17 height 8
click at [58, 90] on div "Yes" at bounding box center [54, 89] width 17 height 8
click at [28, 6] on icon at bounding box center [29, 7] width 4 height 3
type input "10"
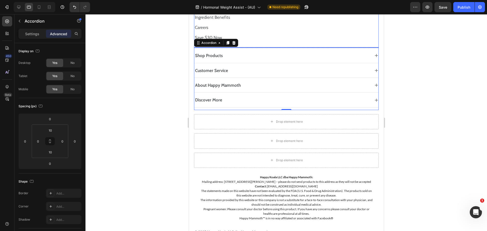
scroll to position [4204, 0]
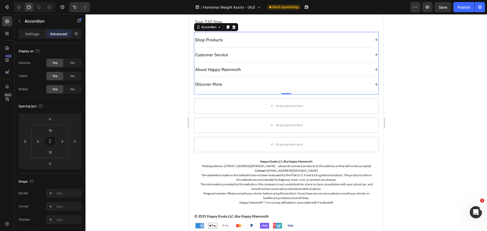
click at [258, 39] on div "Shop Products" at bounding box center [282, 40] width 176 height 7
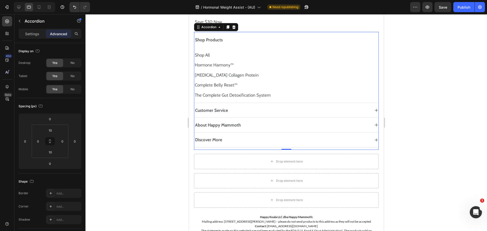
click at [258, 39] on div "Shop Products" at bounding box center [282, 40] width 176 height 7
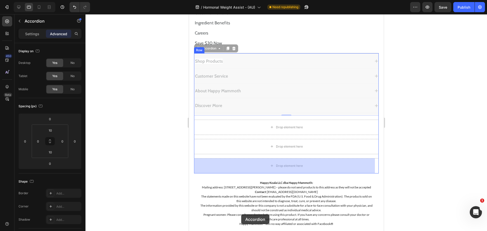
scroll to position [4186, 0]
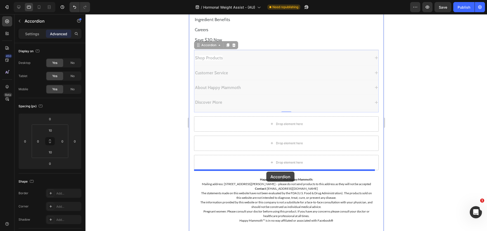
drag, startPoint x: 198, startPoint y: 130, endPoint x: 266, endPoint y: 172, distance: 79.6
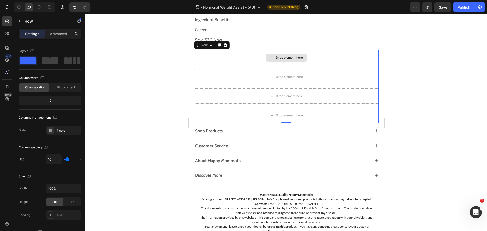
click at [258, 53] on div "Drop element here" at bounding box center [286, 57] width 185 height 15
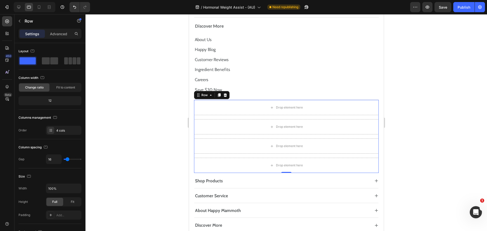
scroll to position [4110, 0]
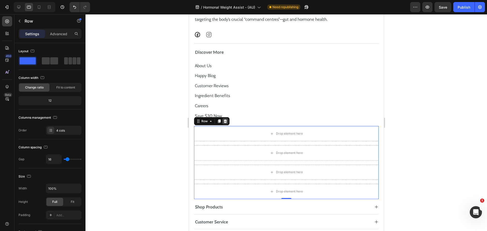
click at [225, 122] on icon at bounding box center [224, 121] width 3 height 4
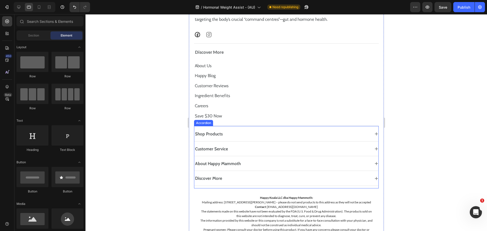
click at [238, 128] on div "Shop Products Customer Service About Happy Mammoth Discover More Accordion" at bounding box center [286, 157] width 185 height 62
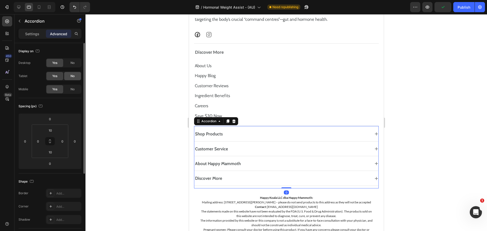
click at [66, 77] on div "No" at bounding box center [72, 76] width 17 height 8
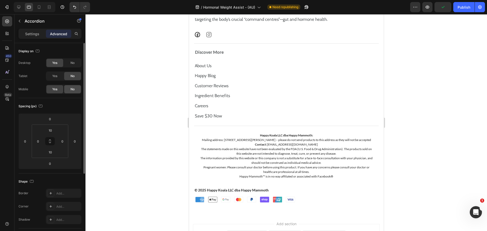
click at [72, 90] on span "No" at bounding box center [72, 89] width 4 height 5
click at [21, 8] on div at bounding box center [19, 7] width 8 height 8
type input "0"
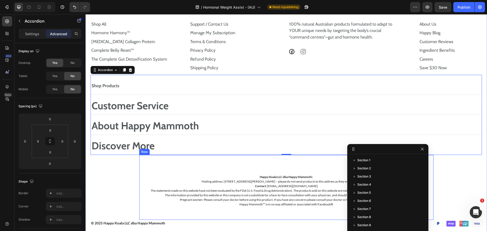
scroll to position [4067, 0]
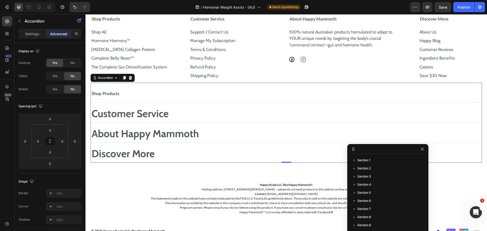
click at [157, 112] on strong "Customer Service" at bounding box center [130, 113] width 77 height 12
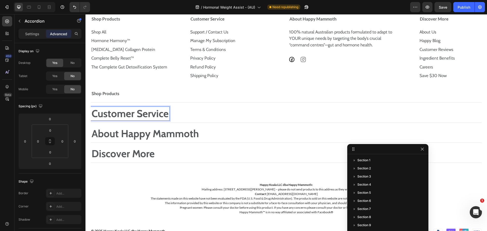
click at [32, 29] on div "Settings Advanced" at bounding box center [50, 34] width 63 height 10
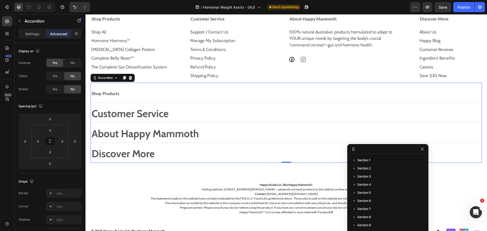
click at [33, 39] on div "Settings Advanced" at bounding box center [50, 34] width 63 height 10
click at [33, 33] on p "Settings" at bounding box center [32, 33] width 14 height 5
type input "8"
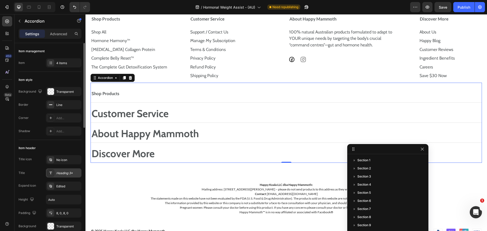
click at [65, 174] on div "Heading 3*" at bounding box center [68, 173] width 24 height 5
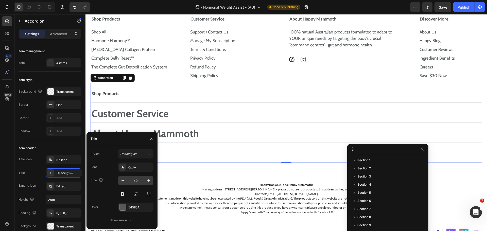
click at [143, 180] on input "40" at bounding box center [135, 180] width 17 height 9
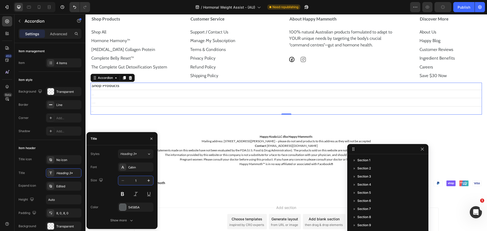
type input "17"
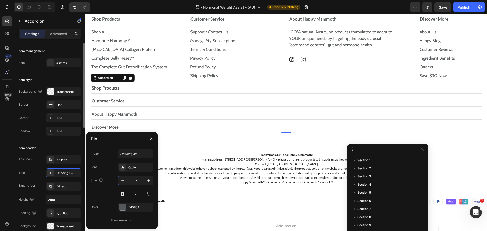
click at [72, 78] on div "Item style" at bounding box center [50, 80] width 63 height 8
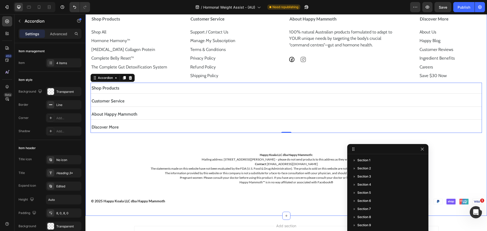
click at [456, 142] on div "Shop Products Shop All Text Block Hormone Harmony™ Text Block [MEDICAL_DATA] Co…" at bounding box center [286, 109] width 391 height 192
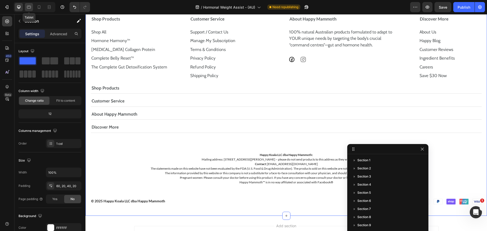
click at [30, 7] on icon at bounding box center [29, 7] width 4 height 3
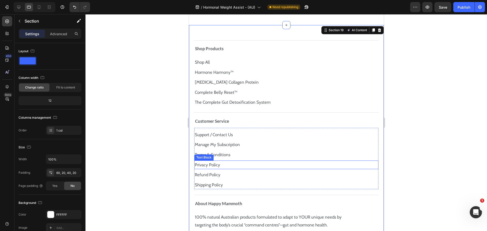
scroll to position [3893, 0]
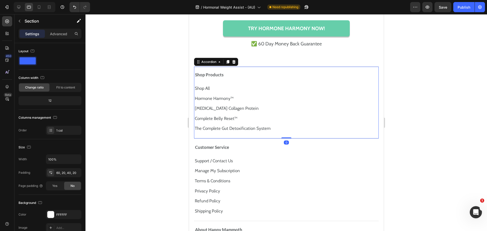
click at [347, 67] on div "Shop Products Shop All Text Block Hormone Harmony™ Text Block [MEDICAL_DATA] Co…" at bounding box center [286, 102] width 185 height 72
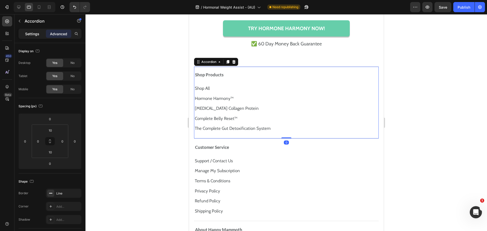
click at [31, 35] on p "Settings" at bounding box center [32, 33] width 14 height 5
type input "8"
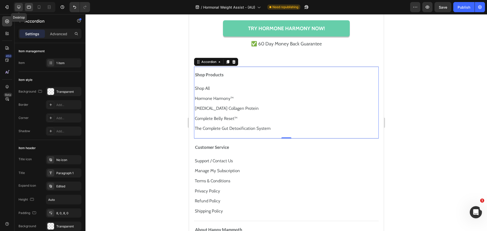
click at [17, 4] on div at bounding box center [19, 7] width 8 height 8
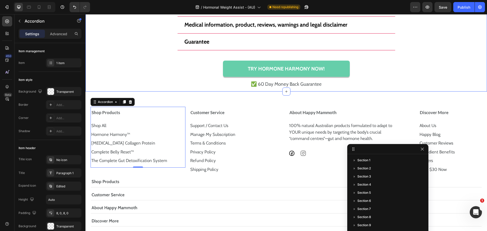
scroll to position [3998, 0]
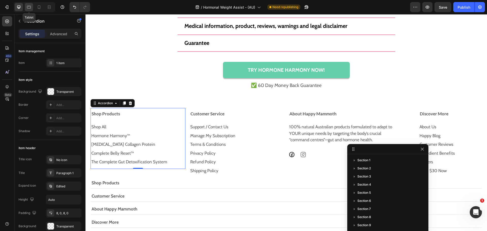
click at [29, 9] on icon at bounding box center [28, 7] width 5 height 5
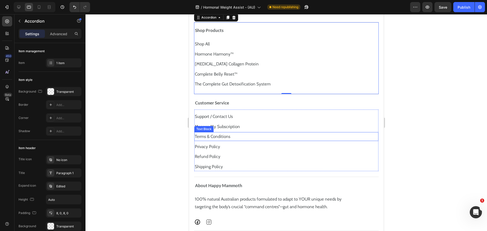
scroll to position [3913, 0]
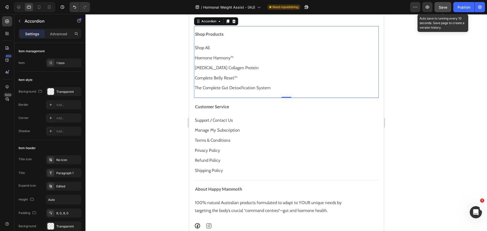
click at [438, 8] on button "Save" at bounding box center [442, 7] width 17 height 10
click at [287, 32] on div "Shop Products" at bounding box center [282, 34] width 176 height 7
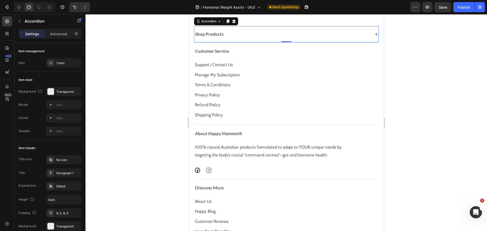
click at [303, 38] on div "Shop Products" at bounding box center [282, 34] width 176 height 7
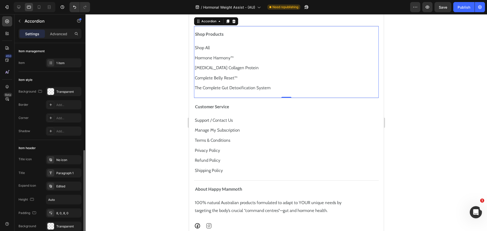
scroll to position [101, 0]
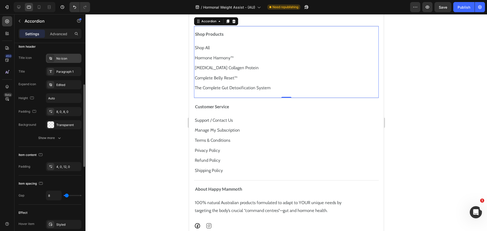
click at [70, 61] on div "No icon" at bounding box center [63, 58] width 35 height 9
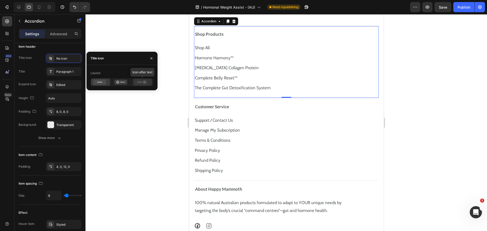
click at [140, 81] on icon at bounding box center [141, 82] width 13 height 5
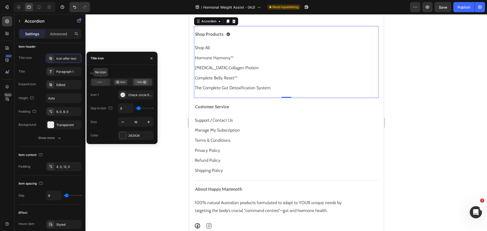
click at [105, 81] on icon at bounding box center [99, 82] width 13 height 5
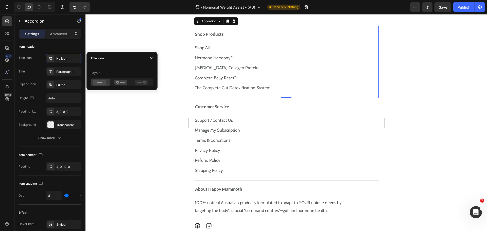
click at [141, 86] on div at bounding box center [122, 82] width 63 height 8
click at [142, 83] on icon at bounding box center [141, 82] width 13 height 5
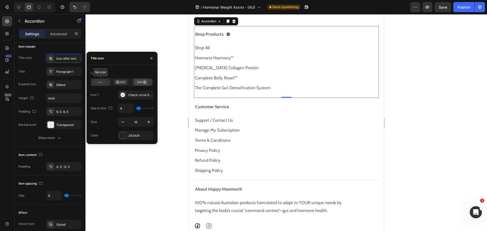
click at [97, 80] on icon at bounding box center [99, 82] width 13 height 5
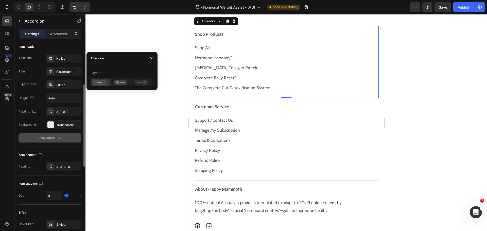
click at [65, 139] on button "Show more" at bounding box center [50, 137] width 63 height 9
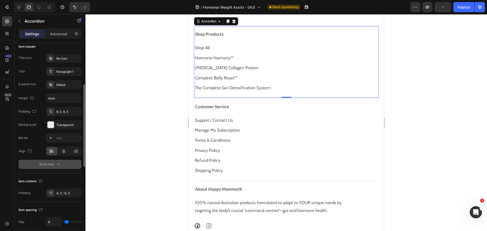
click at [59, 160] on button "Show less" at bounding box center [50, 164] width 63 height 9
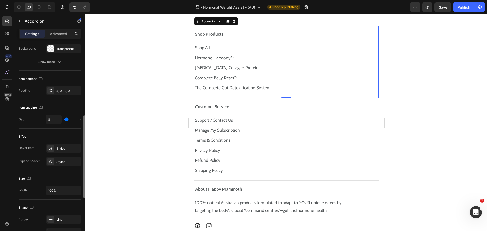
scroll to position [203, 0]
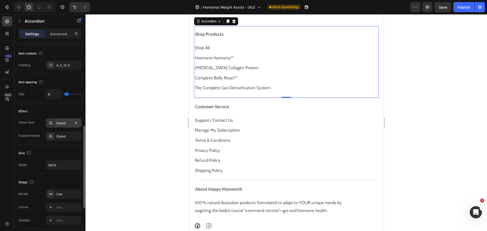
click at [62, 123] on div "Styled" at bounding box center [63, 123] width 15 height 5
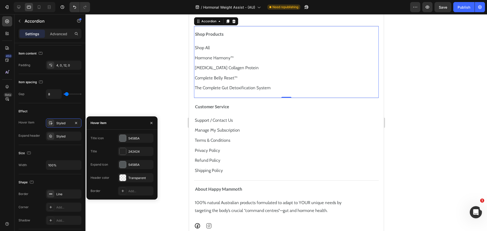
click at [291, 36] on div "Shop Products" at bounding box center [282, 34] width 176 height 7
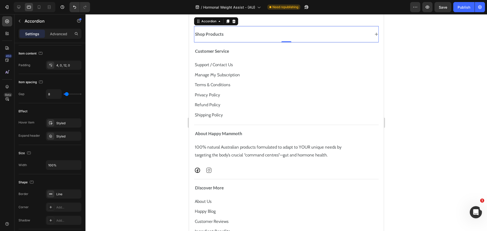
click at [291, 36] on div "Shop Products" at bounding box center [282, 34] width 176 height 7
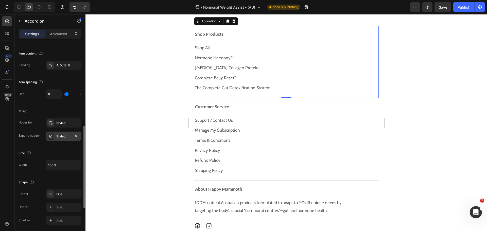
click at [55, 137] on div "Styled" at bounding box center [63, 136] width 35 height 9
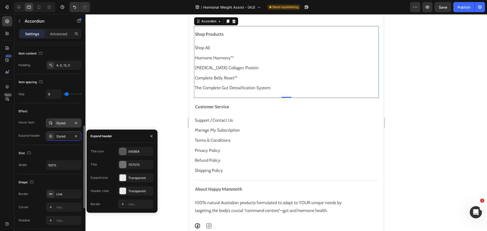
click at [59, 123] on div "Styled" at bounding box center [63, 123] width 15 height 5
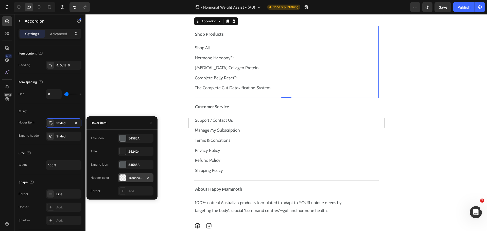
click at [121, 176] on div at bounding box center [122, 177] width 7 height 7
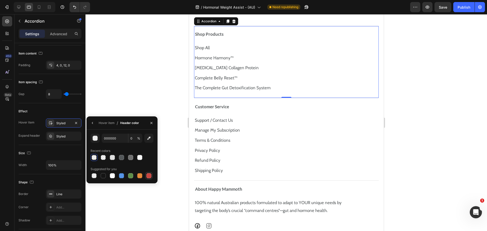
click at [149, 176] on div at bounding box center [148, 175] width 5 height 5
type input "C5453F"
type input "100"
click at [122, 137] on input "C5453F" at bounding box center [115, 138] width 26 height 9
type input "C5453F"
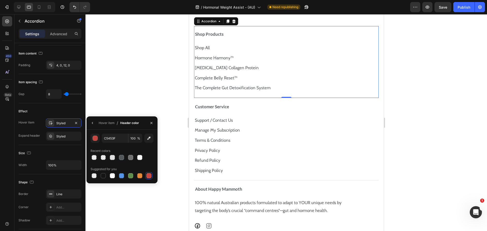
click at [120, 128] on div "Hover item / Header color" at bounding box center [113, 122] width 55 height 13
click at [94, 137] on div "button" at bounding box center [95, 138] width 5 height 5
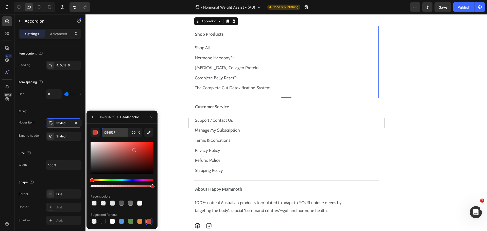
click at [116, 132] on input "C5453F" at bounding box center [115, 132] width 26 height 9
click at [113, 124] on div "100 % Recent colors Suggested for you" at bounding box center [121, 176] width 71 height 105
click at [97, 133] on div "button" at bounding box center [95, 132] width 5 height 5
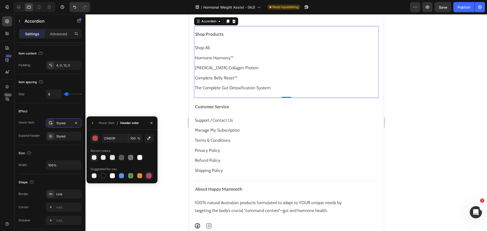
click at [94, 158] on div at bounding box center [94, 157] width 5 height 5
type input "000000"
type input "0"
click at [64, 116] on div "Effect Hover item Styled Expand header Styled" at bounding box center [50, 124] width 63 height 42
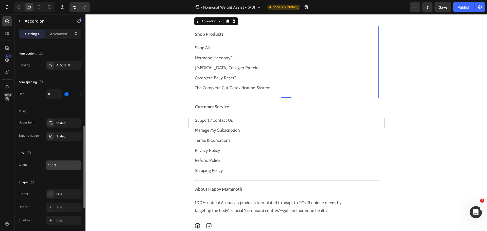
scroll to position [228, 0]
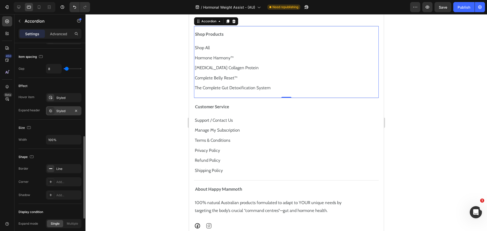
click at [60, 110] on div "Styled" at bounding box center [63, 111] width 15 height 5
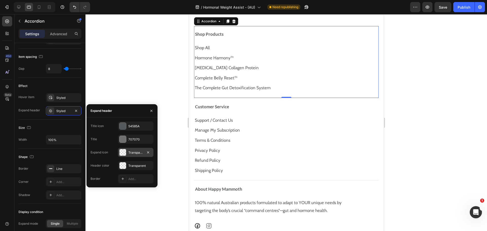
click at [122, 152] on div at bounding box center [122, 152] width 7 height 7
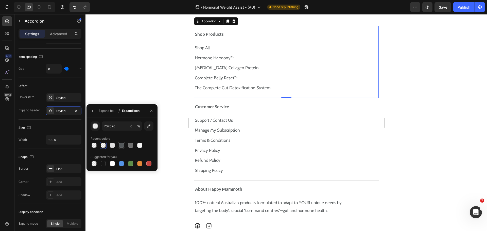
click at [120, 145] on div at bounding box center [121, 145] width 5 height 5
type input "54585A"
type input "100"
click at [311, 112] on div "Customer Service" at bounding box center [286, 107] width 184 height 10
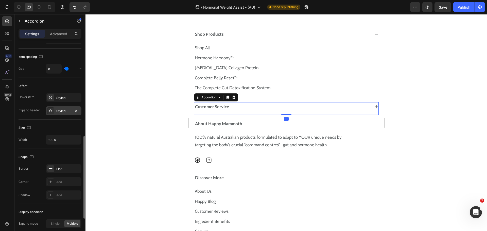
click at [66, 111] on div "Styled" at bounding box center [63, 111] width 15 height 5
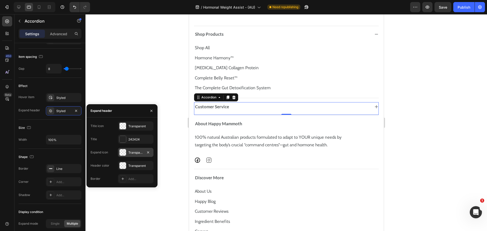
click at [129, 156] on div "Transparent" at bounding box center [135, 152] width 35 height 9
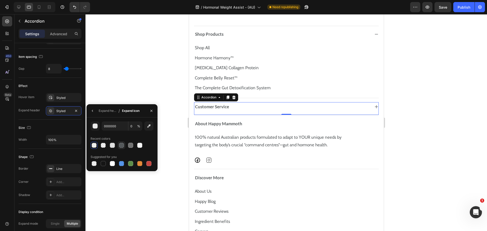
click at [125, 144] on div at bounding box center [121, 145] width 7 height 7
type input "54585A"
type input "100"
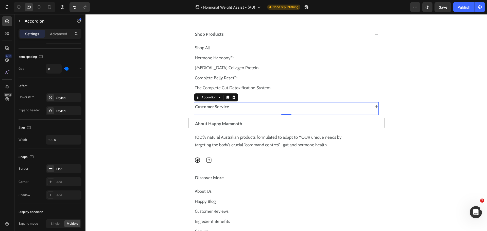
click at [333, 109] on div "Customer Service" at bounding box center [282, 106] width 176 height 7
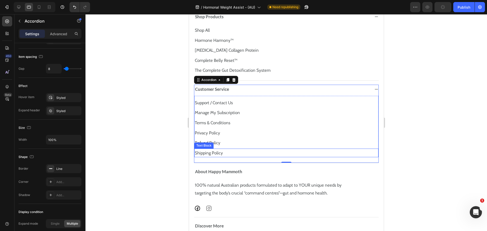
scroll to position [3964, 0]
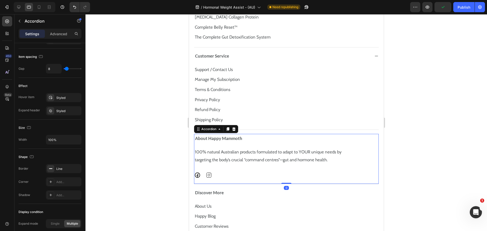
click at [315, 137] on div "About Happy Mammoth" at bounding box center [282, 138] width 176 height 7
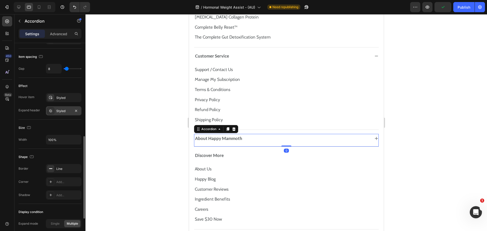
click at [65, 113] on div "Styled" at bounding box center [63, 111] width 15 height 5
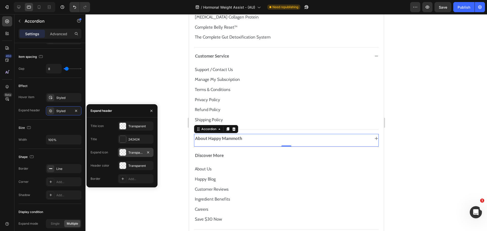
click at [121, 150] on div at bounding box center [122, 152] width 7 height 7
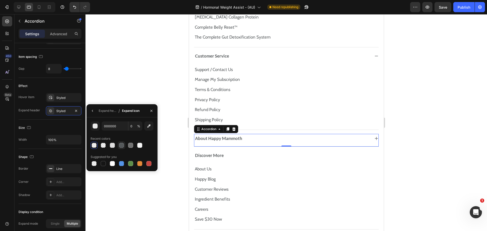
click at [122, 146] on div at bounding box center [121, 145] width 5 height 5
type input "54585A"
type input "100"
click at [347, 156] on div "Discover More" at bounding box center [282, 155] width 176 height 7
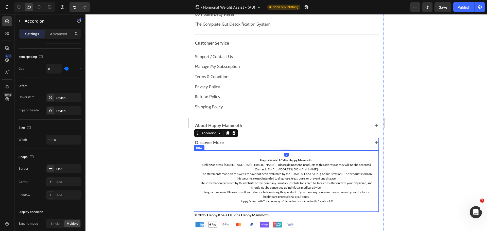
scroll to position [3989, 0]
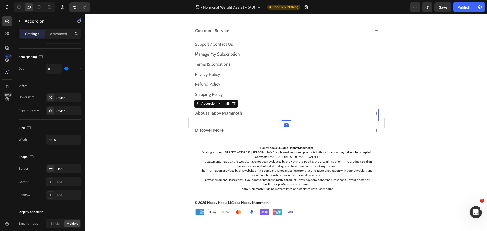
click at [339, 115] on div "About Happy Mammoth" at bounding box center [282, 113] width 176 height 7
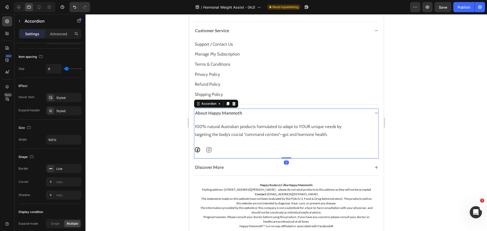
click at [337, 115] on div "About Happy Mammoth" at bounding box center [282, 113] width 176 height 7
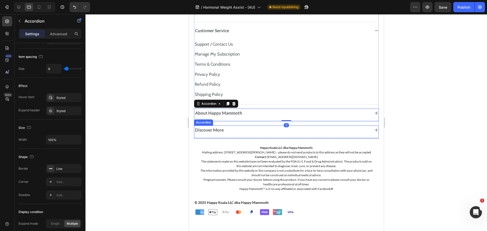
click at [339, 130] on div "Discover More" at bounding box center [282, 130] width 176 height 7
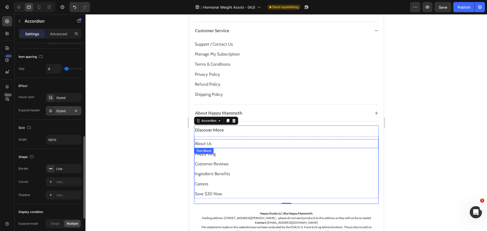
click at [54, 113] on div at bounding box center [50, 110] width 7 height 7
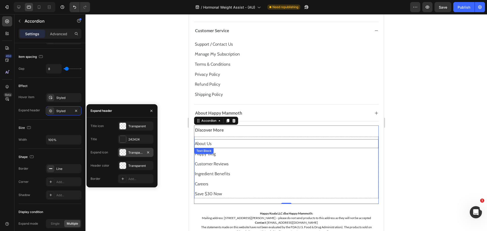
click at [120, 150] on div at bounding box center [122, 152] width 7 height 7
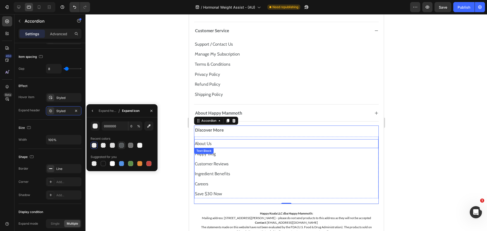
click at [122, 146] on div at bounding box center [121, 145] width 5 height 5
type input "54585A"
type input "100"
click at [379, 153] on div "Shop Products Shop All Text Block Hormone Harmony™ Text Block [MEDICAL_DATA] Co…" at bounding box center [286, 113] width 195 height 357
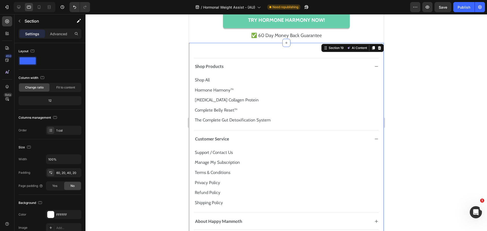
scroll to position [3909, 0]
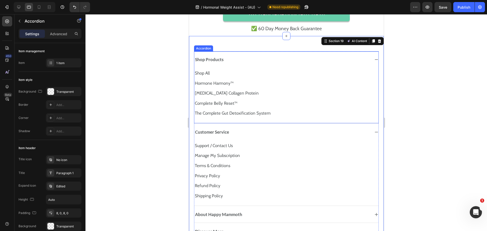
click at [353, 60] on div "Shop Products" at bounding box center [282, 59] width 176 height 7
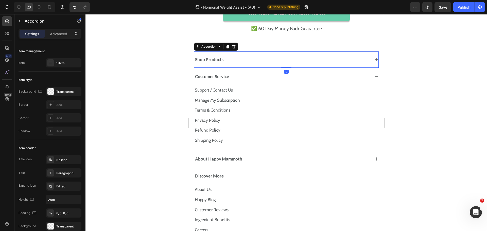
click at [359, 75] on div "Customer Service" at bounding box center [282, 76] width 176 height 7
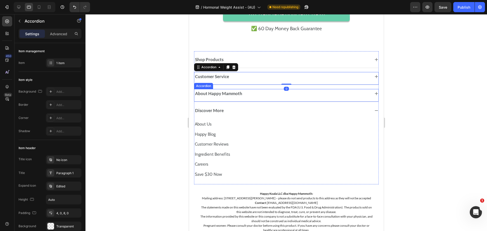
click at [345, 91] on div "About Happy Mammoth" at bounding box center [282, 93] width 176 height 7
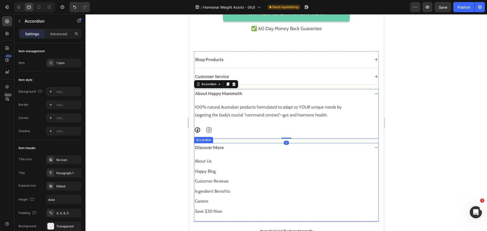
click at [353, 149] on div "Discover More" at bounding box center [282, 147] width 176 height 7
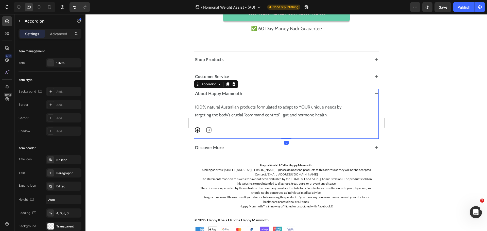
click at [350, 99] on div "About Happy Mammoth" at bounding box center [286, 94] width 184 height 10
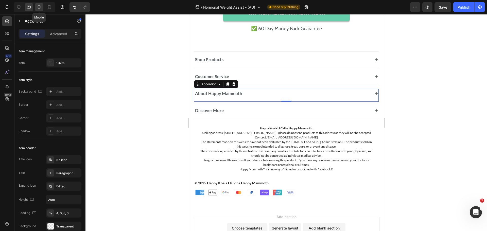
click at [39, 9] on icon at bounding box center [39, 7] width 3 height 4
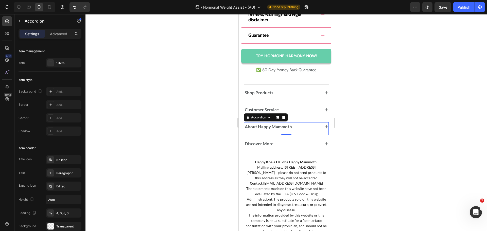
scroll to position [3761, 0]
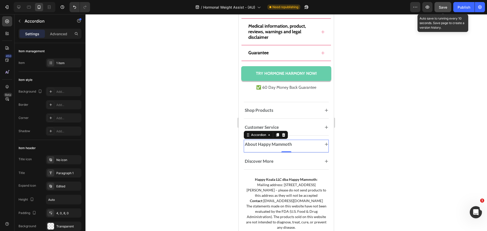
click at [439, 7] on span "Save" at bounding box center [443, 7] width 8 height 4
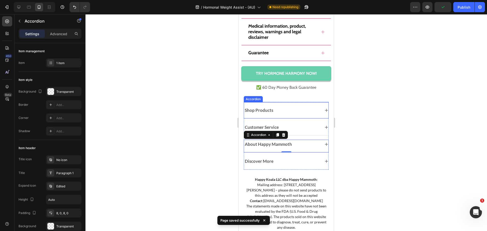
click at [308, 114] on div "Shop Products" at bounding box center [282, 110] width 76 height 7
